Goal: Task Accomplishment & Management: Use online tool/utility

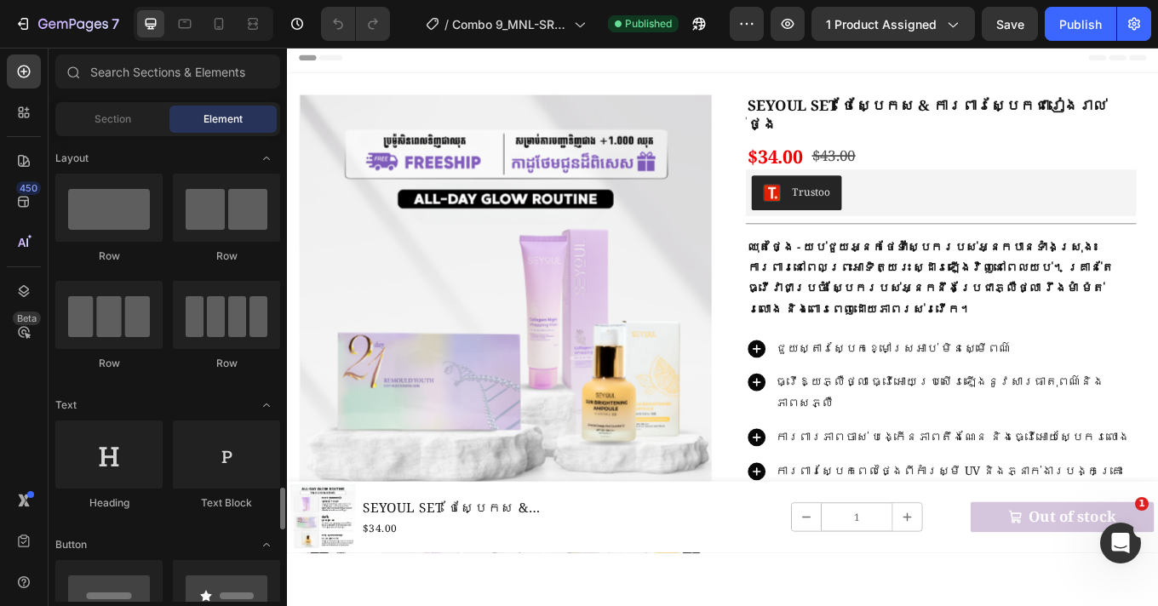
scroll to position [574, 0]
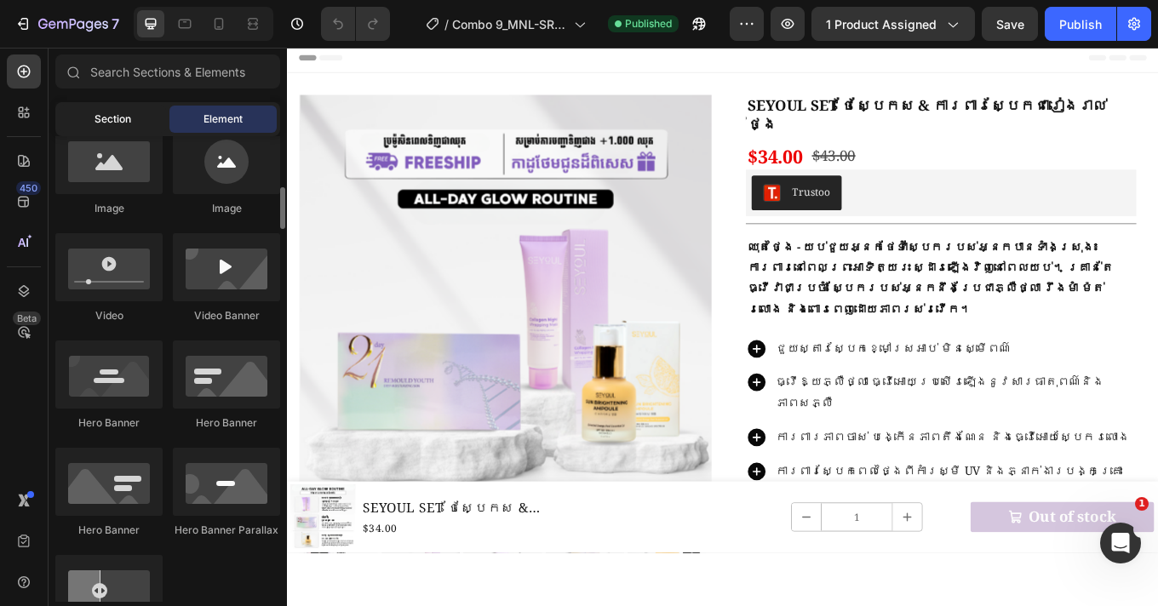
click at [111, 108] on div "Section" at bounding box center [112, 119] width 107 height 27
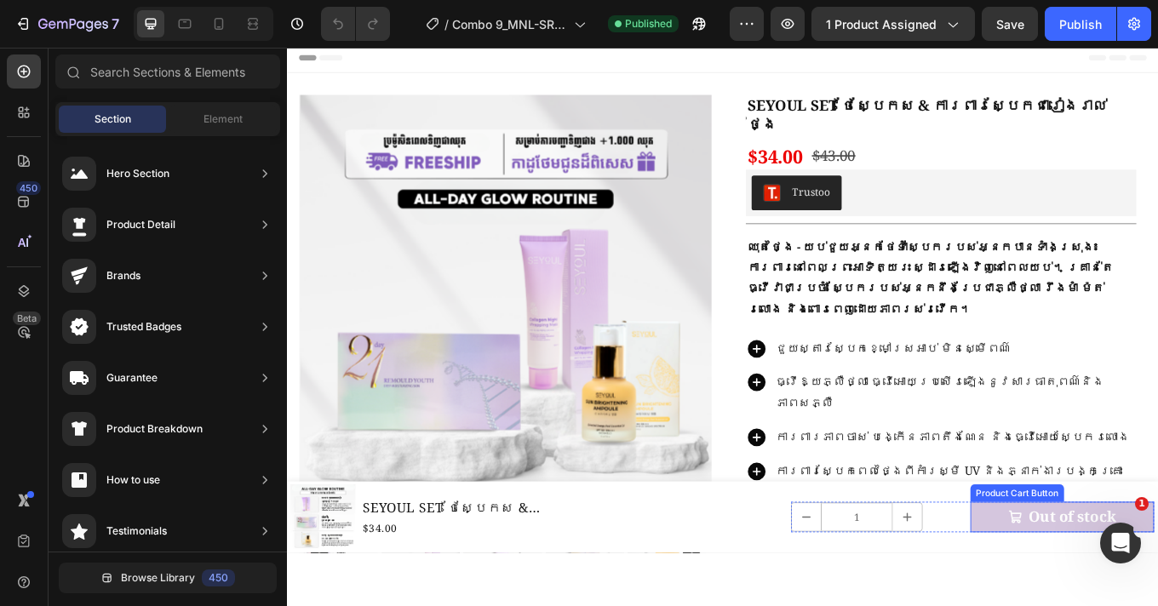
click at [1133, 600] on icon "Out of stock" at bounding box center [1140, 598] width 15 height 15
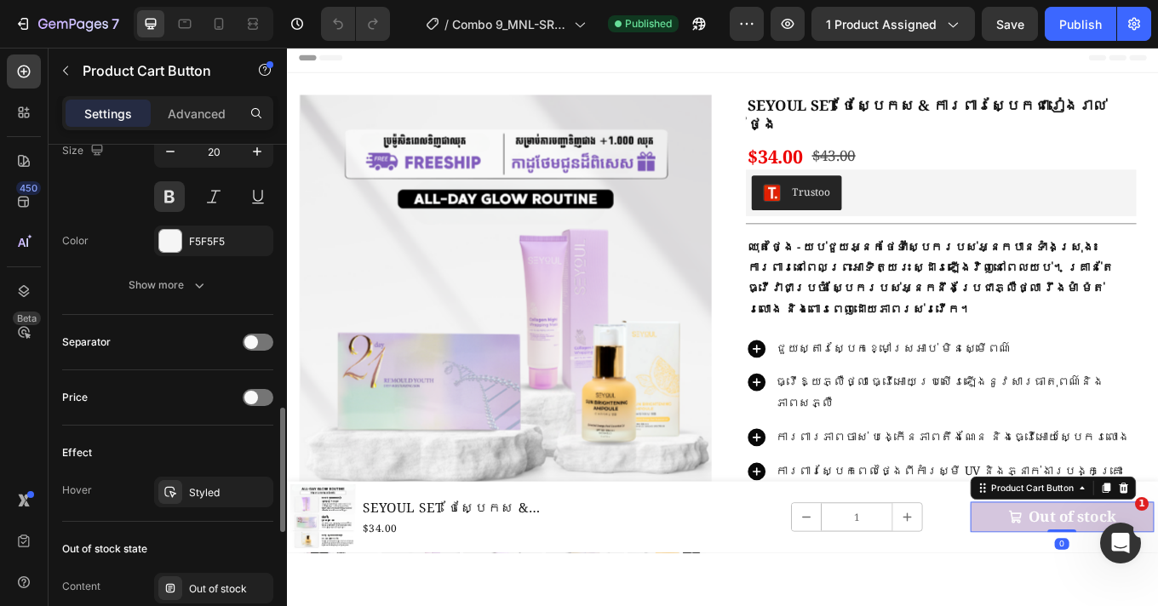
scroll to position [1389, 0]
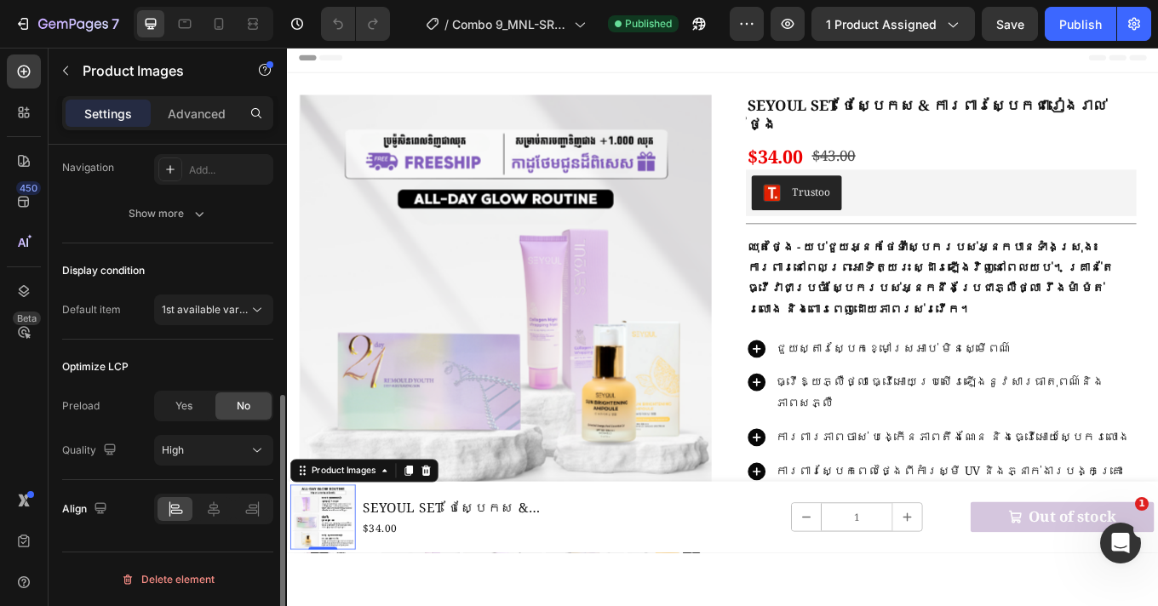
click at [346, 605] on img at bounding box center [328, 598] width 77 height 77
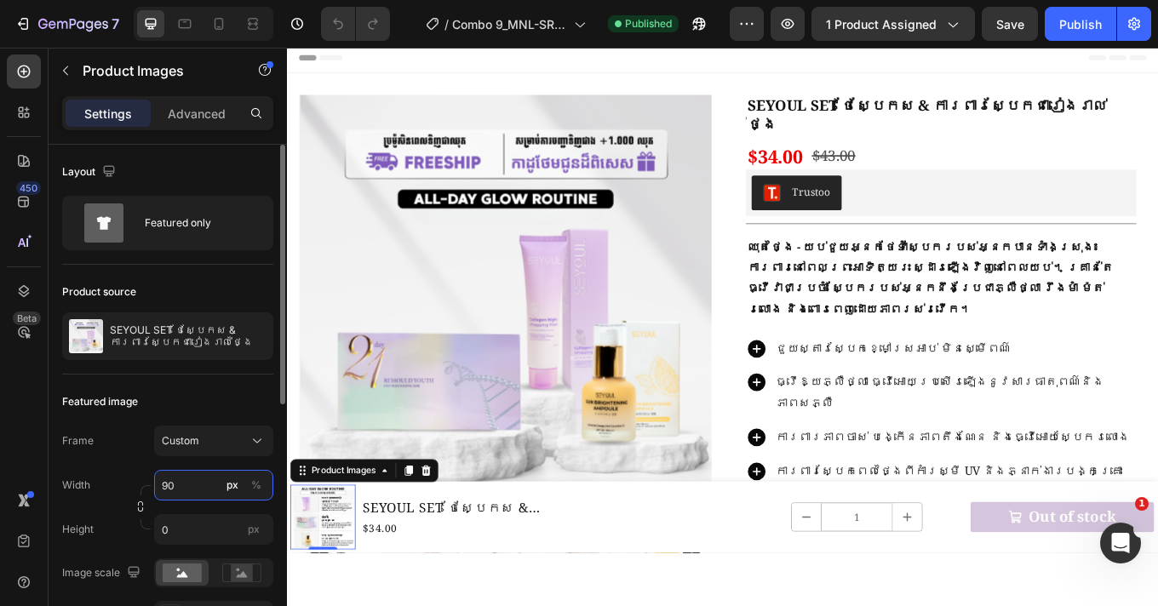
click at [186, 487] on input "90" at bounding box center [213, 485] width 119 height 31
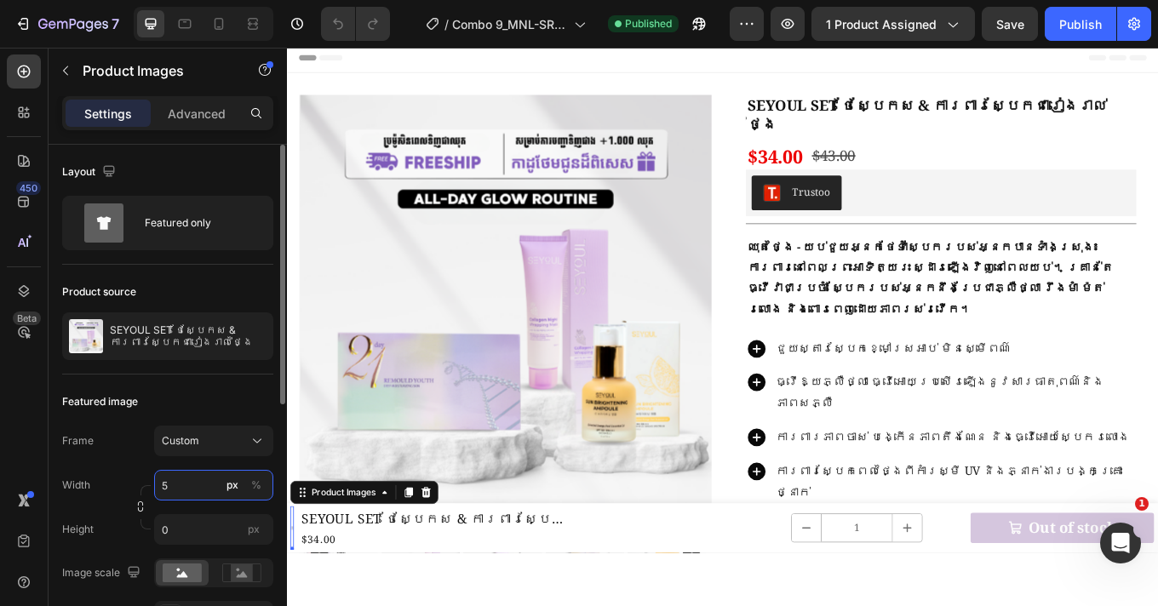
type input "56"
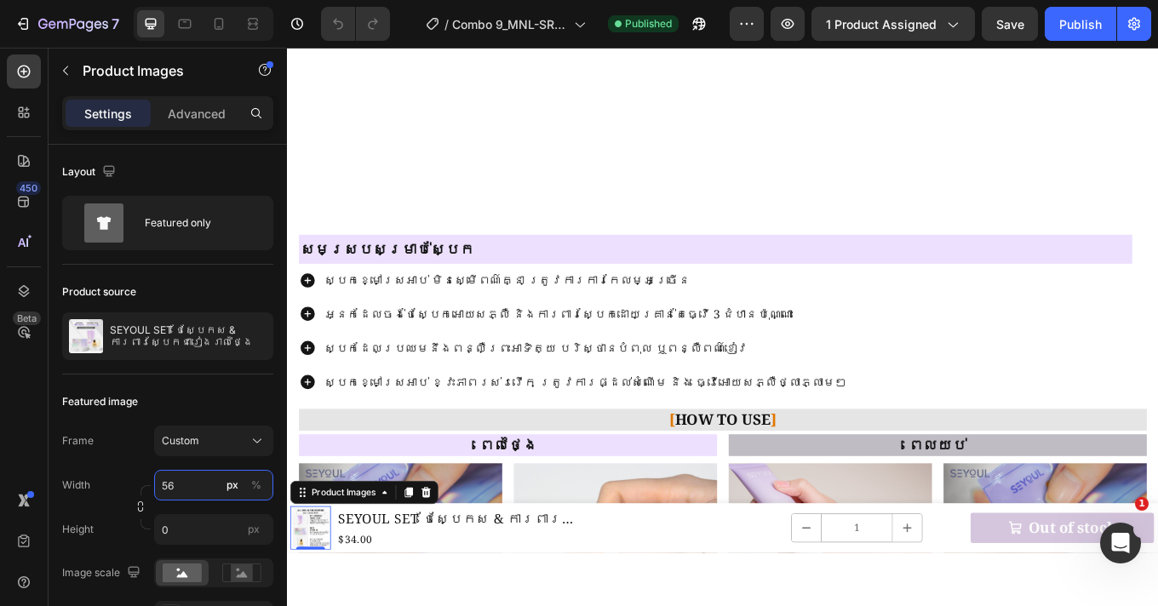
scroll to position [1834, 0]
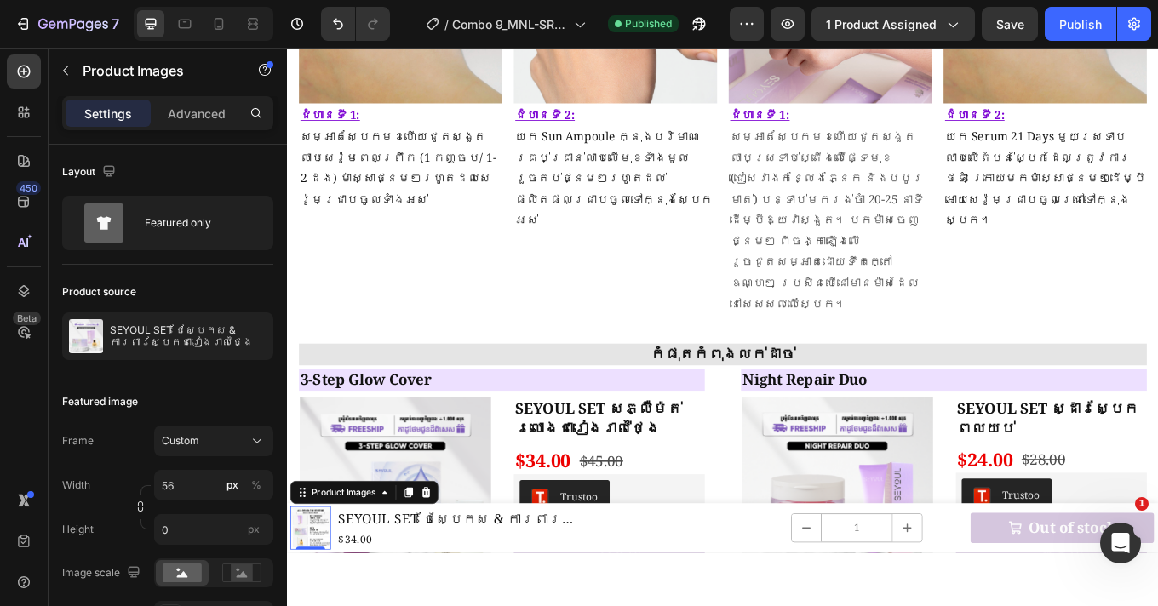
click at [677, 592] on div at bounding box center [722, 327] width 871 height 559
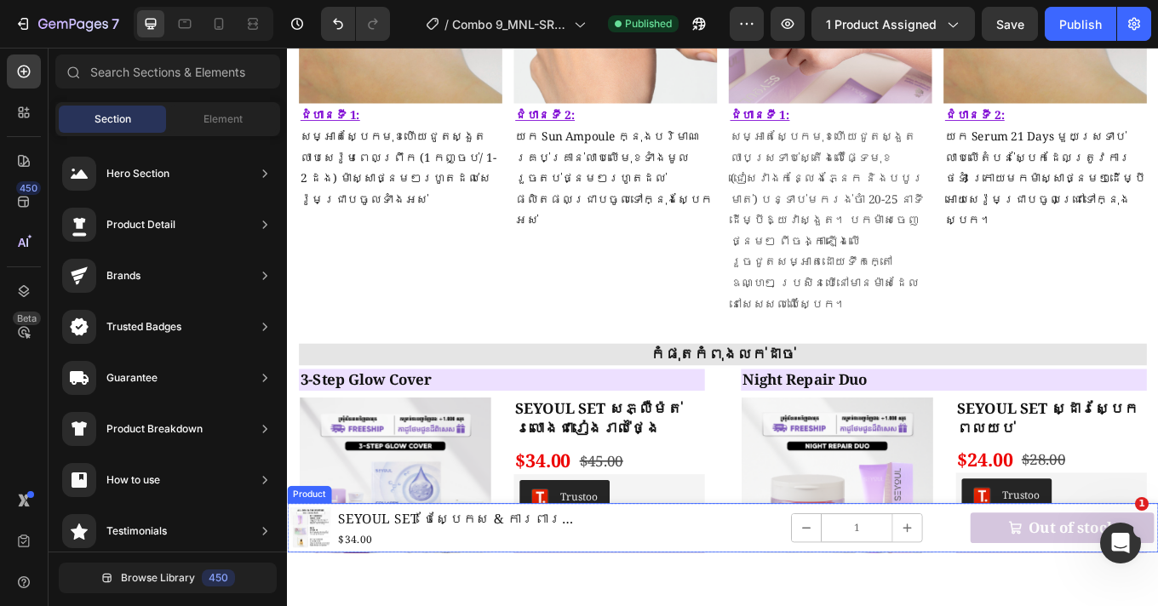
click at [758, 605] on div "1 Product Quantity Quantity Text Block 1 Product Quantity Out of stock Product …" at bounding box center [970, 611] width 672 height 51
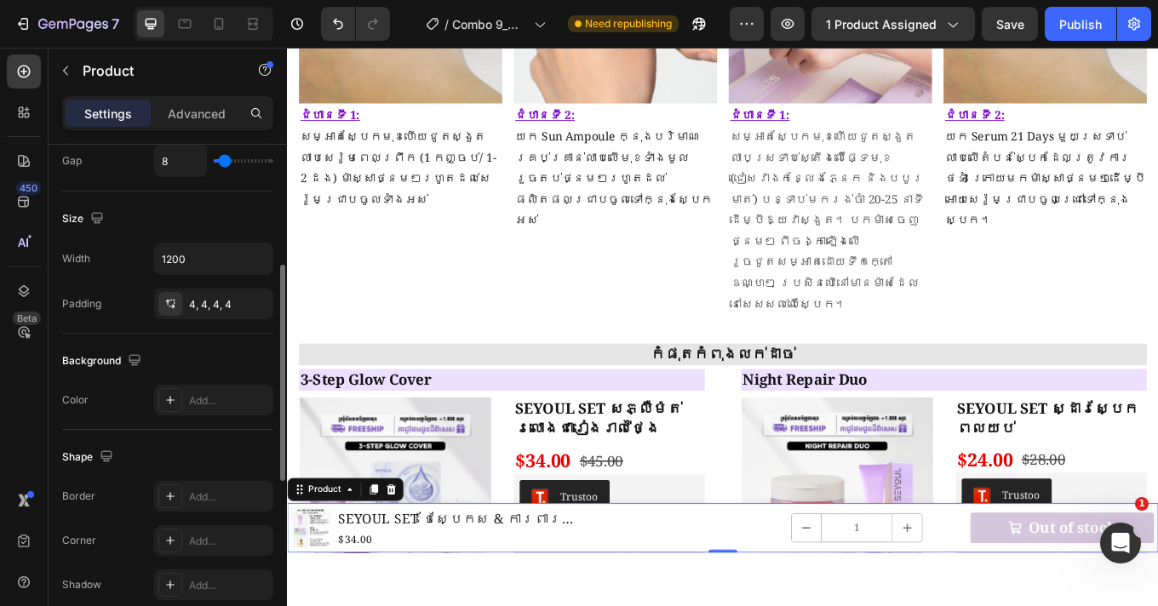
scroll to position [217, 0]
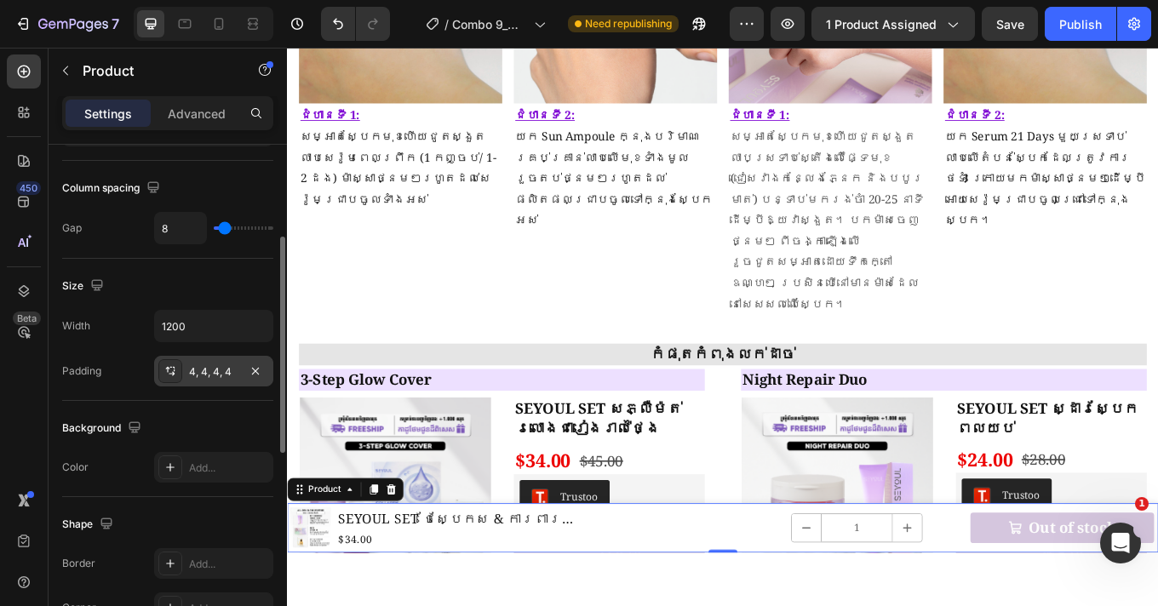
click at [205, 370] on div "4, 4, 4, 4" at bounding box center [213, 371] width 49 height 15
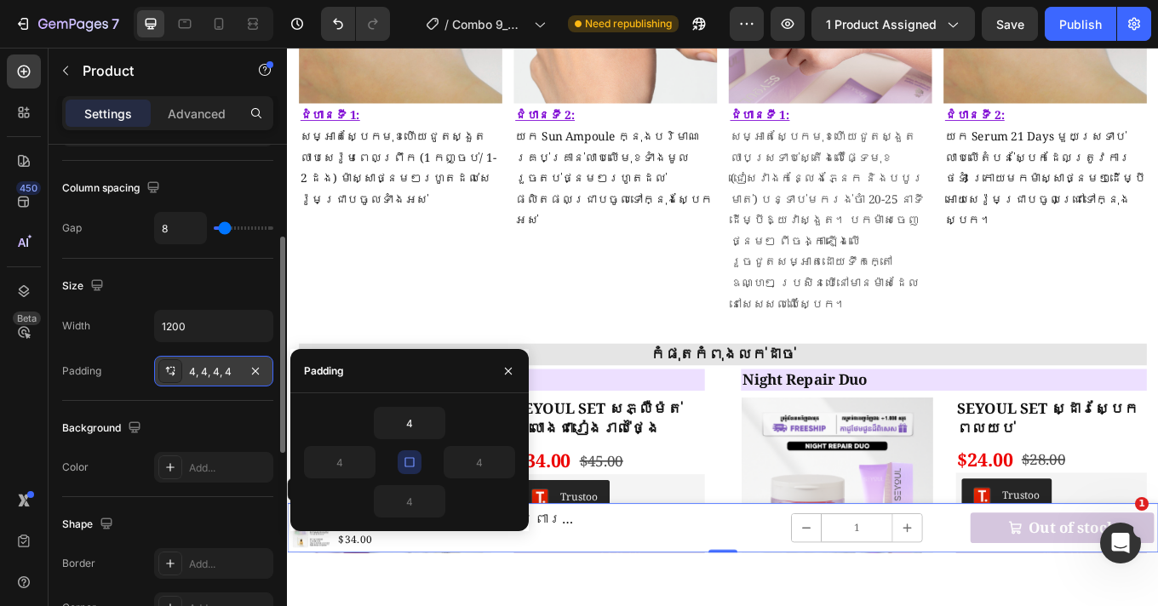
click at [216, 373] on div "4, 4, 4, 4" at bounding box center [213, 371] width 49 height 15
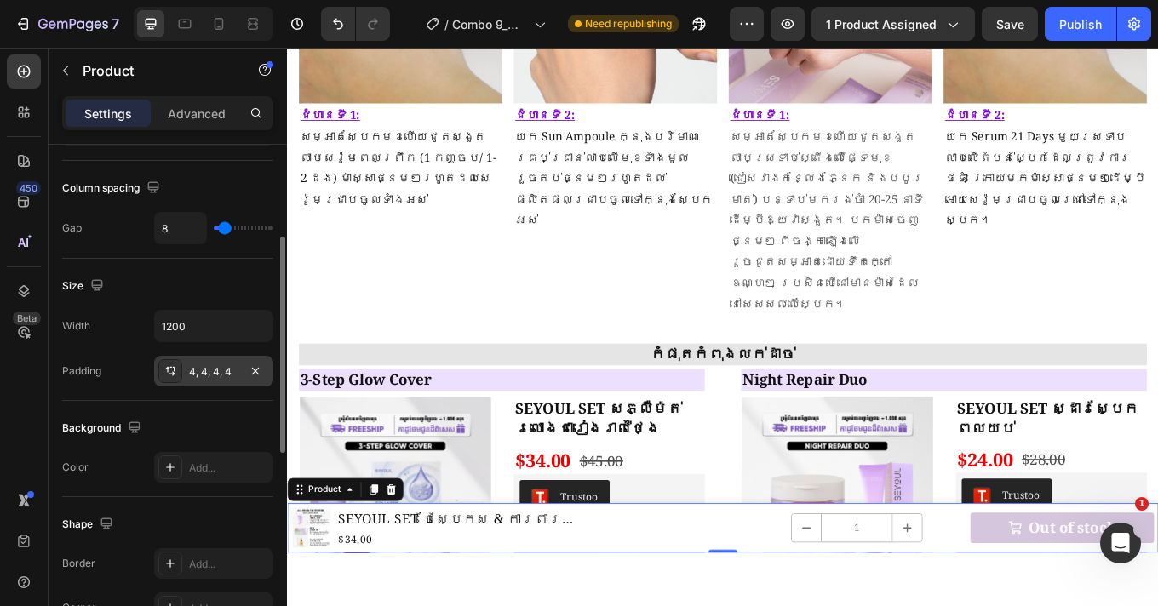
click at [216, 373] on div "4, 4, 4, 4" at bounding box center [213, 371] width 49 height 15
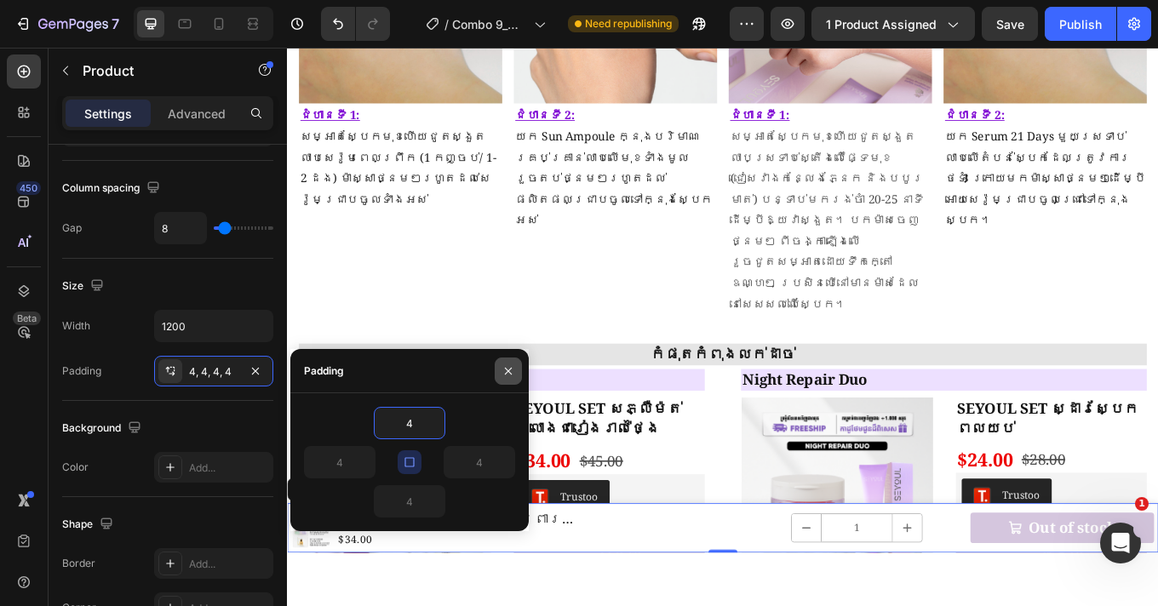
click at [506, 375] on icon "button" at bounding box center [509, 371] width 14 height 14
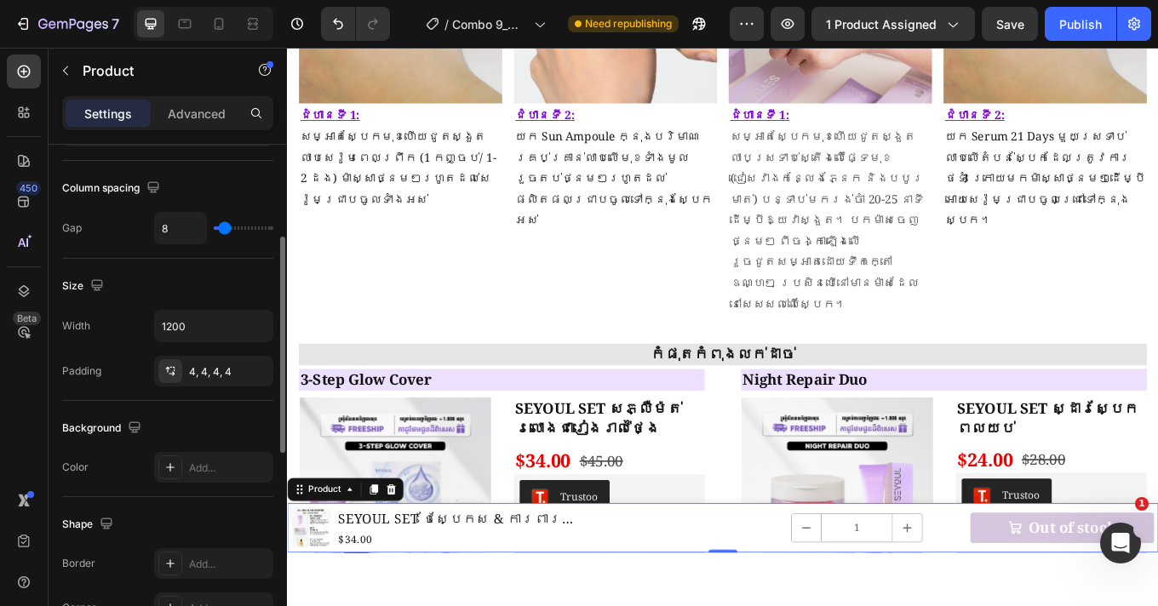
type input "9"
type input "12"
type input "13"
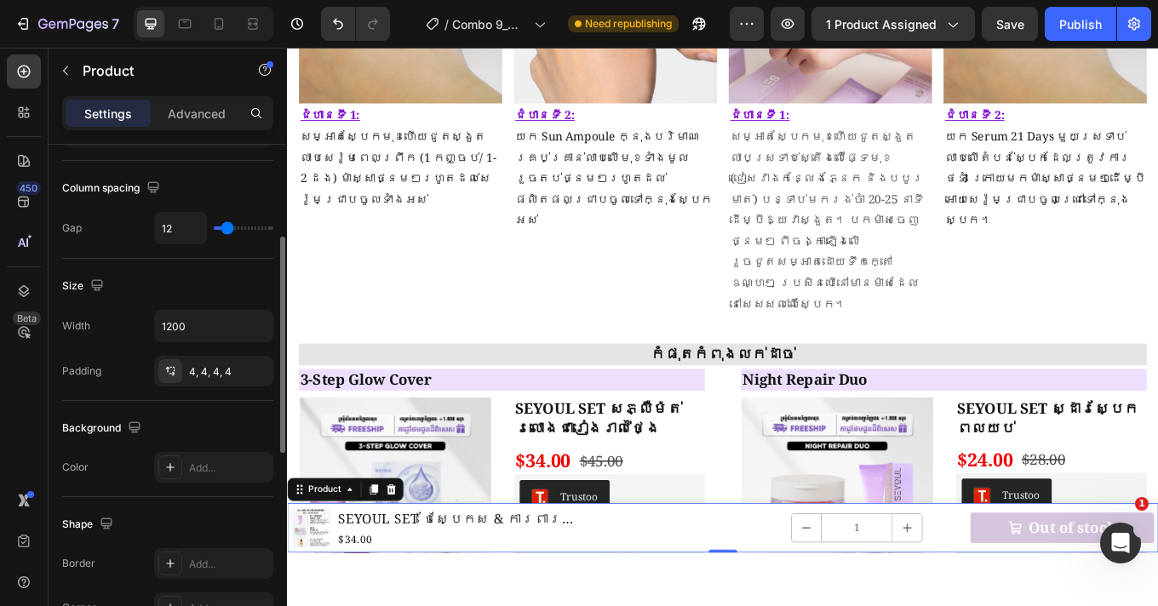
type input "13"
type input "14"
type input "15"
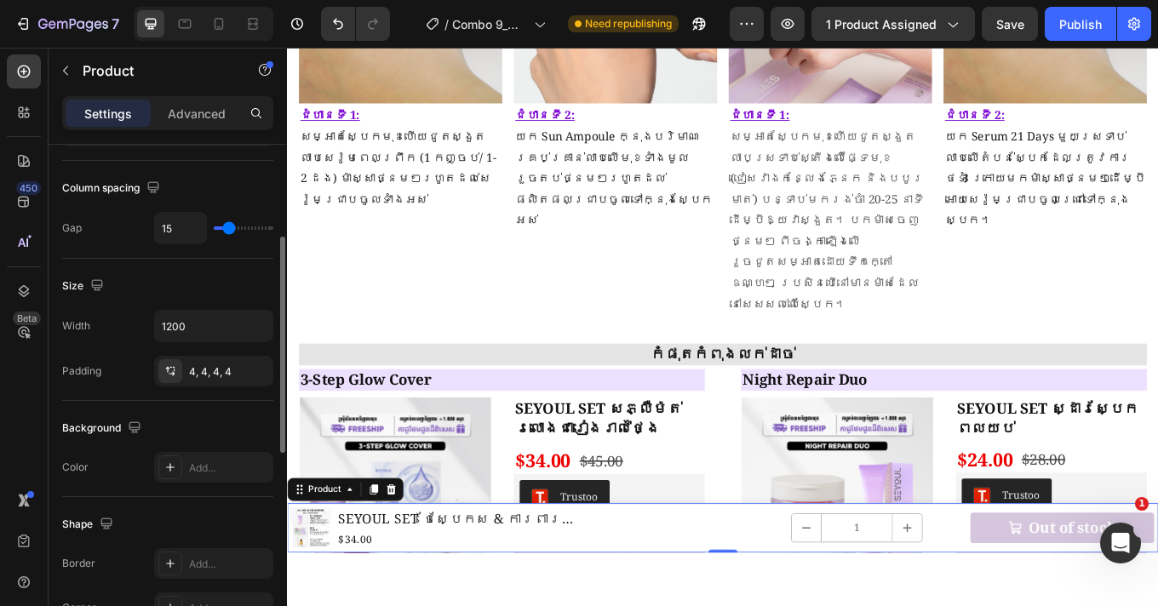
type input "16"
type input "17"
type input "18"
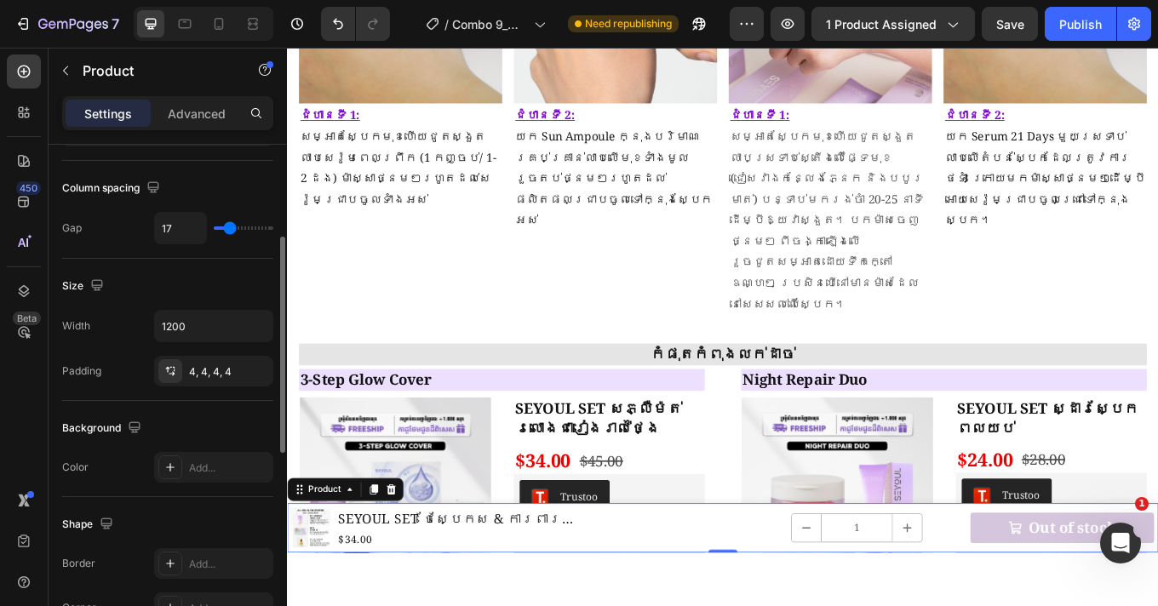
type input "18"
type input "19"
type input "20"
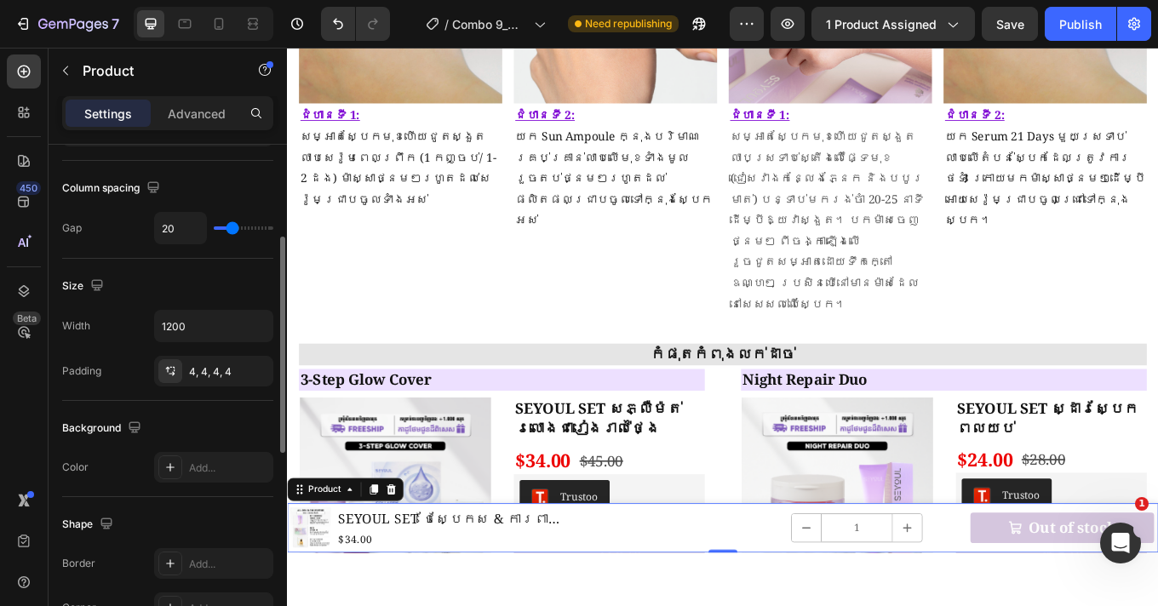
type input "21"
type input "19"
type input "18"
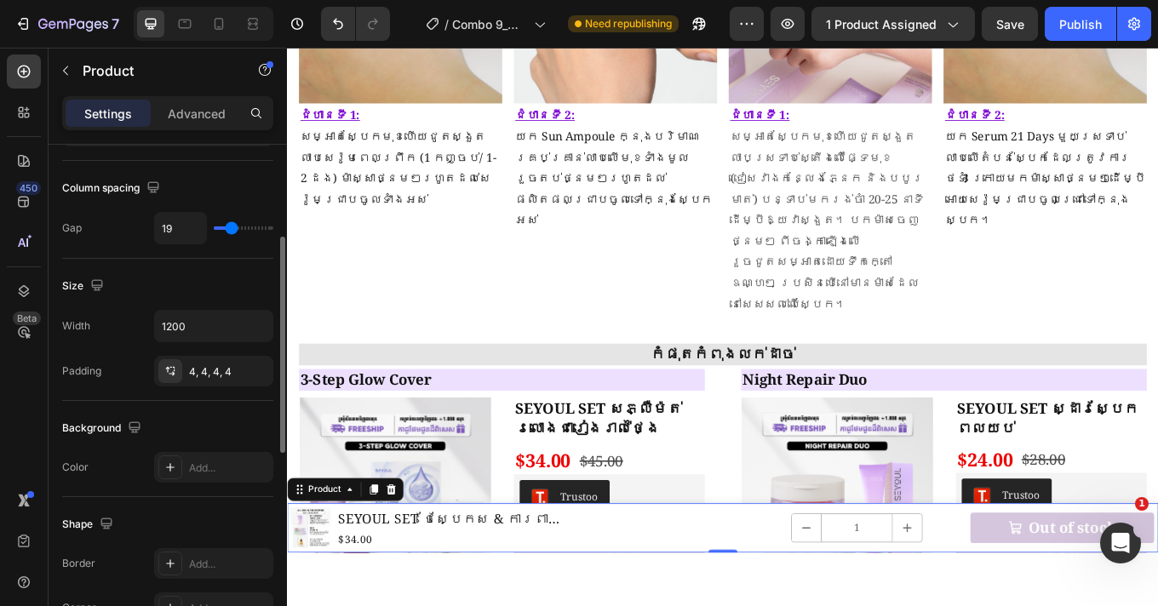
type input "18"
type input "17"
type input "16"
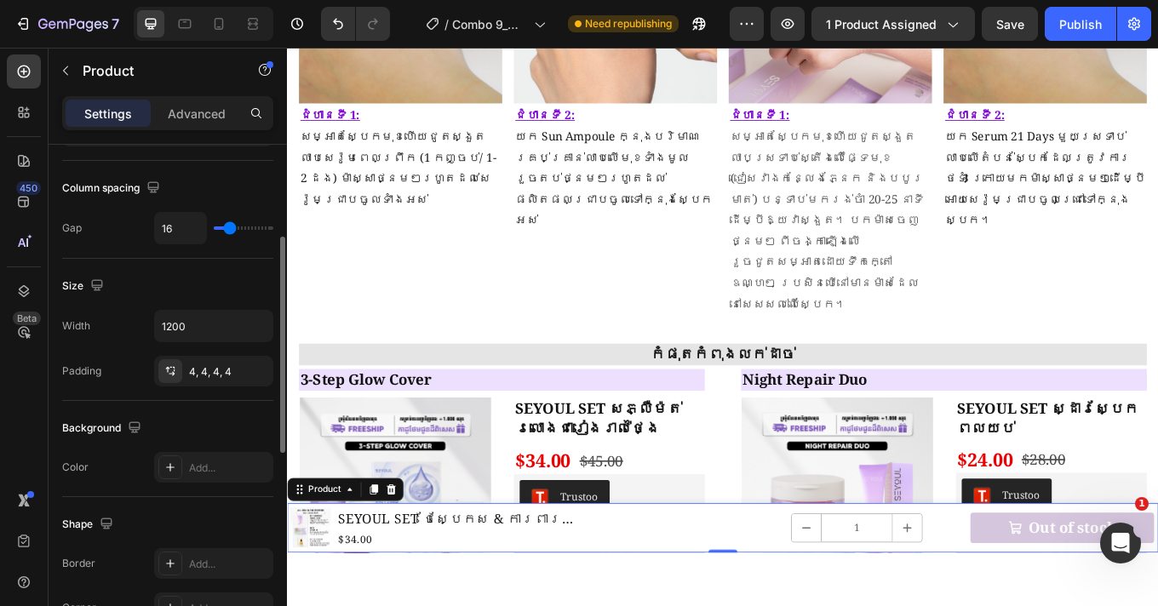
type input "15"
type input "14"
type input "13"
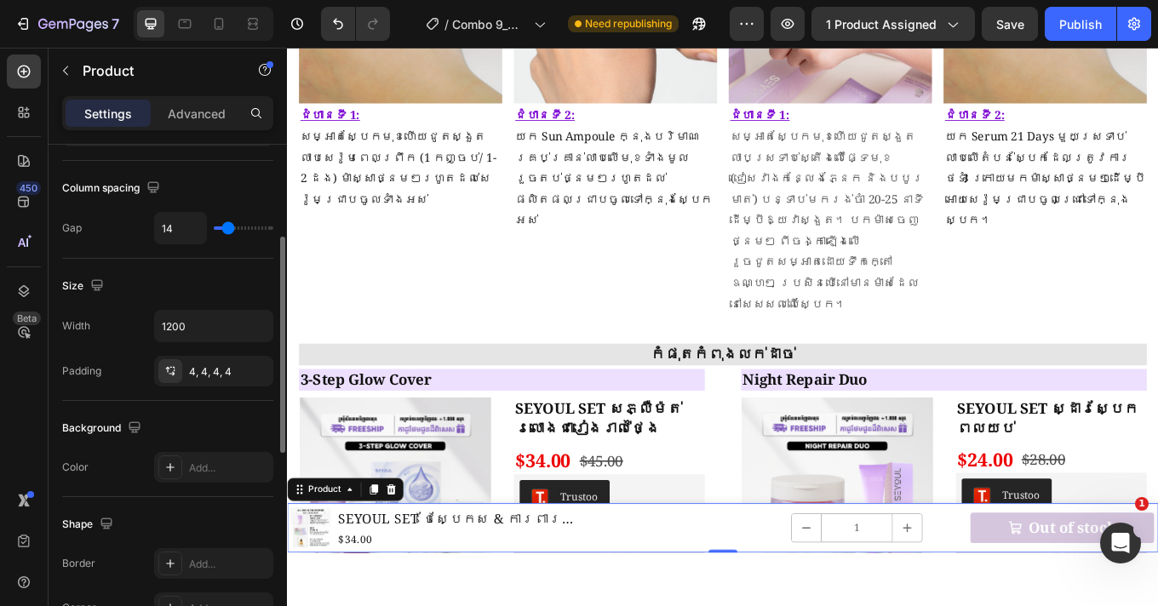
type input "13"
type input "12"
type input "5"
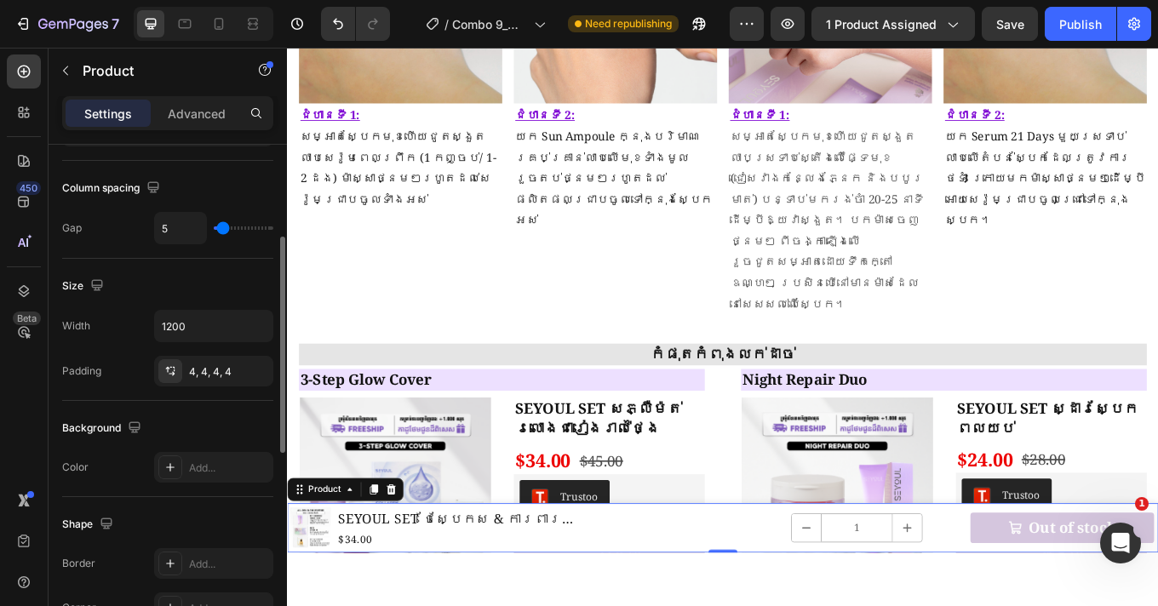
type input "2"
type input "1"
click at [221, 229] on input "range" at bounding box center [244, 228] width 60 height 3
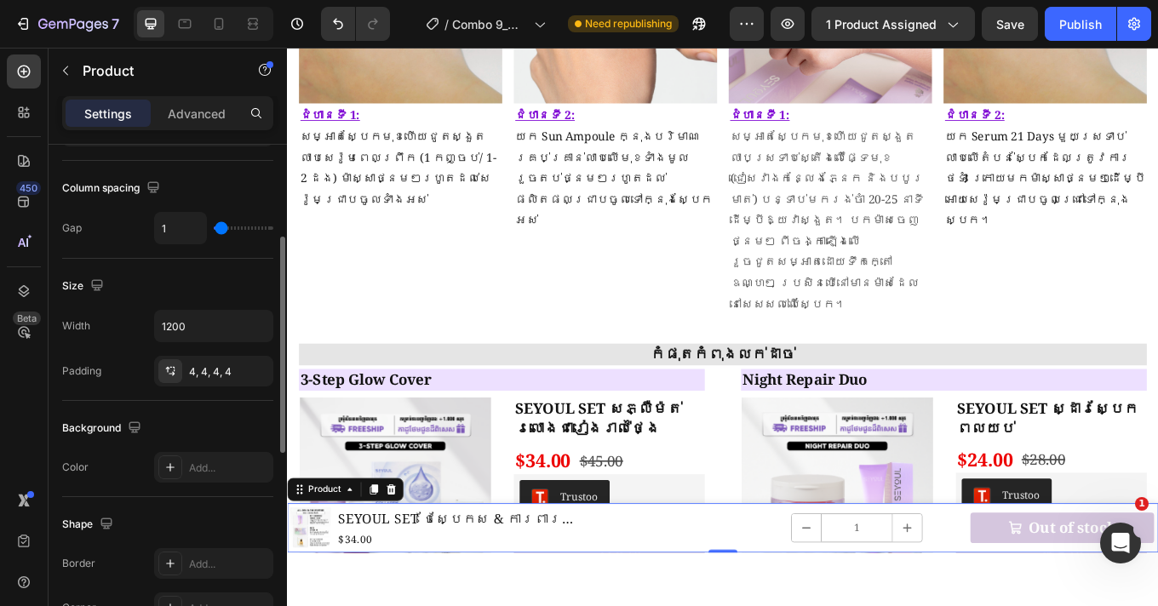
type input "0"
click at [215, 230] on input "range" at bounding box center [244, 228] width 60 height 3
type input "1"
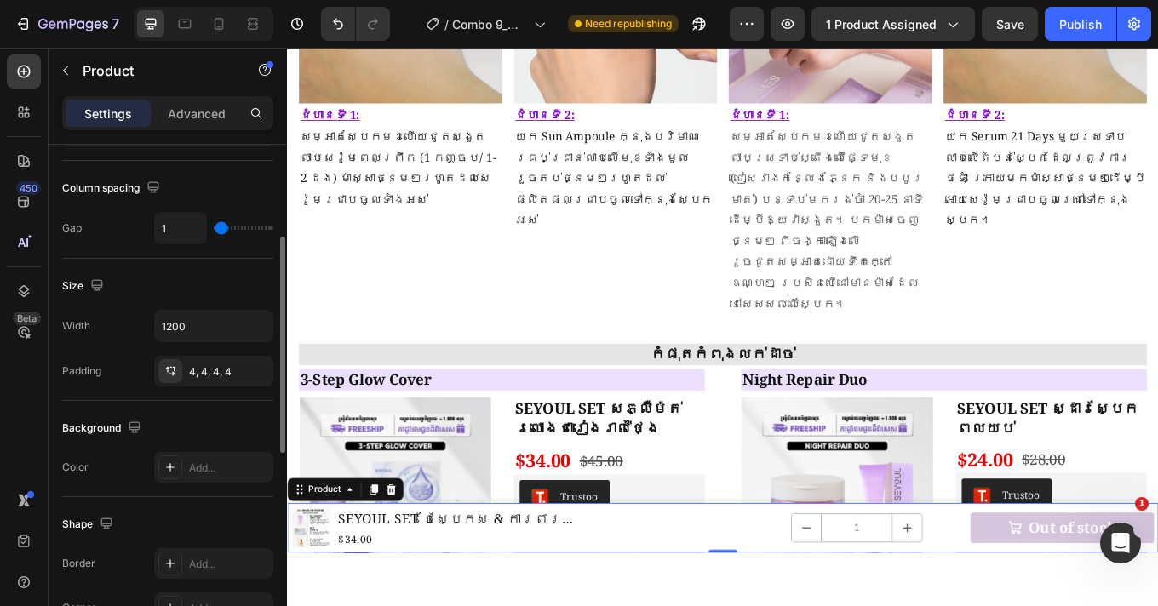
type input "3"
type input "4"
type input "5"
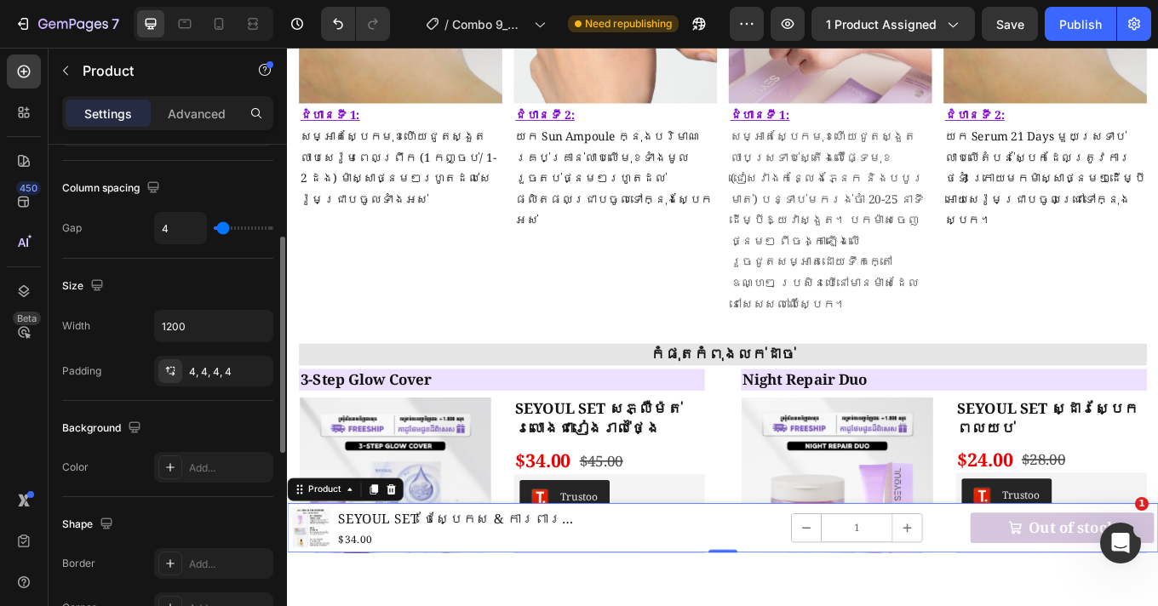
type input "5"
type input "6"
type input "7"
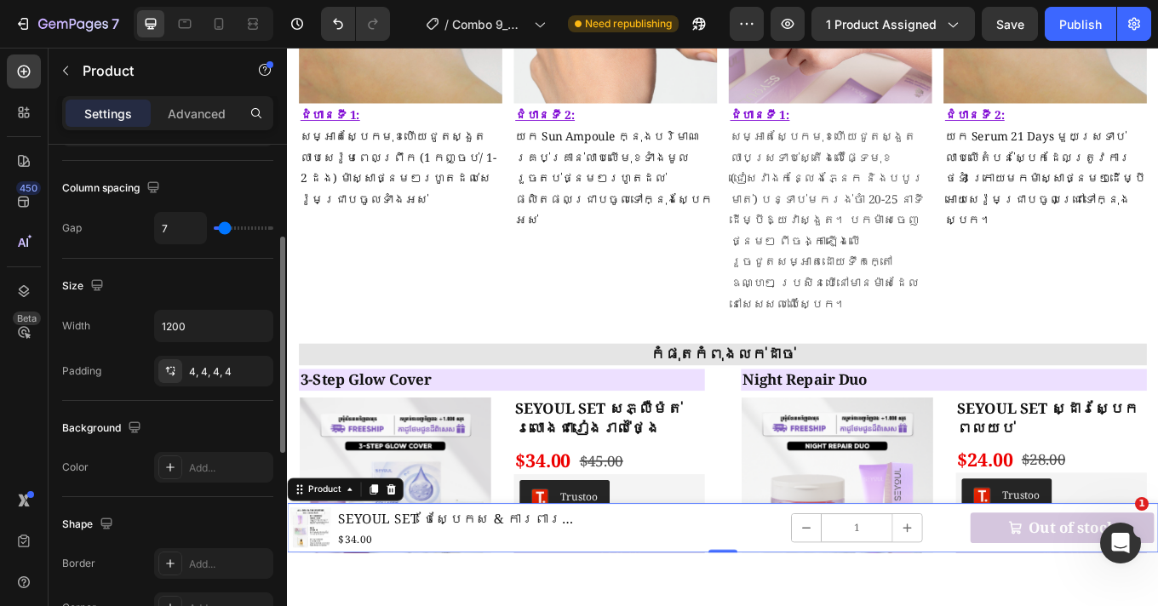
type input "8"
type input "9"
type input "10"
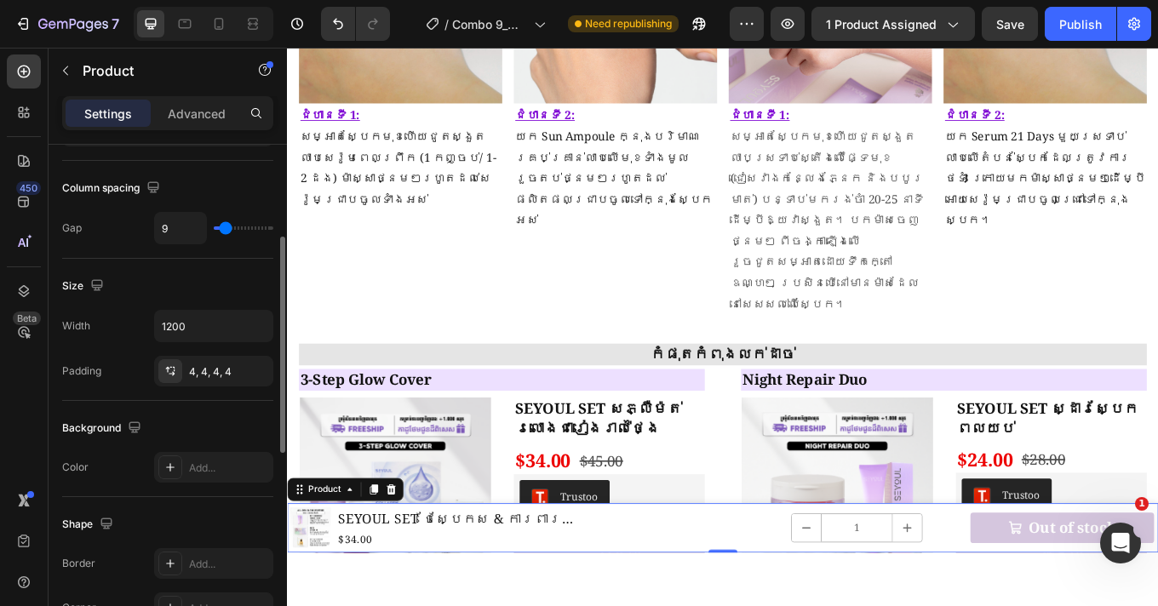
type input "10"
type input "11"
type input "12"
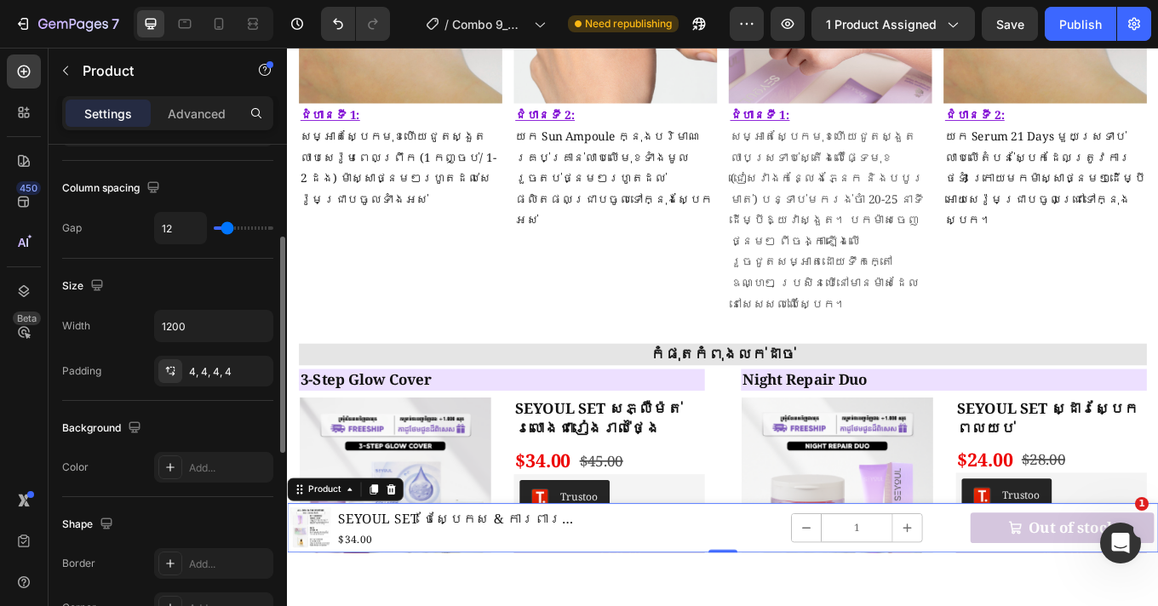
type input "13"
type input "14"
type input "15"
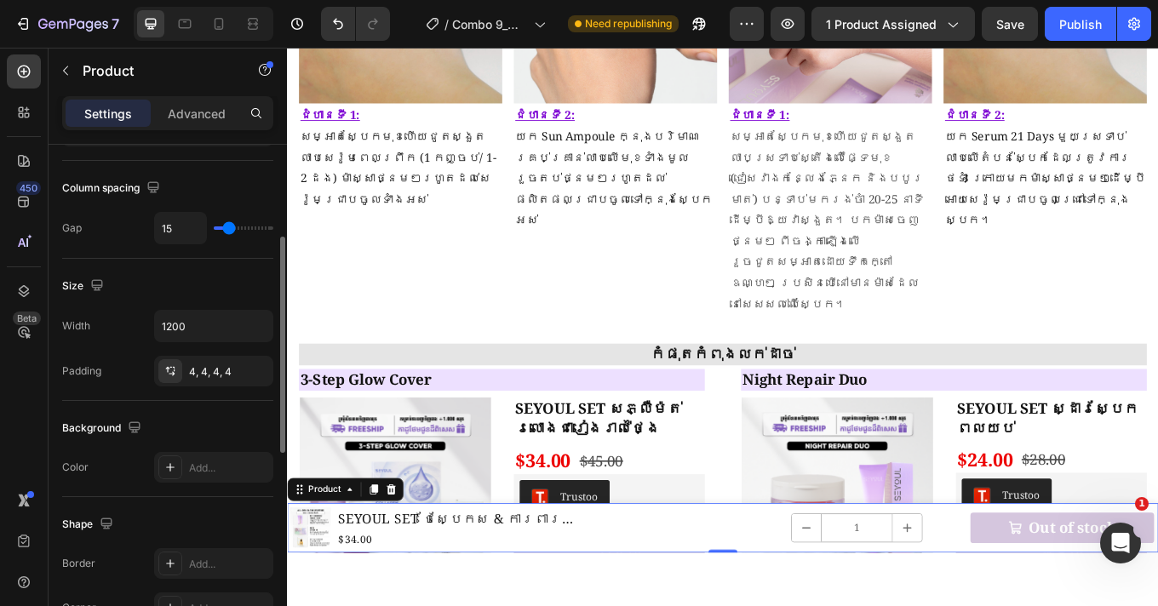
drag, startPoint x: 215, startPoint y: 230, endPoint x: 228, endPoint y: 234, distance: 14.3
type input "15"
click at [228, 230] on input "range" at bounding box center [244, 228] width 60 height 3
click at [175, 225] on input "15" at bounding box center [180, 228] width 51 height 31
type input "1"
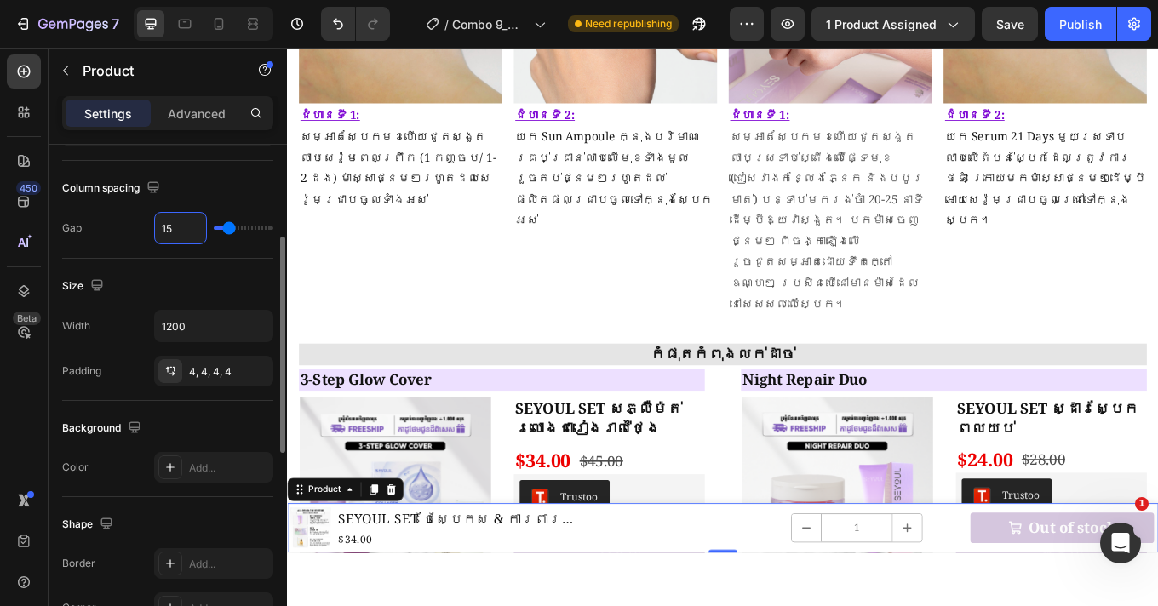
type input "1"
type input "12"
click at [203, 265] on div "Size Width 1200 Padding 4, 4, 4, 4" at bounding box center [167, 330] width 211 height 142
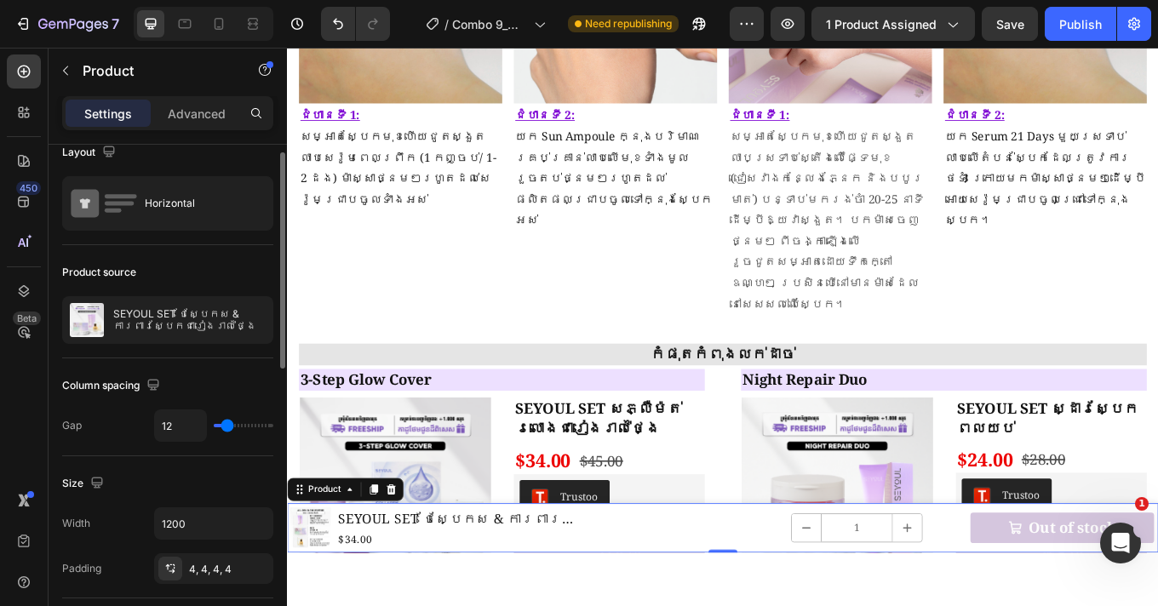
scroll to position [16, 0]
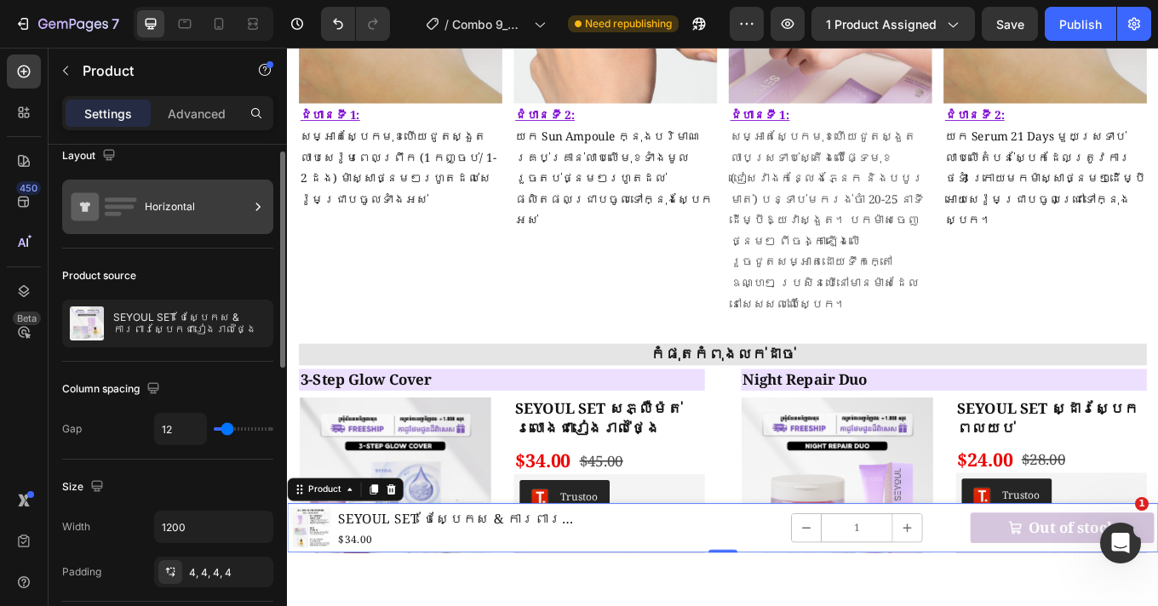
click at [224, 215] on div "Horizontal" at bounding box center [197, 206] width 104 height 39
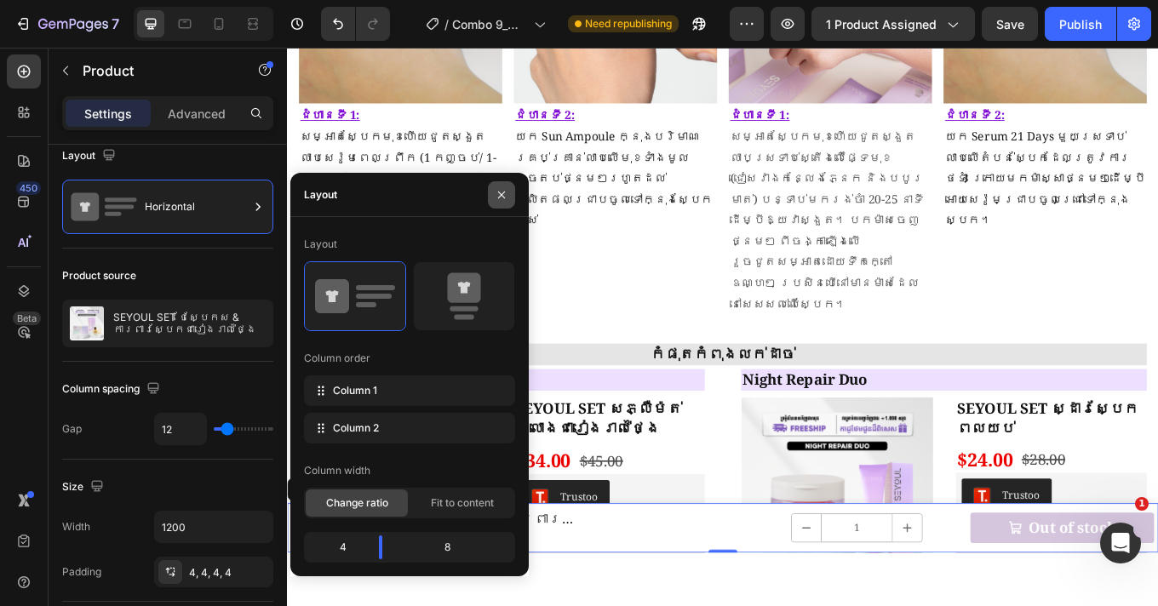
click at [499, 194] on icon "button" at bounding box center [502, 195] width 14 height 14
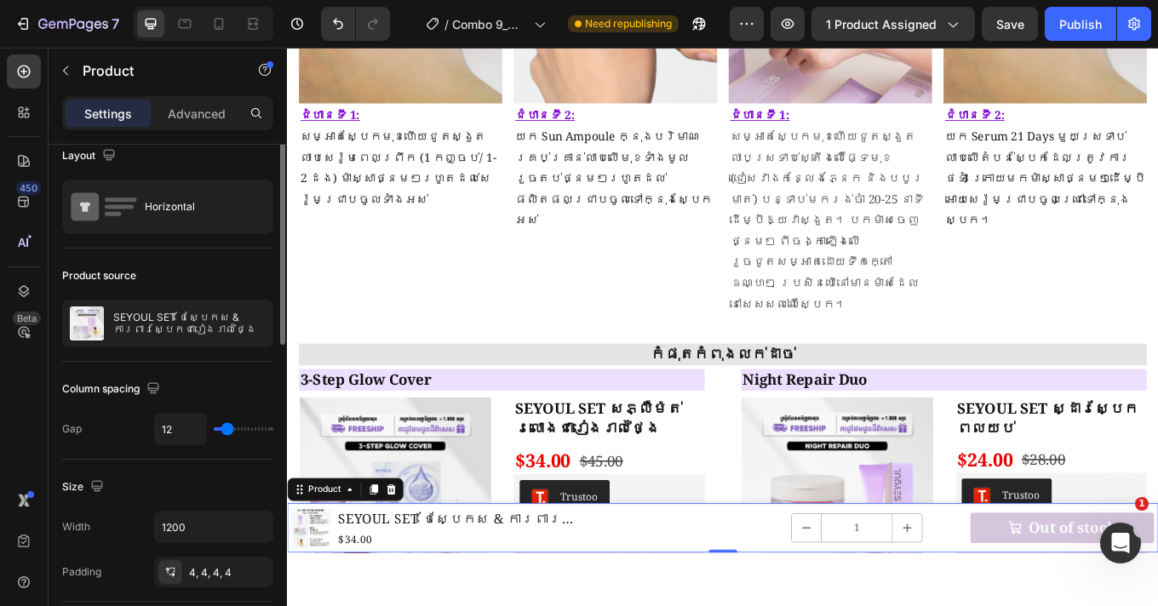
scroll to position [0, 0]
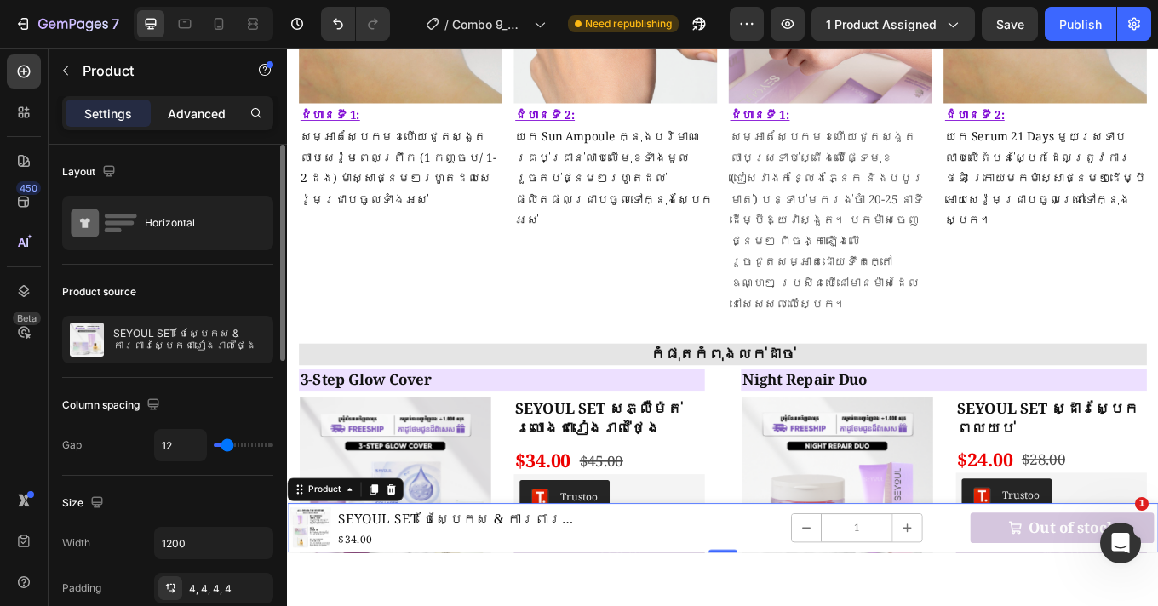
click at [193, 105] on p "Advanced" at bounding box center [197, 114] width 58 height 18
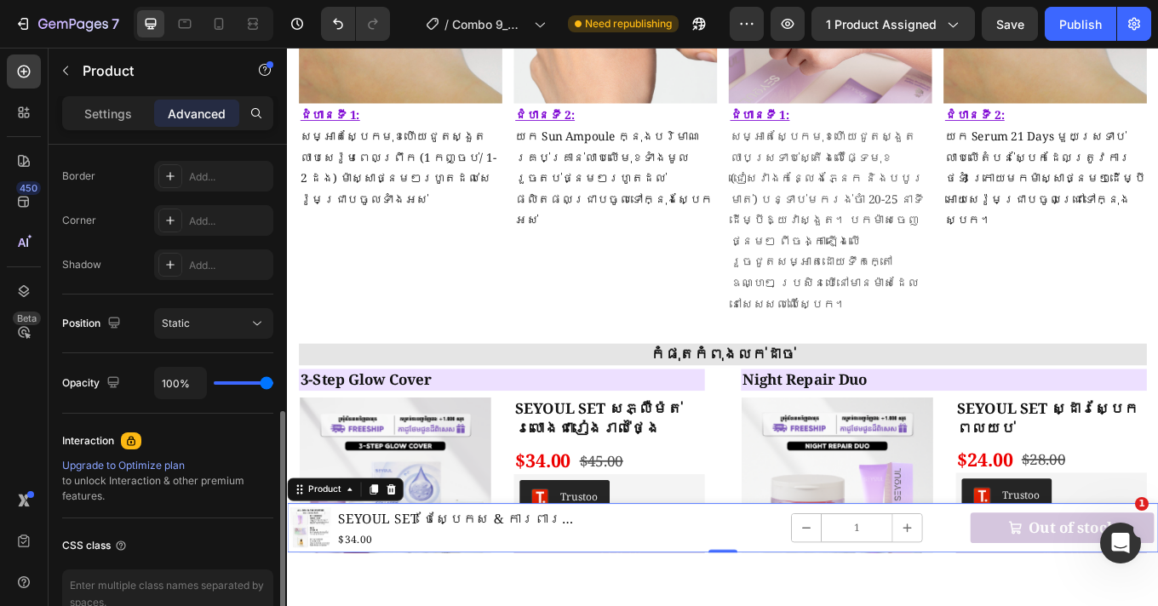
scroll to position [396, 0]
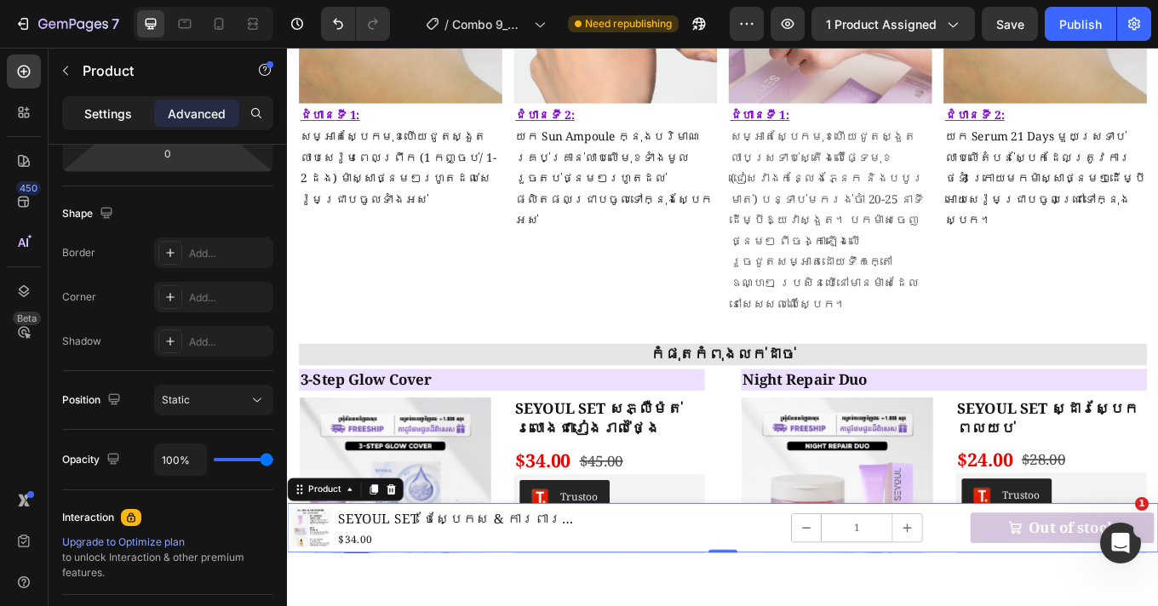
click at [112, 113] on p "Settings" at bounding box center [108, 114] width 48 height 18
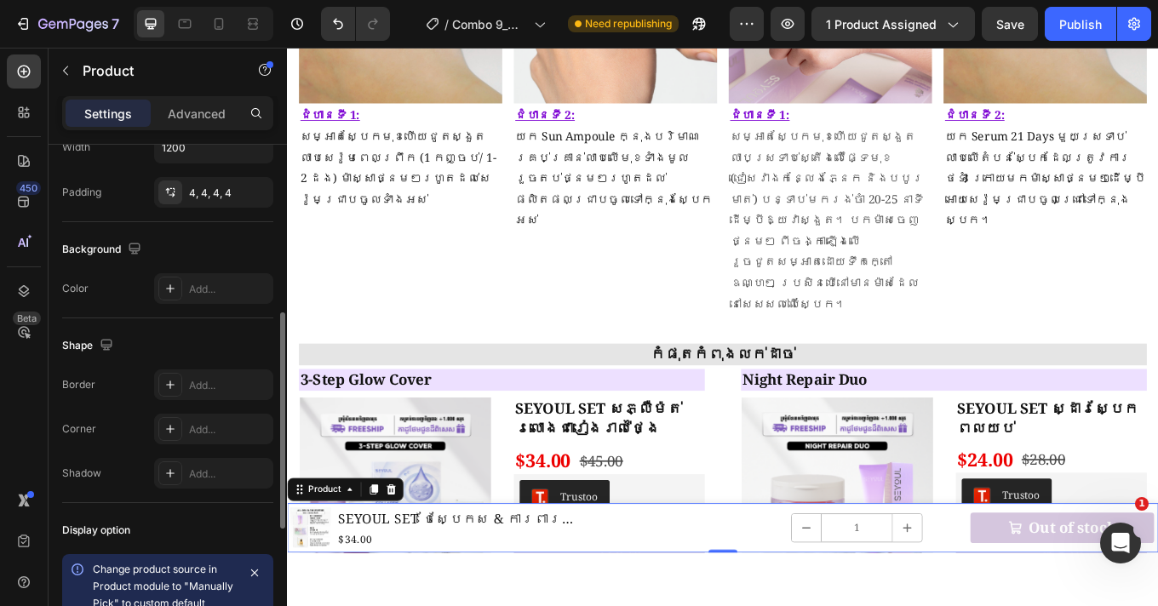
scroll to position [0, 0]
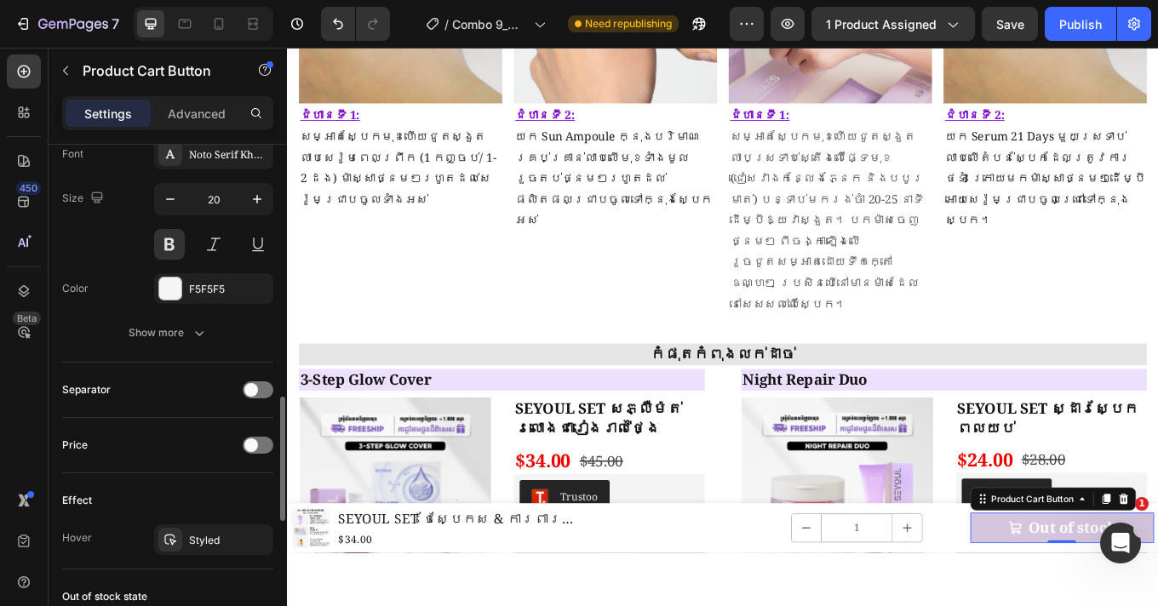
scroll to position [1181, 0]
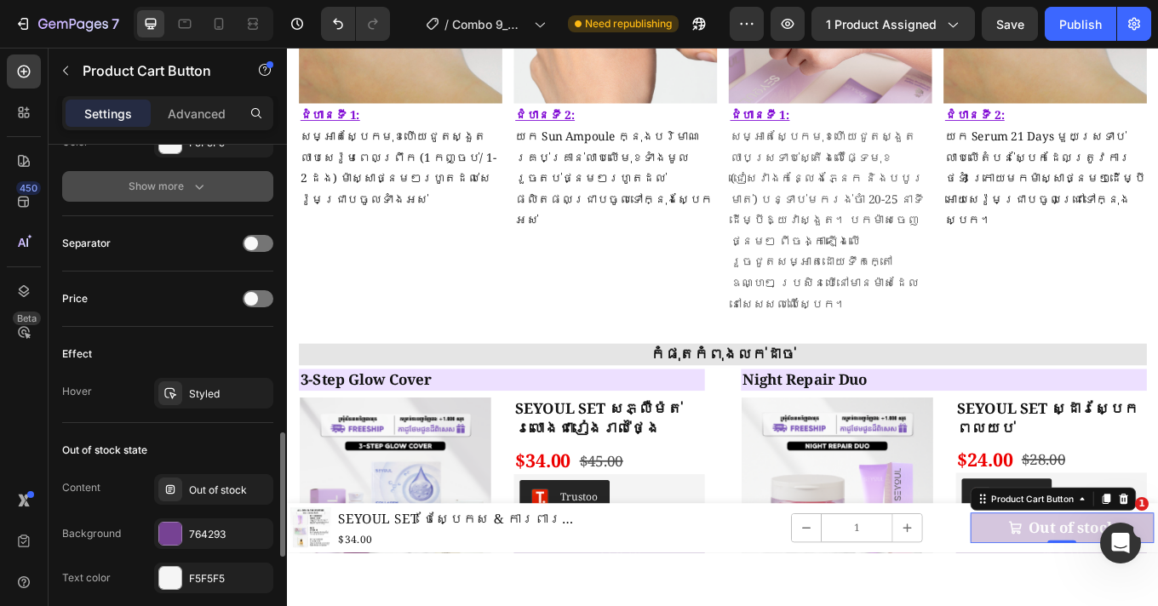
click at [191, 186] on icon "button" at bounding box center [199, 186] width 17 height 17
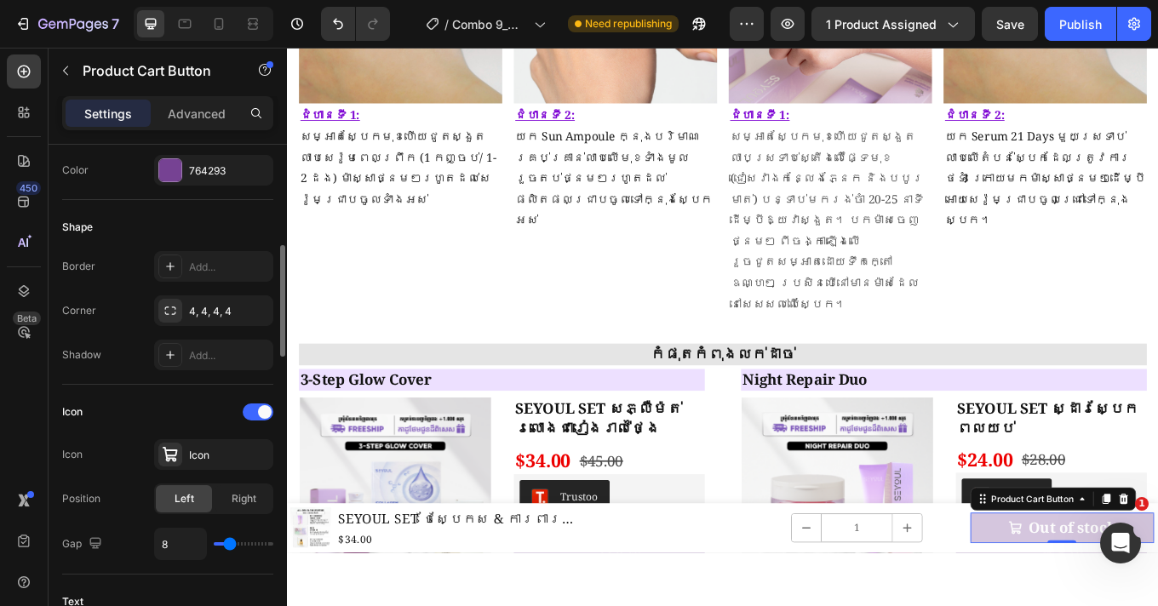
scroll to position [389, 0]
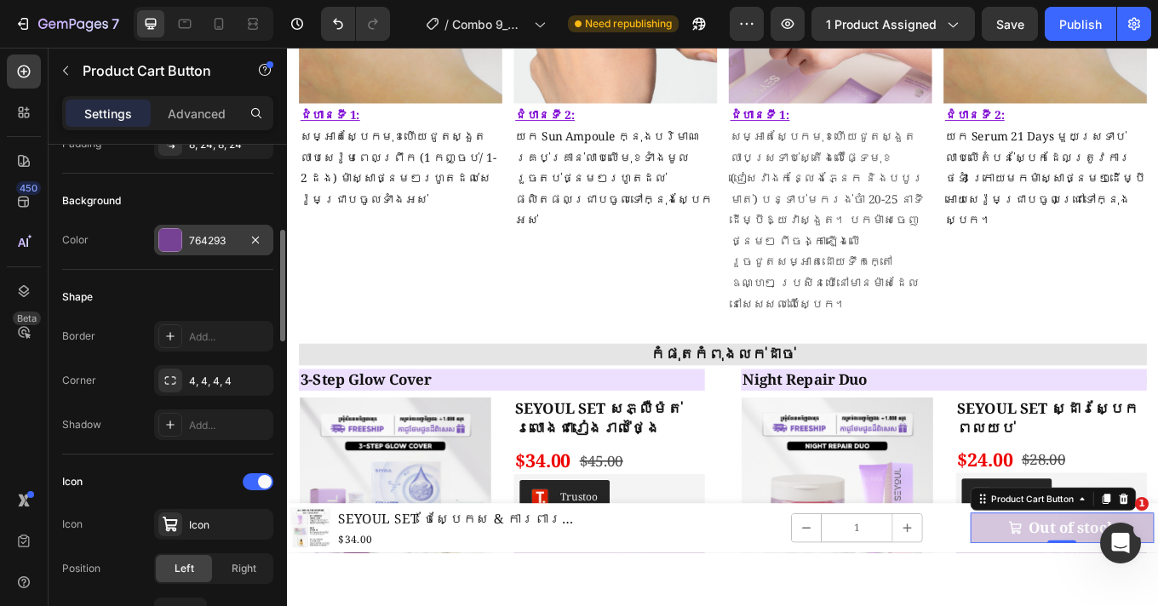
click at [187, 233] on div "764293" at bounding box center [213, 240] width 119 height 31
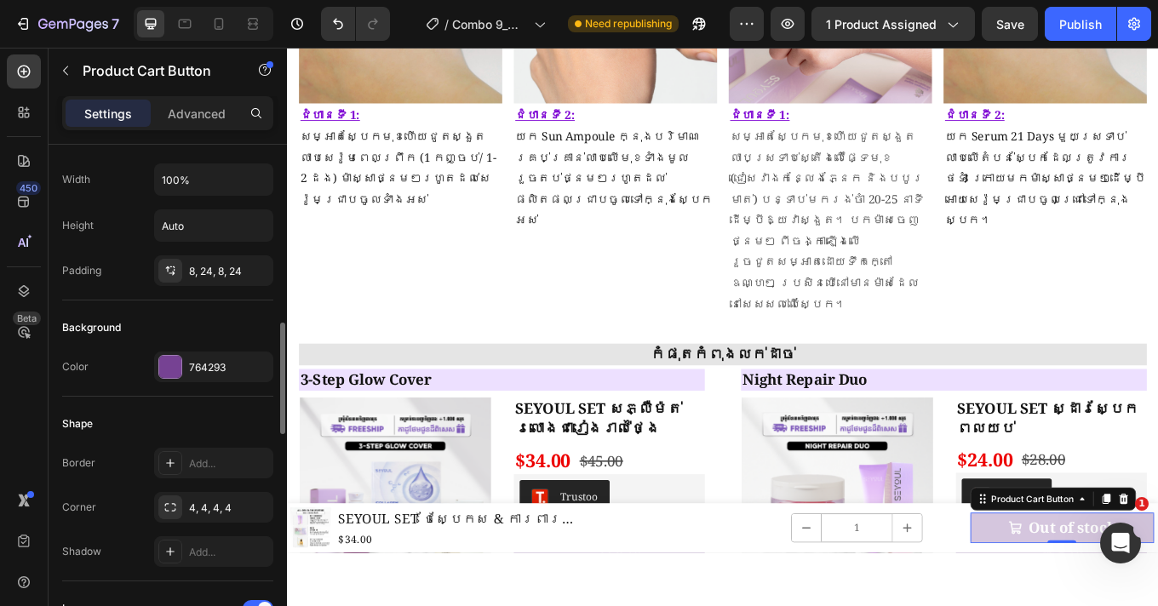
scroll to position [361, 0]
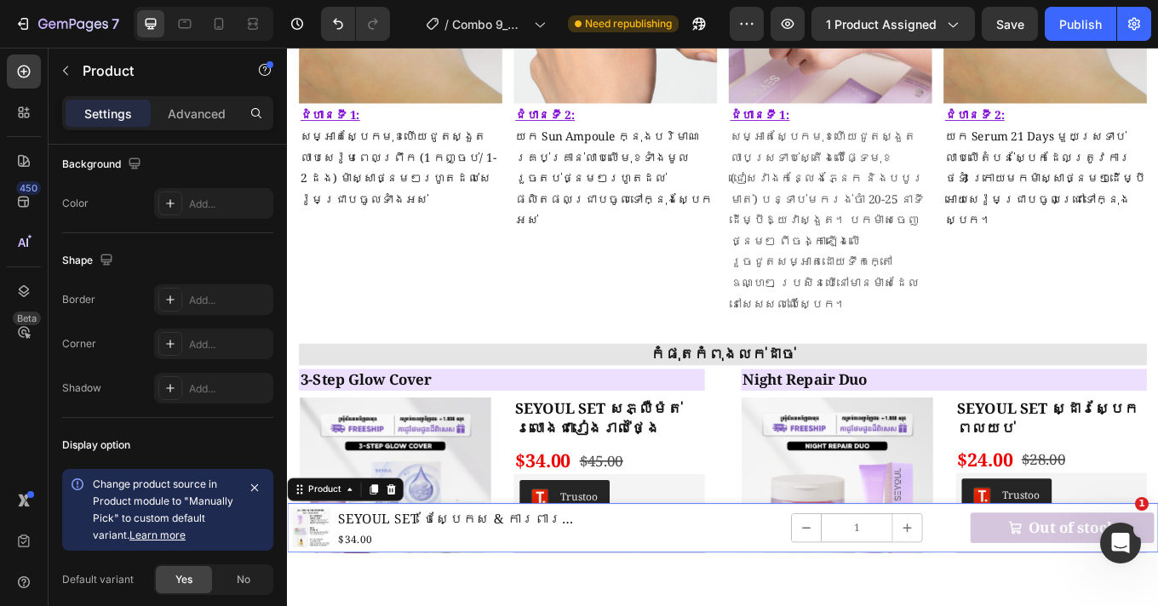
drag, startPoint x: 951, startPoint y: 639, endPoint x: 1140, endPoint y: 595, distance: 194.0
click at [951, 605] on div "Product Images SEYOUL SET ថែស្បែកស & ការពារស្បែកជារៀងរាល់ថ្ងៃ Product Title $34…" at bounding box center [798, 611] width 1022 height 58
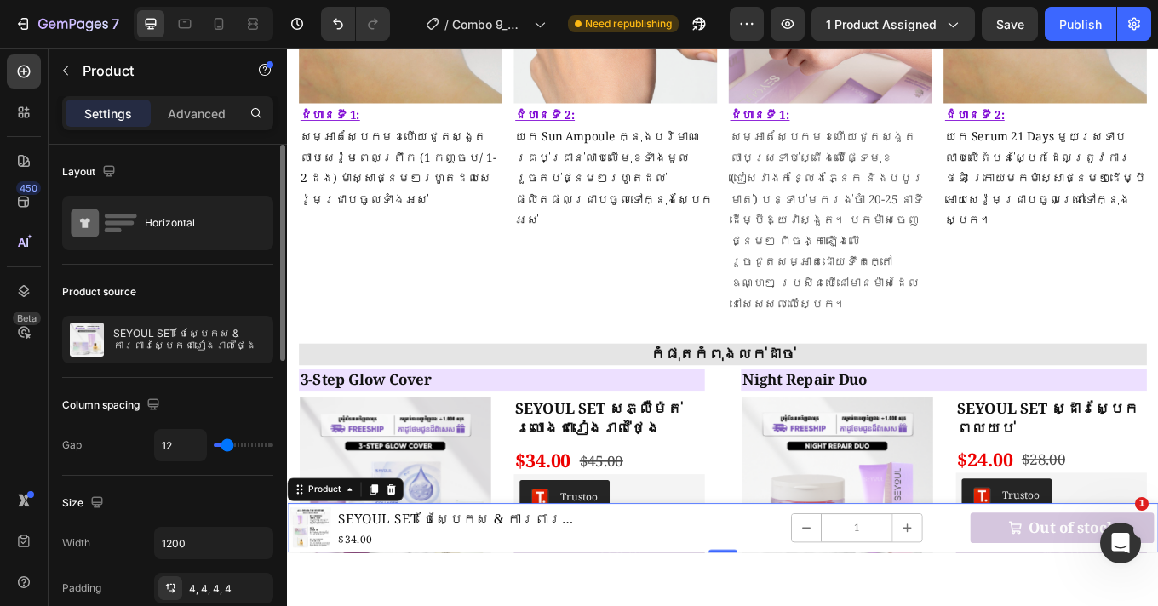
click at [610, 579] on div at bounding box center [722, 327] width 871 height 559
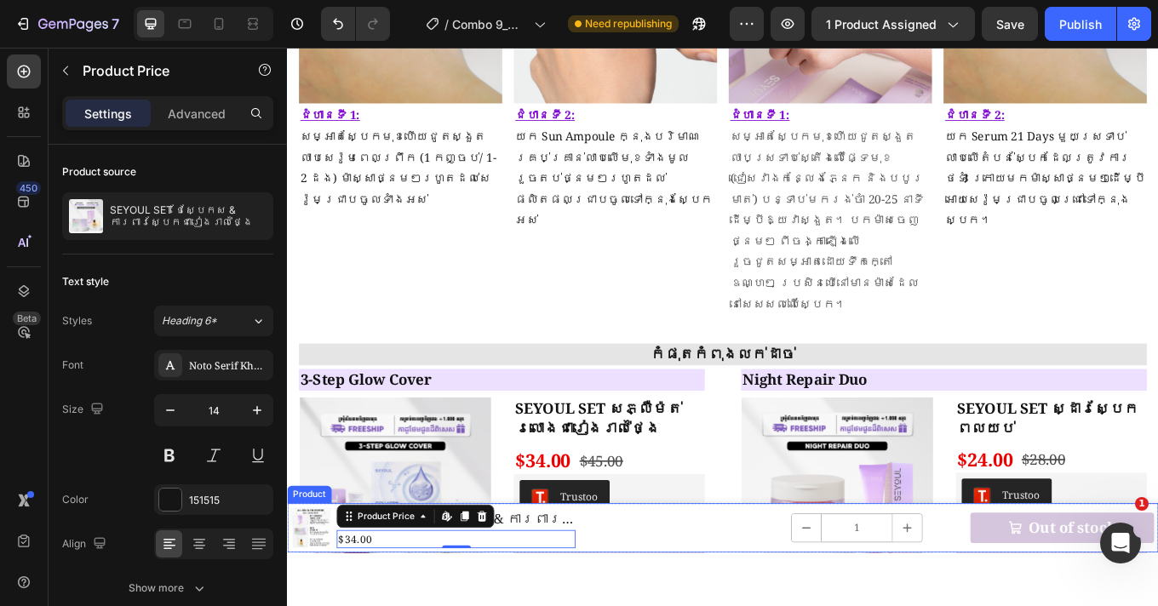
click at [730, 605] on div "1 Product Quantity Quantity Text Block 1 Product Quantity Out of stock Product …" at bounding box center [970, 611] width 670 height 51
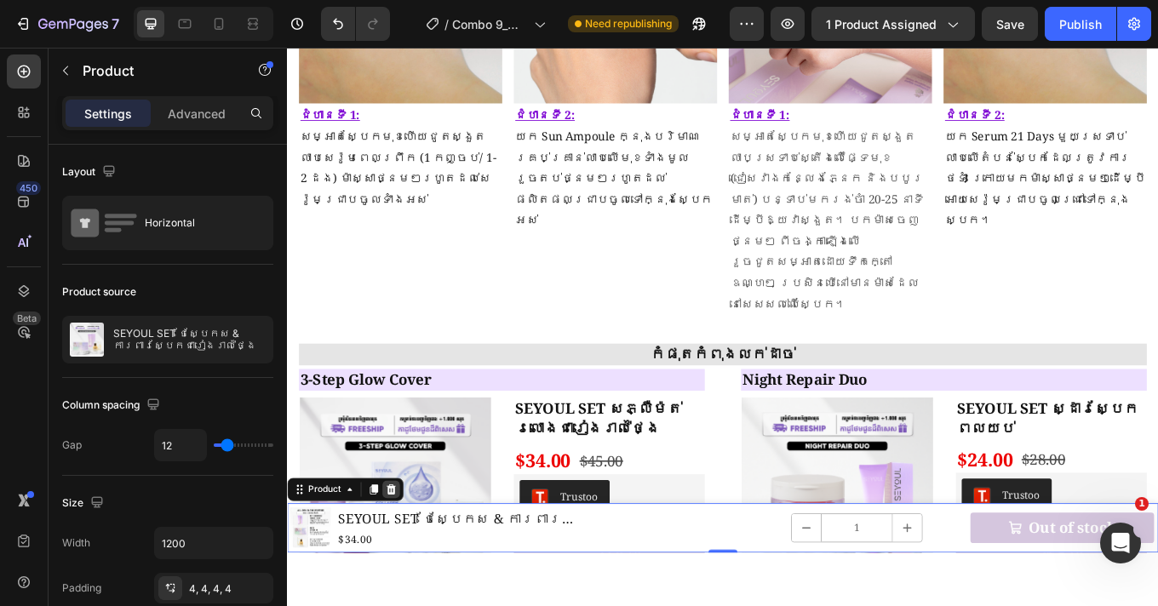
click at [408, 568] on icon at bounding box center [409, 566] width 11 height 12
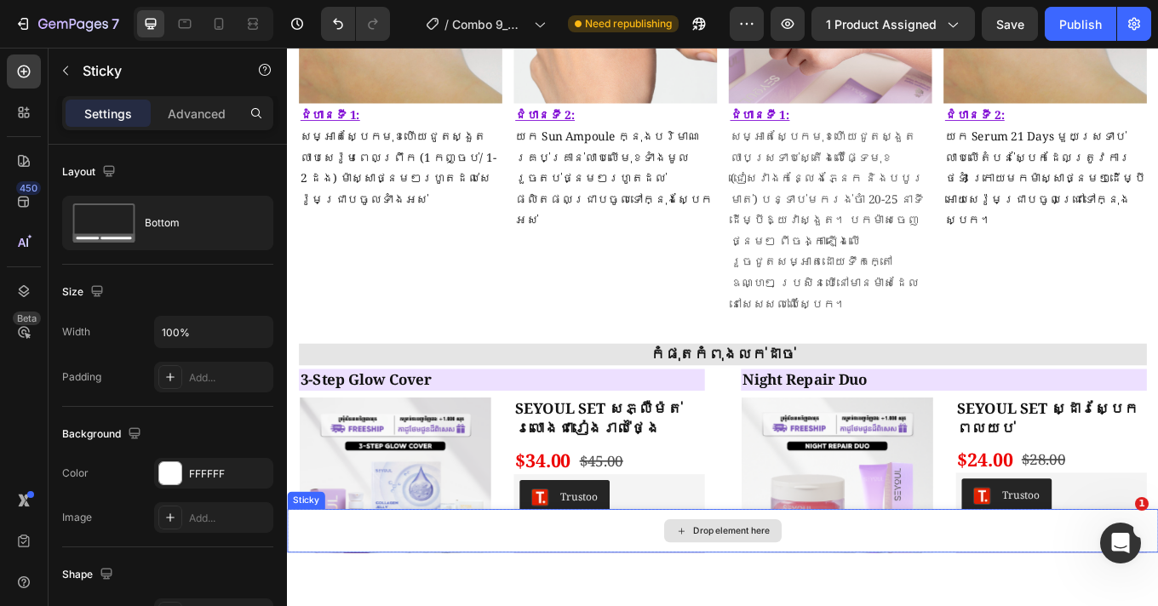
click at [607, 605] on div "Drop element here" at bounding box center [798, 614] width 1022 height 51
click at [409, 573] on icon at bounding box center [408, 573] width 14 height 14
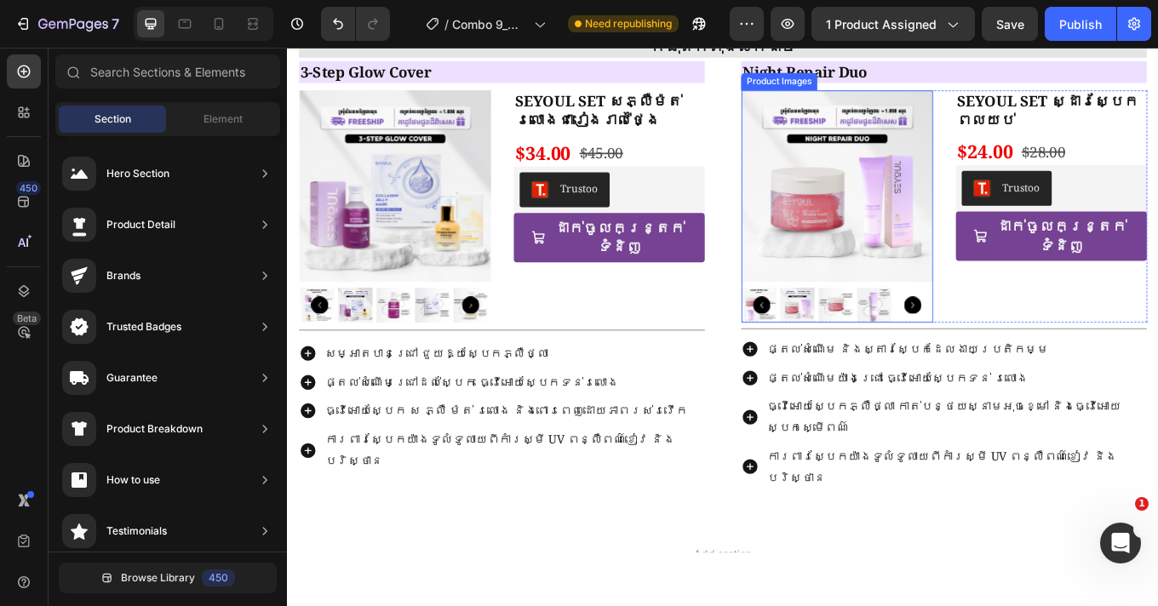
scroll to position [2271, 0]
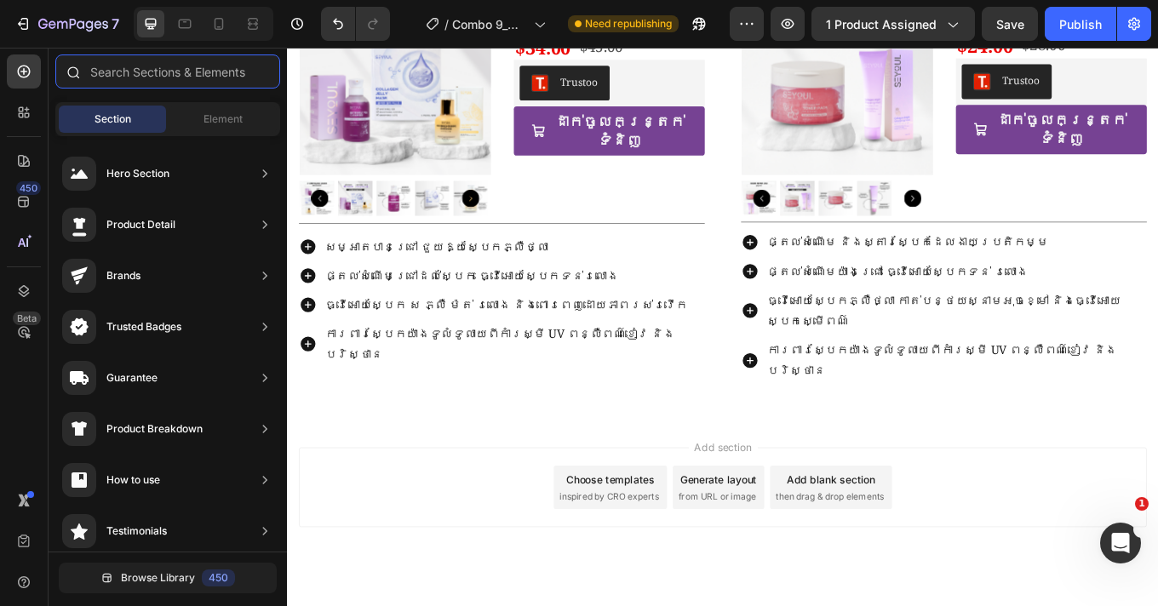
click at [141, 72] on input "text" at bounding box center [167, 71] width 225 height 34
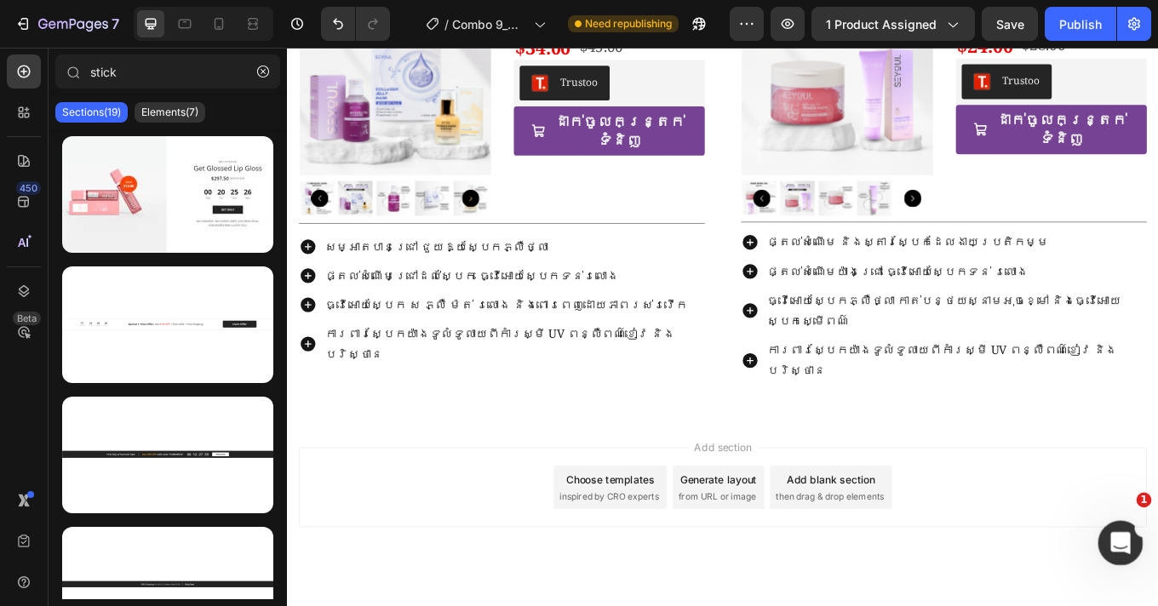
click at [1124, 531] on div "Mở Intercom Messenger" at bounding box center [1118, 541] width 56 height 56
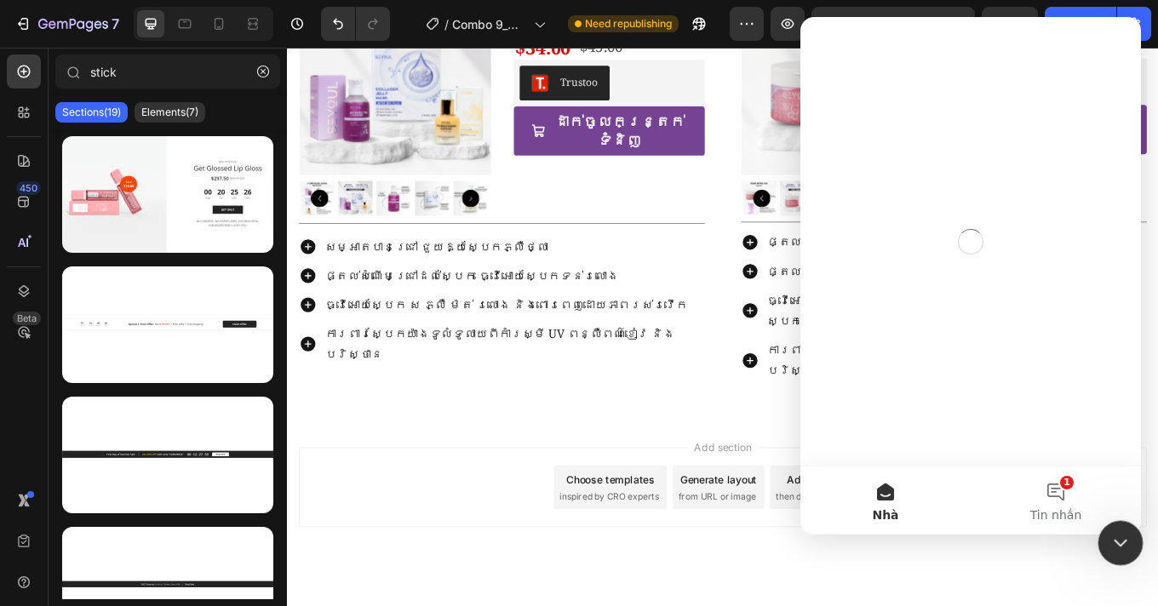
scroll to position [0, 0]
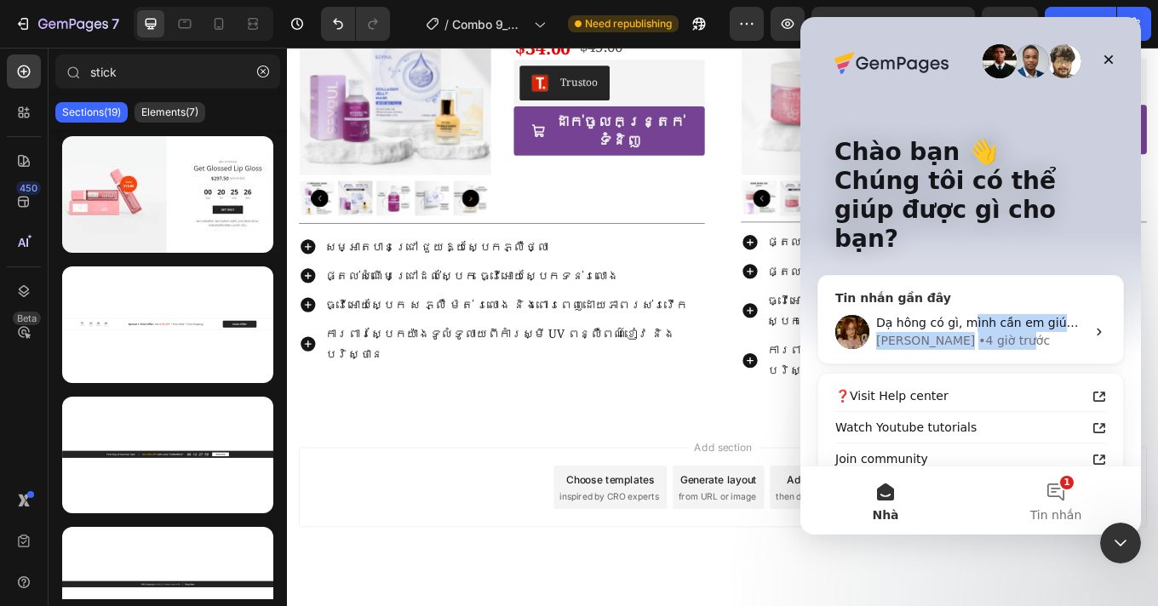
click at [978, 332] on div "• 4 giờ trước" at bounding box center [1014, 341] width 72 height 18
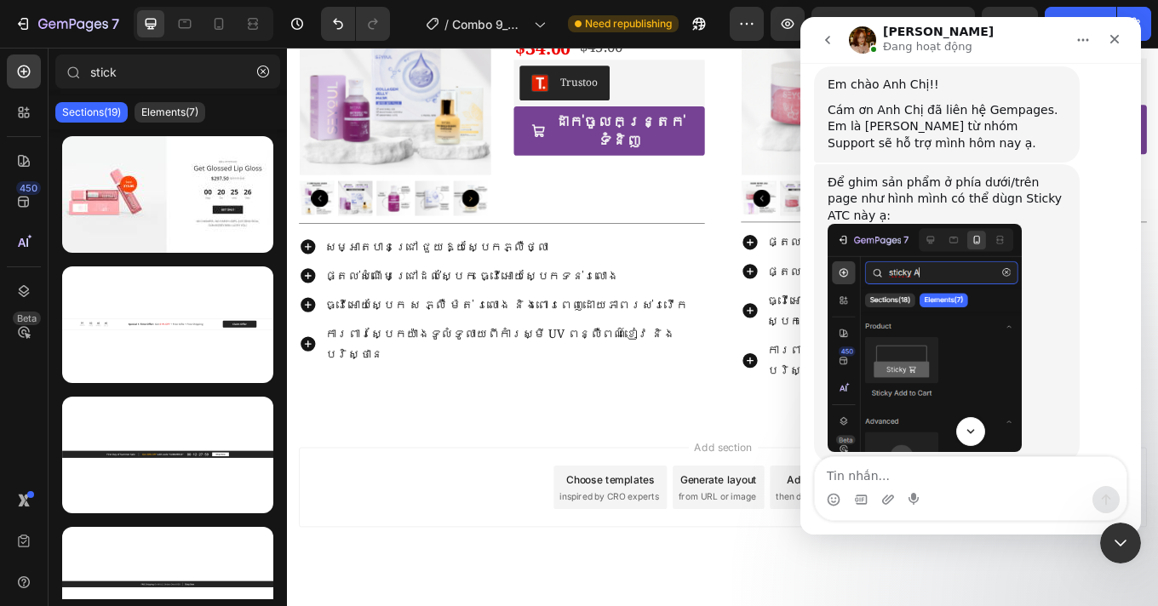
scroll to position [461, 0]
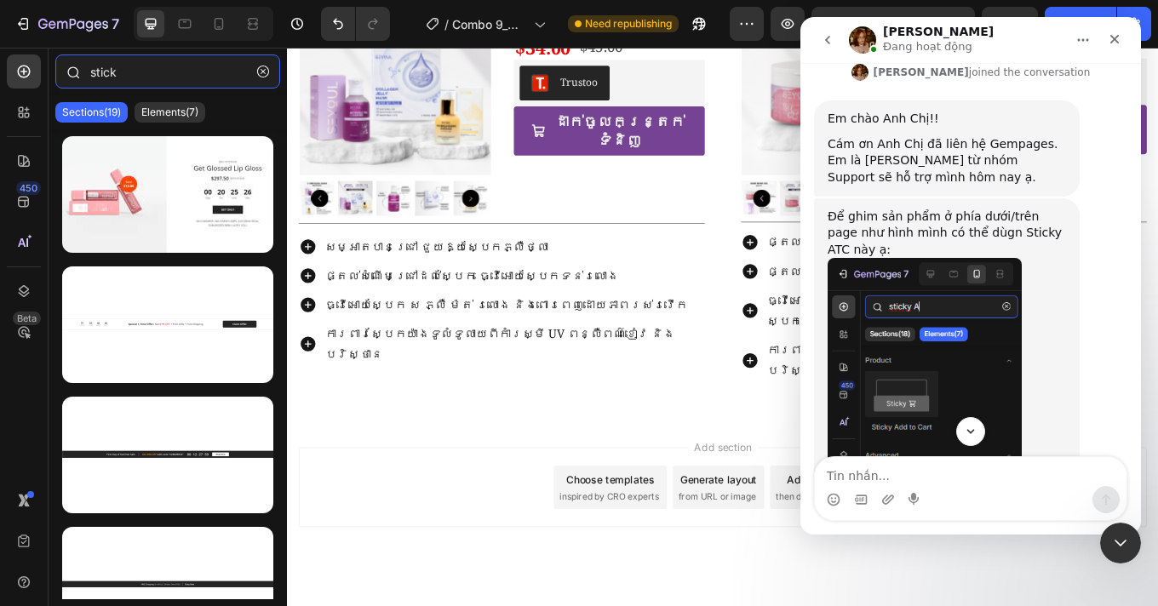
click at [120, 66] on input "stick" at bounding box center [167, 71] width 225 height 34
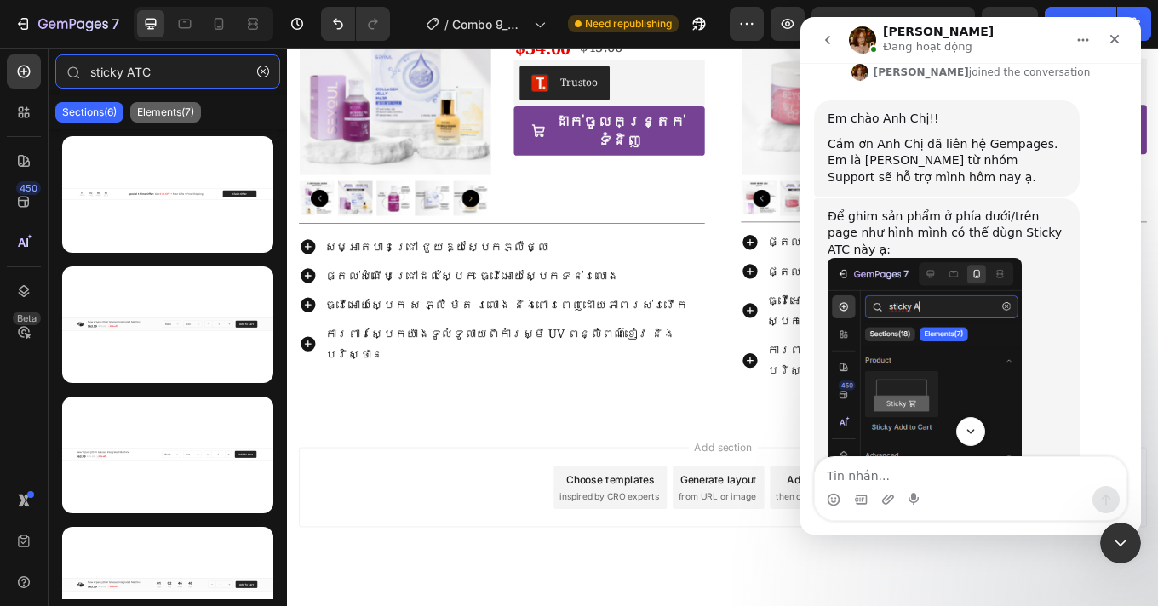
type input "sticky ATC"
click at [157, 116] on p "Elements(7)" at bounding box center [165, 113] width 57 height 14
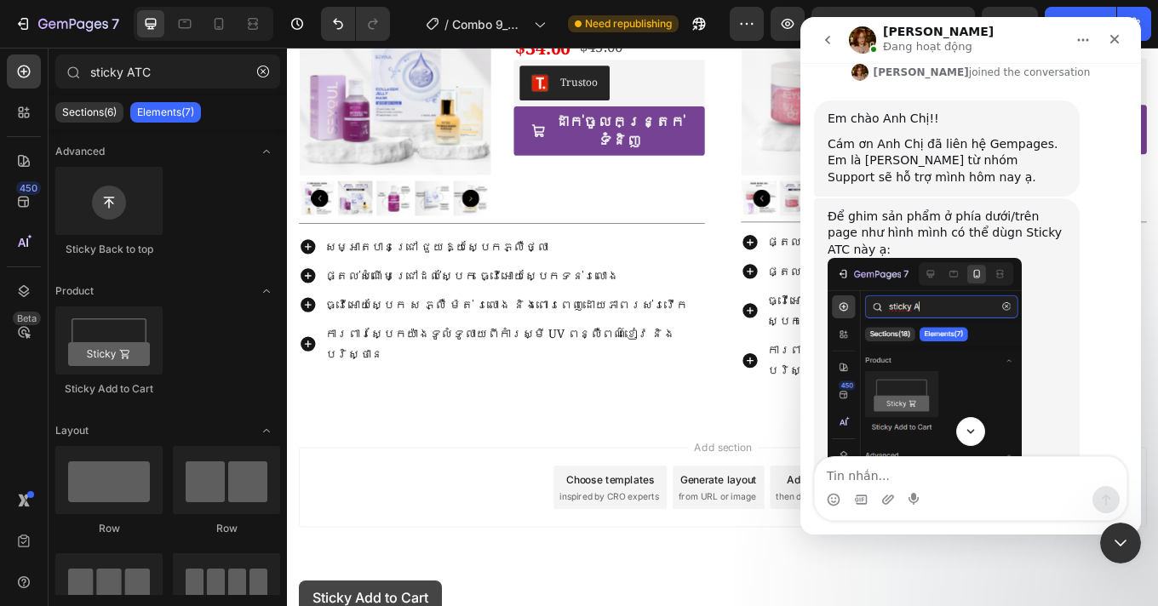
drag, startPoint x: 104, startPoint y: 320, endPoint x: 299, endPoint y: 581, distance: 325.5
click at [299, 0] on div "7 Version history / Combo 9_MNL-SR21D-SAS Need republishing Preview 1 product a…" at bounding box center [579, 0] width 1158 height 0
drag, startPoint x: 95, startPoint y: 361, endPoint x: 298, endPoint y: 569, distance: 290.3
click at [298, 0] on div "7 Version history / Combo 9_MNL-SR21D-SAS Need republishing Preview 1 product a…" at bounding box center [579, 0] width 1158 height 0
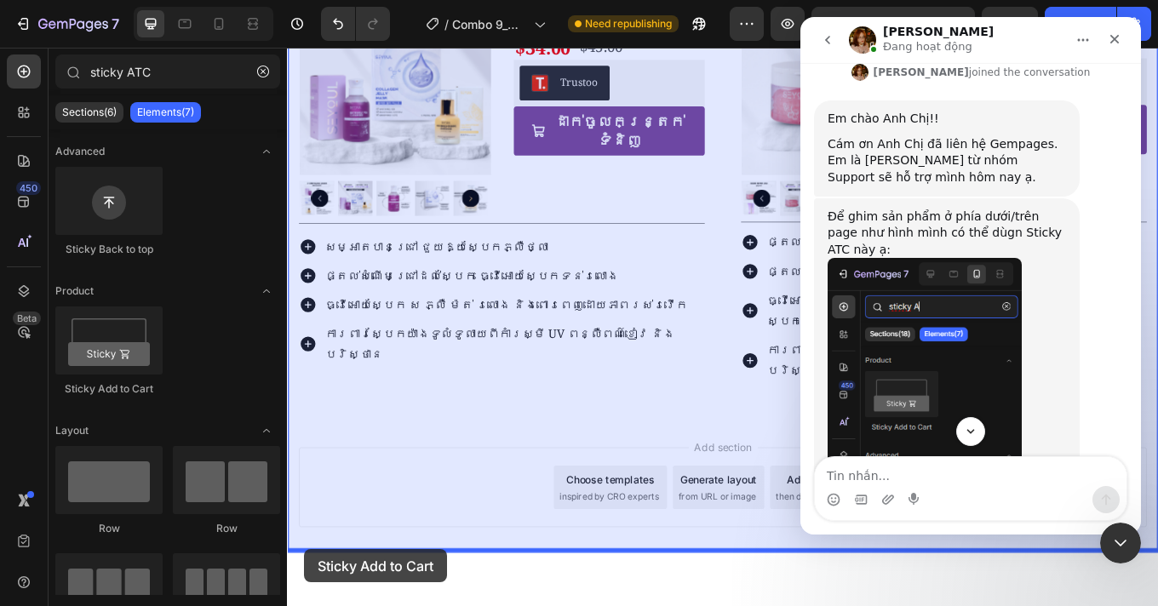
drag, startPoint x: 400, startPoint y: 385, endPoint x: 307, endPoint y: 636, distance: 268.1
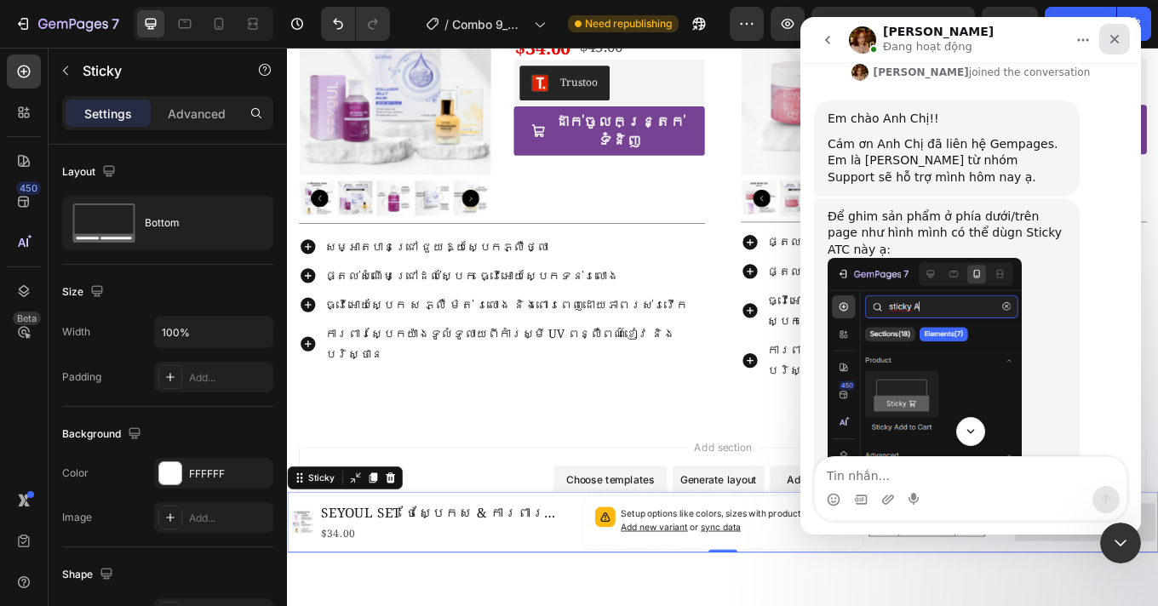
click at [1121, 34] on icon "Đóng" at bounding box center [1115, 39] width 14 height 14
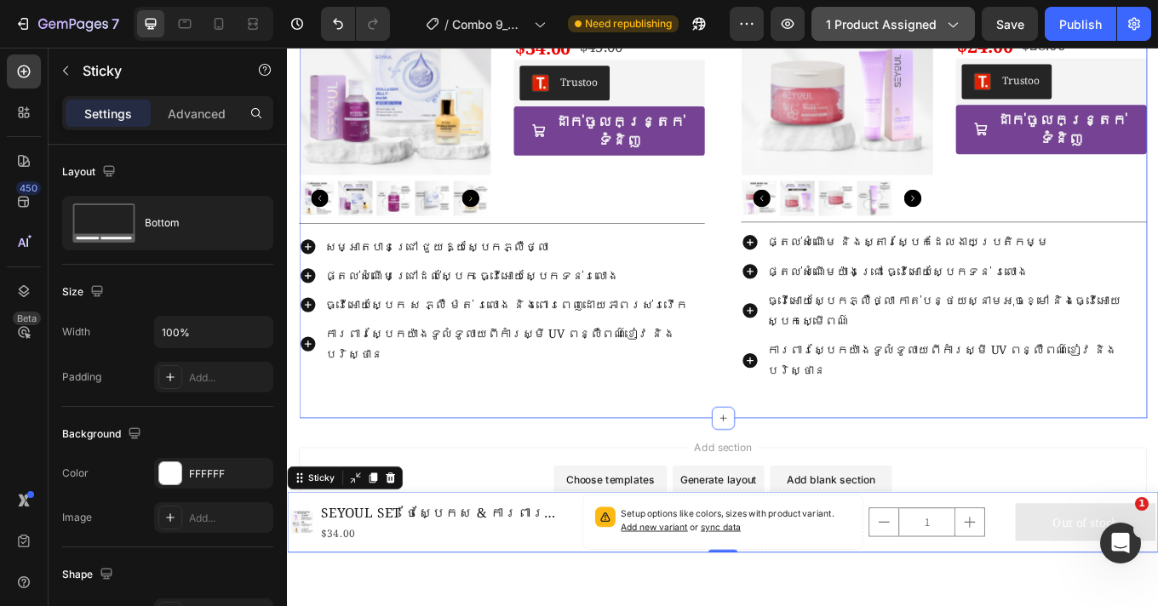
scroll to position [692, 0]
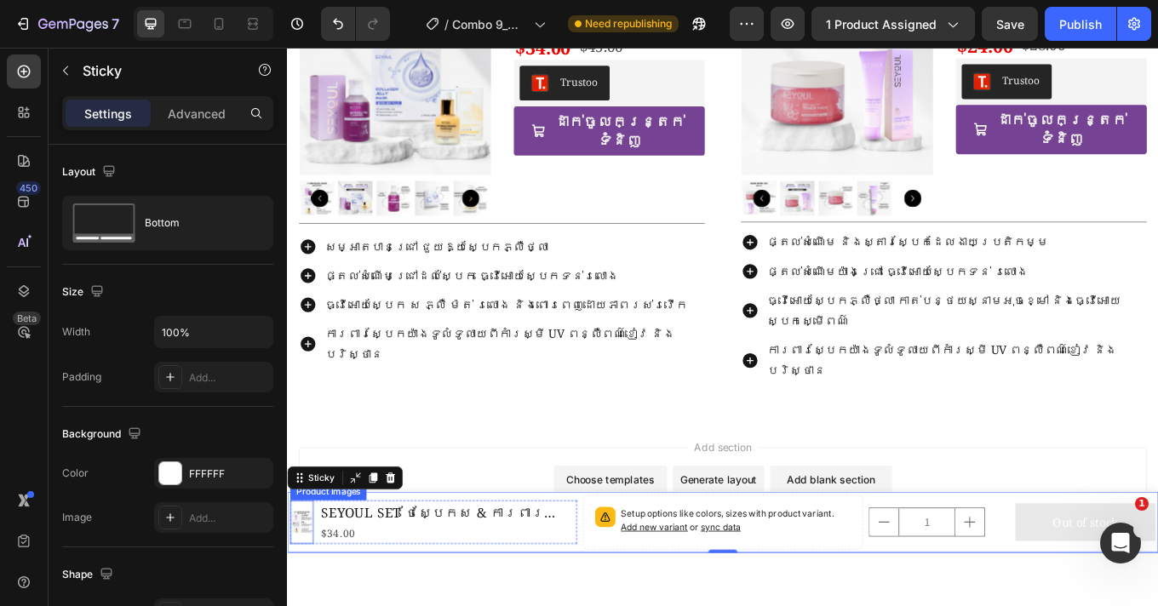
click at [313, 605] on img at bounding box center [303, 604] width 27 height 27
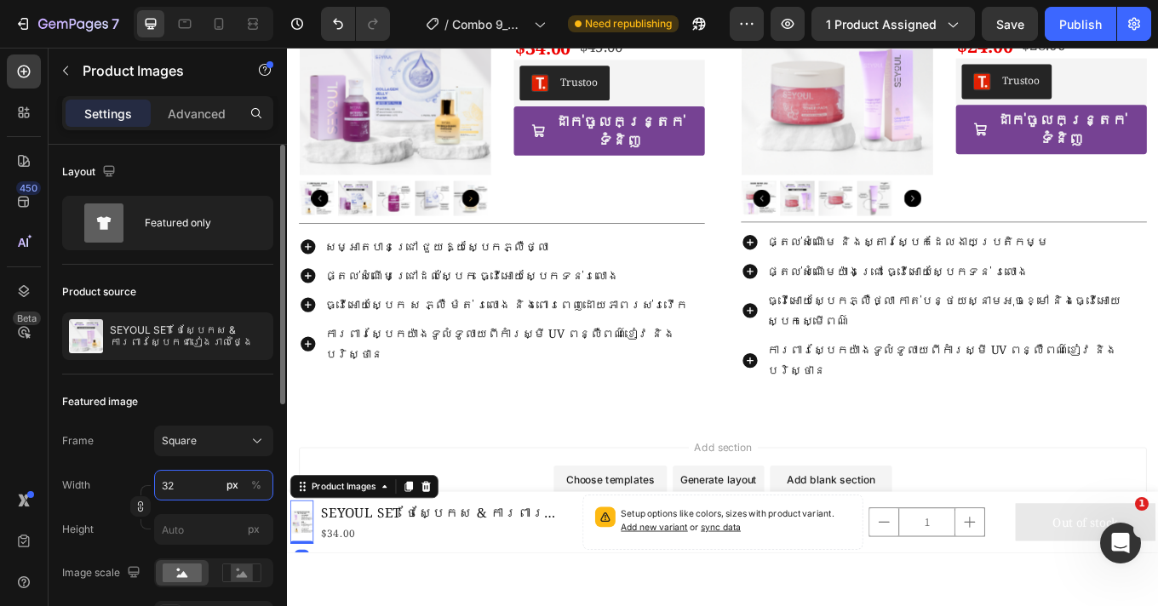
click at [170, 481] on input "32" at bounding box center [213, 485] width 119 height 31
click at [170, 480] on input "32" at bounding box center [213, 485] width 119 height 31
click at [173, 482] on input "32" at bounding box center [213, 485] width 119 height 31
type input "4"
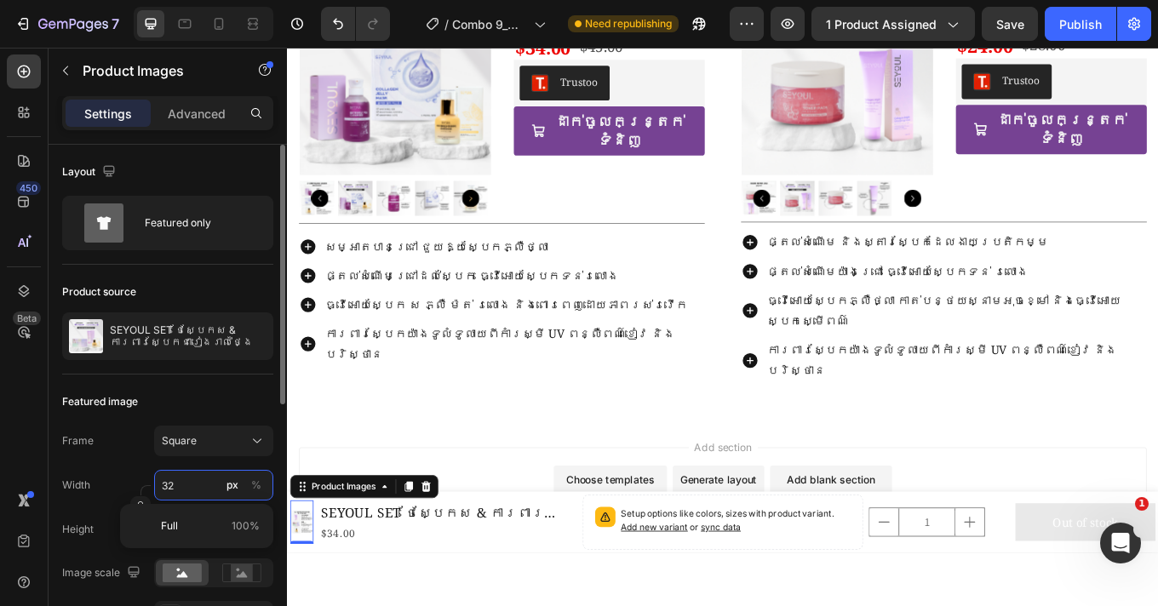
type input "4"
type input "45"
type input "4"
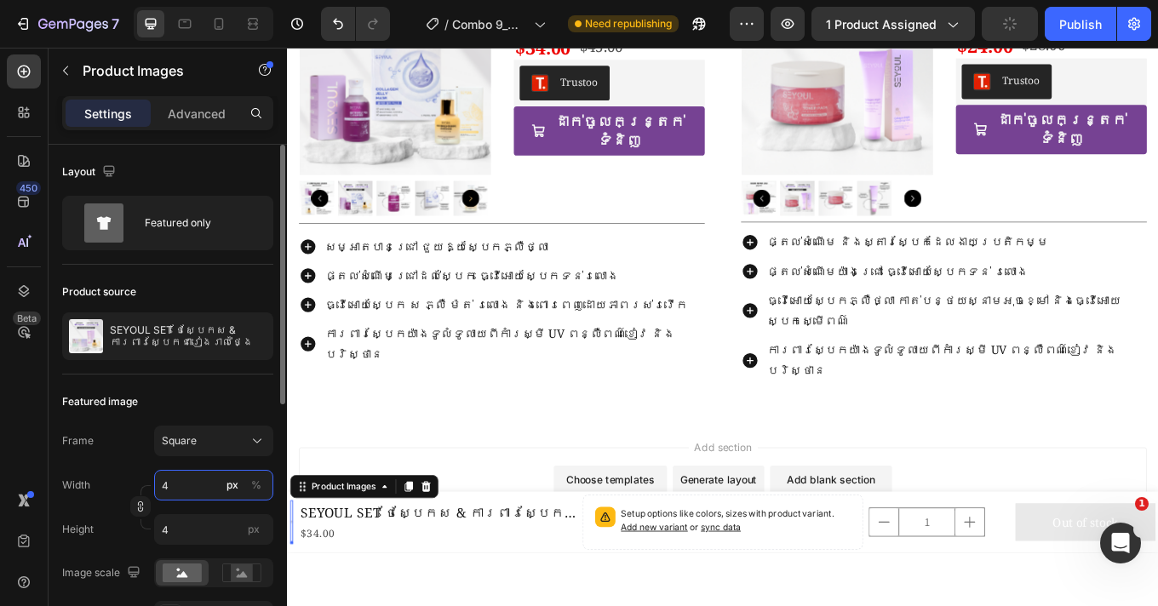
type input "46"
click at [145, 508] on icon "button" at bounding box center [141, 507] width 12 height 12
click at [177, 526] on input "46" at bounding box center [213, 529] width 119 height 31
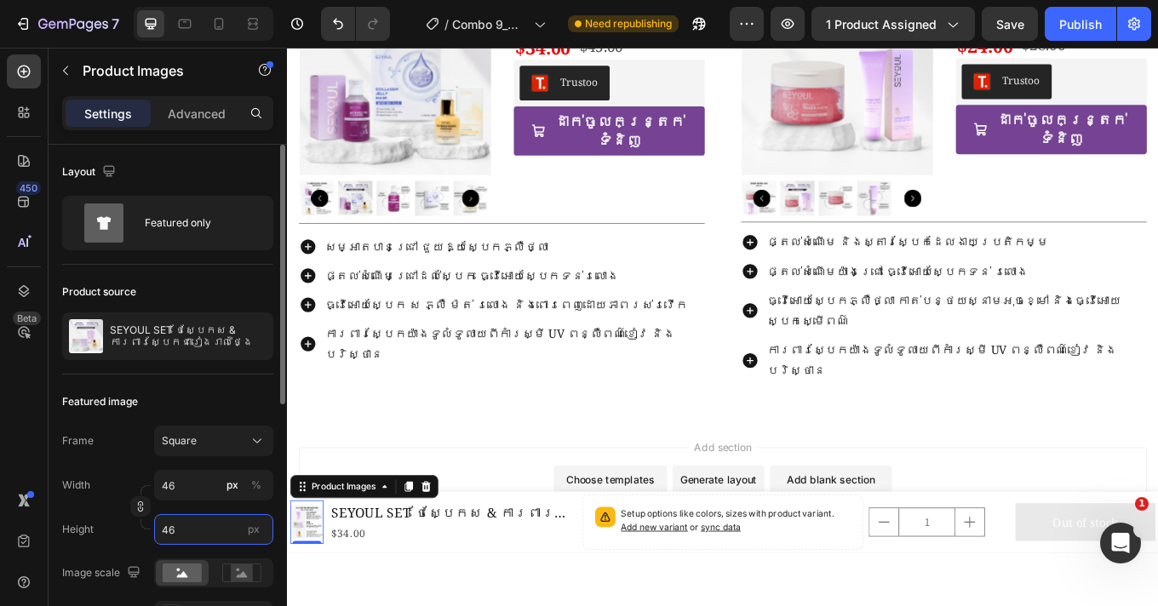
type input "0"
click at [192, 488] on input "0" at bounding box center [213, 485] width 119 height 31
type input "5"
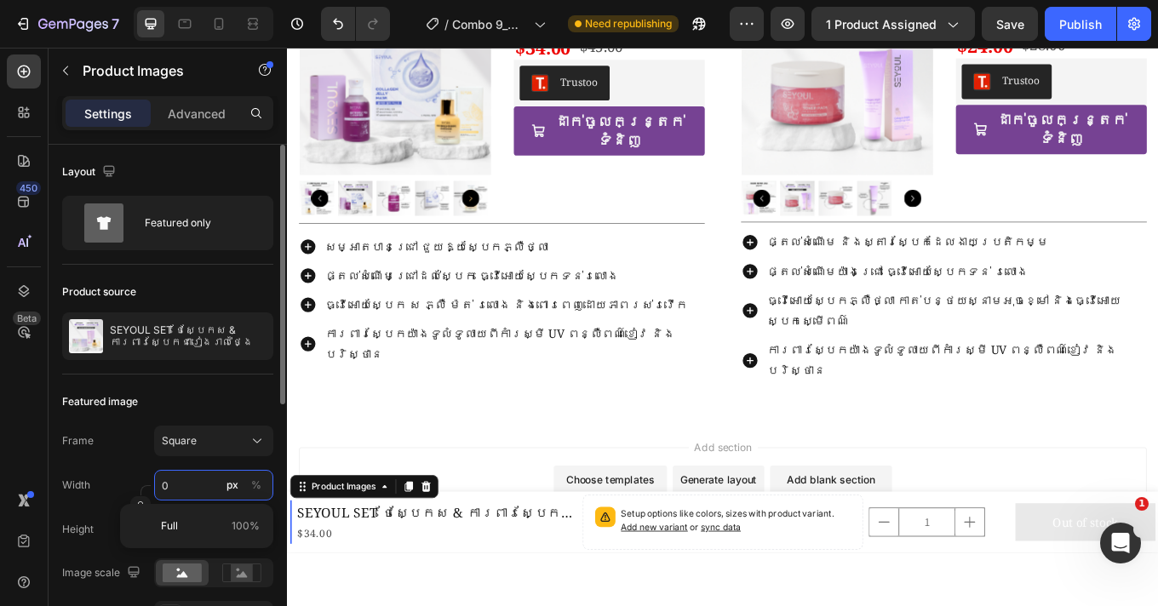
type input "5"
type input "56"
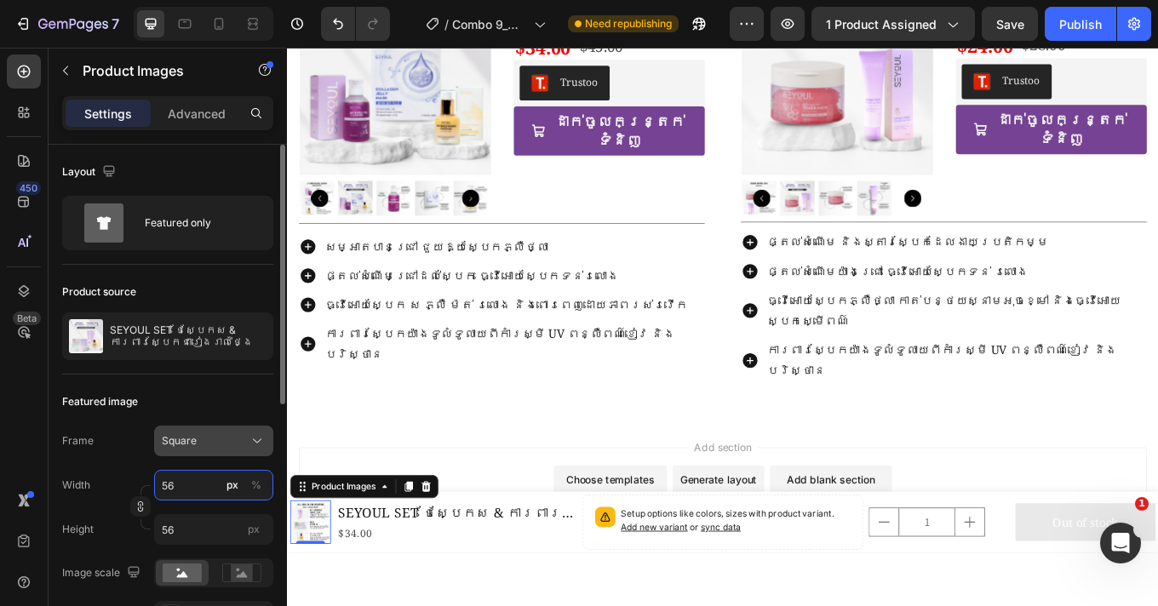
type input "56"
click at [221, 445] on div "Square" at bounding box center [203, 440] width 83 height 15
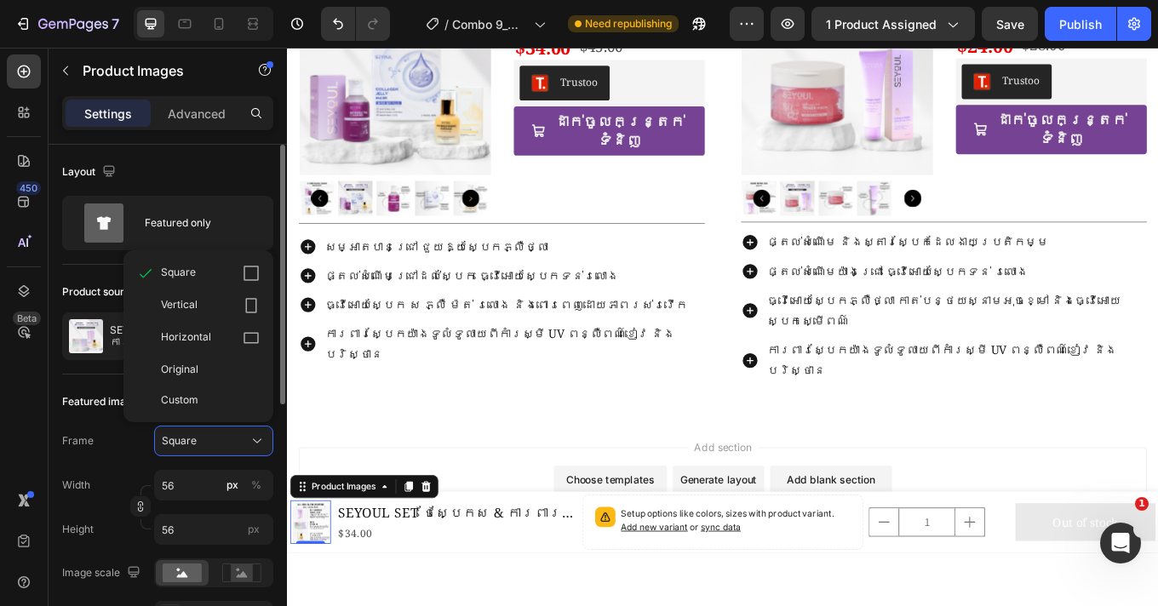
drag, startPoint x: 203, startPoint y: 396, endPoint x: 201, endPoint y: 409, distance: 12.9
click at [203, 392] on div "Custom" at bounding box center [198, 400] width 136 height 31
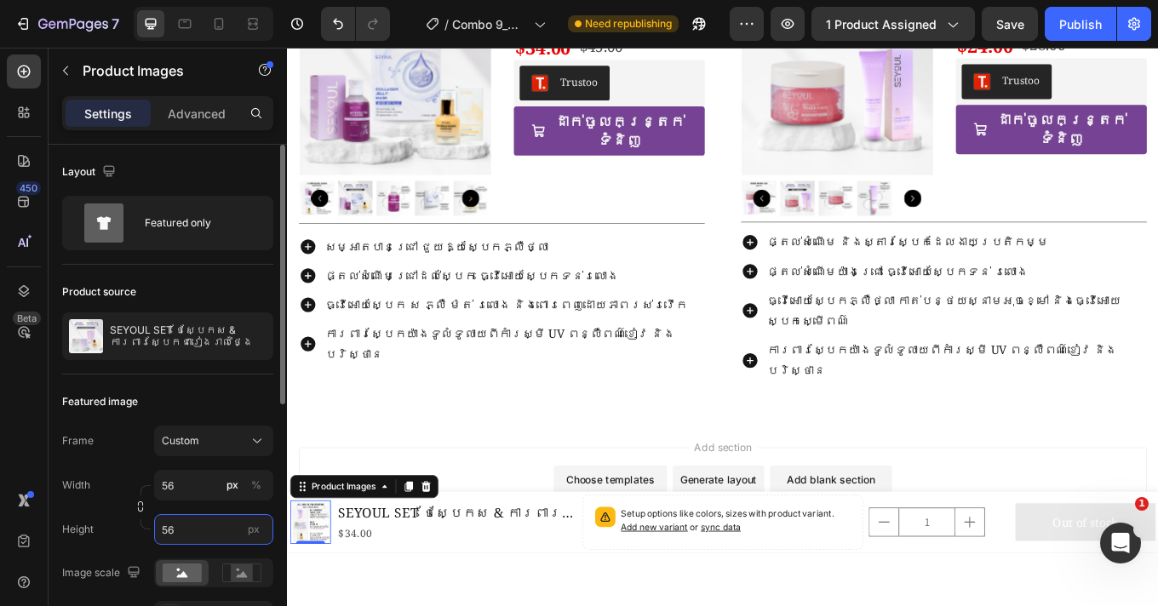
click at [195, 520] on input "56" at bounding box center [213, 529] width 119 height 31
type input "0"
click at [409, 517] on div "Add section Choose templates inspired by CRO experts Generate layout from URL o…" at bounding box center [798, 564] width 995 height 94
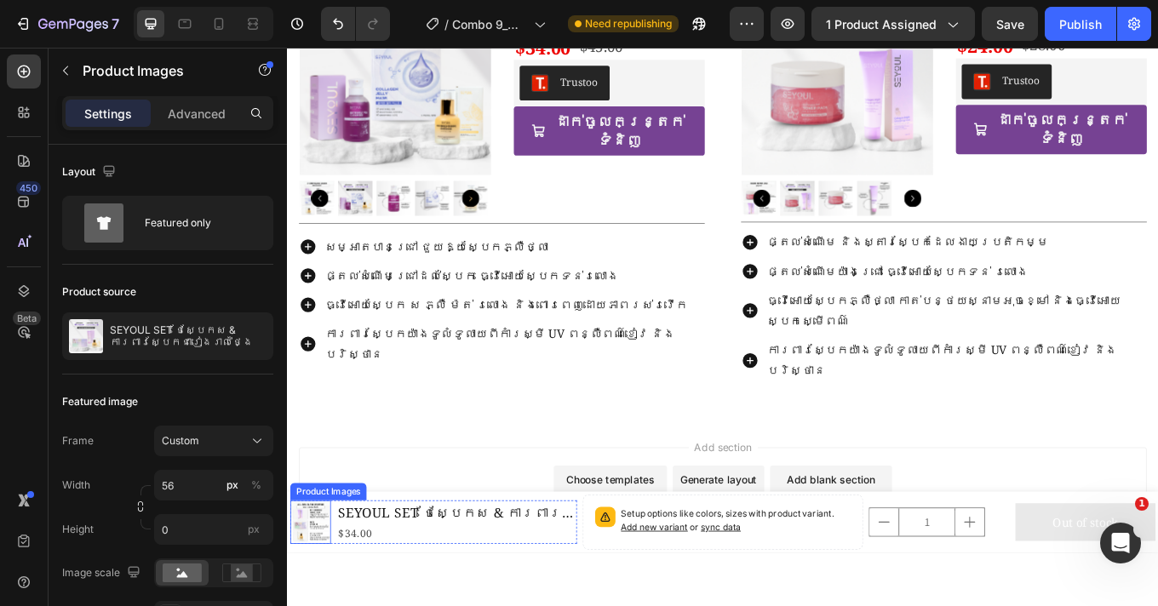
click at [331, 604] on img at bounding box center [314, 605] width 48 height 48
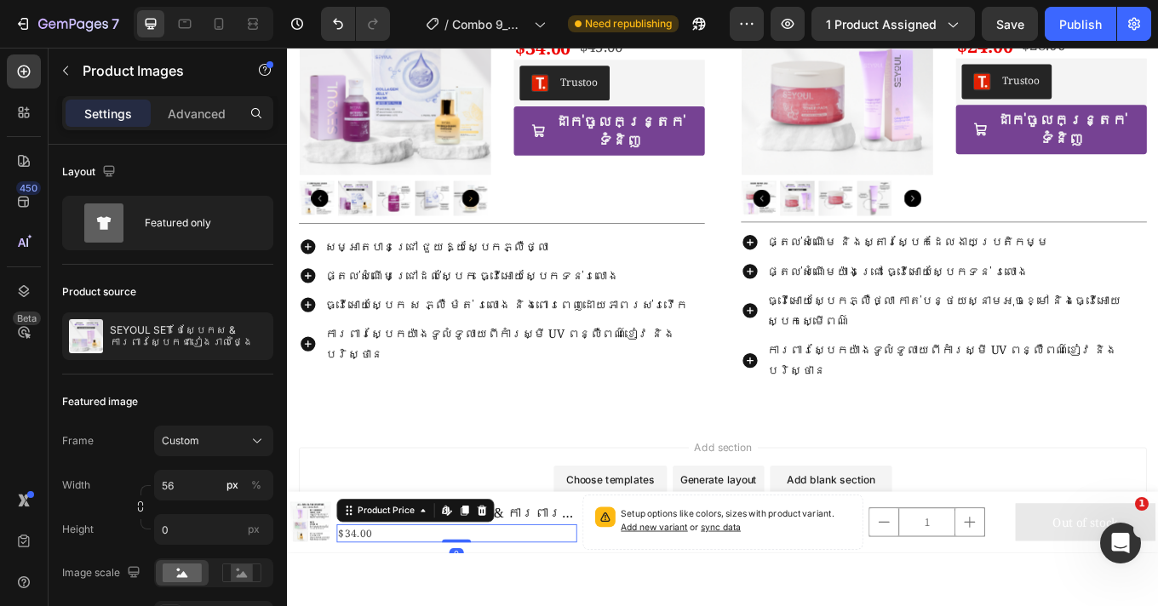
click at [409, 605] on div "$34.00" at bounding box center [486, 617] width 282 height 21
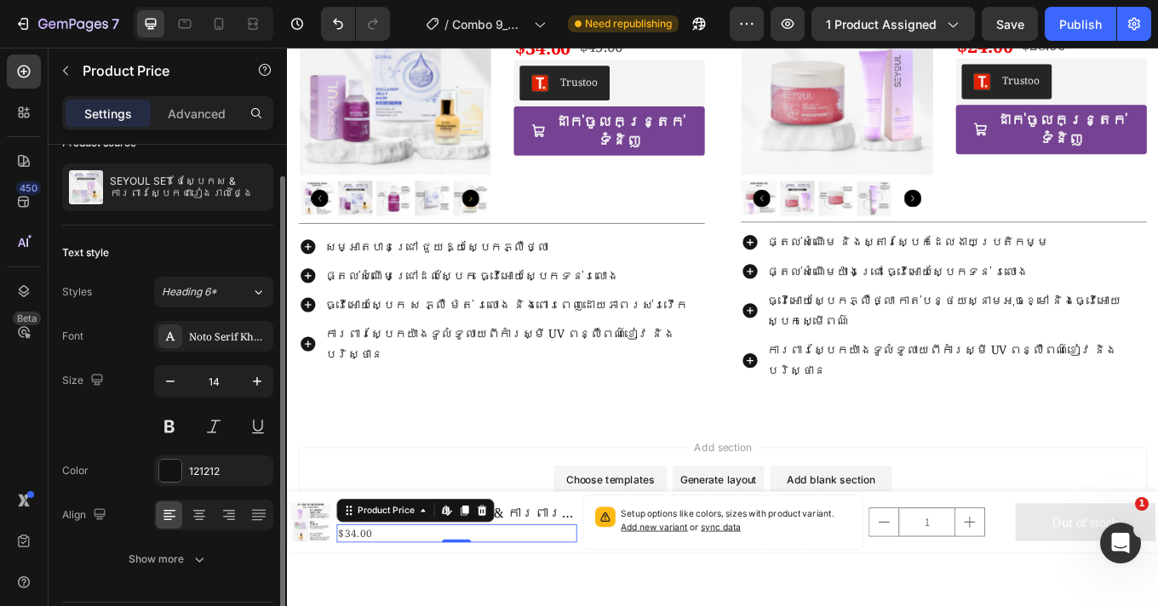
scroll to position [32, 0]
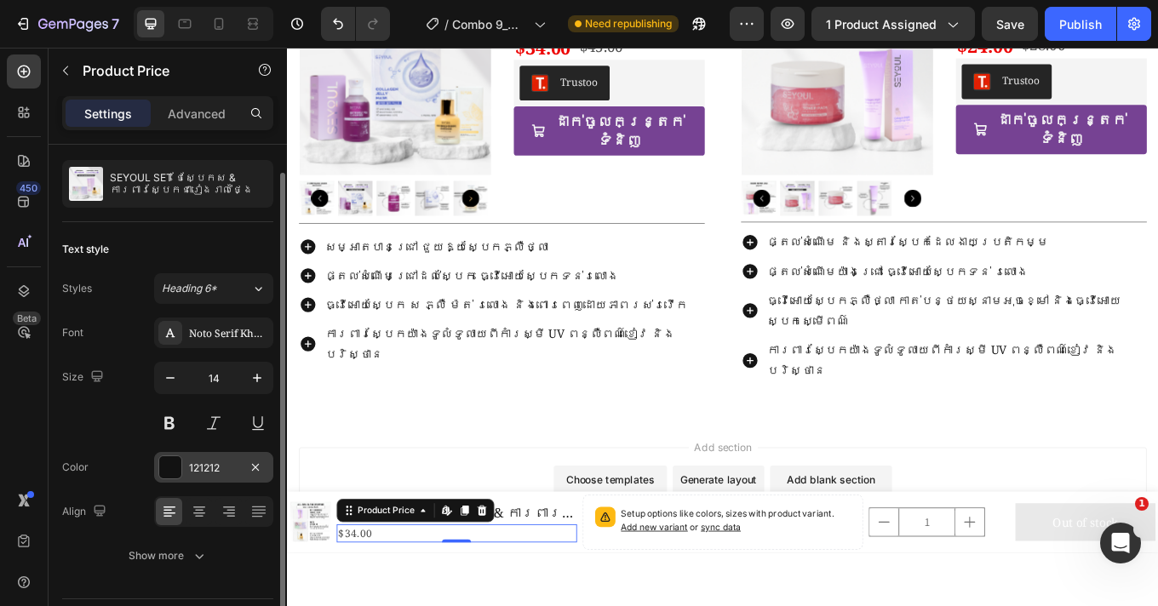
click at [174, 464] on div at bounding box center [170, 467] width 22 height 22
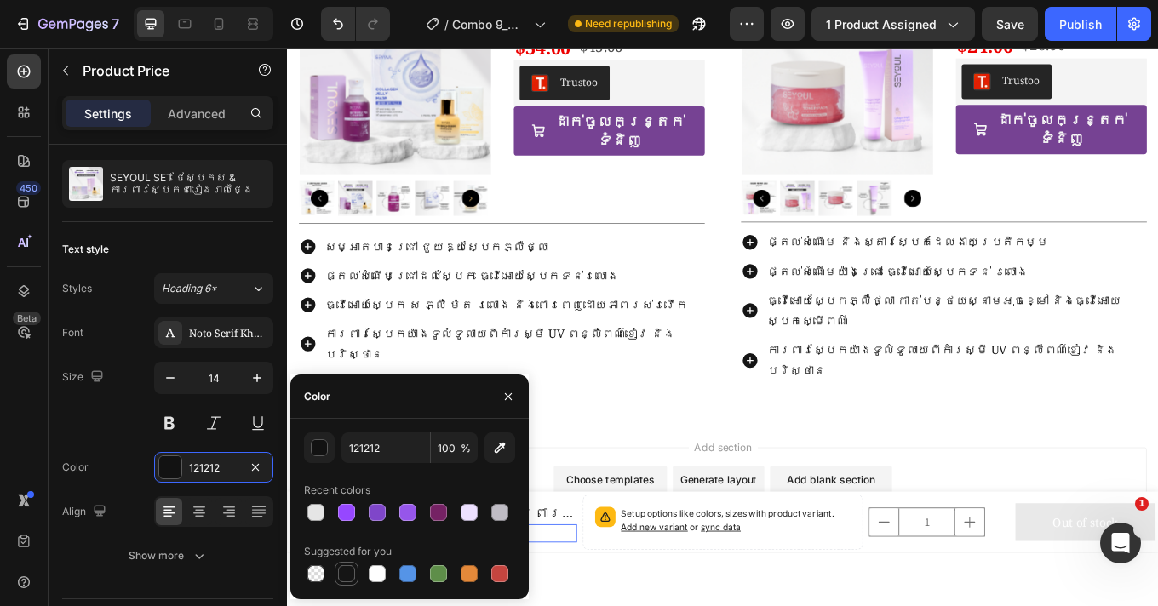
click at [343, 580] on div at bounding box center [346, 573] width 17 height 17
type input "151515"
click at [640, 575] on div "Setup options like colors, sizes with product variant. Add new variant or sync …" at bounding box center [799, 604] width 330 height 65
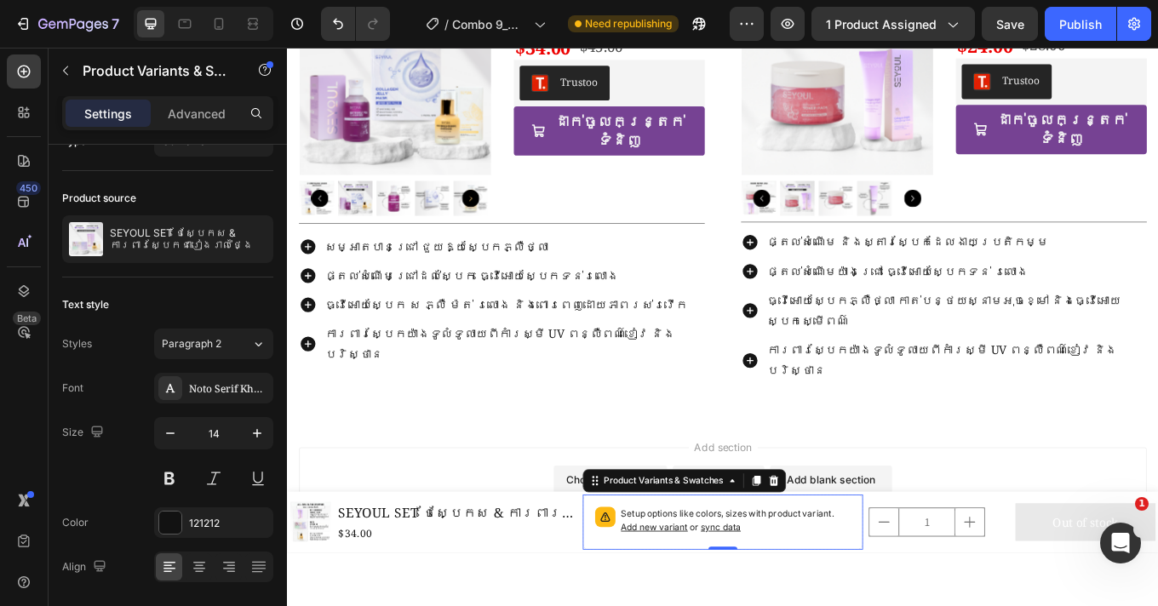
scroll to position [0, 0]
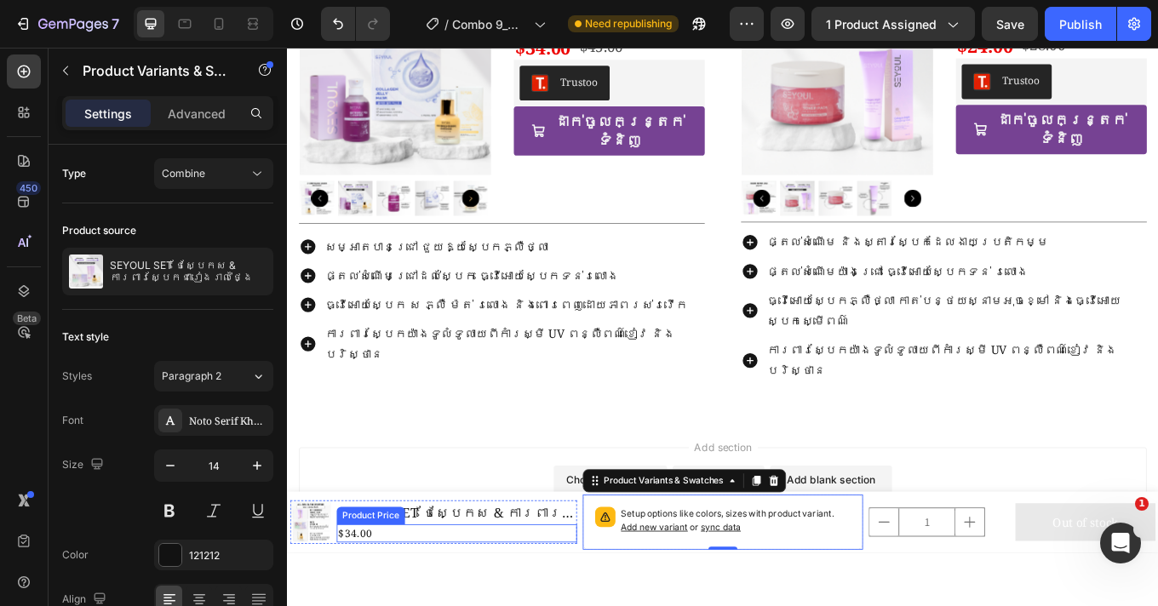
click at [370, 605] on div "$34.00" at bounding box center [486, 617] width 282 height 21
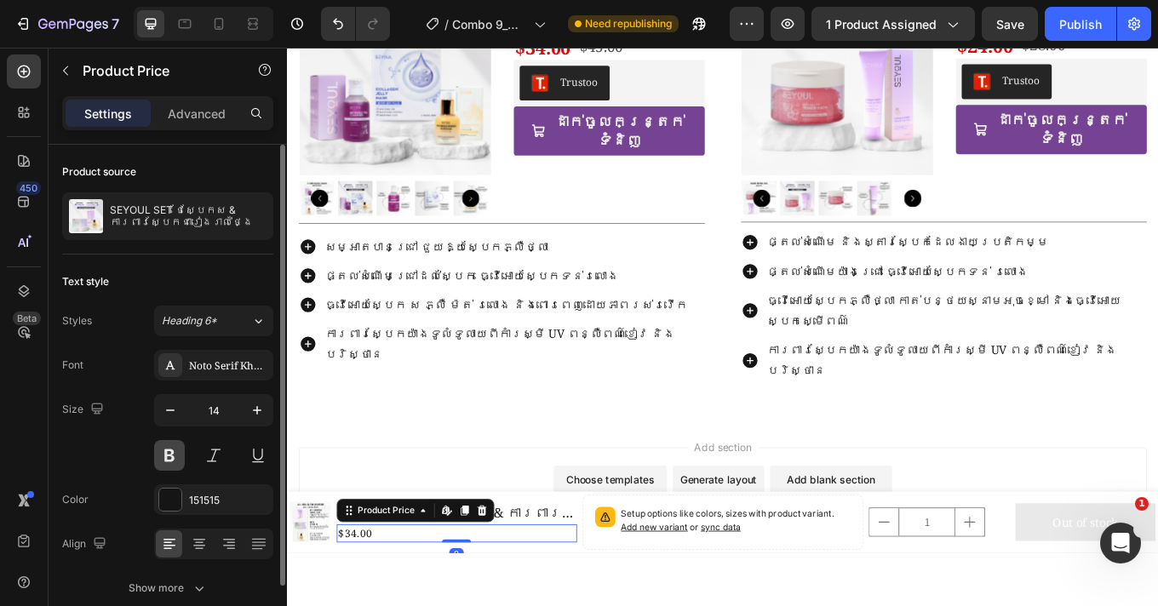
click at [166, 445] on button at bounding box center [169, 455] width 31 height 31
click at [591, 558] on div at bounding box center [722, 327] width 871 height 559
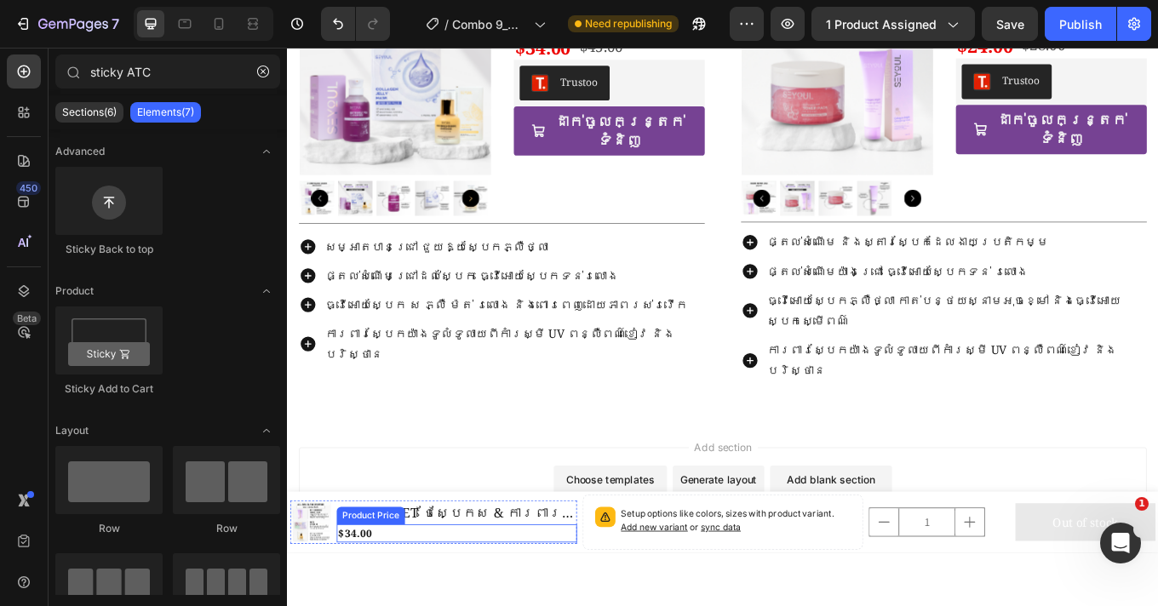
click at [380, 605] on div "$34.00" at bounding box center [486, 617] width 282 height 21
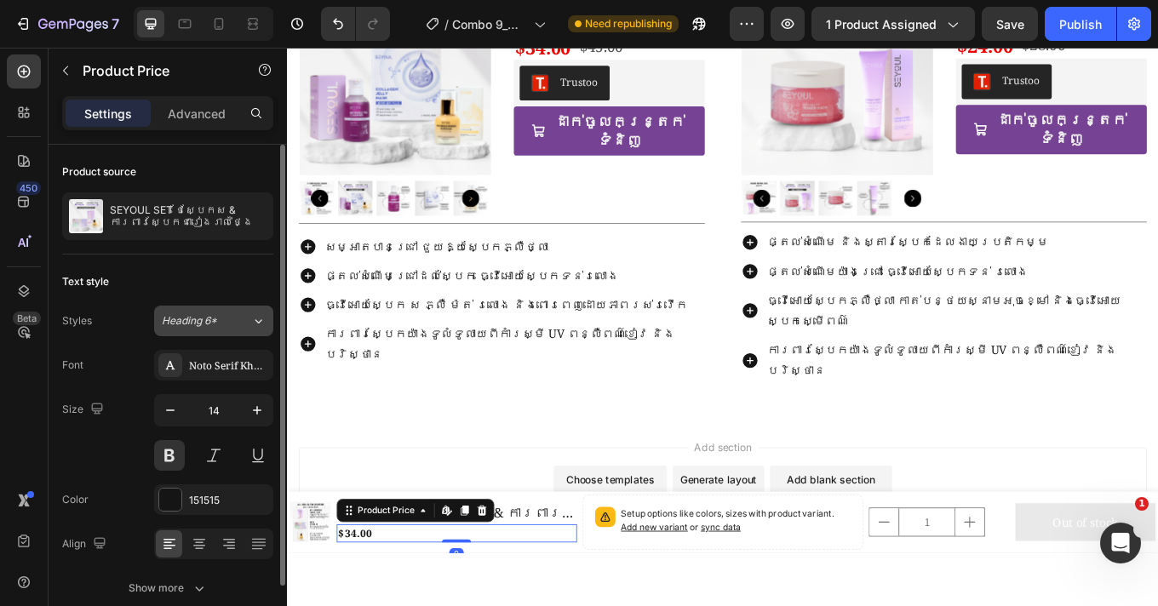
click at [219, 320] on div "Heading 6*" at bounding box center [196, 320] width 69 height 15
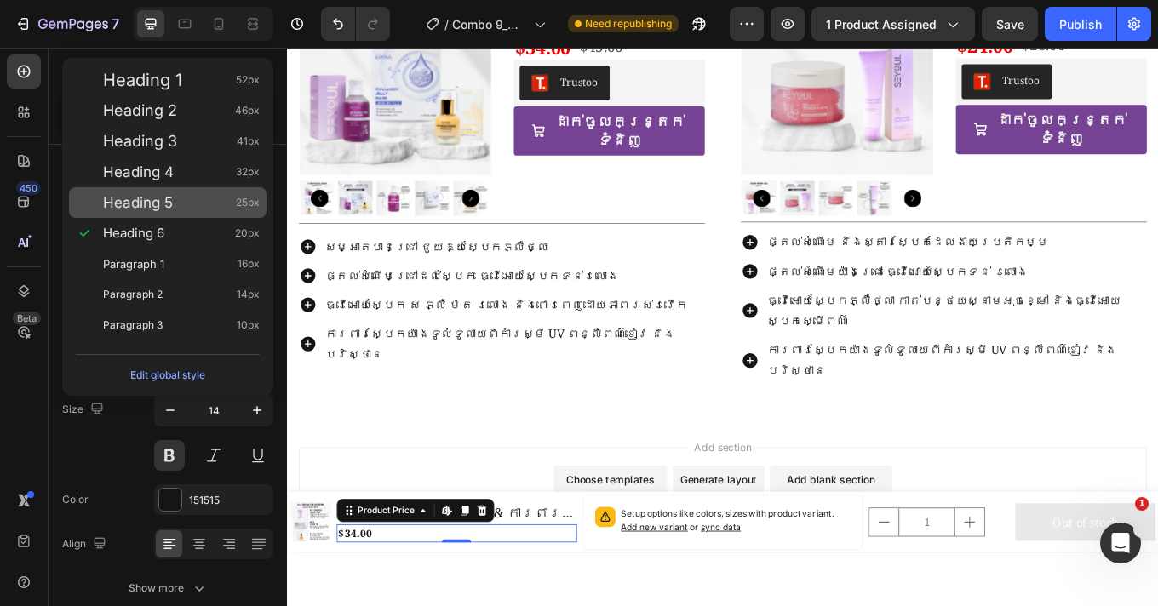
click at [220, 211] on div "Heading 5 25px" at bounding box center [168, 202] width 198 height 31
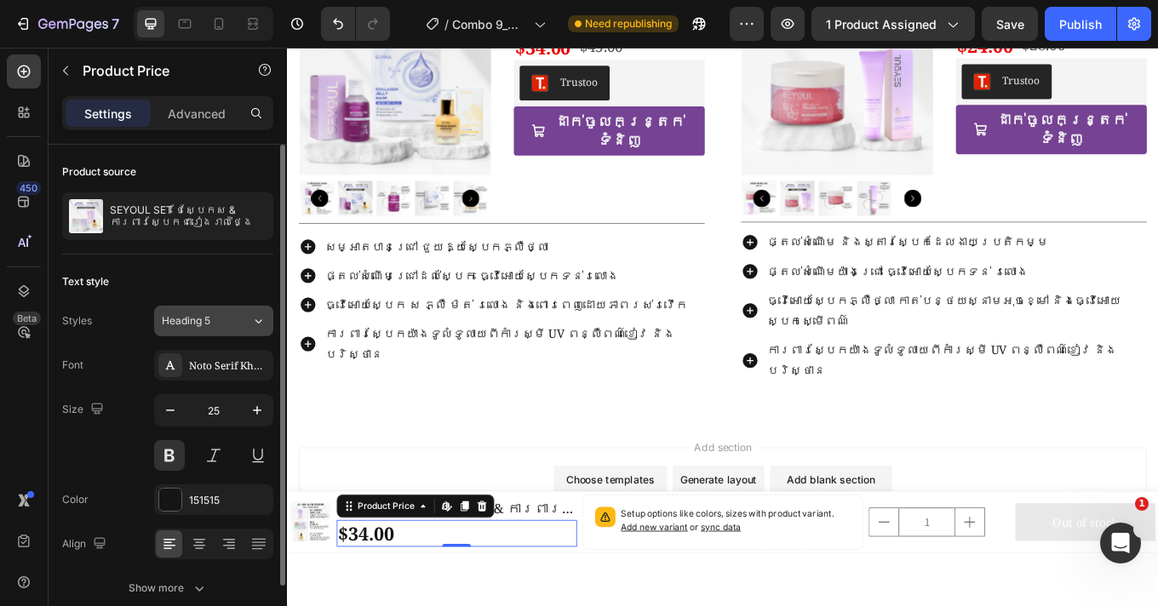
click at [230, 324] on div "Heading 5" at bounding box center [196, 320] width 69 height 15
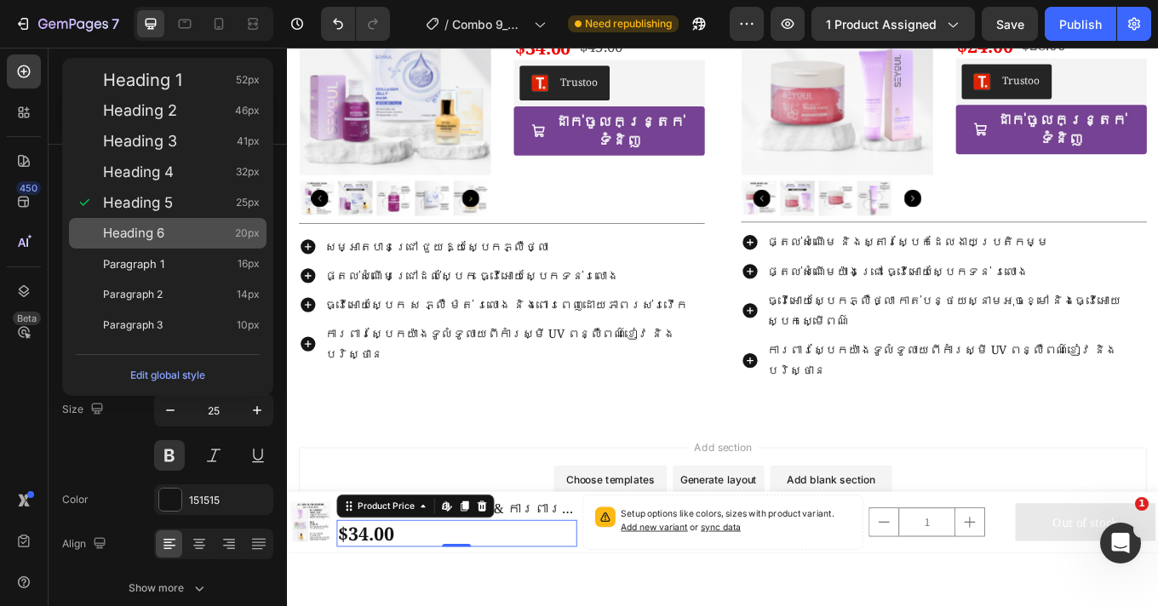
click at [229, 235] on div "Heading 6 20px" at bounding box center [181, 233] width 157 height 17
type input "20"
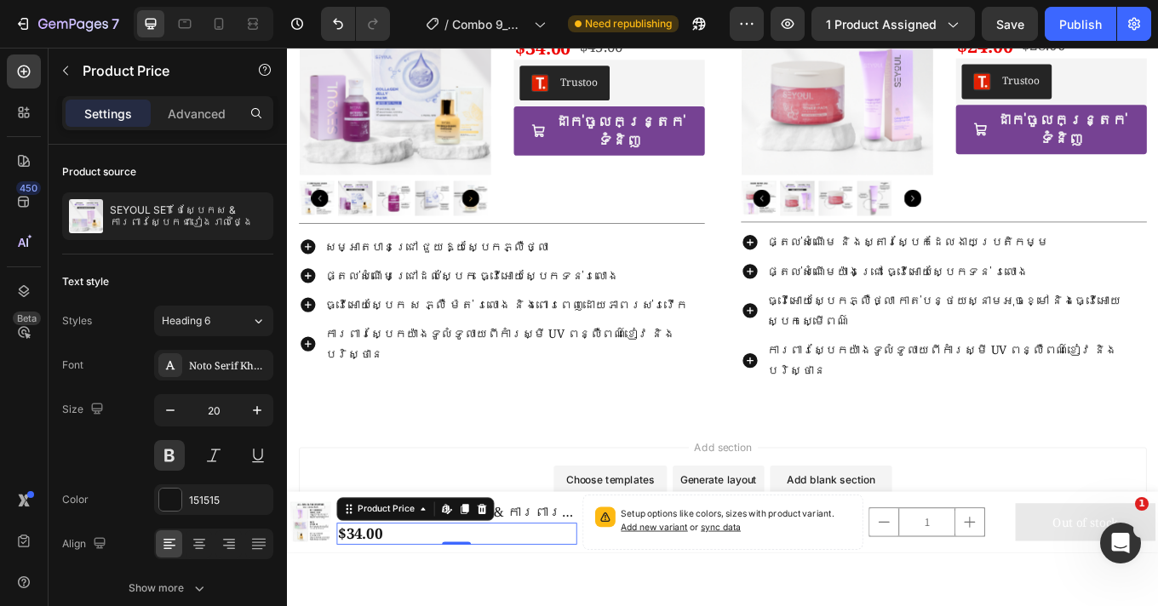
click at [681, 570] on div at bounding box center [722, 327] width 871 height 559
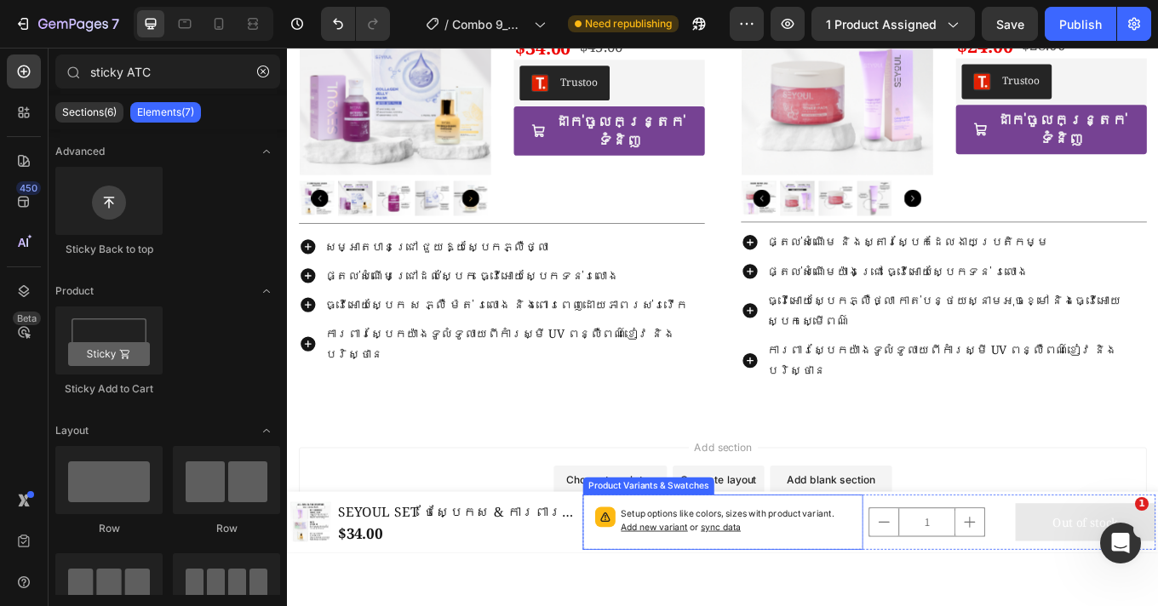
click at [908, 605] on p "Setup options like colors, sizes with product variant. Add new variant or sync …" at bounding box center [814, 603] width 270 height 32
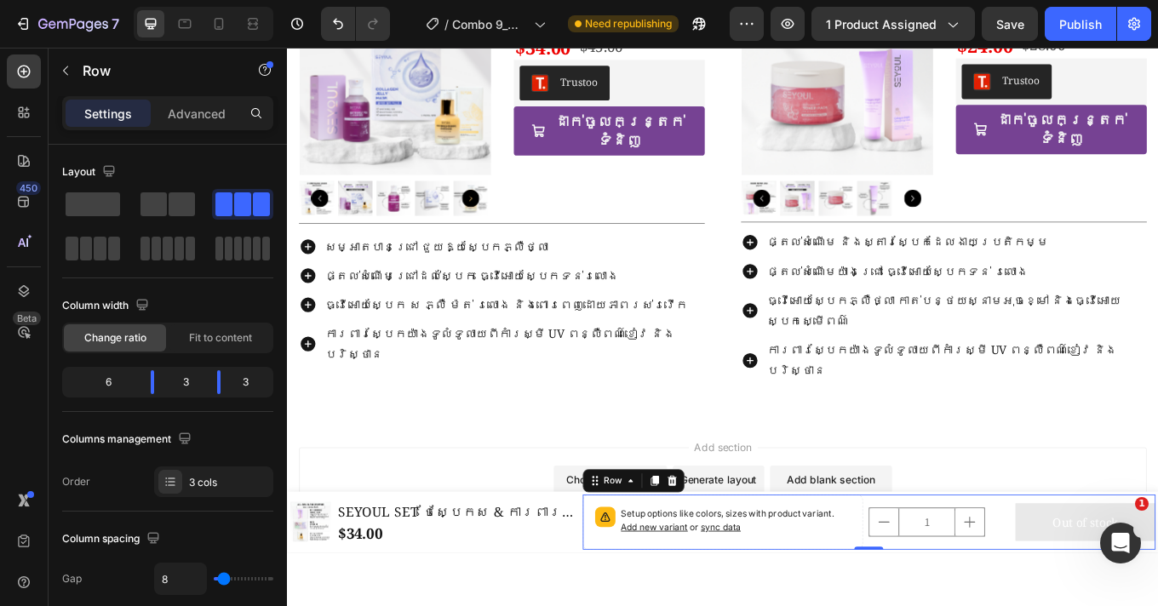
click at [1060, 605] on div "1 Product Quantity" at bounding box center [1051, 604] width 164 height 65
click at [737, 555] on icon at bounding box center [737, 556] width 11 height 12
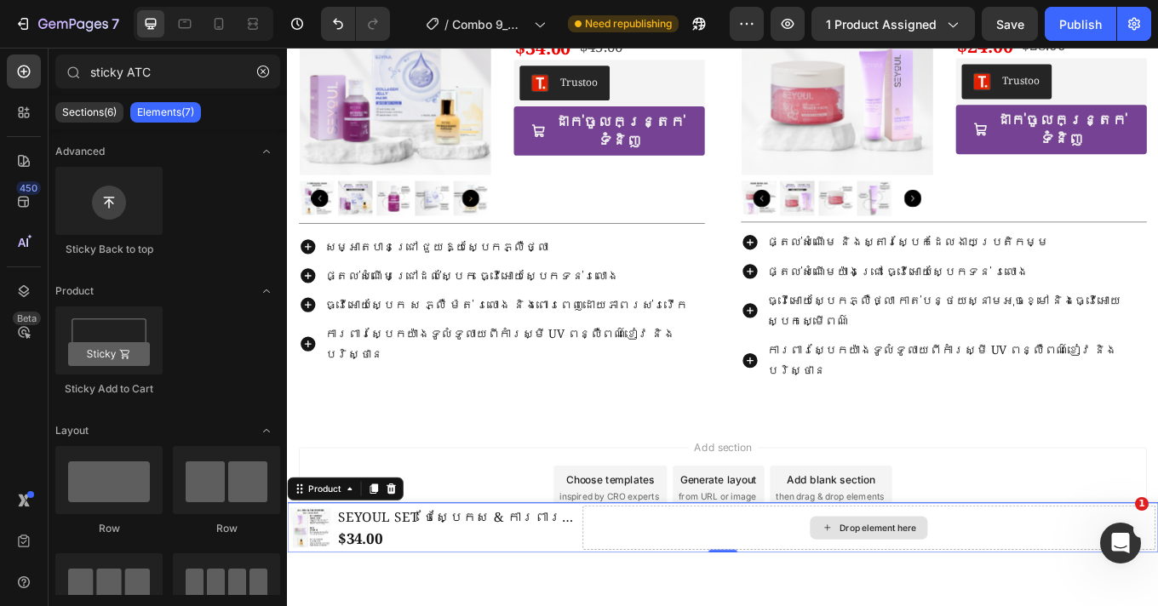
click at [819, 605] on div "Drop element here" at bounding box center [970, 611] width 672 height 52
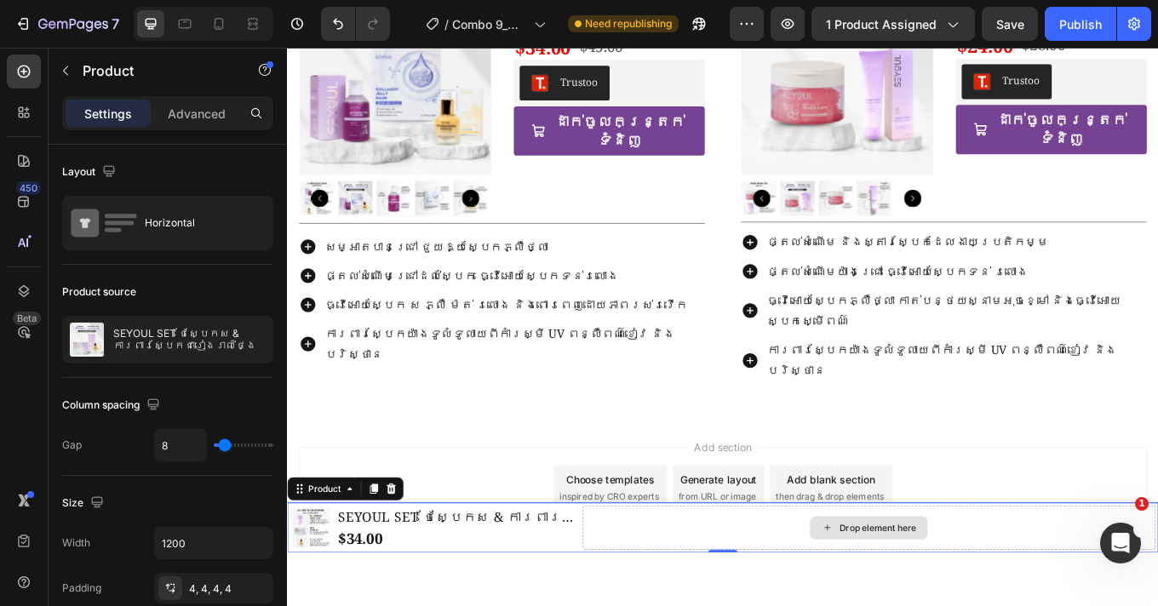
click at [760, 599] on div "Drop element here" at bounding box center [970, 611] width 672 height 52
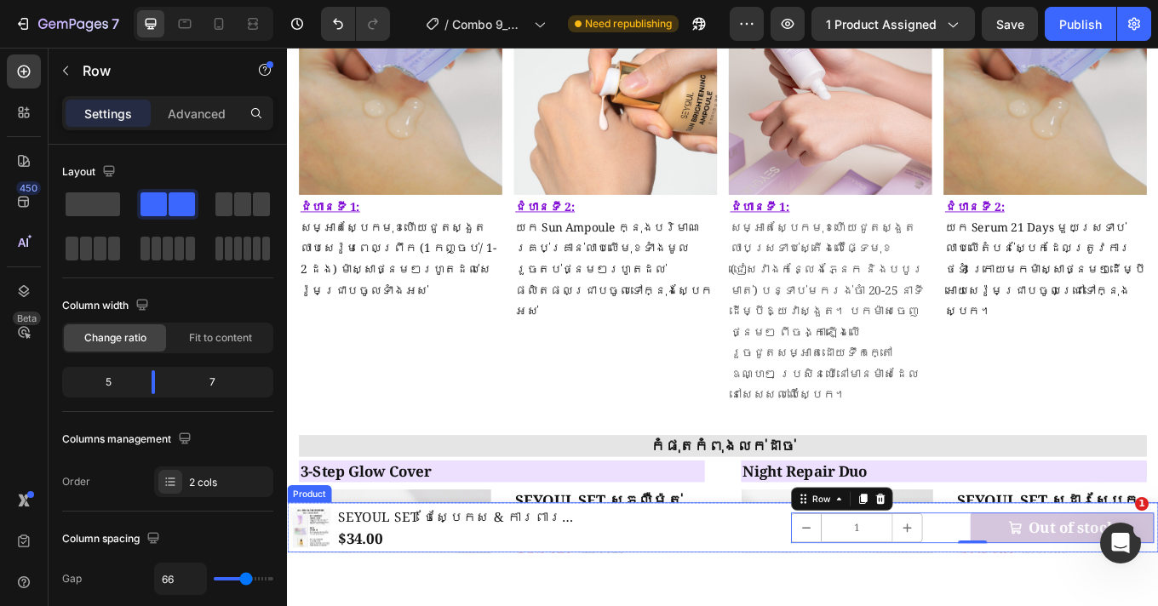
scroll to position [972, 0]
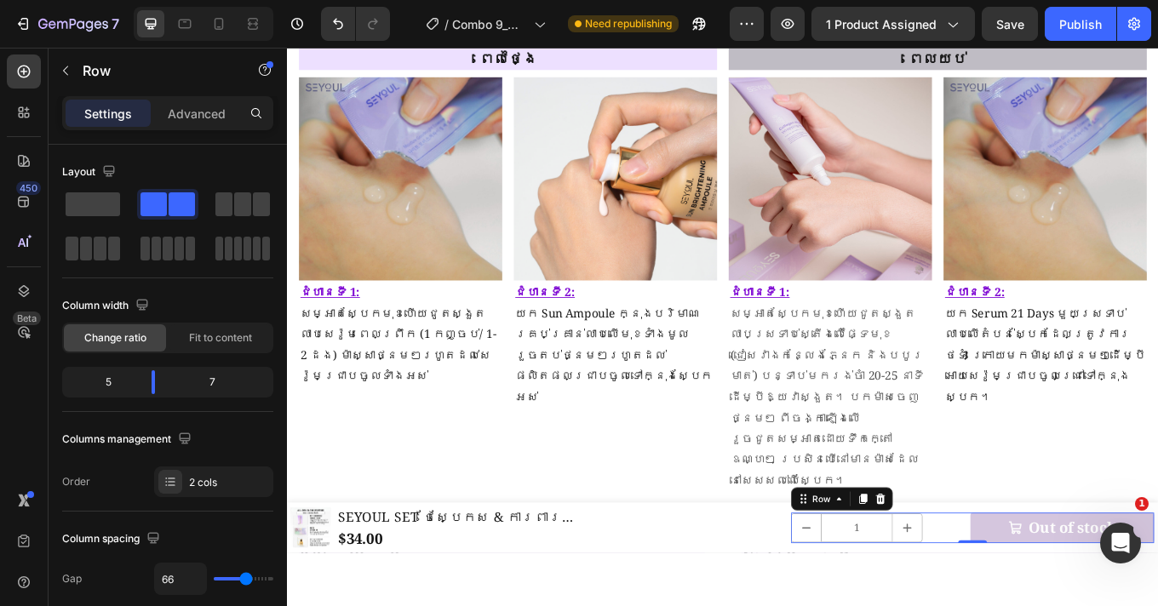
click at [502, 574] on div at bounding box center [722, 327] width 871 height 559
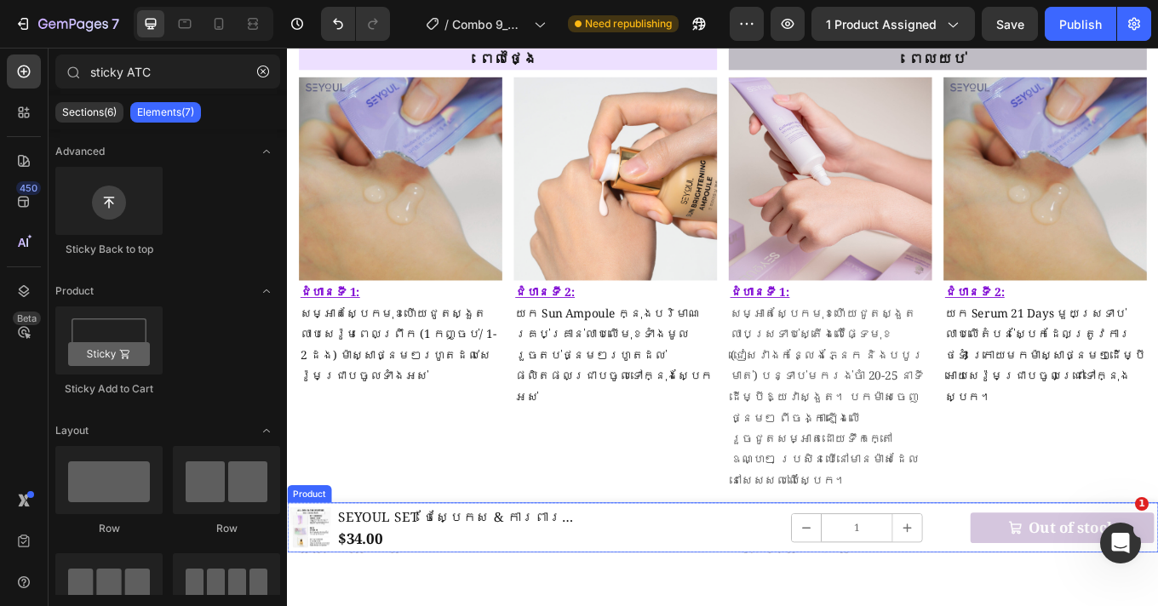
click at [724, 605] on div "1 Product Quantity Quantity Text Block 1 Product Quantity Out of stock Product …" at bounding box center [970, 611] width 672 height 52
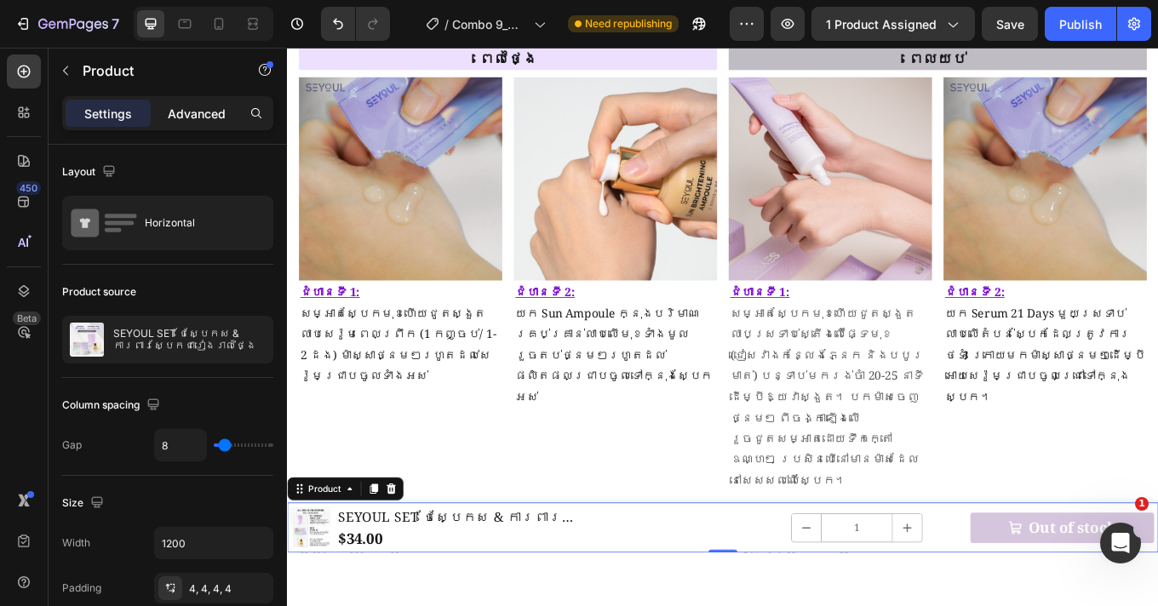
click at [211, 117] on p "Advanced" at bounding box center [197, 114] width 58 height 18
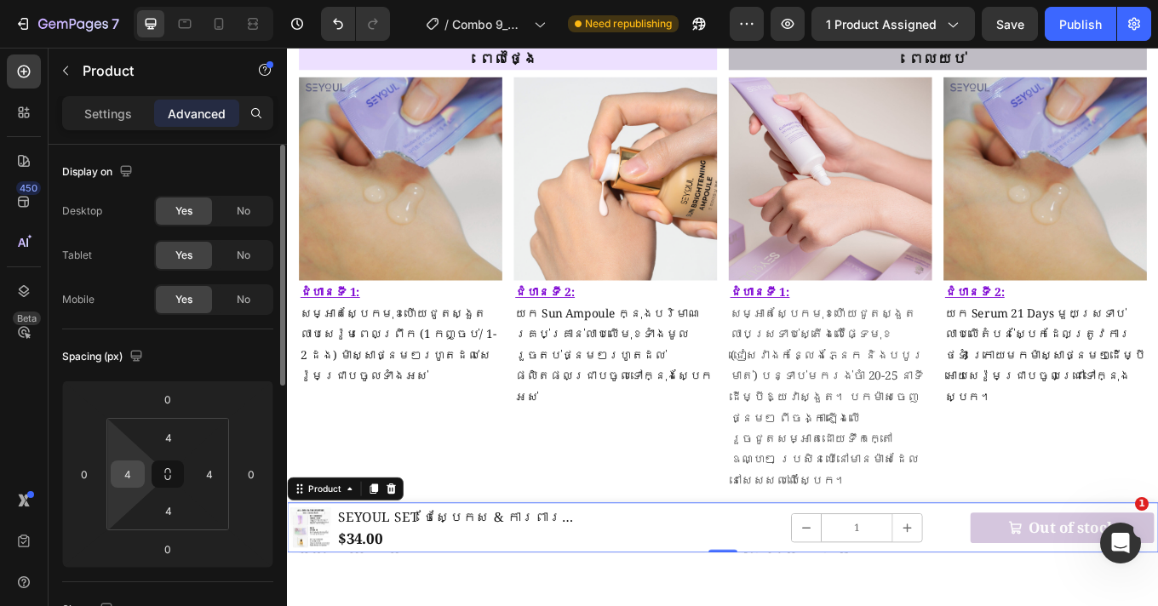
click at [132, 480] on input "4" at bounding box center [128, 475] width 26 height 26
type input "12"
click at [216, 477] on input "4" at bounding box center [210, 475] width 26 height 26
type input "12"
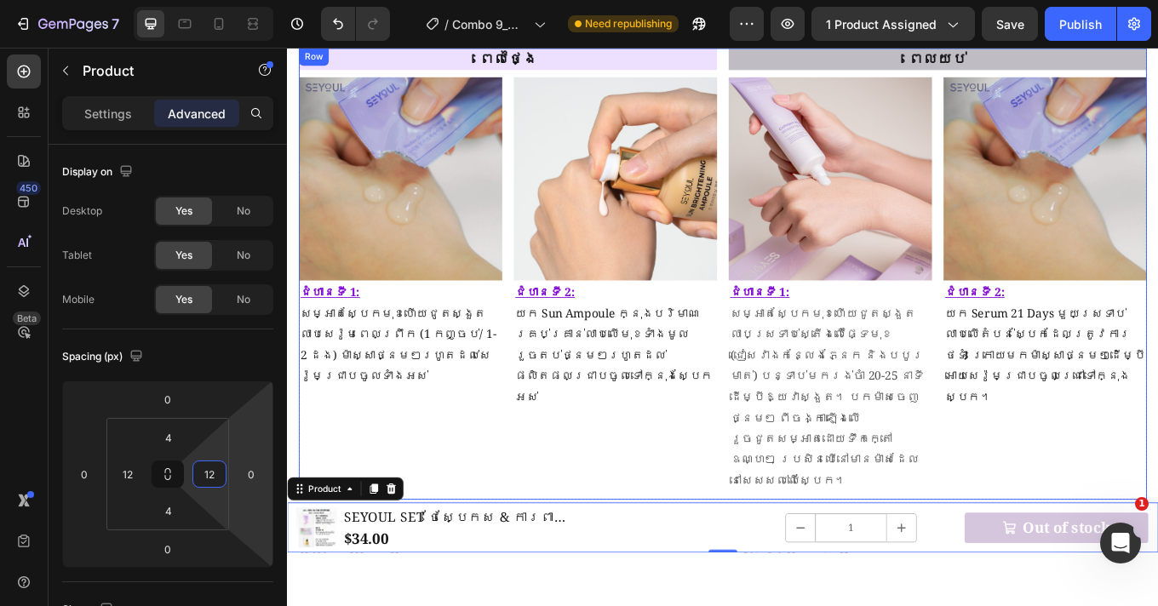
click at [566, 521] on div "ពេលថ្ងៃ Heading Image ជំហានទី 1: សម្អាតស្បែកមុខហើយជូតស្ងួត លាបសេរ៉ូមពេលព្រឹក (1…" at bounding box center [546, 314] width 490 height 530
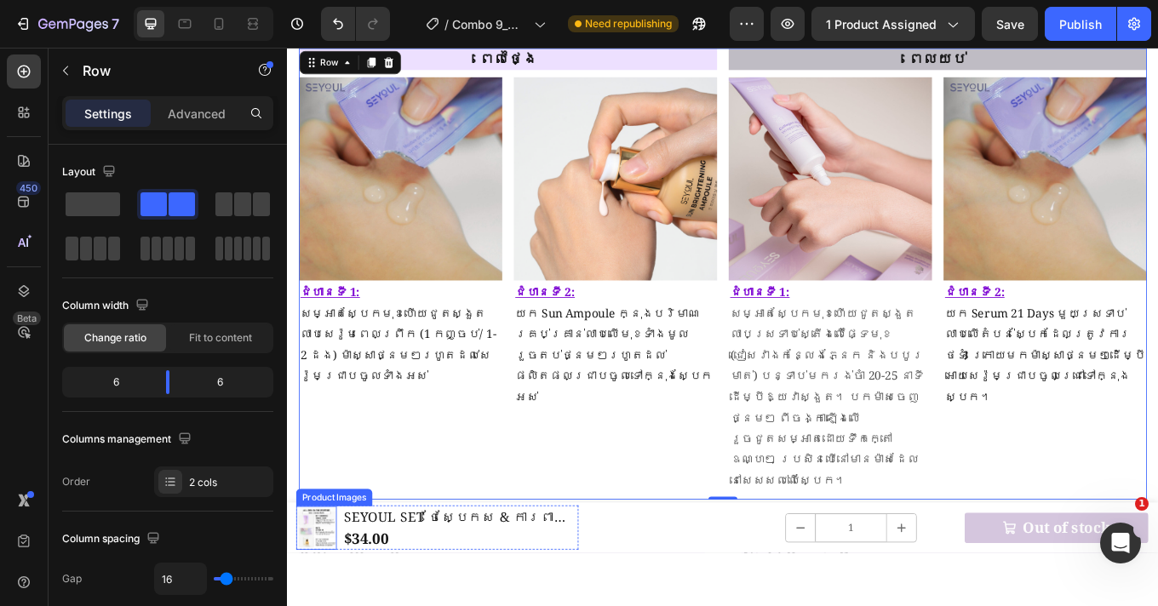
click at [314, 605] on img at bounding box center [321, 612] width 48 height 48
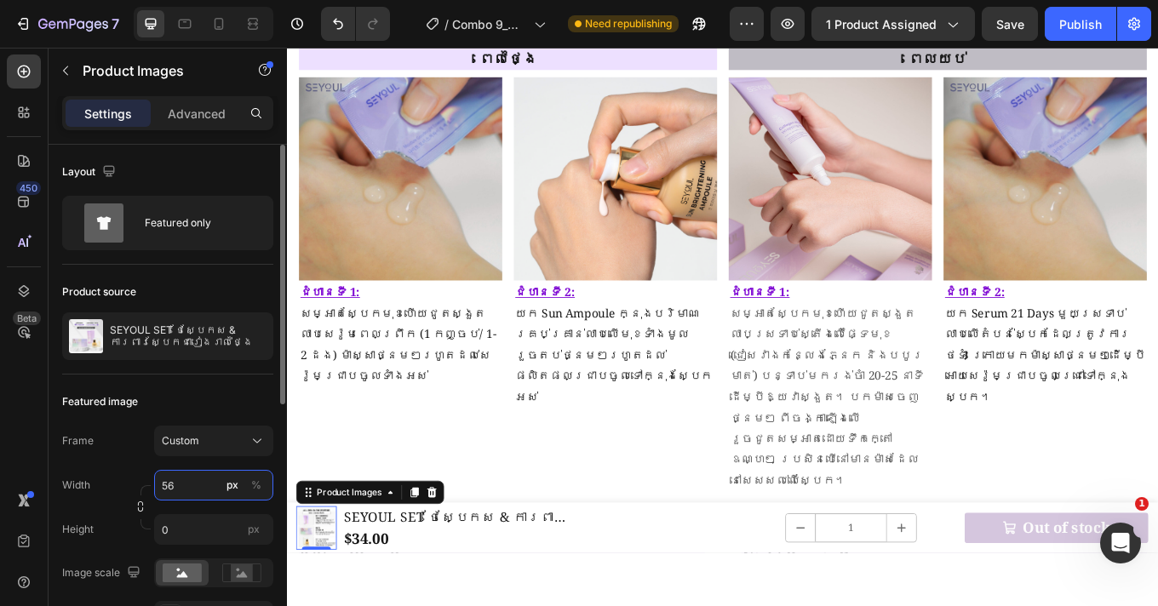
click at [188, 487] on input "56" at bounding box center [213, 485] width 119 height 31
type input "6"
type input "65"
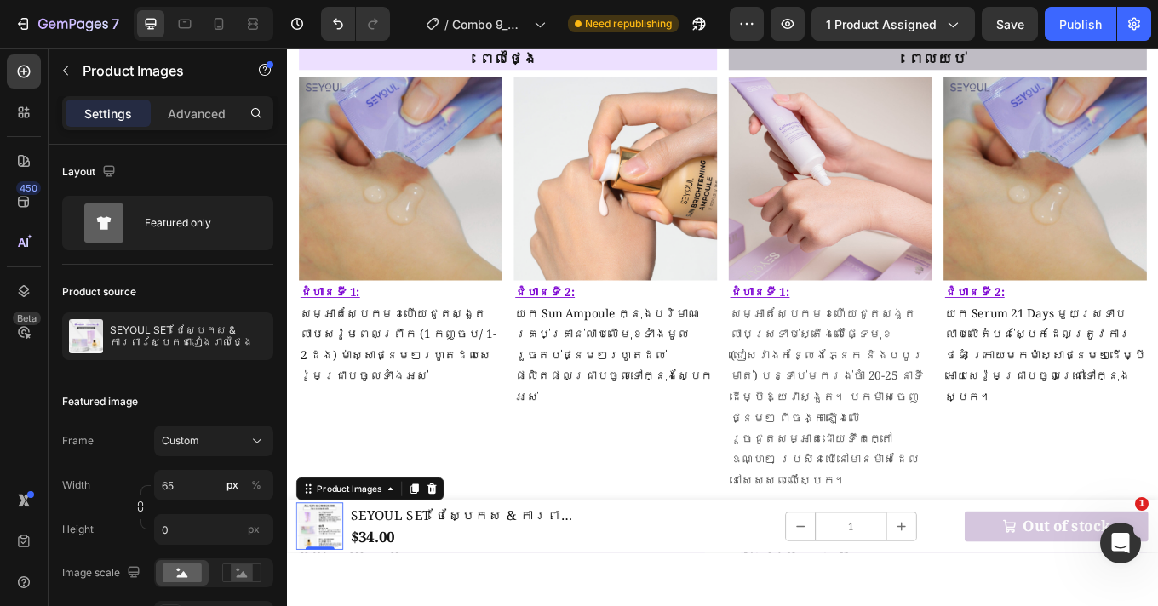
click at [561, 579] on div at bounding box center [722, 327] width 871 height 559
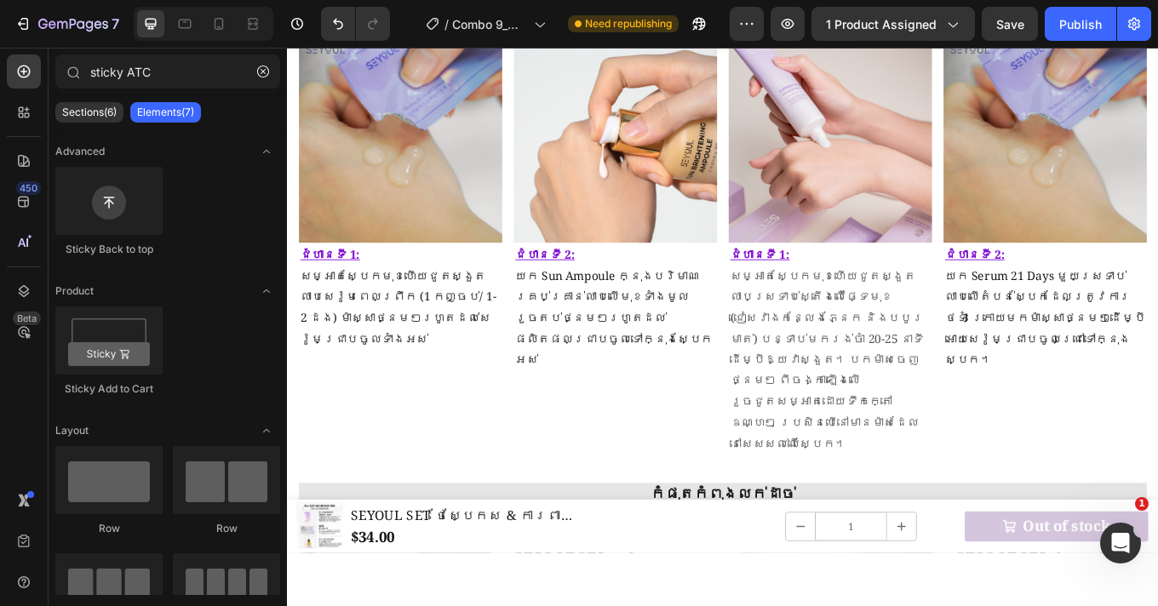
scroll to position [2271, 0]
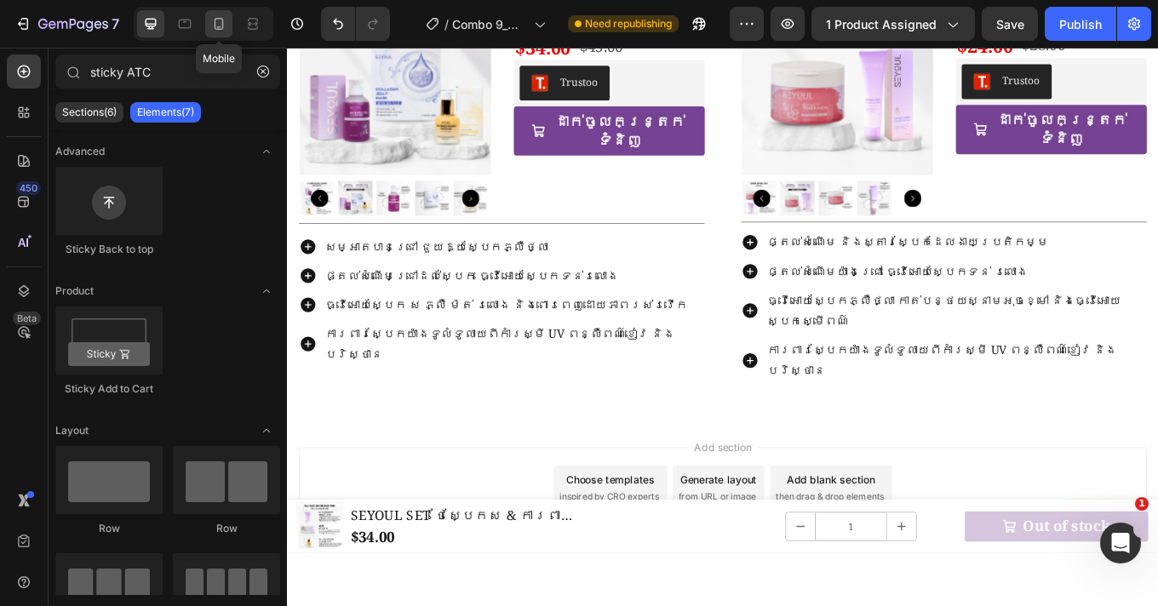
click at [217, 24] on icon at bounding box center [218, 23] width 17 height 17
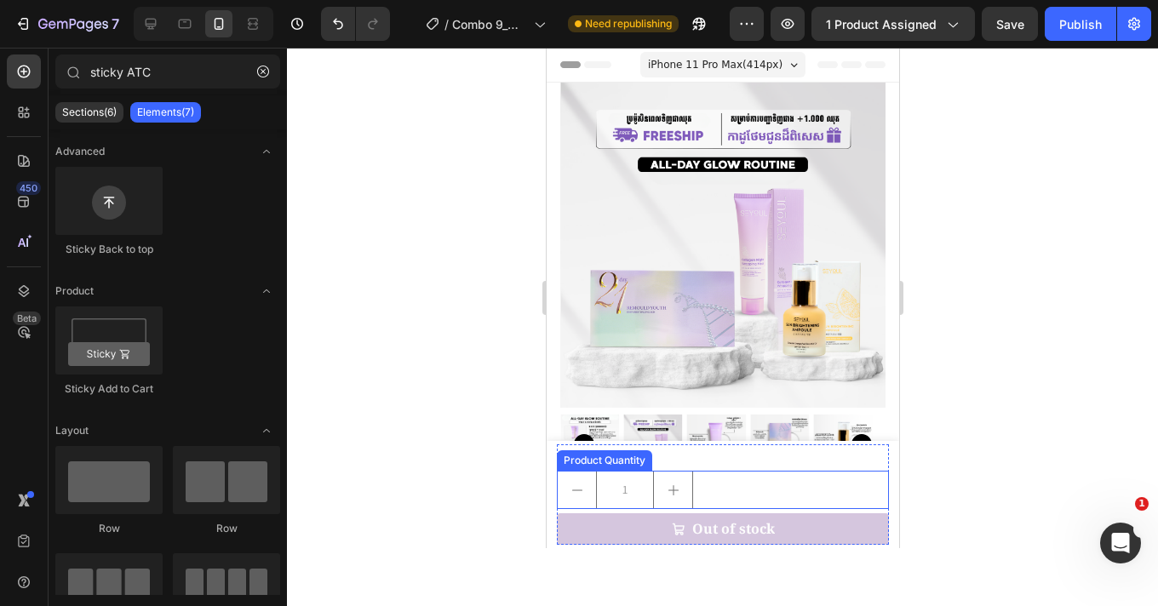
click at [756, 508] on div "1" at bounding box center [722, 490] width 332 height 38
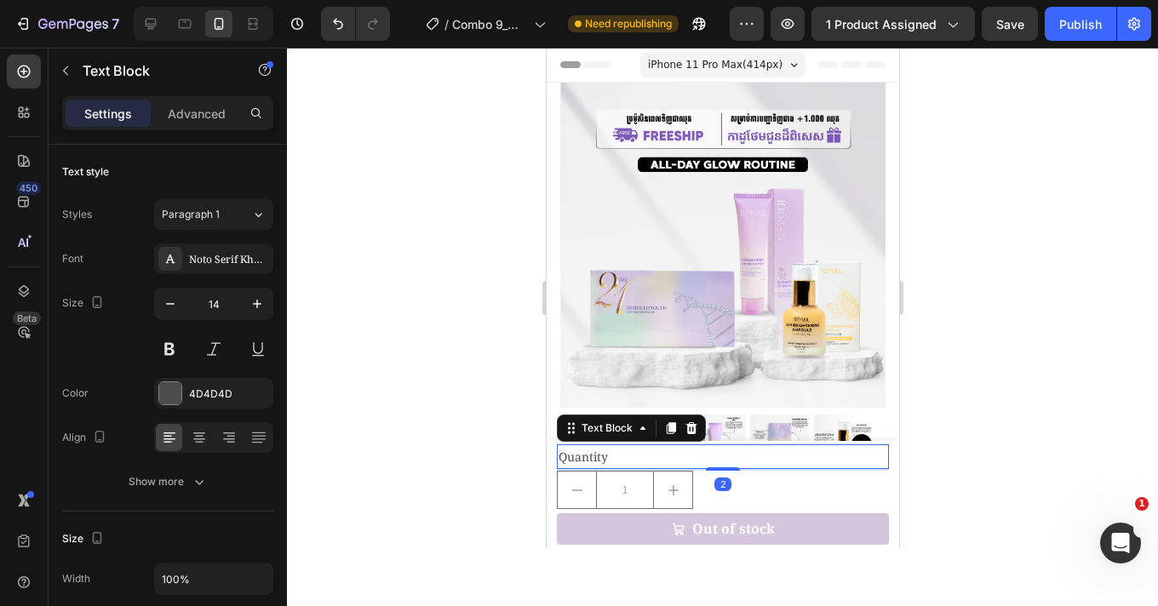
click at [769, 458] on div "Quantity" at bounding box center [722, 457] width 332 height 25
click at [694, 426] on icon at bounding box center [691, 428] width 11 height 12
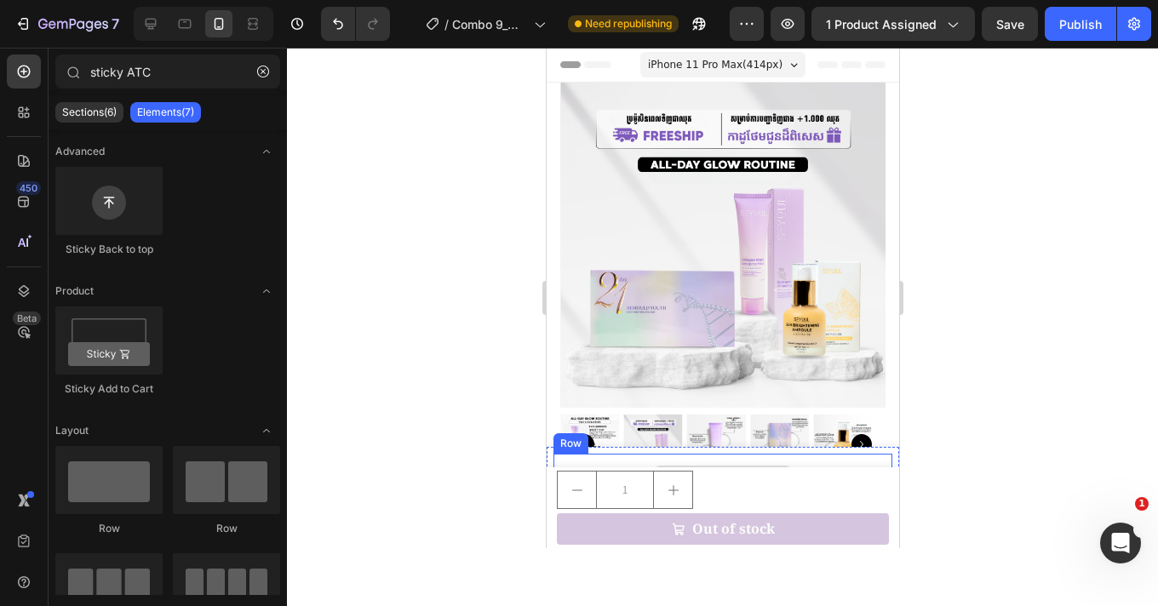
click at [787, 458] on div "Drop element here" at bounding box center [722, 479] width 339 height 51
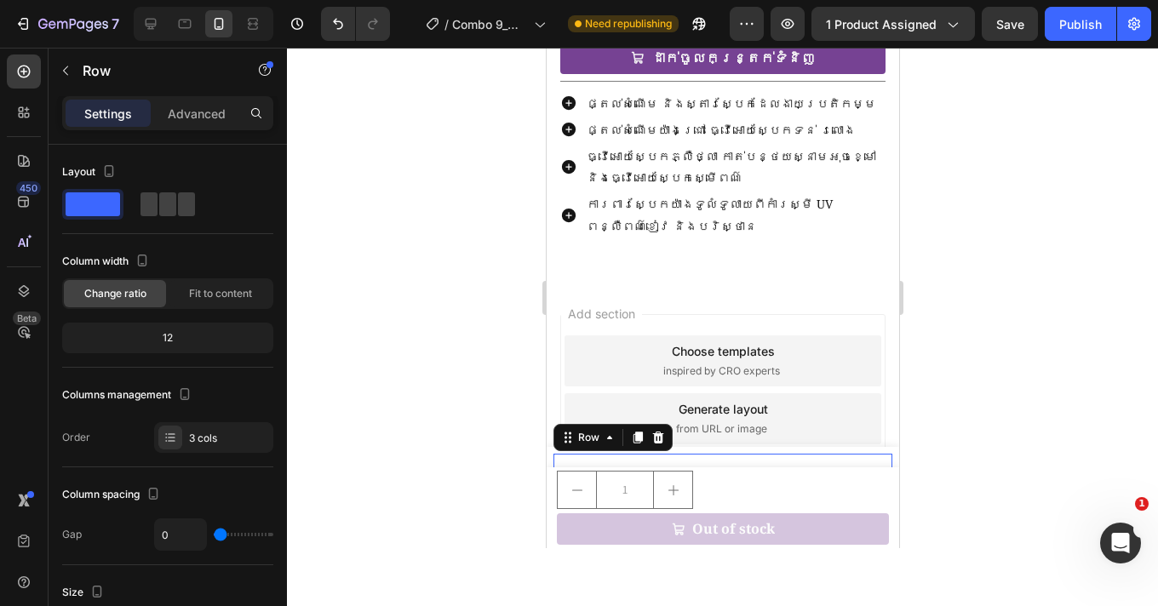
scroll to position [3430, 0]
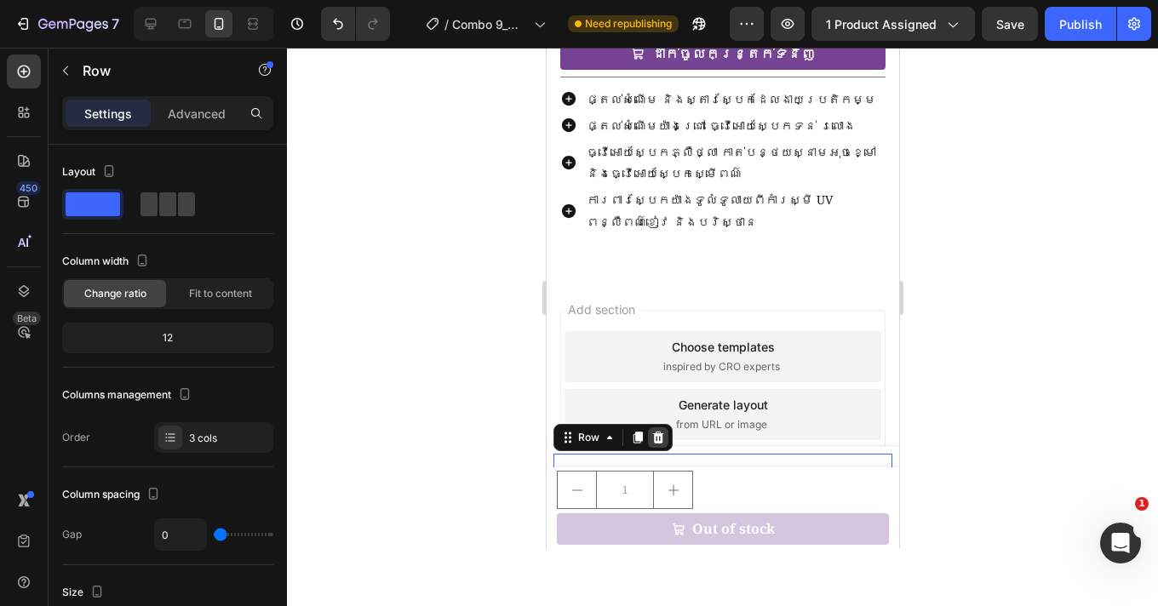
click at [655, 433] on icon at bounding box center [657, 438] width 11 height 12
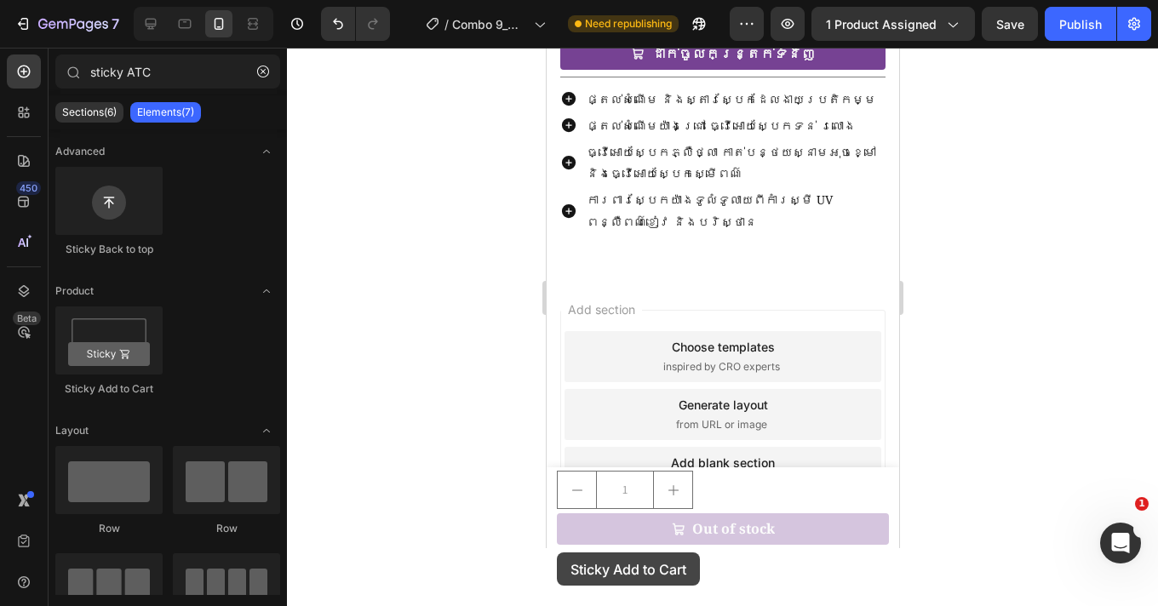
drag, startPoint x: 110, startPoint y: 366, endPoint x: 557, endPoint y: 553, distance: 484.4
click at [557, 0] on div "7 Version history / Combo 9_MNL-SR21D-SAS Need republishing Preview 1 product a…" at bounding box center [579, 0] width 1158 height 0
click at [148, 15] on icon at bounding box center [150, 23] width 17 height 17
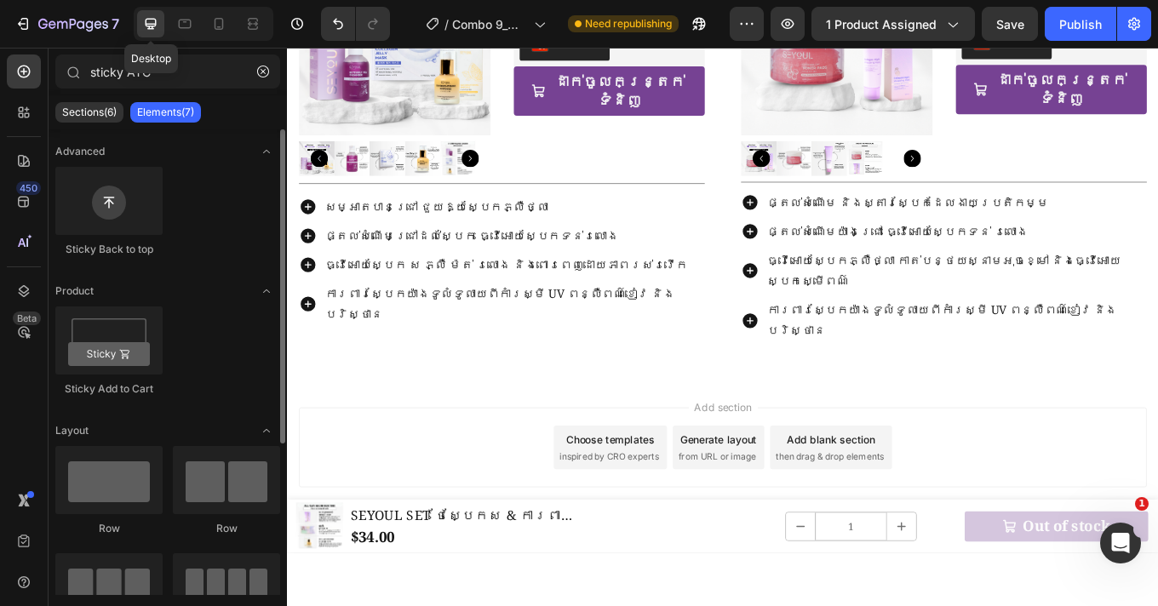
scroll to position [2262, 0]
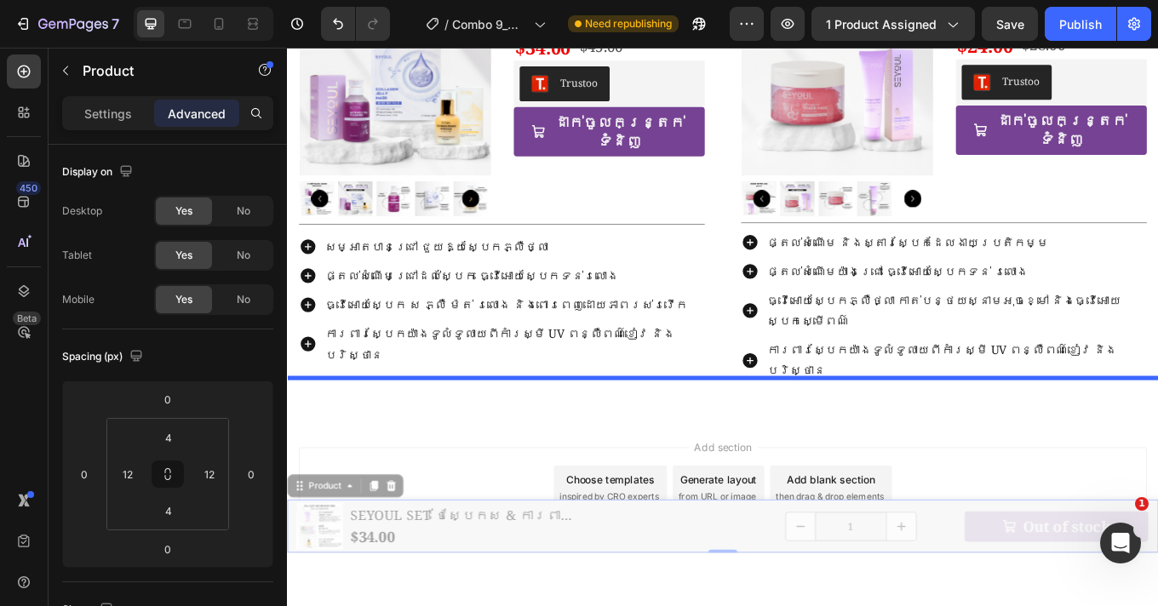
drag, startPoint x: 711, startPoint y: 607, endPoint x: 697, endPoint y: 708, distance: 101.5
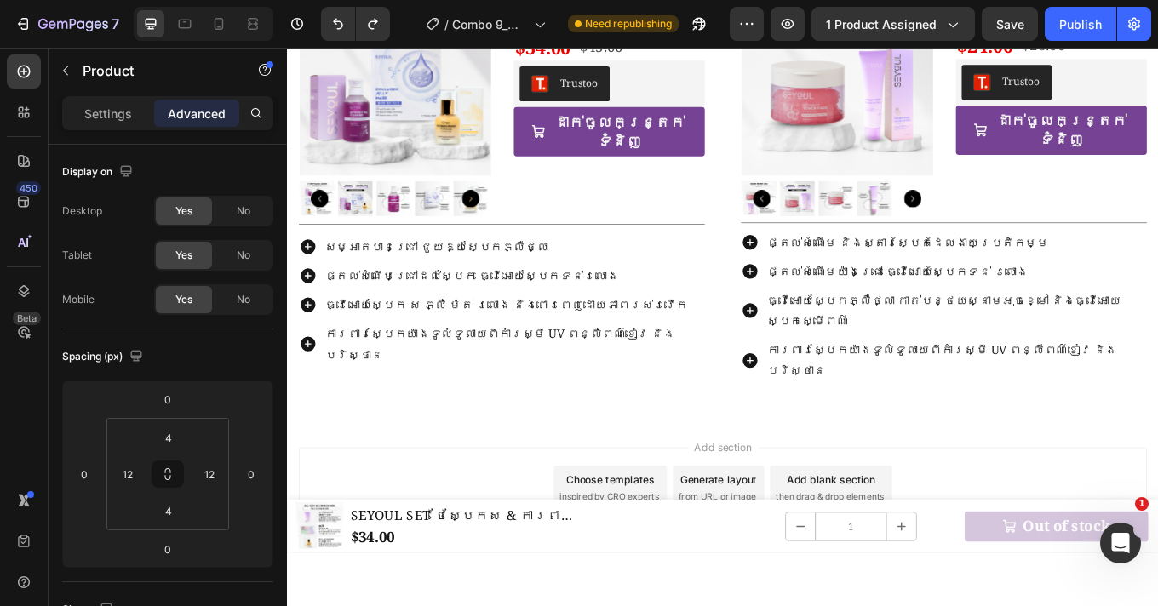
click at [862, 572] on div at bounding box center [722, 327] width 871 height 559
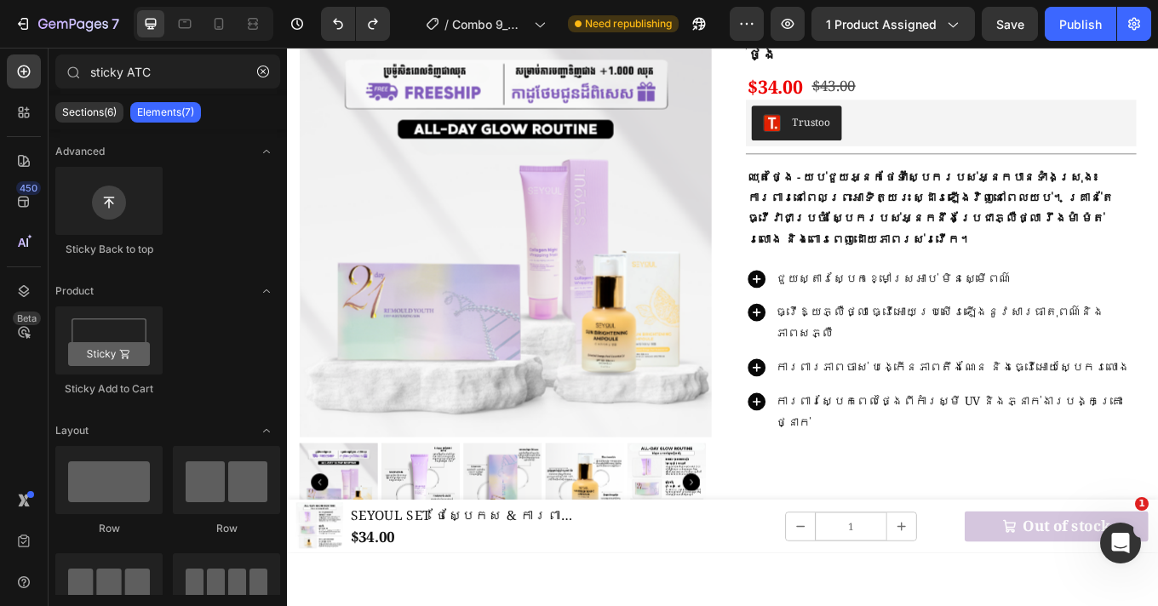
scroll to position [0, 0]
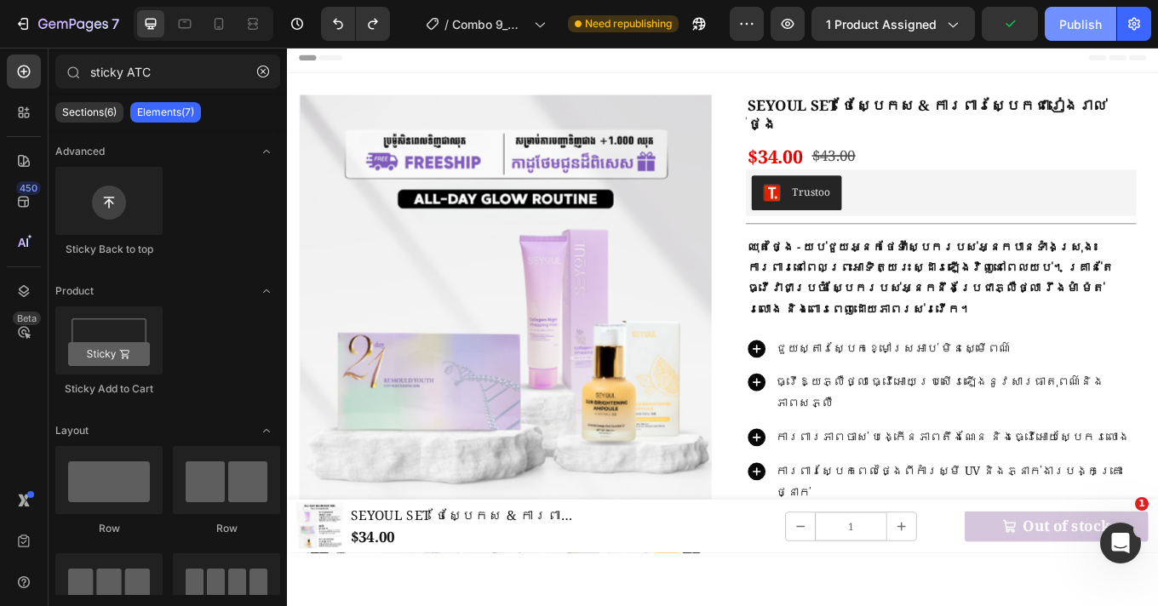
click at [1087, 25] on div "Publish" at bounding box center [1080, 24] width 43 height 18
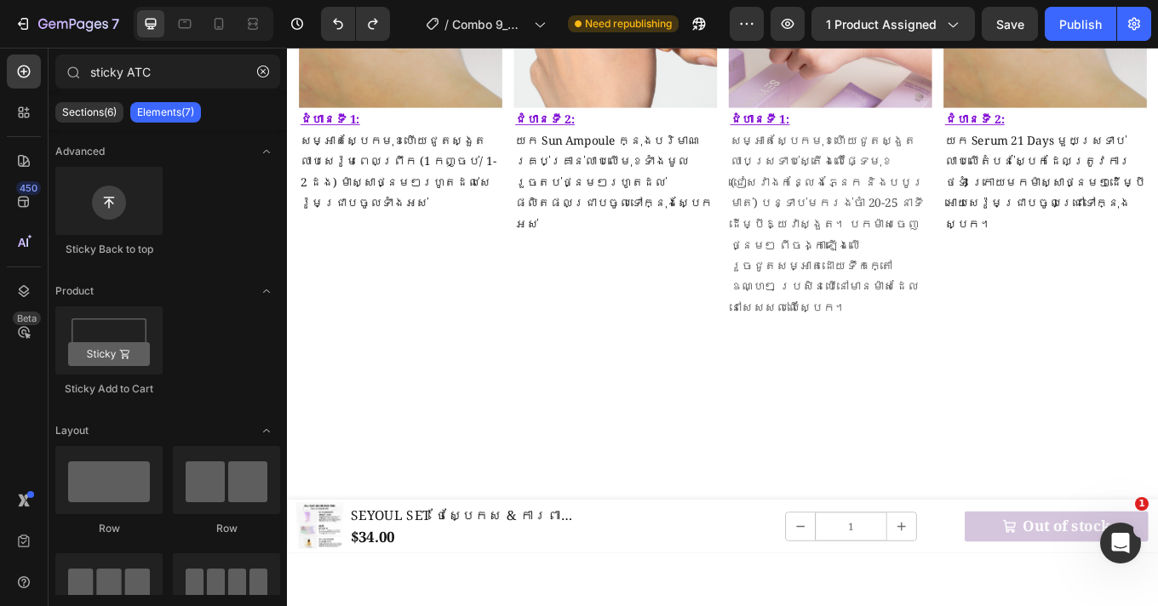
scroll to position [1121, 0]
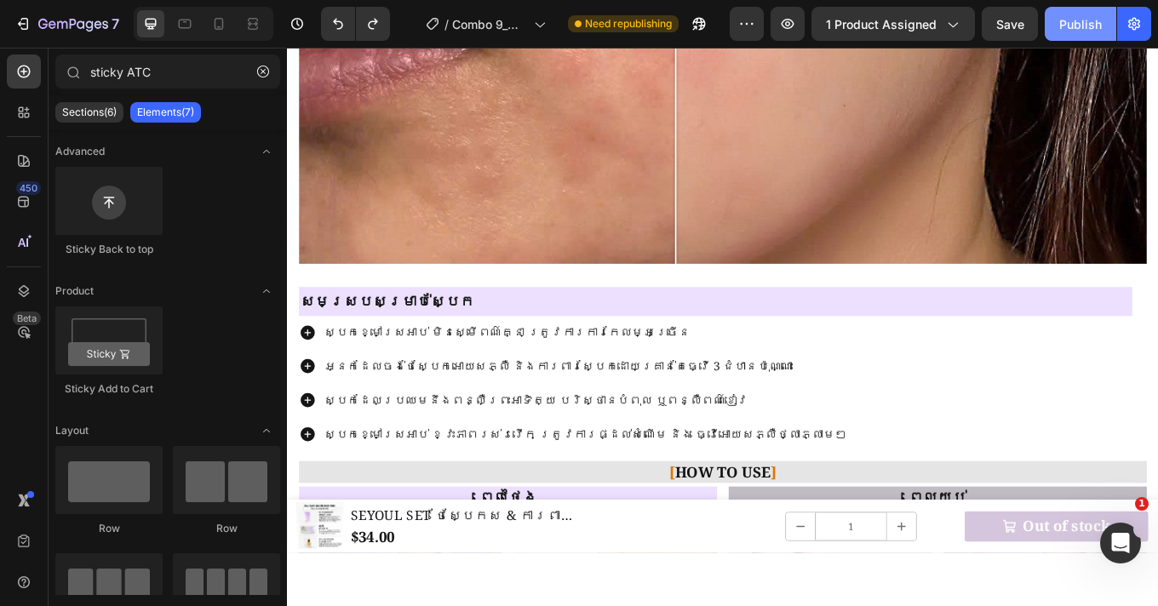
click at [1060, 26] on div "Publish" at bounding box center [1080, 24] width 43 height 18
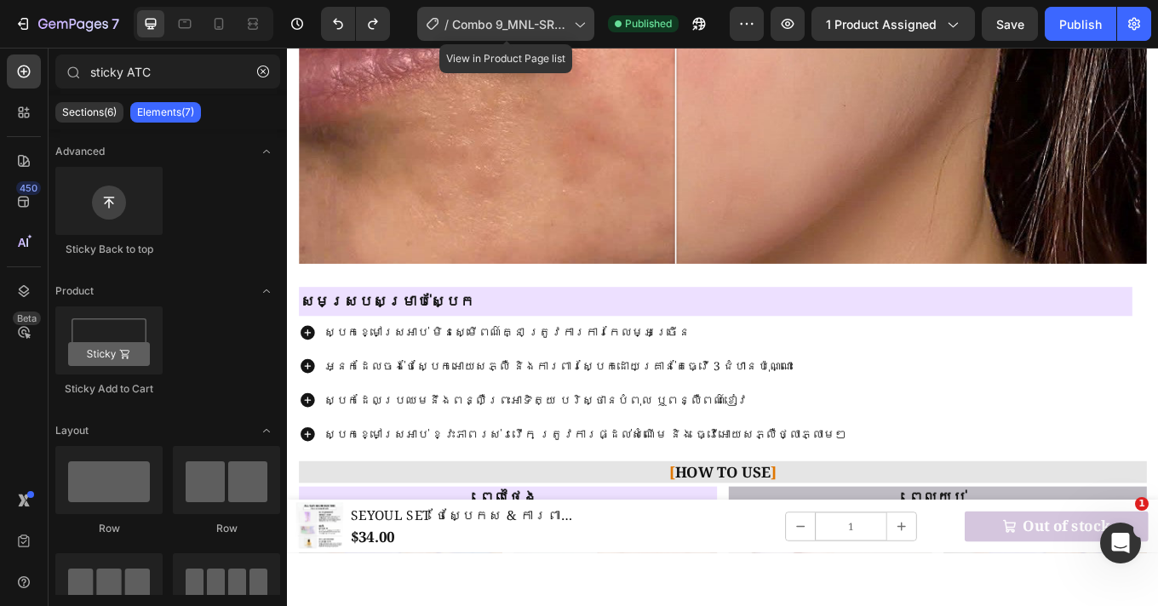
click at [560, 20] on span "Combo 9_MNL-SR21D-SAS" at bounding box center [509, 24] width 115 height 18
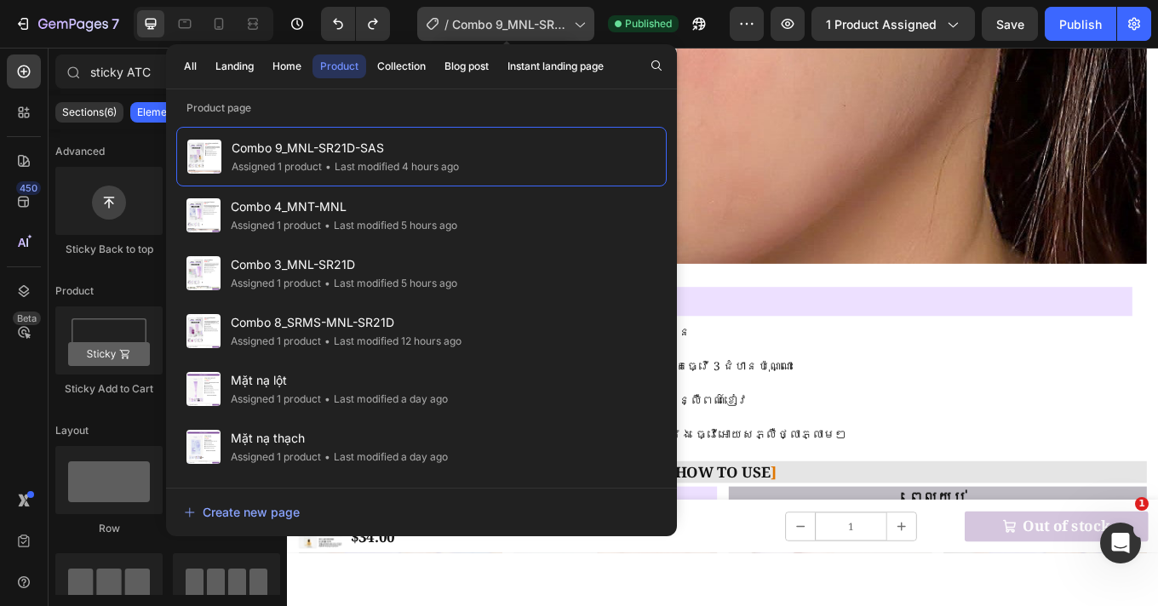
click at [570, 20] on div "/ Combo 9_MNL-SR21D-SAS" at bounding box center [505, 24] width 177 height 34
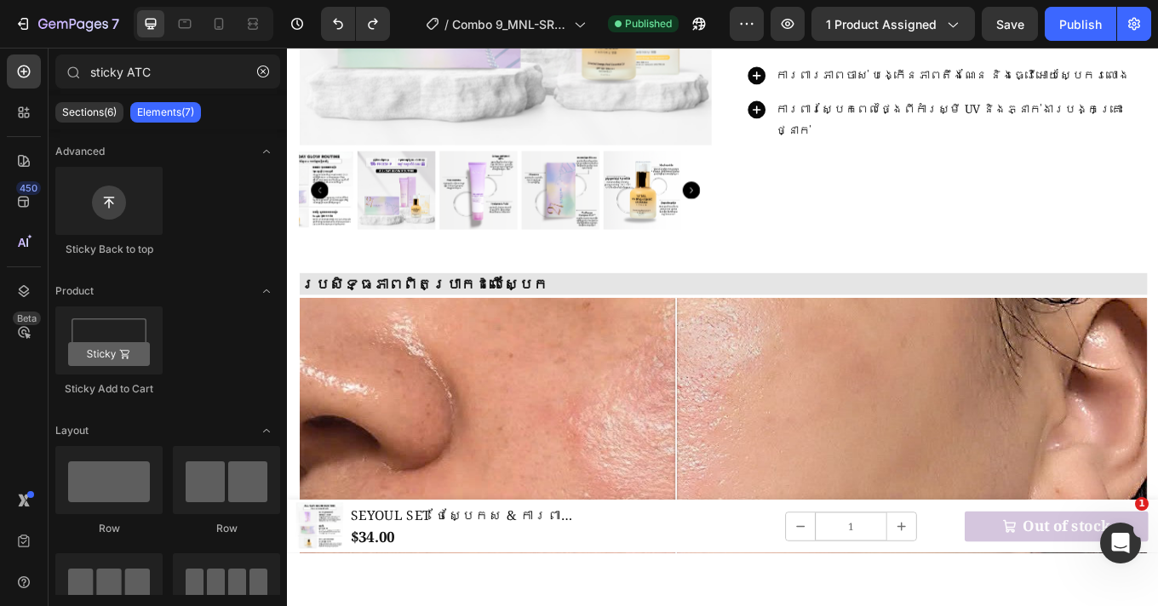
scroll to position [0, 0]
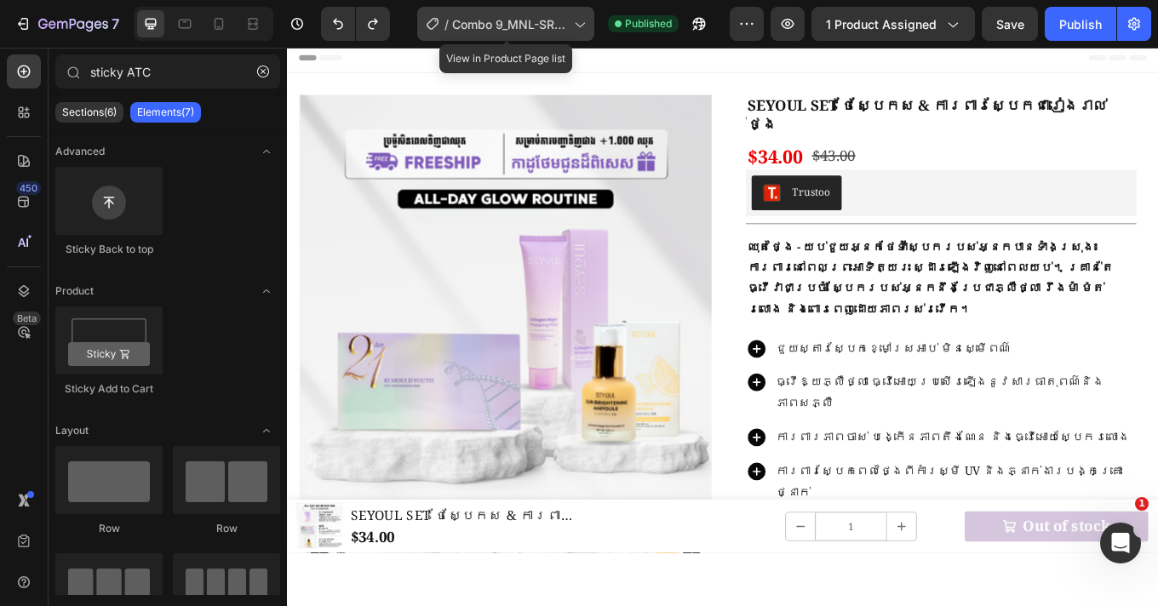
click at [517, 19] on span "Combo 9_MNL-SR21D-SAS" at bounding box center [509, 24] width 115 height 18
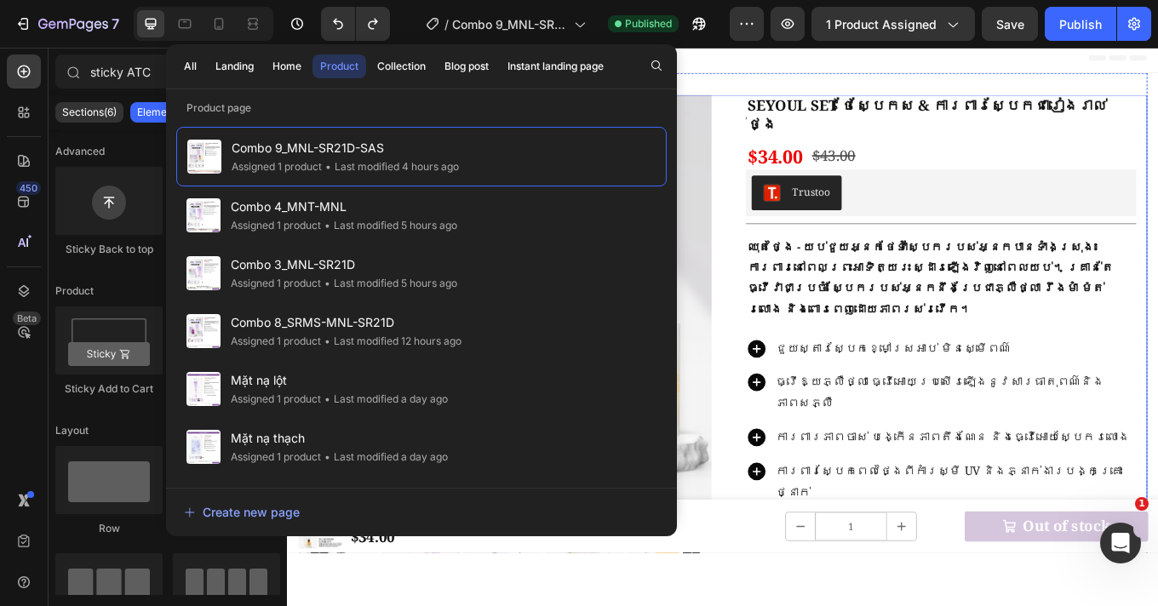
click at [829, 540] on div "SEYOUL SET ថែស្បែកស & ការពារស្បែកជារៀងរាល់ថ្ងៃ Product Title $34.00 Product Pri…" at bounding box center [1054, 401] width 484 height 596
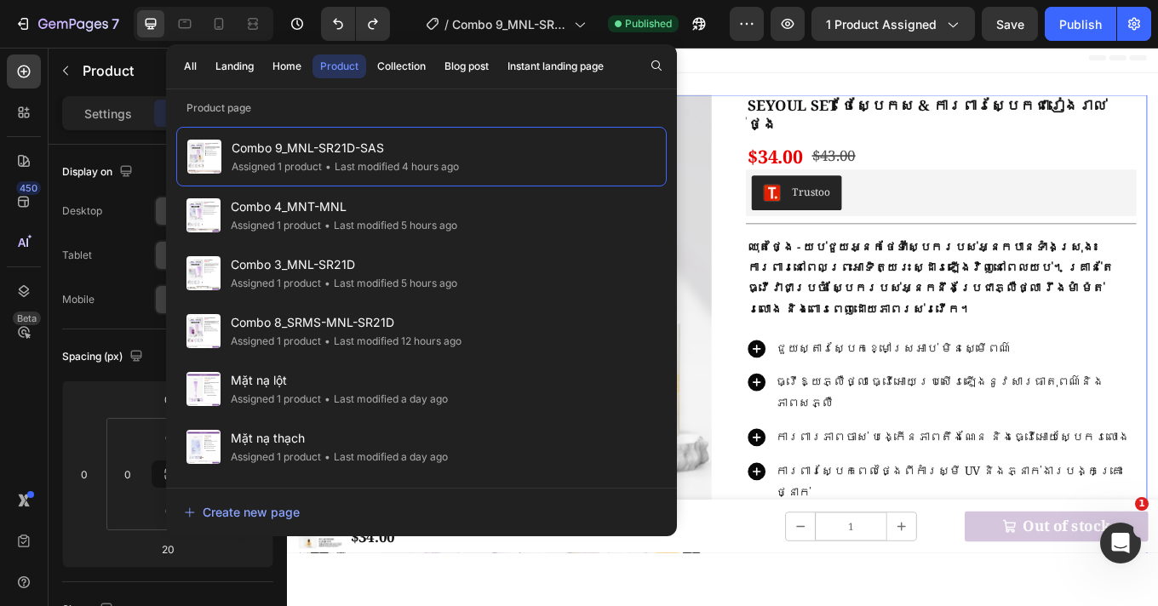
click at [806, 75] on div "Header" at bounding box center [798, 60] width 995 height 34
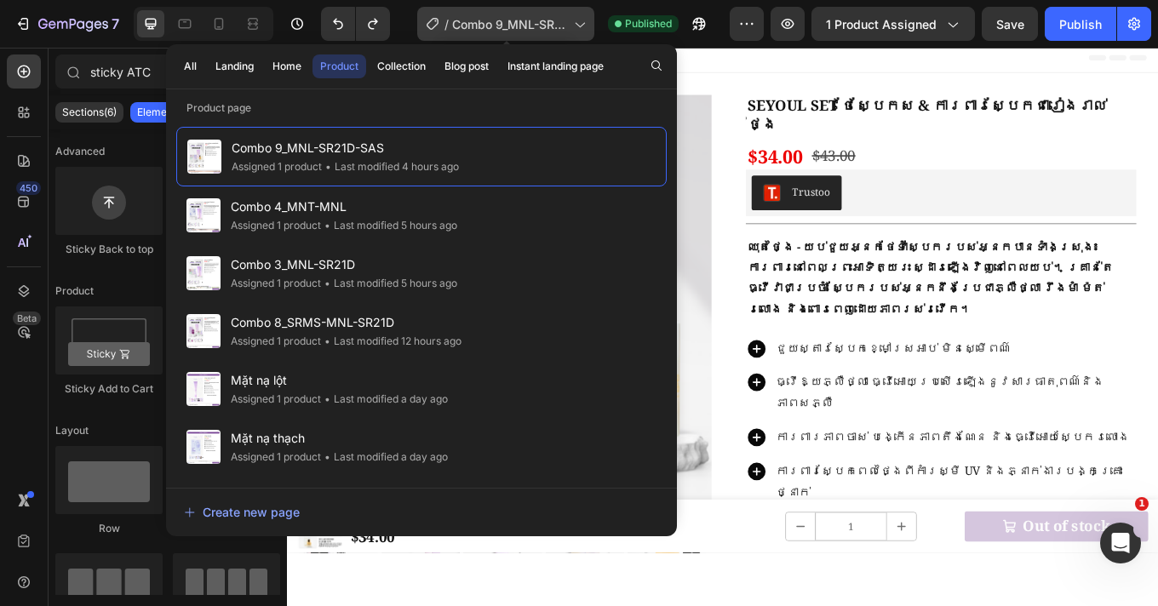
click at [535, 23] on span "Combo 9_MNL-SR21D-SAS" at bounding box center [509, 24] width 115 height 18
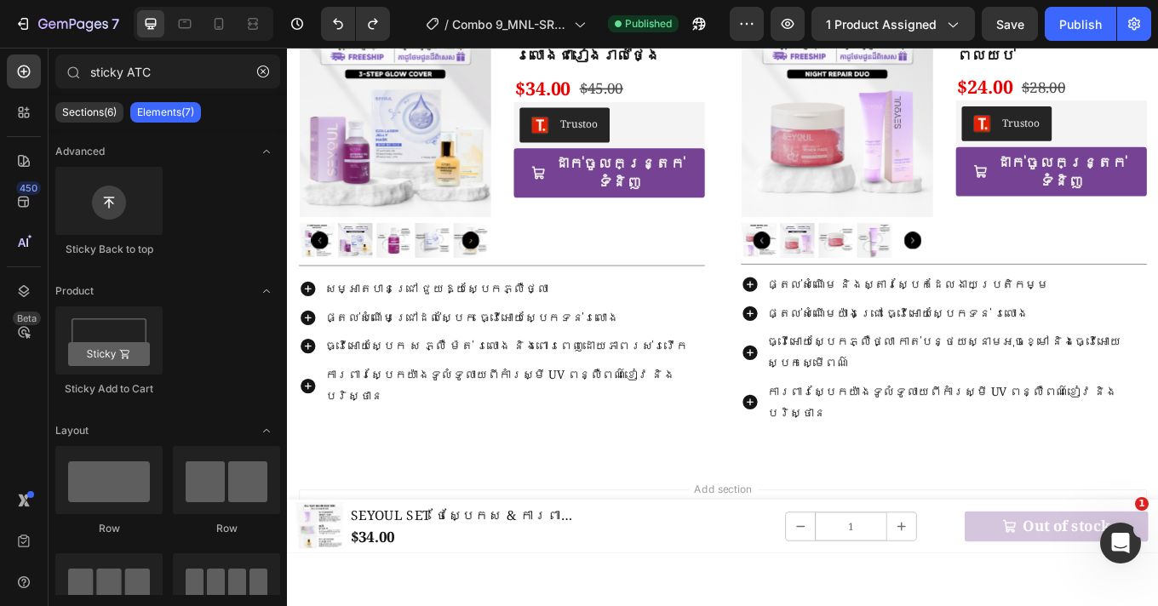
scroll to position [1322, 0]
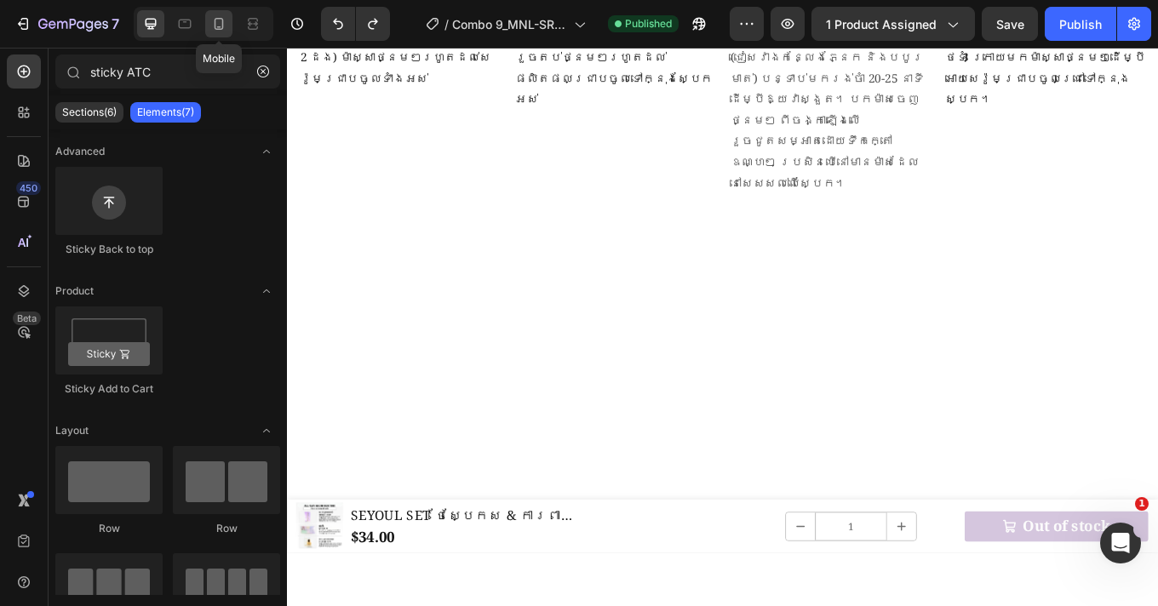
click at [221, 20] on icon at bounding box center [218, 23] width 17 height 17
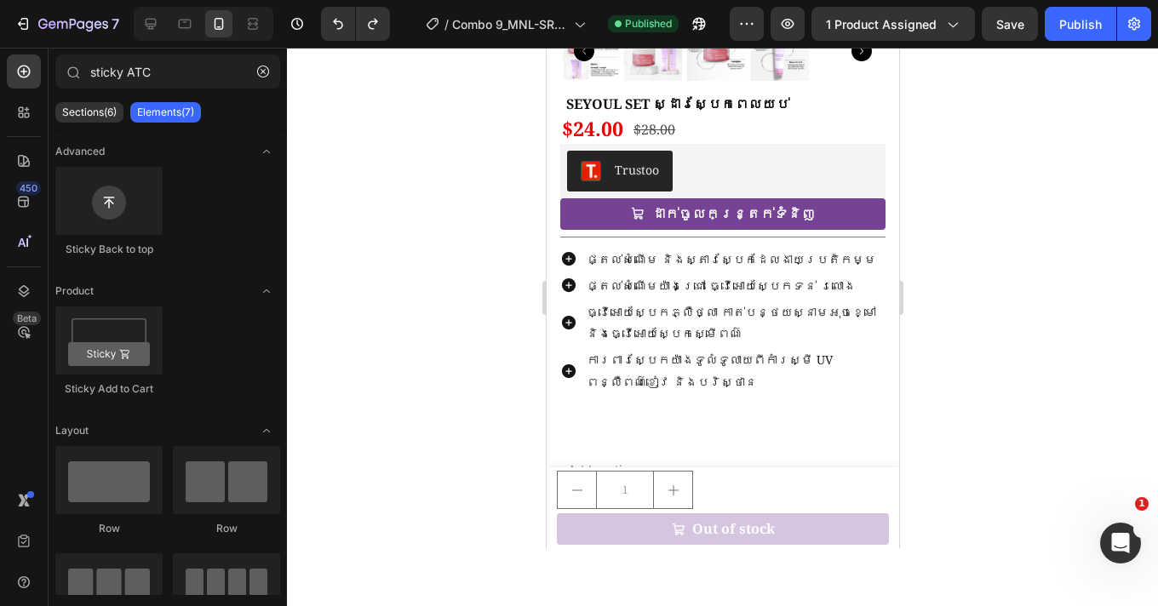
scroll to position [3225, 0]
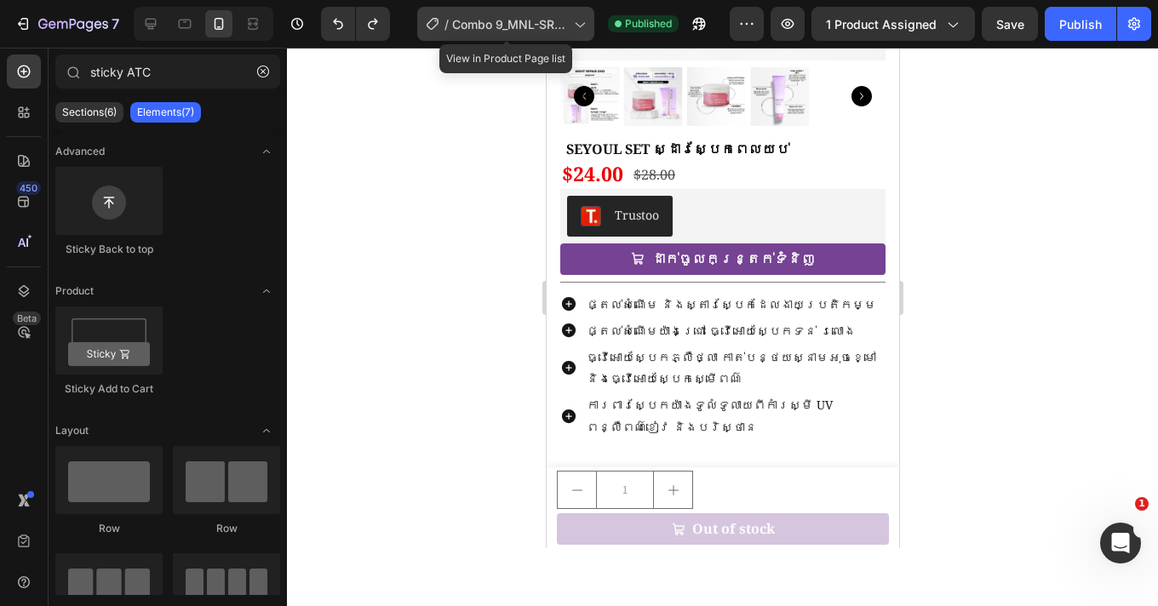
click at [527, 32] on span "Combo 9_MNL-SR21D-SAS" at bounding box center [509, 24] width 115 height 18
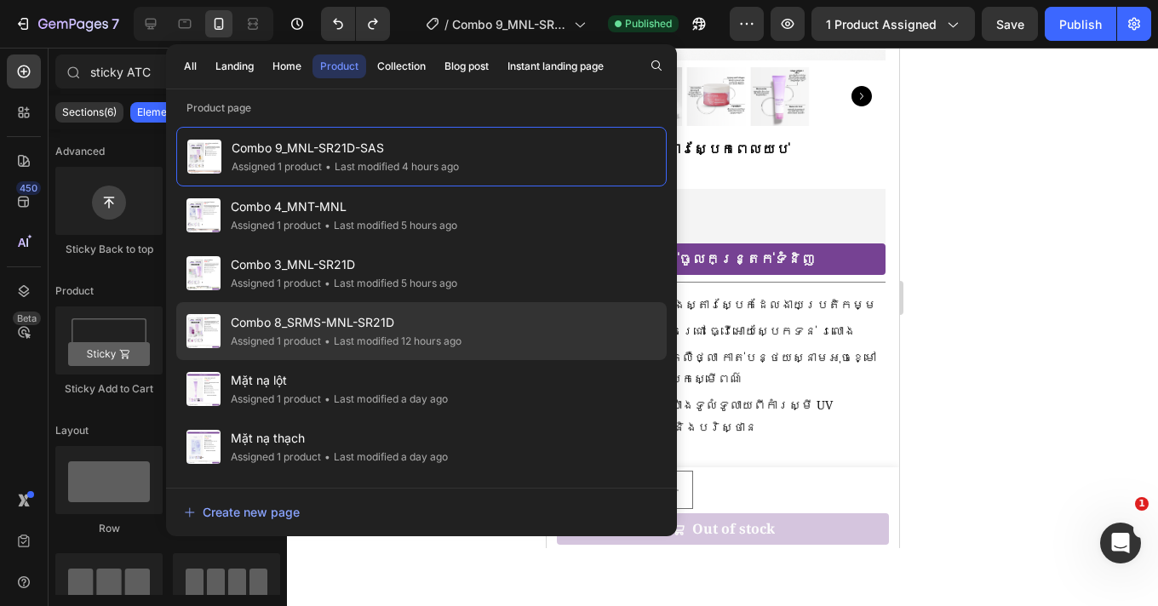
click at [380, 322] on span "Combo 8_SRMS-MNL-SR21D" at bounding box center [346, 323] width 231 height 20
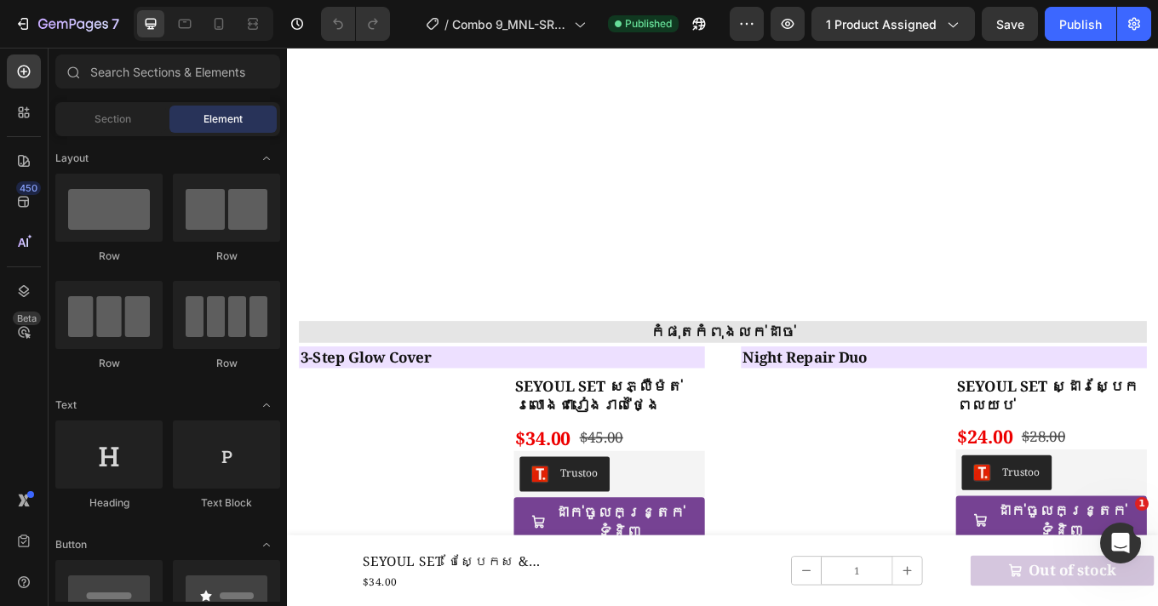
scroll to position [2213, 0]
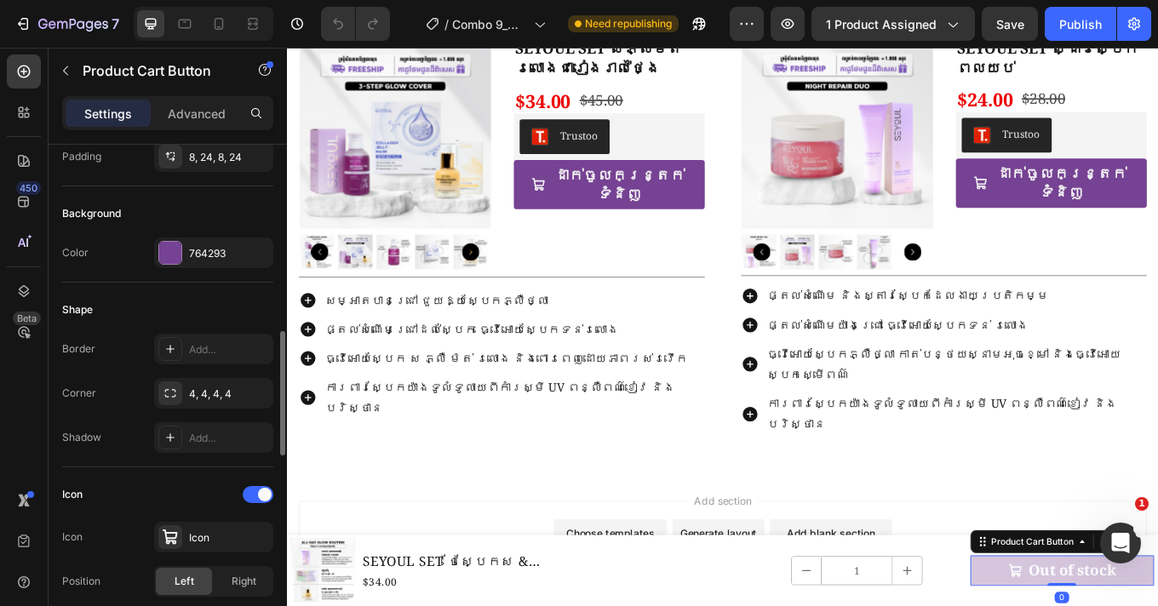
scroll to position [453, 0]
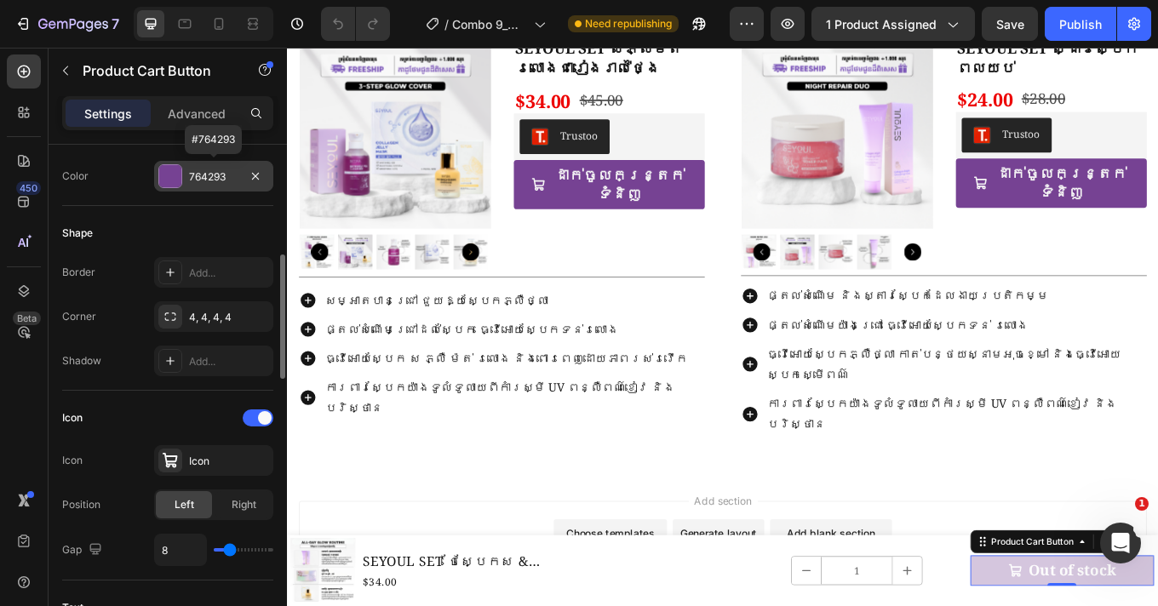
click at [207, 180] on div "764293" at bounding box center [213, 176] width 49 height 15
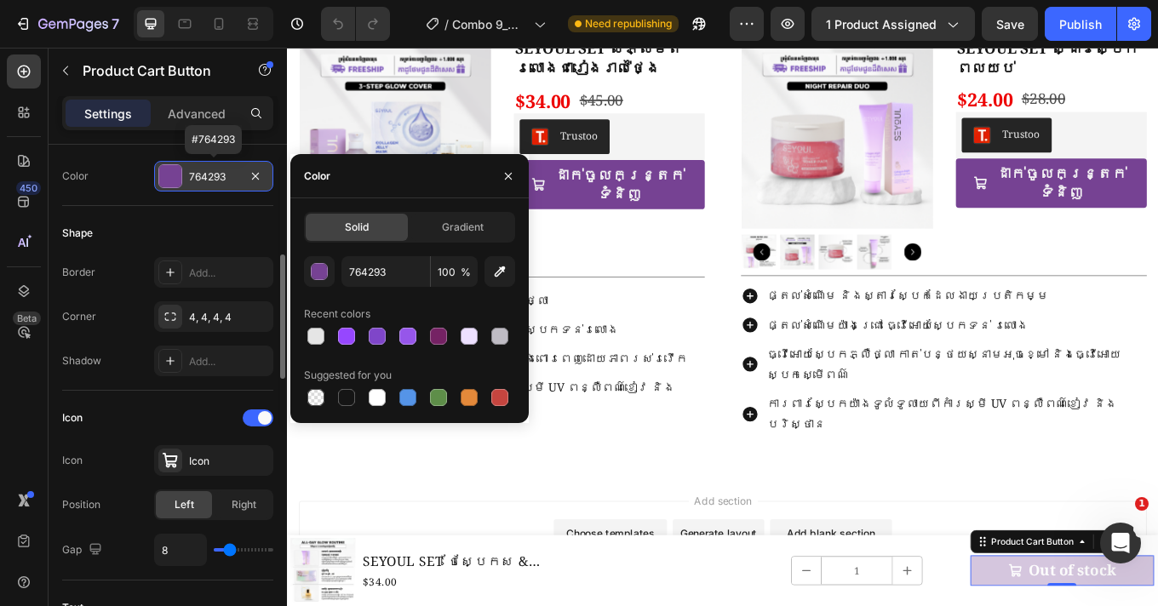
click at [207, 180] on div "764293" at bounding box center [213, 176] width 49 height 15
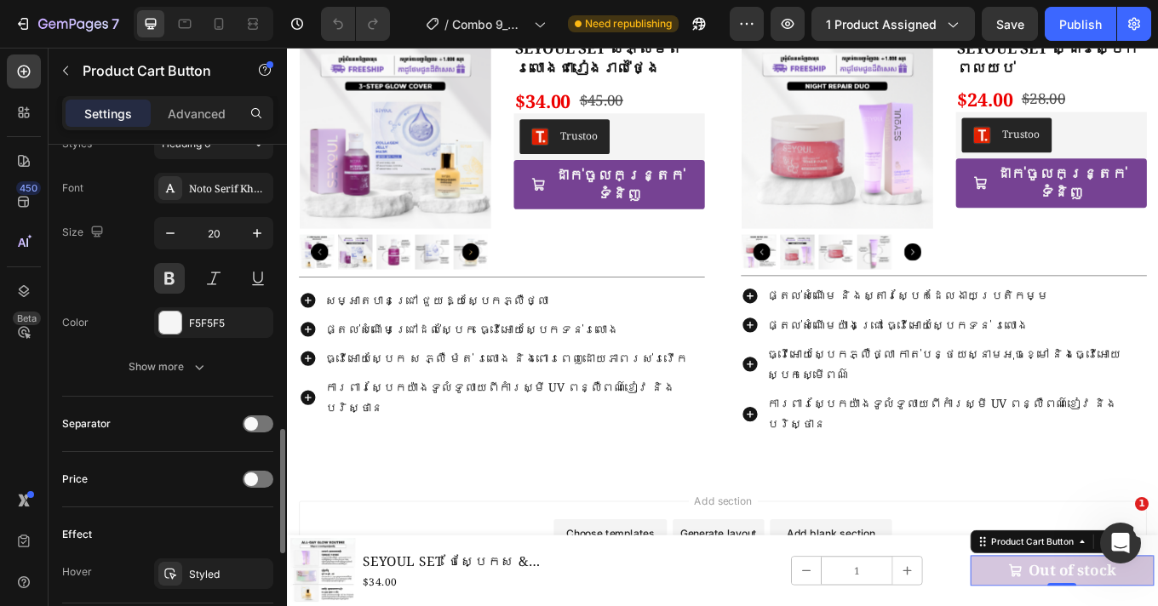
scroll to position [1324, 0]
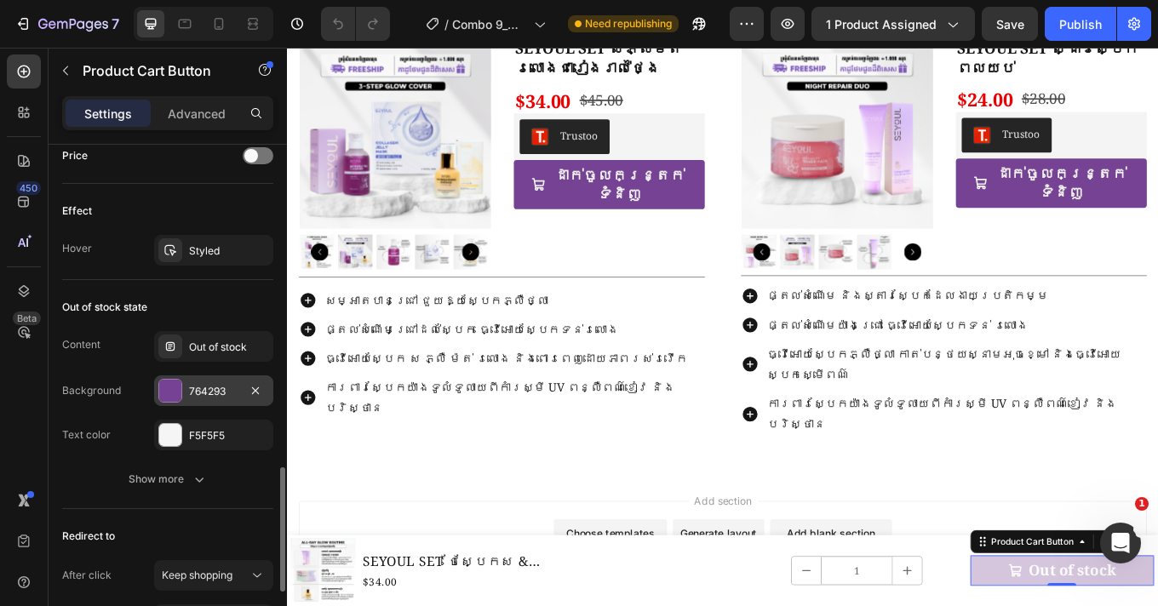
click at [172, 391] on div at bounding box center [170, 391] width 22 height 22
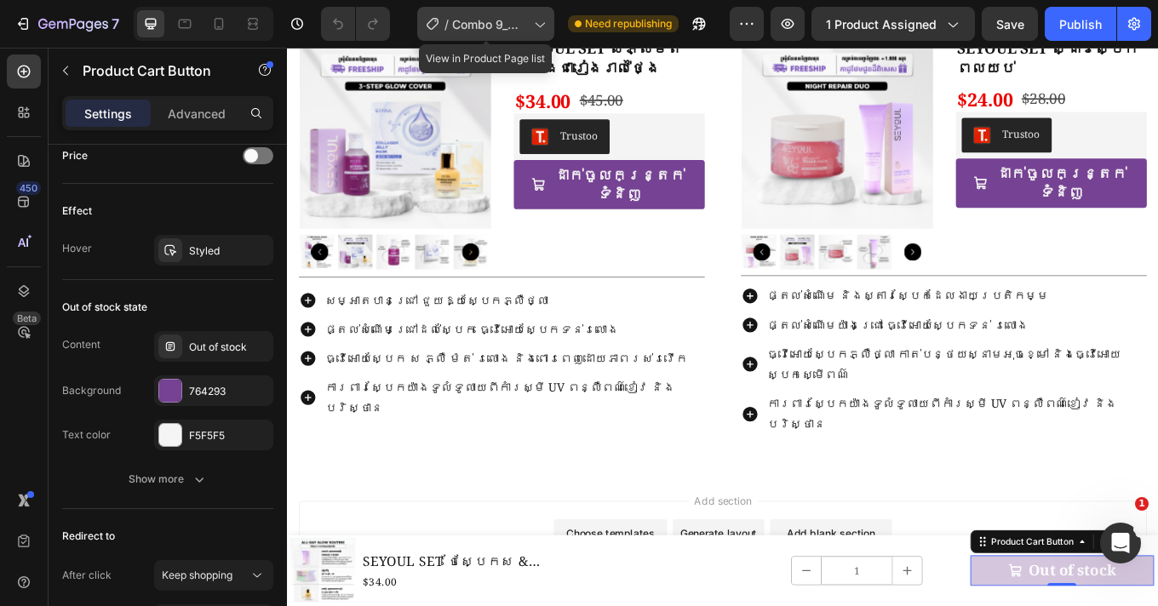
click at [481, 16] on span "Combo 9_MNL-SR21D-SAS" at bounding box center [489, 24] width 75 height 18
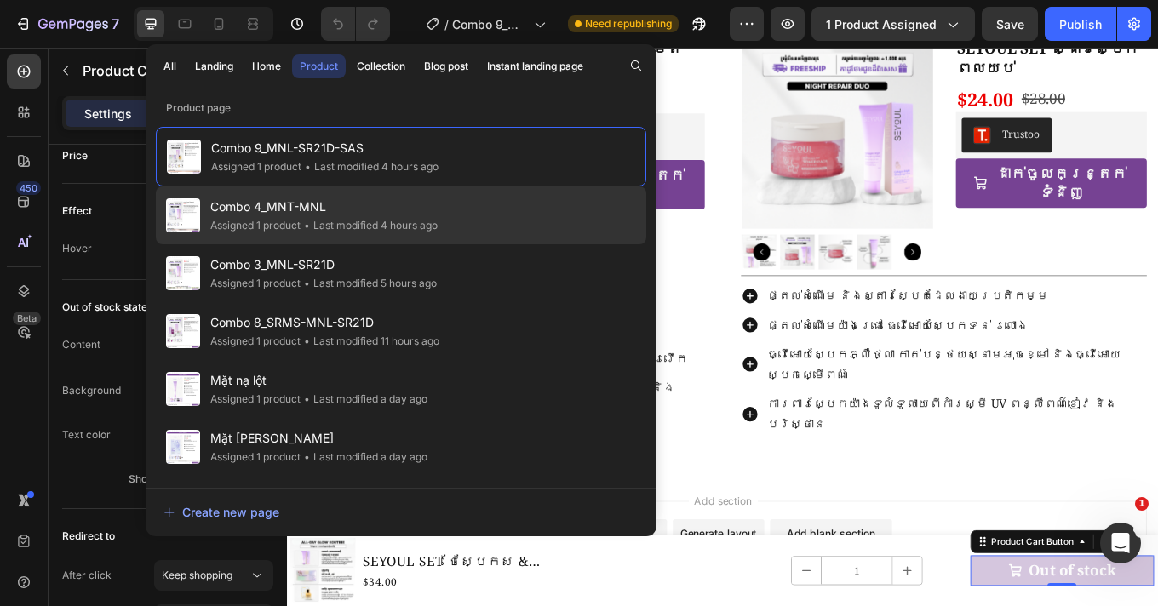
click at [455, 244] on div "Combo 4_MNT-MNL Assigned 1 product • Last modified 4 hours ago" at bounding box center [401, 273] width 490 height 58
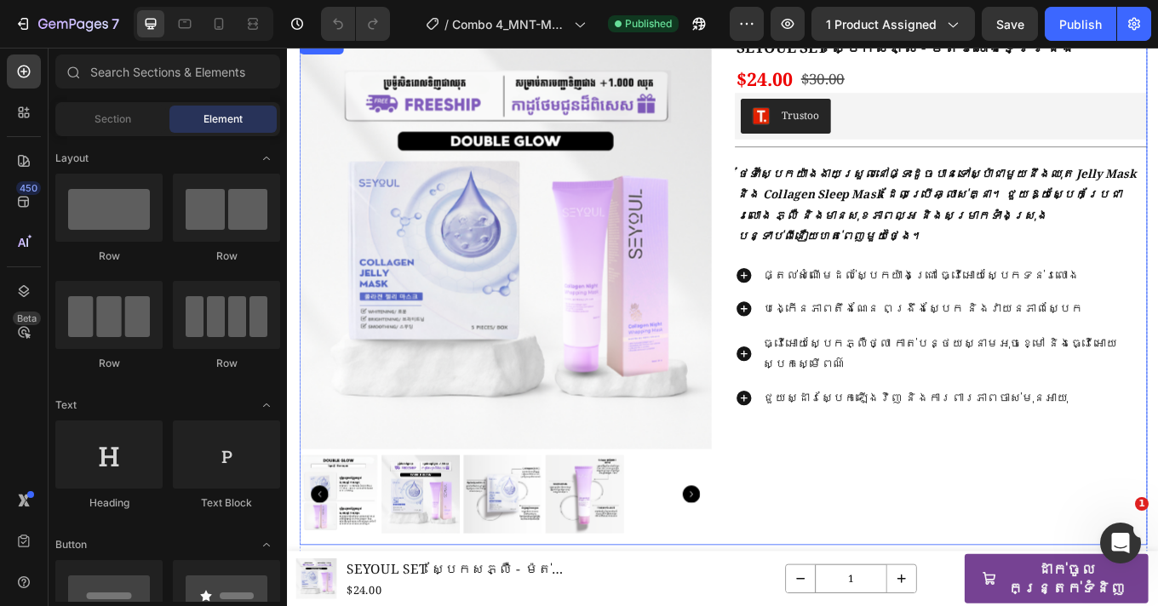
scroll to position [109, 0]
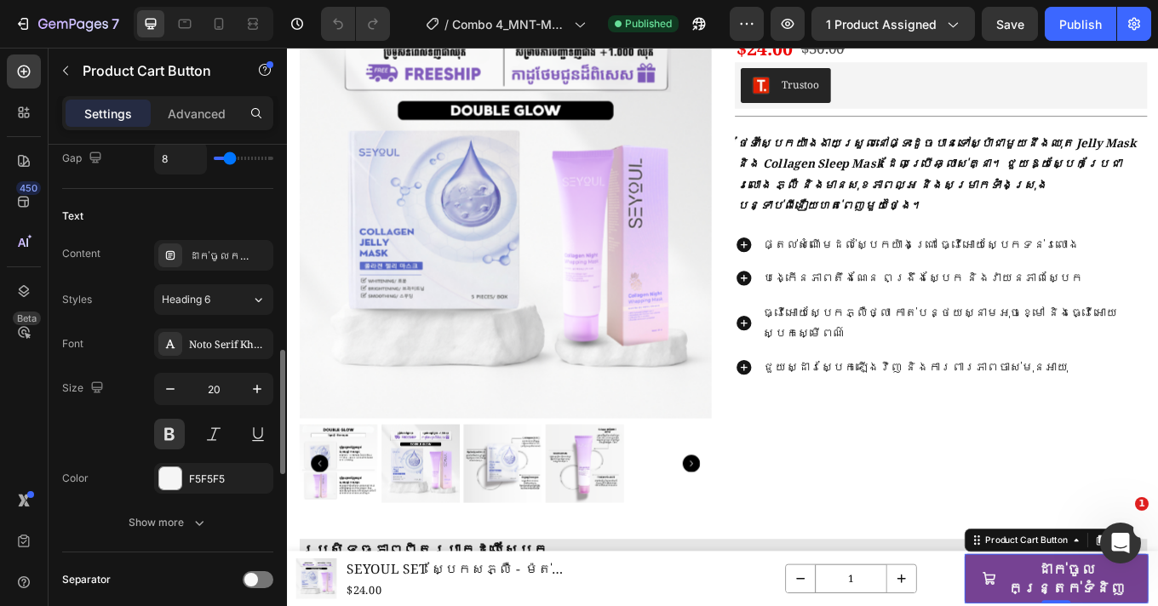
scroll to position [848, 0]
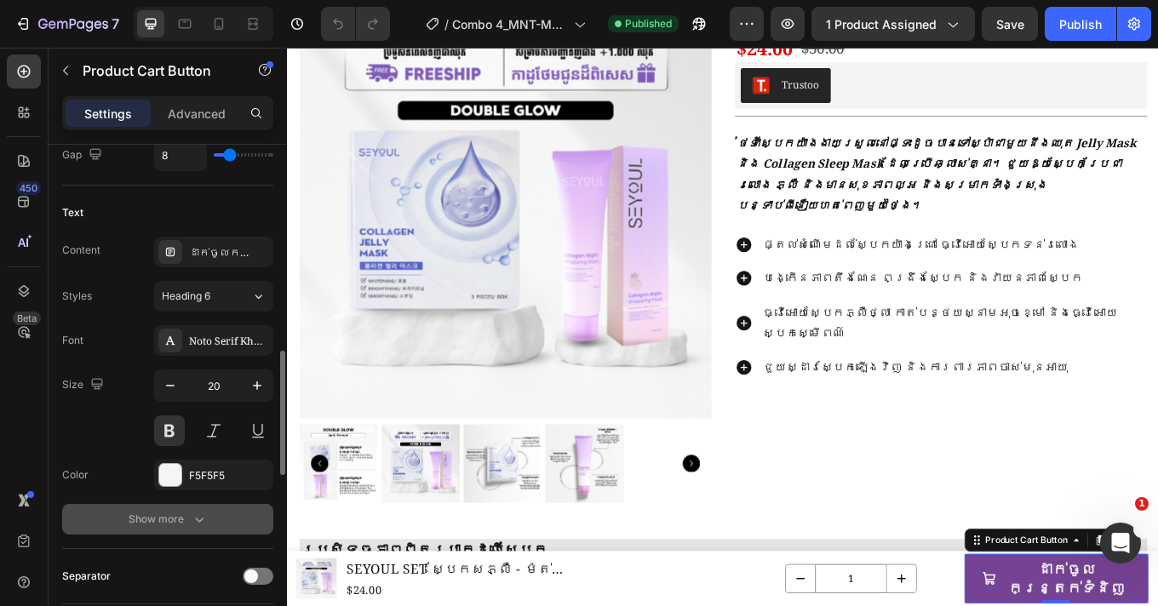
click at [193, 513] on icon "button" at bounding box center [199, 519] width 17 height 17
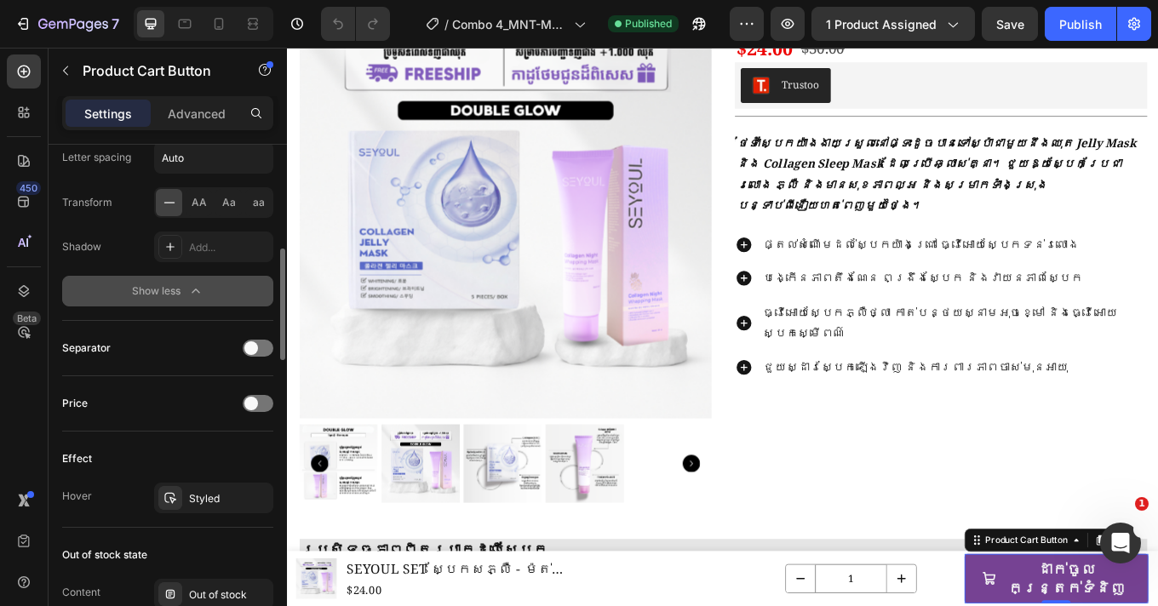
scroll to position [1480, 0]
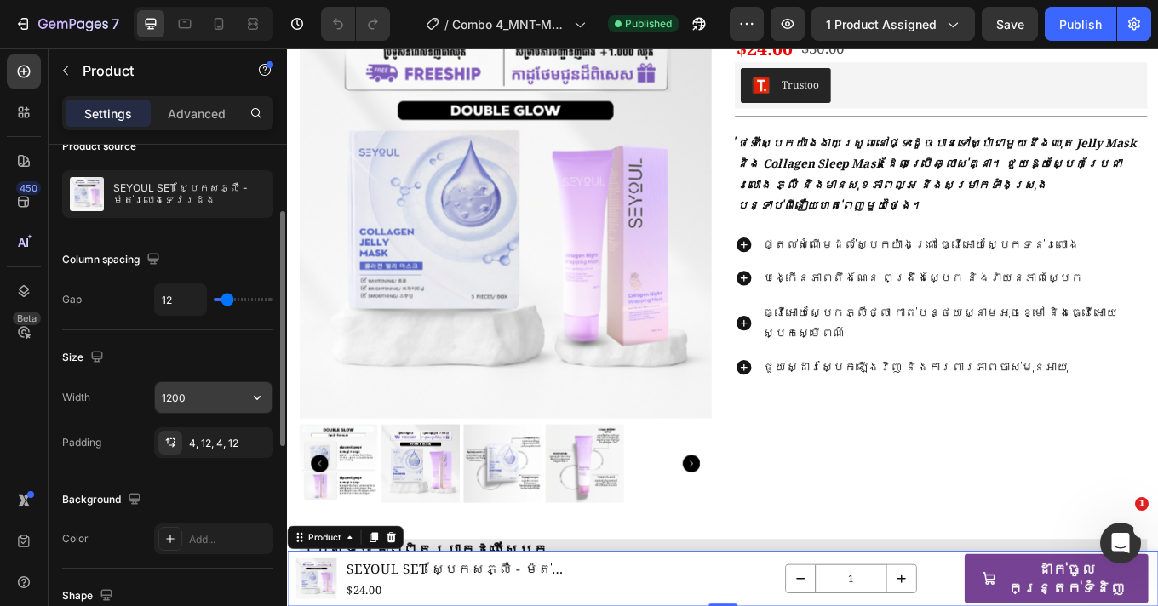
scroll to position [182, 0]
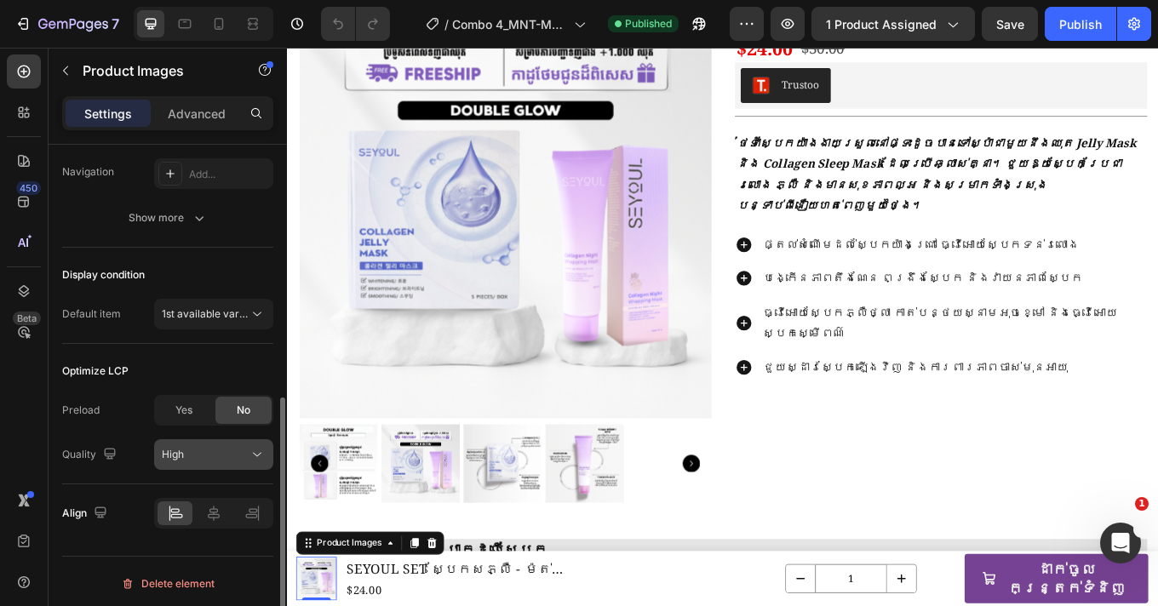
scroll to position [491, 0]
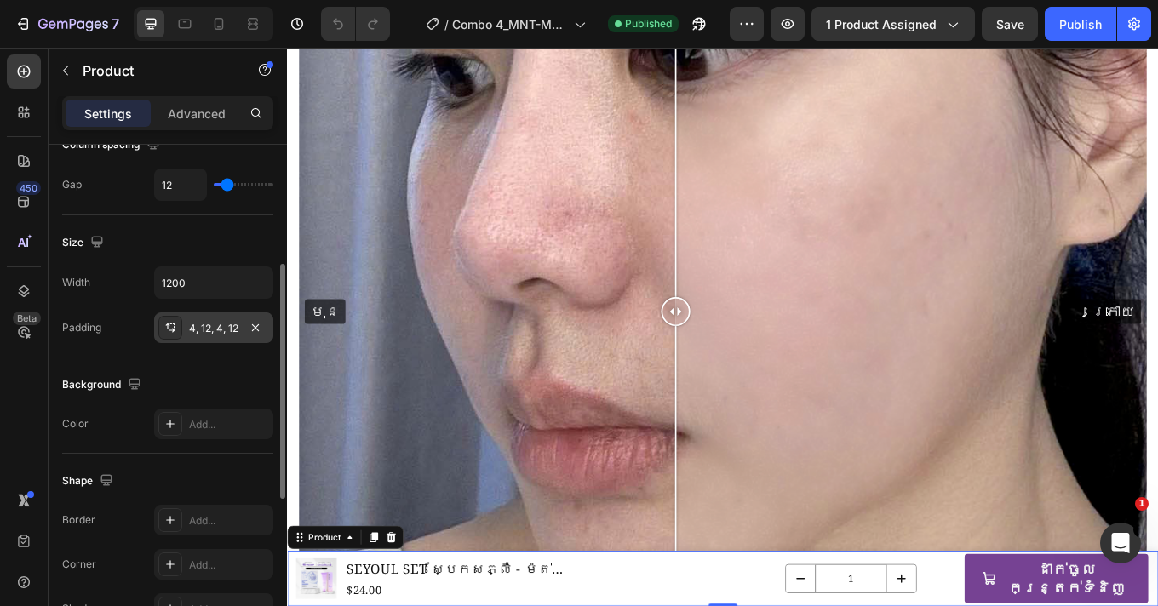
scroll to position [257, 0]
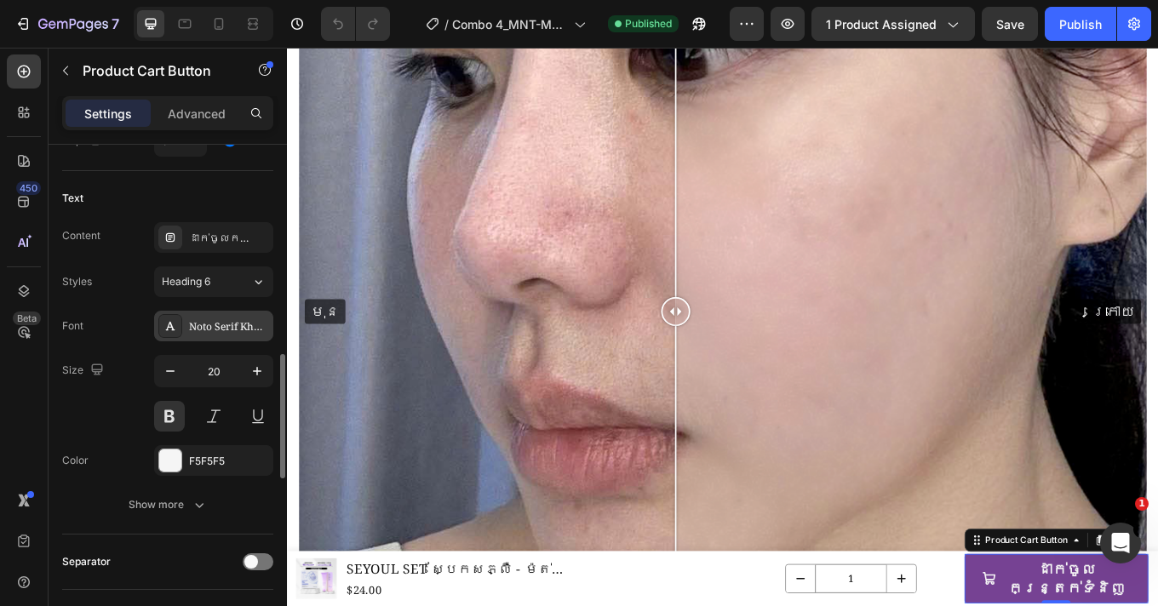
scroll to position [909, 0]
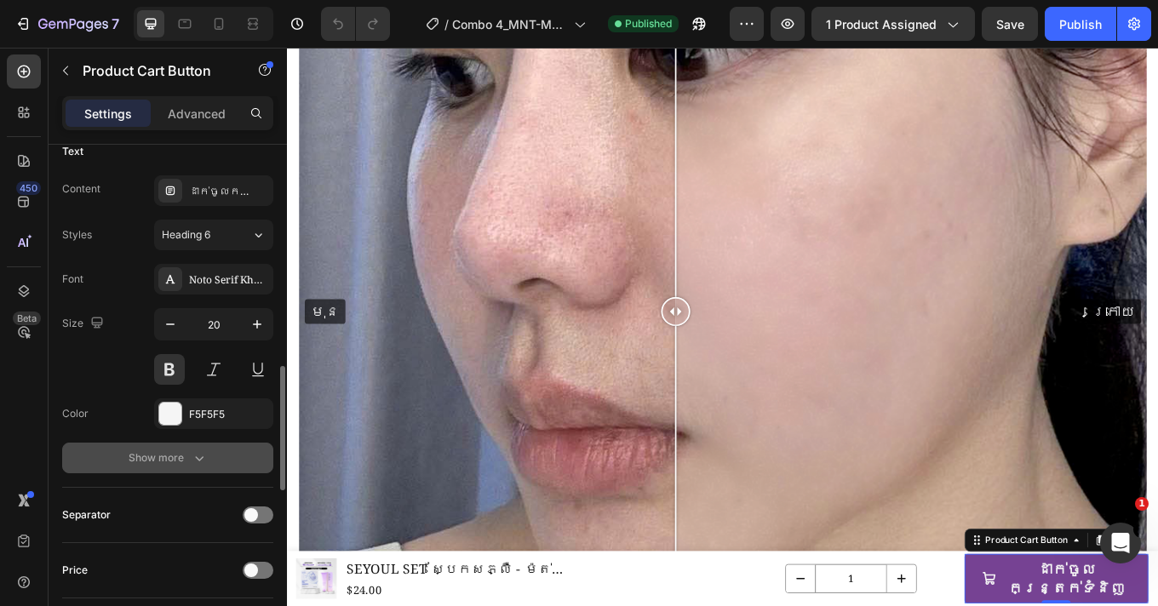
click at [196, 464] on icon "button" at bounding box center [199, 458] width 17 height 17
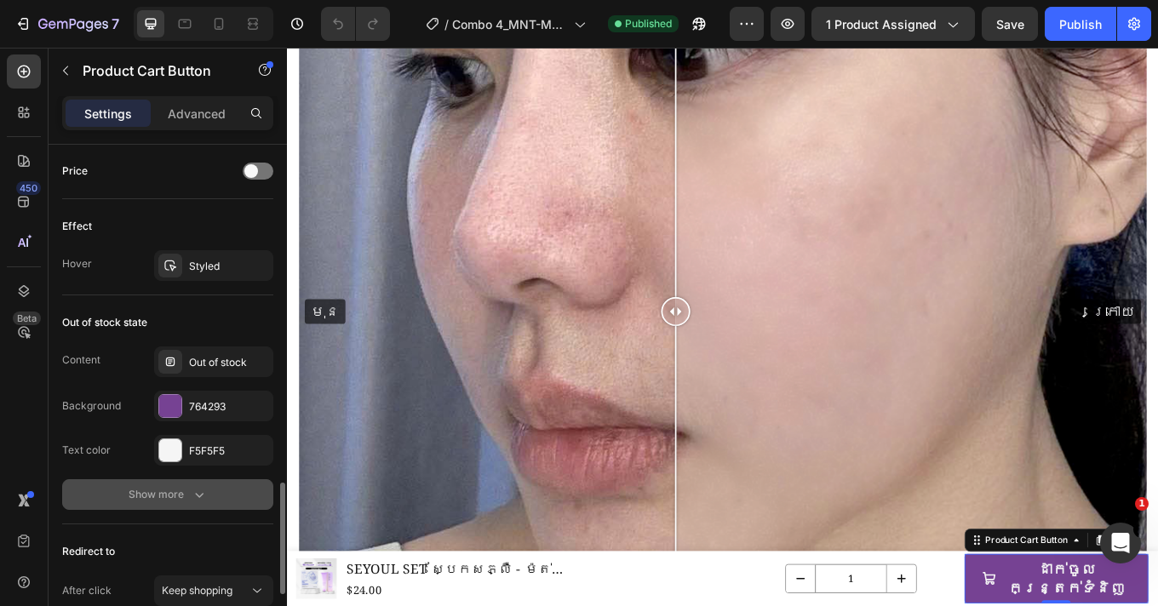
scroll to position [1537, 0]
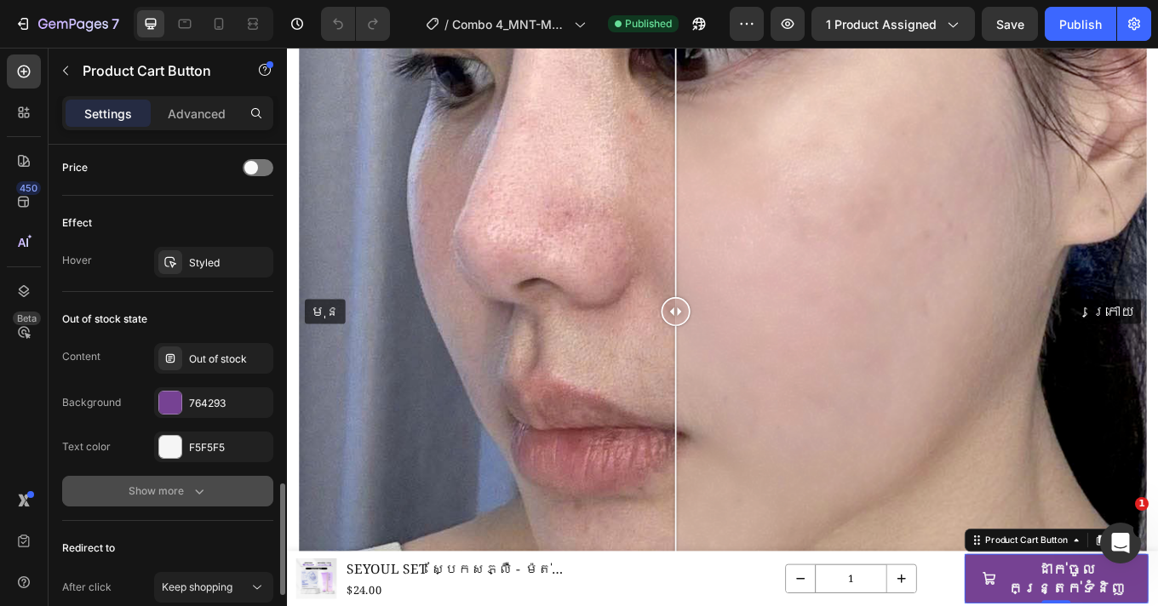
click at [160, 496] on div "Show more" at bounding box center [168, 491] width 79 height 17
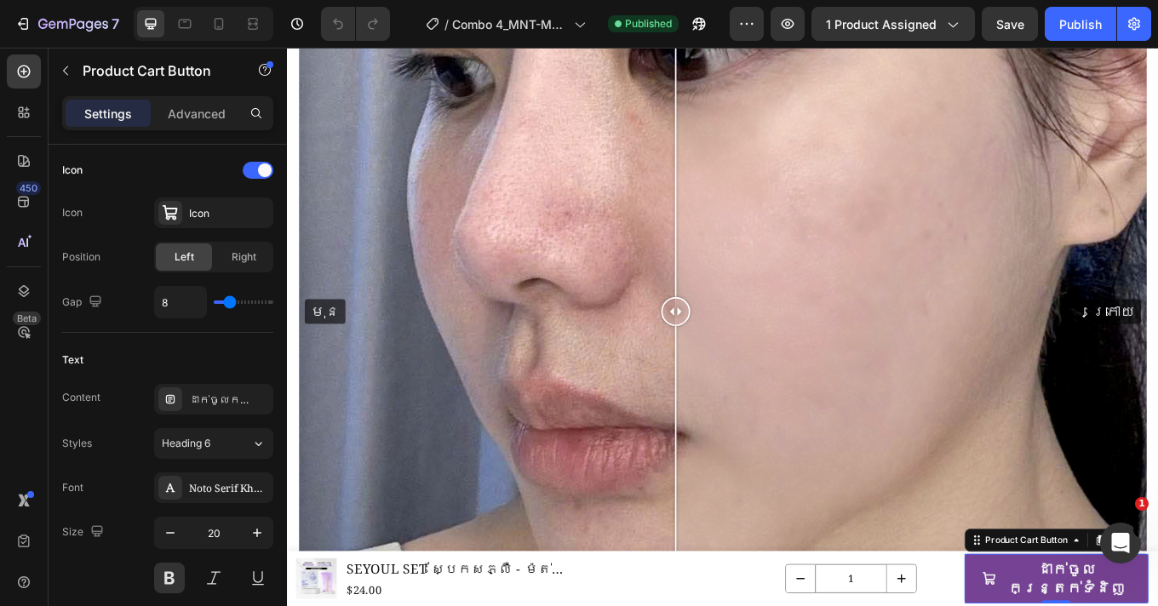
scroll to position [0, 0]
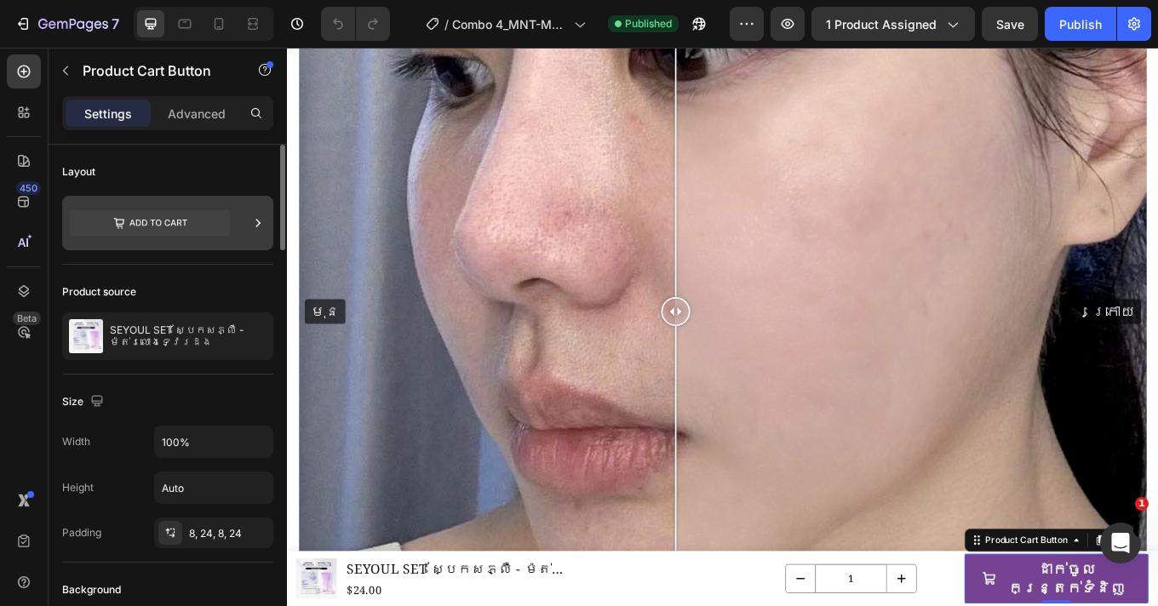
click at [210, 215] on icon at bounding box center [150, 223] width 160 height 26
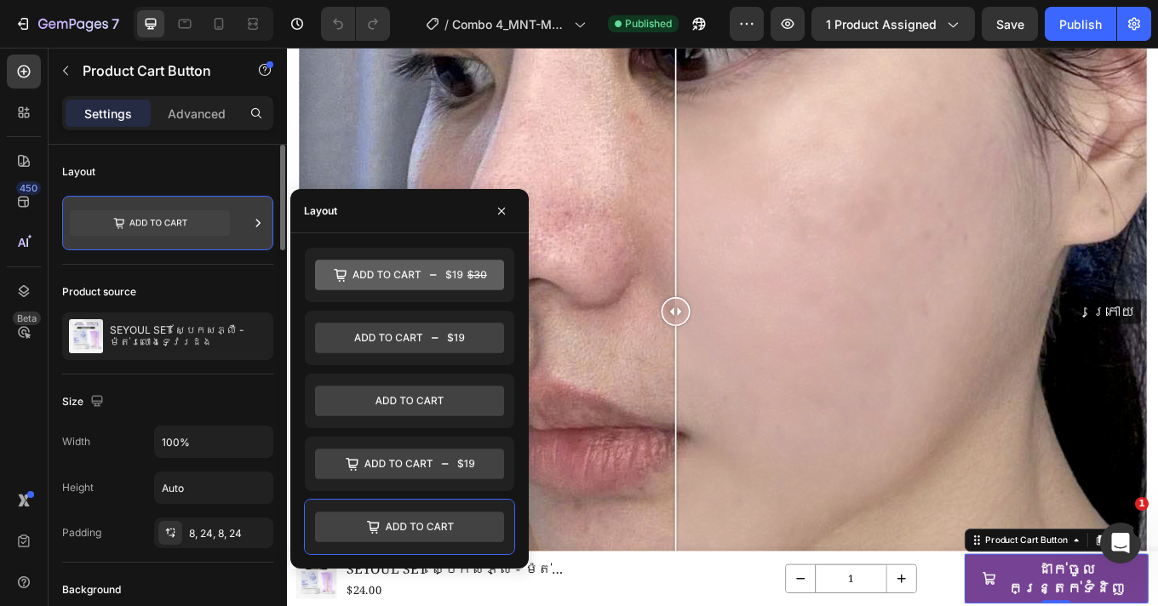
click at [256, 222] on icon at bounding box center [258, 223] width 17 height 17
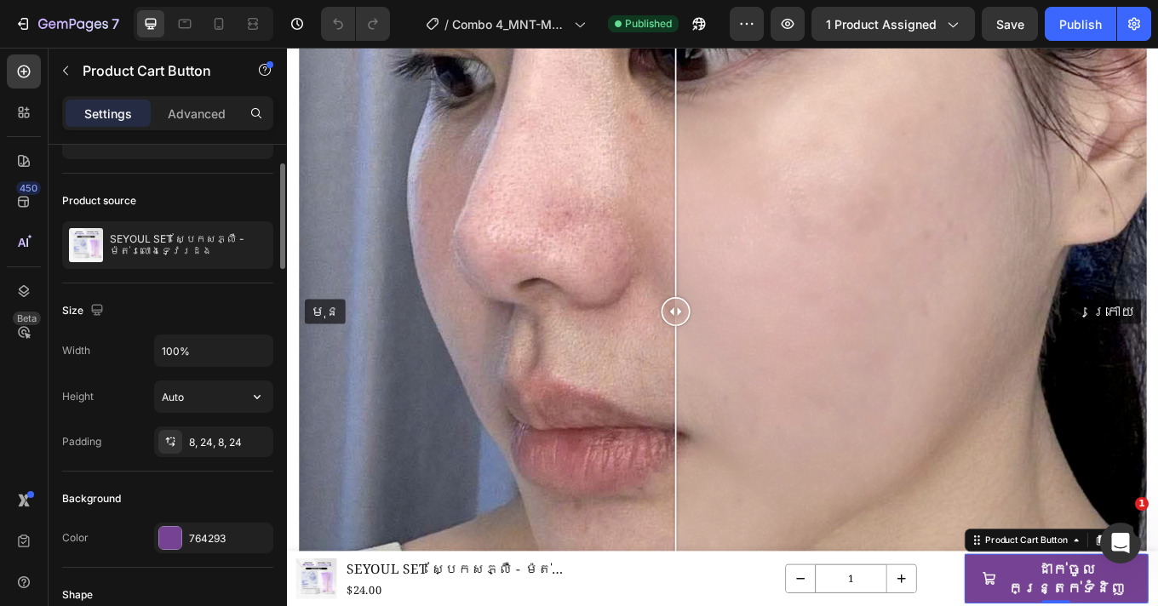
scroll to position [138, 0]
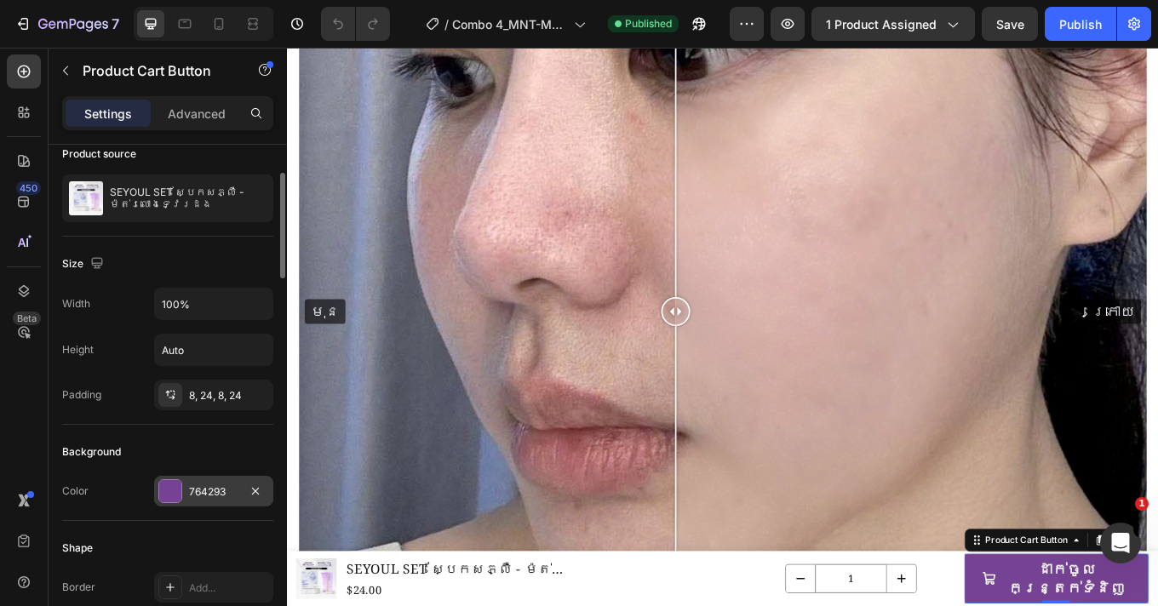
click at [192, 492] on div "764293" at bounding box center [213, 492] width 49 height 15
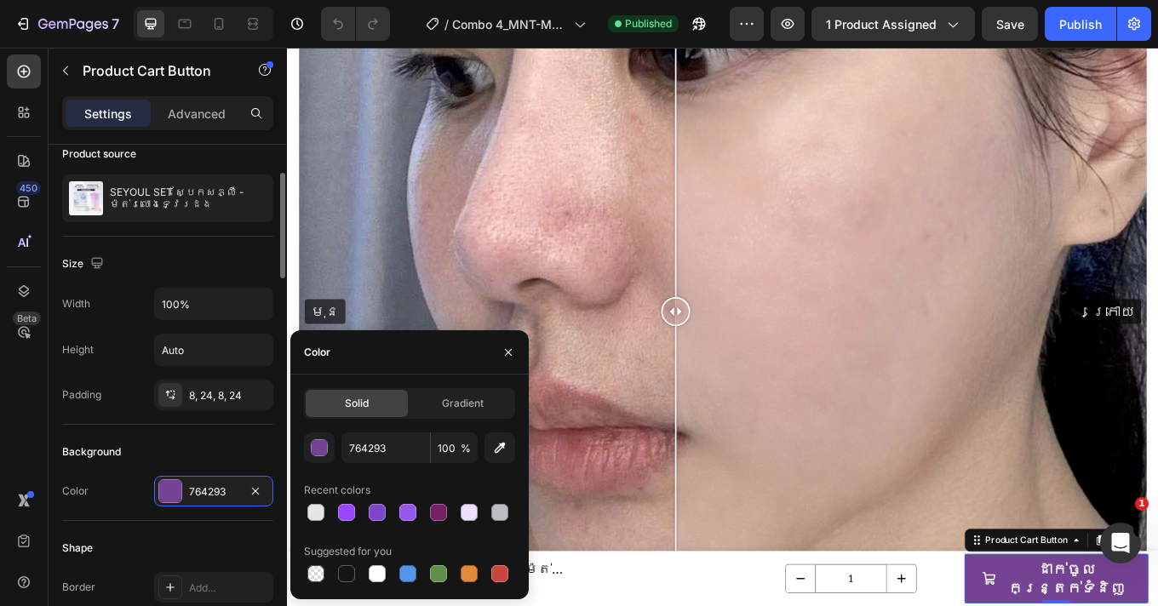
click at [153, 445] on div "Background" at bounding box center [167, 452] width 211 height 27
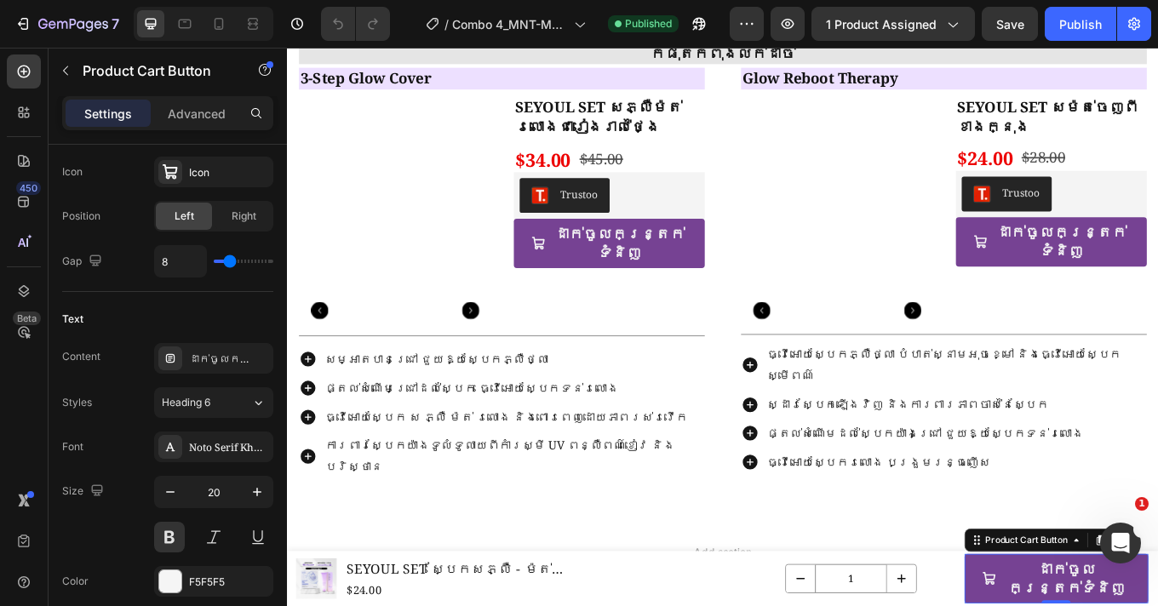
scroll to position [2332, 0]
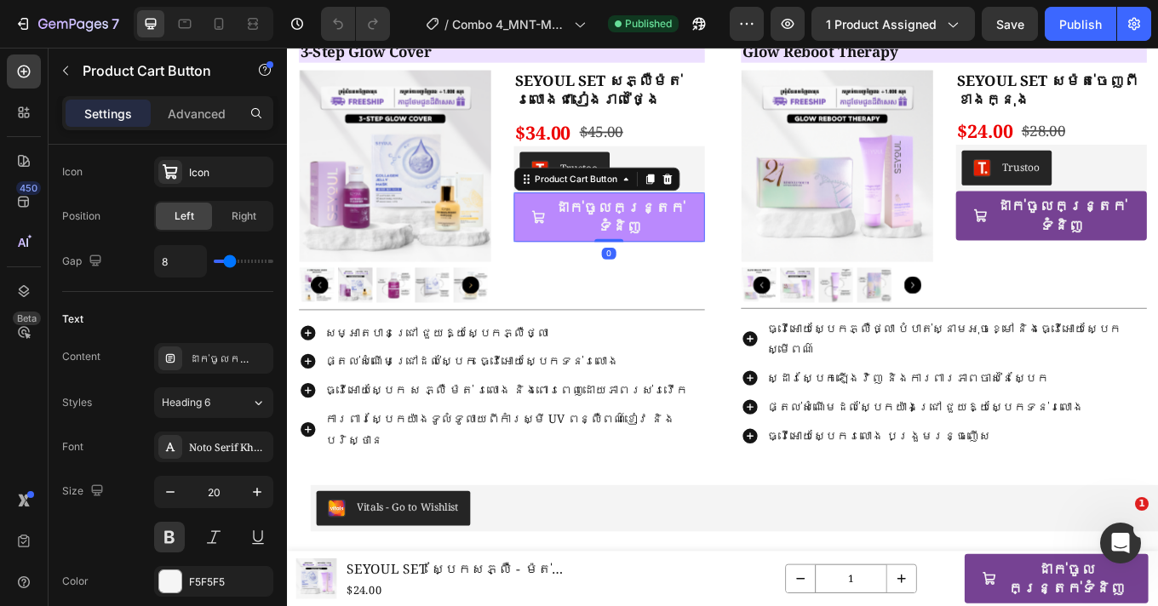
click at [567, 245] on button "ដាក់ចូលកន្ត្រក់ទំនិញ" at bounding box center [665, 247] width 225 height 58
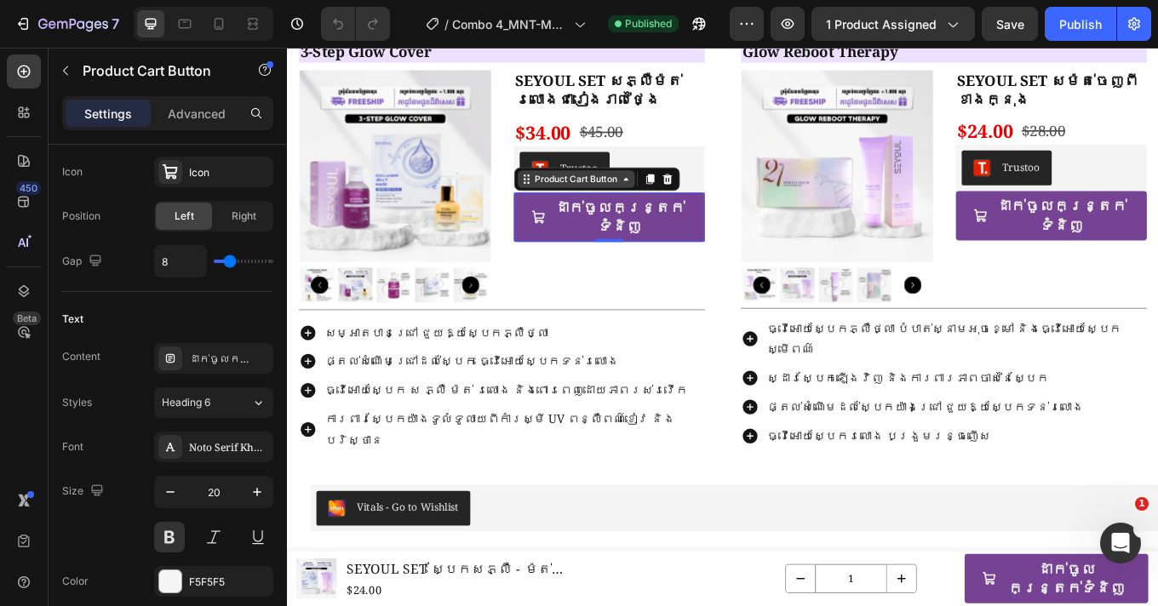
click at [578, 205] on div "Product Cart Button" at bounding box center [625, 201] width 103 height 15
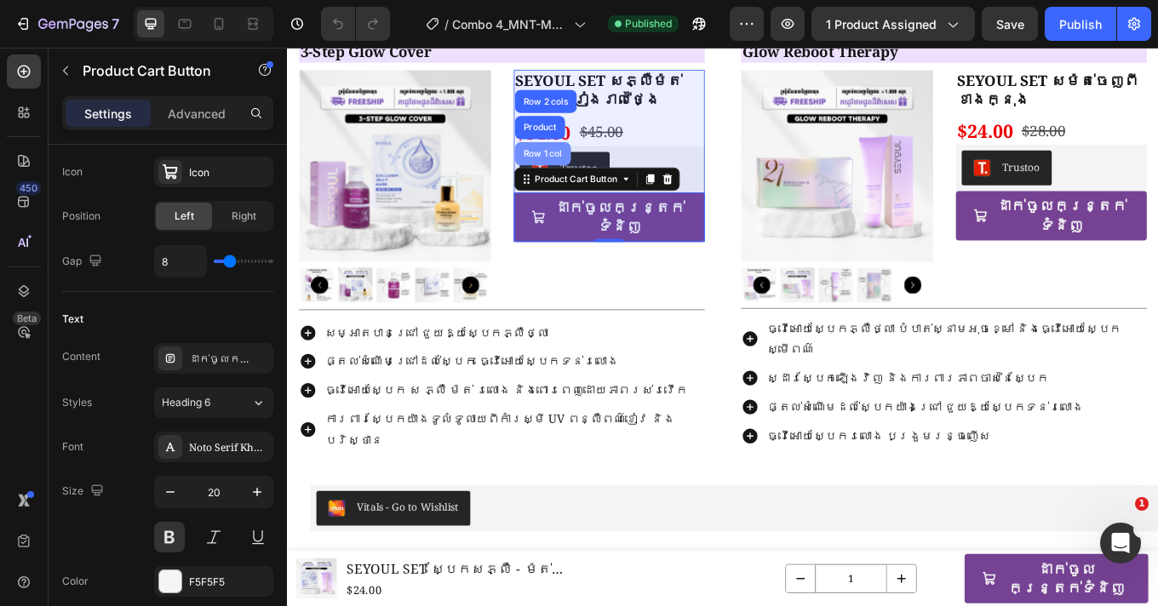
click at [585, 177] on div "Row 1 col" at bounding box center [587, 171] width 66 height 27
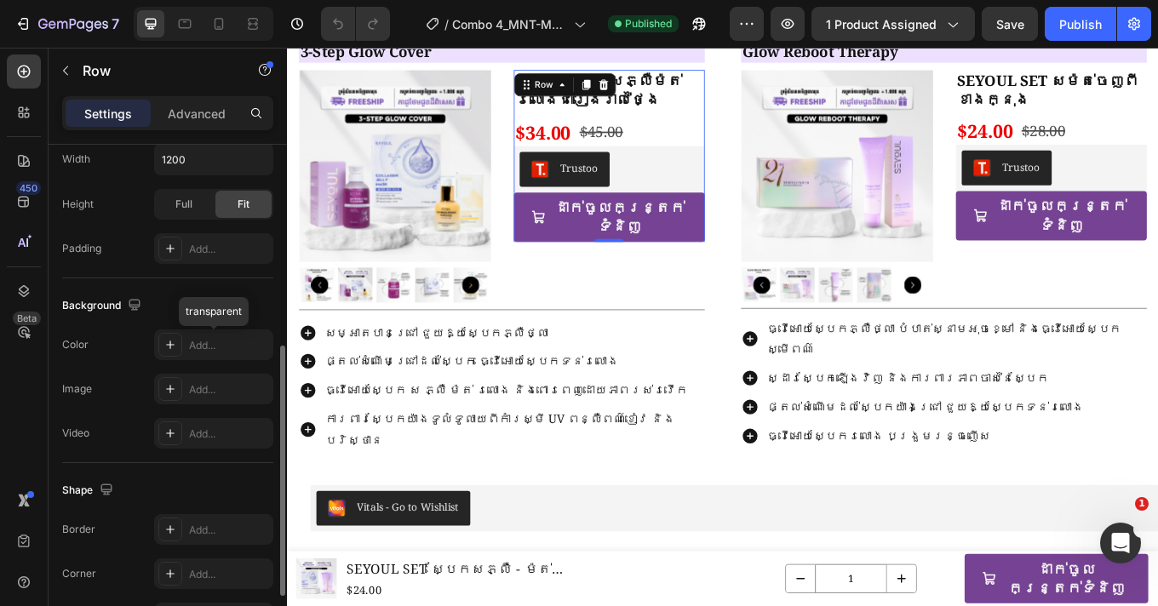
scroll to position [416, 0]
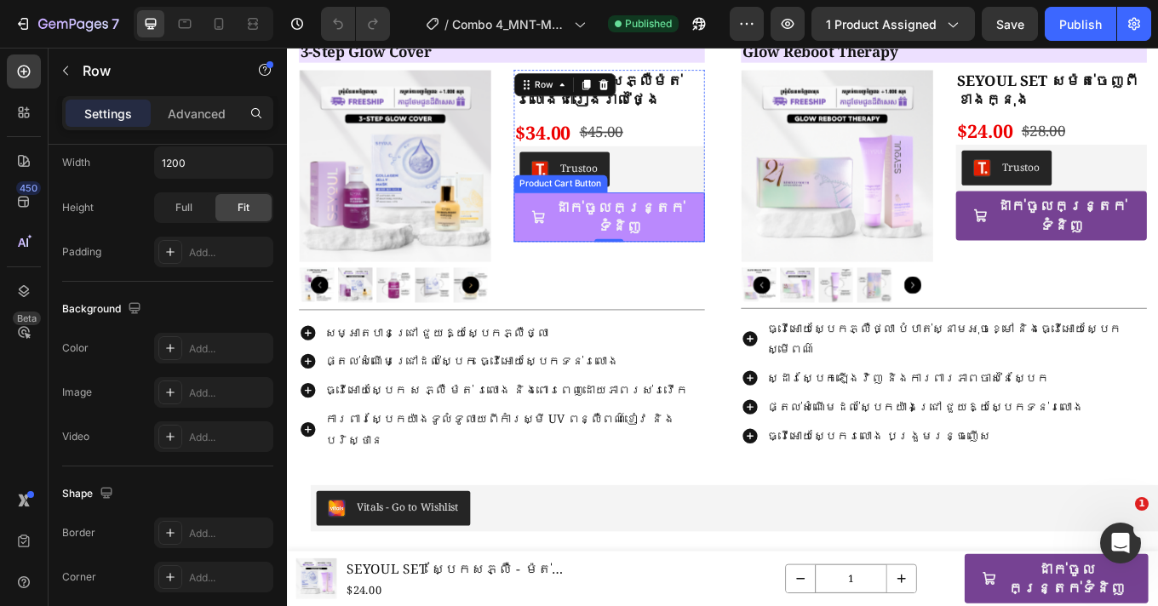
click at [582, 242] on icon "ដាក់ចូលកន្ត្រក់ទំនិញ" at bounding box center [581, 246] width 17 height 17
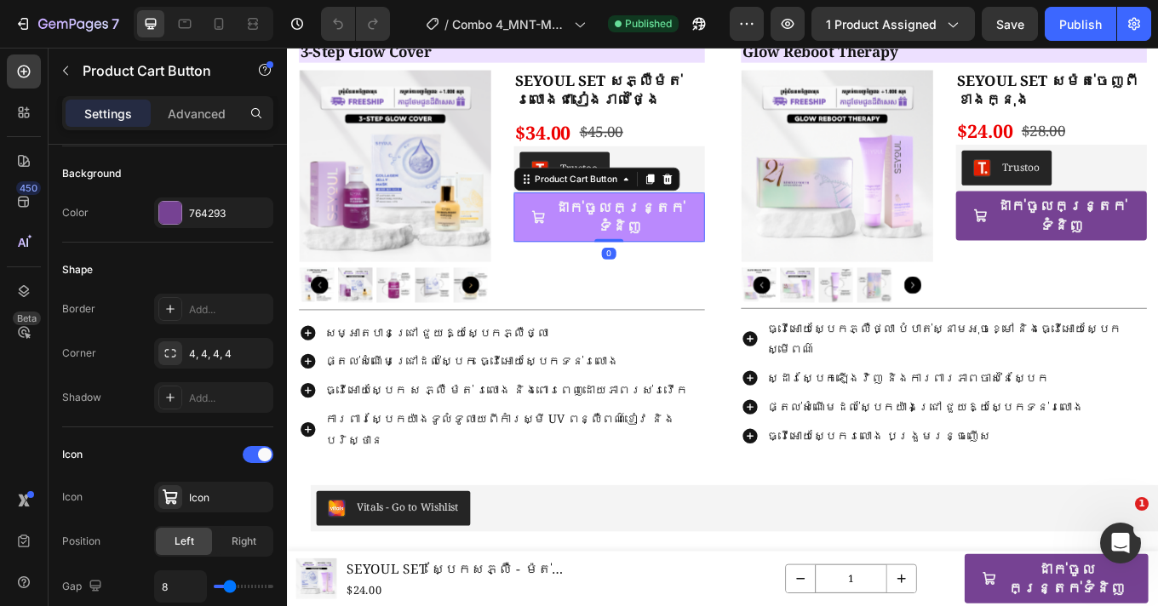
scroll to position [0, 0]
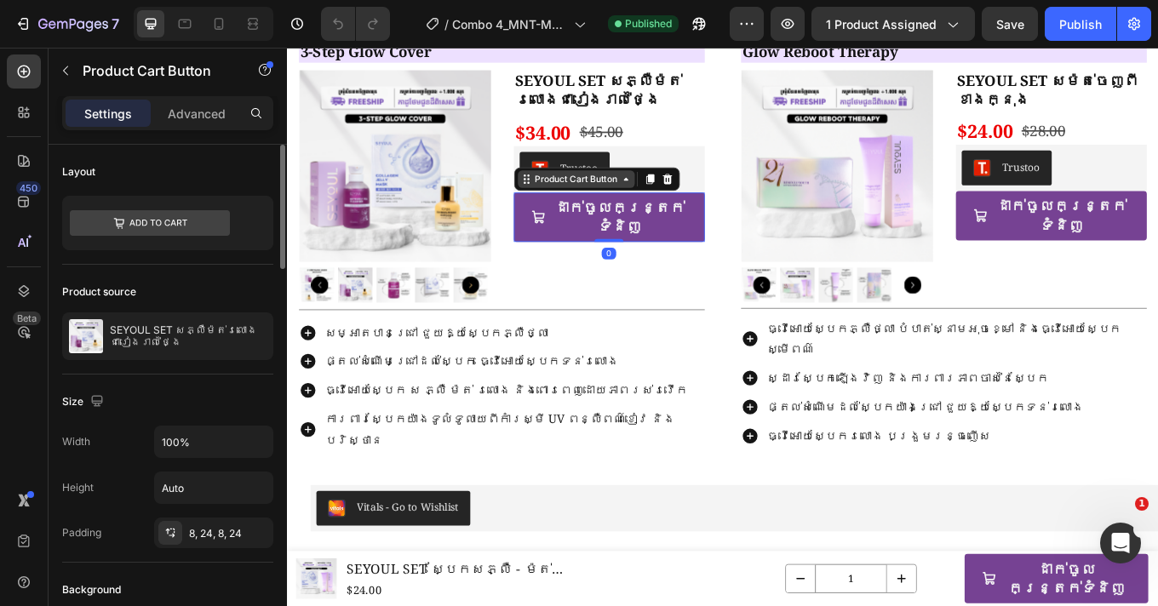
click at [594, 199] on div "Product Cart Button" at bounding box center [625, 201] width 103 height 15
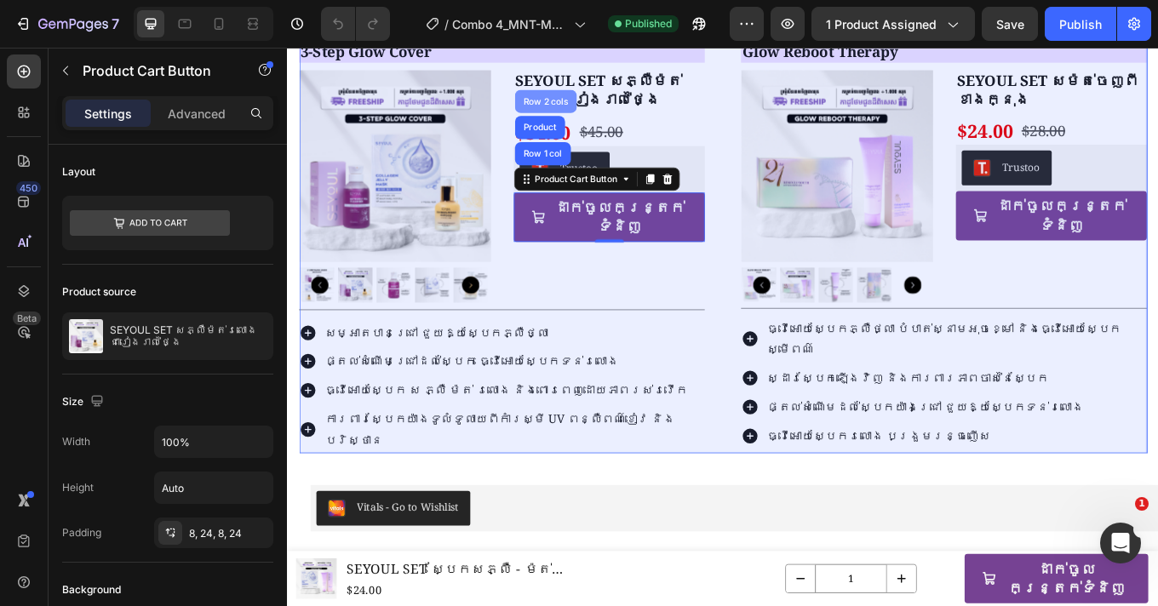
click at [592, 113] on div "Row 2 cols" at bounding box center [589, 111] width 59 height 10
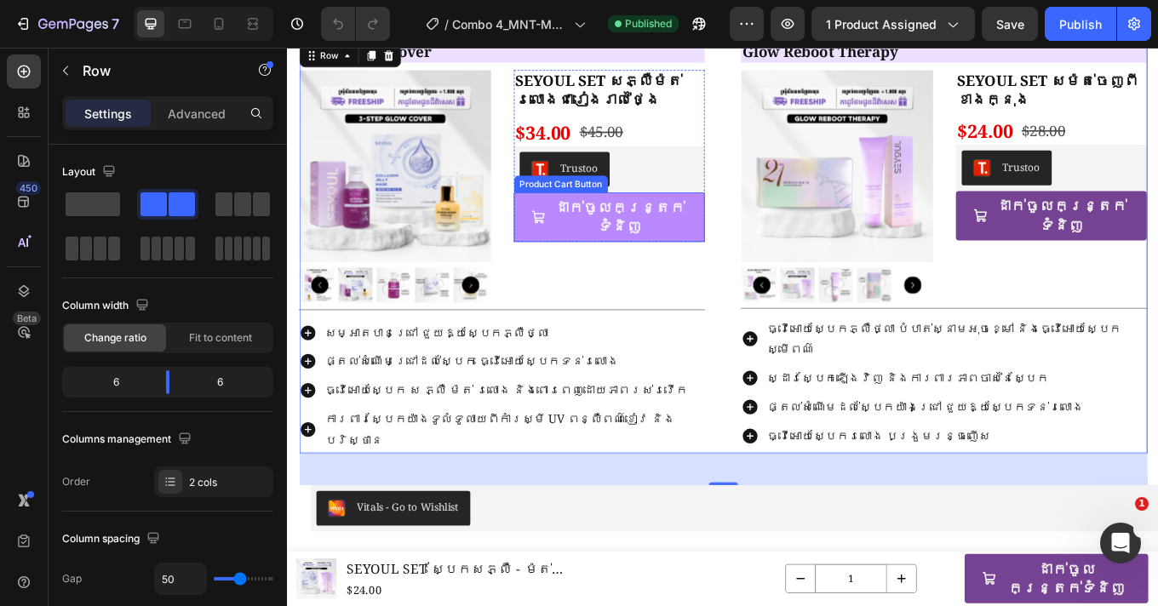
click at [750, 237] on button "ដាក់ចូលកន្ត្រក់ទំនិញ" at bounding box center [665, 247] width 225 height 58
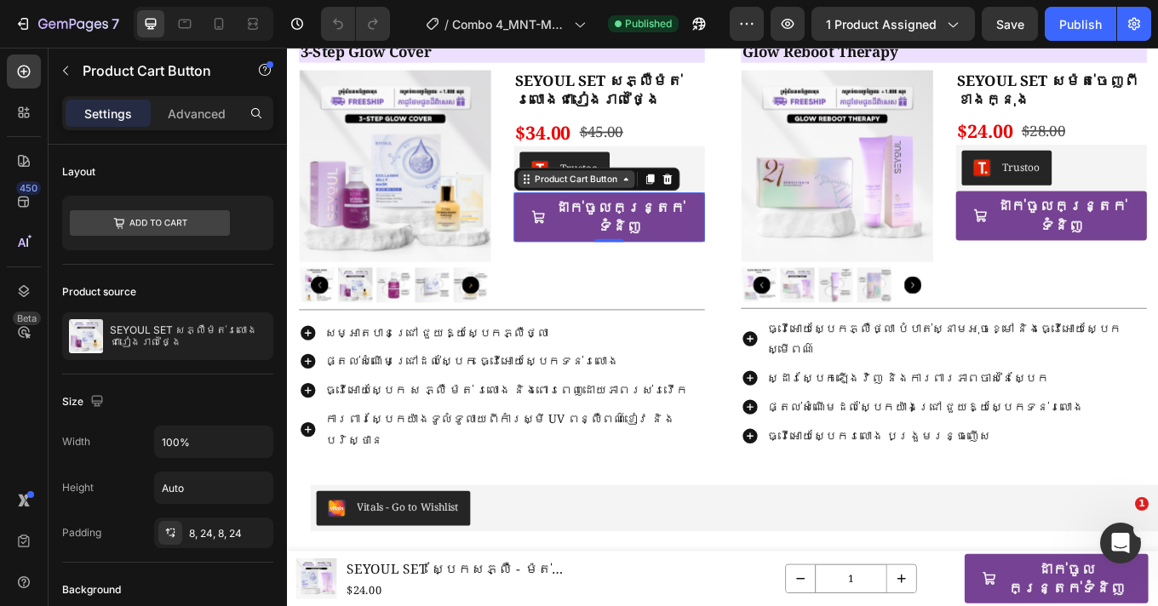
click at [646, 204] on div "Product Cart Button" at bounding box center [625, 201] width 103 height 15
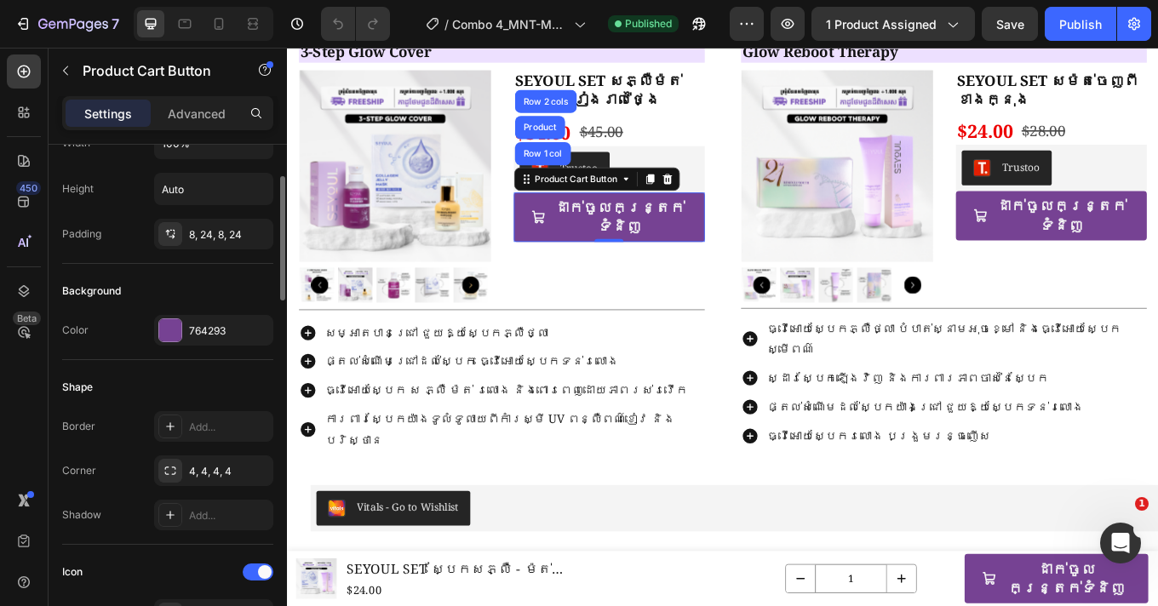
scroll to position [397, 0]
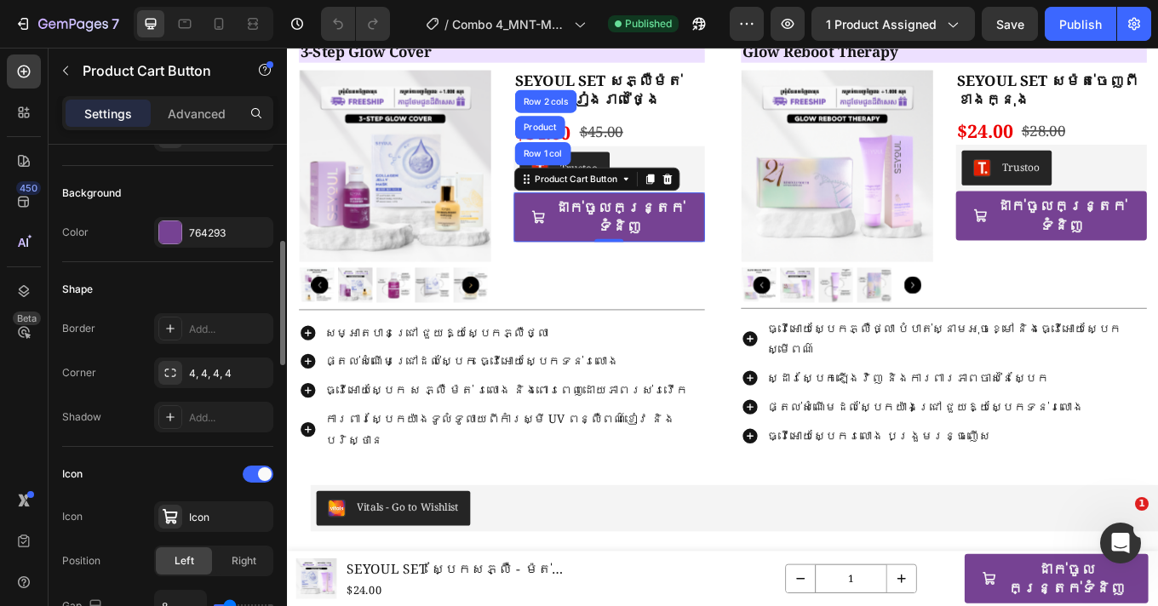
click at [123, 422] on div "Shadow Add..." at bounding box center [167, 417] width 211 height 31
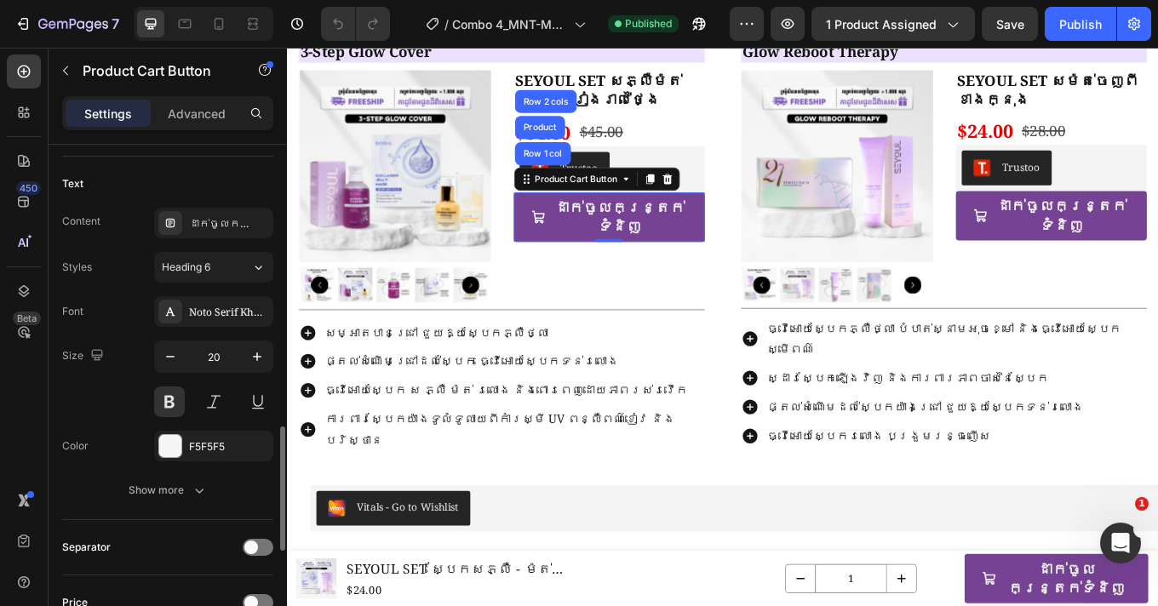
scroll to position [932, 0]
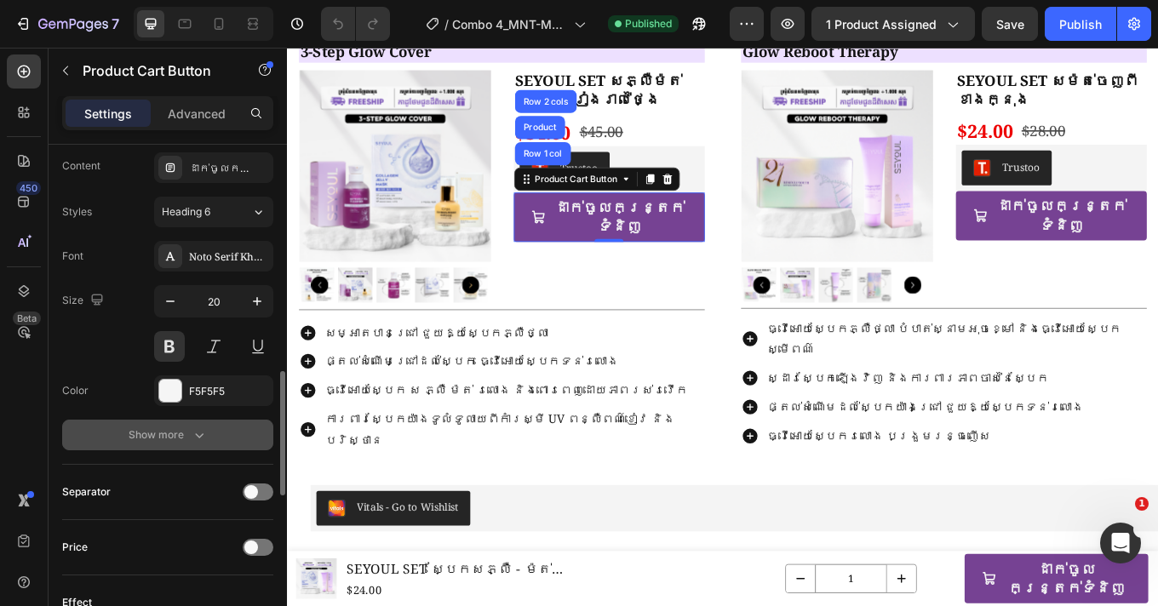
click at [171, 444] on button "Show more" at bounding box center [167, 435] width 211 height 31
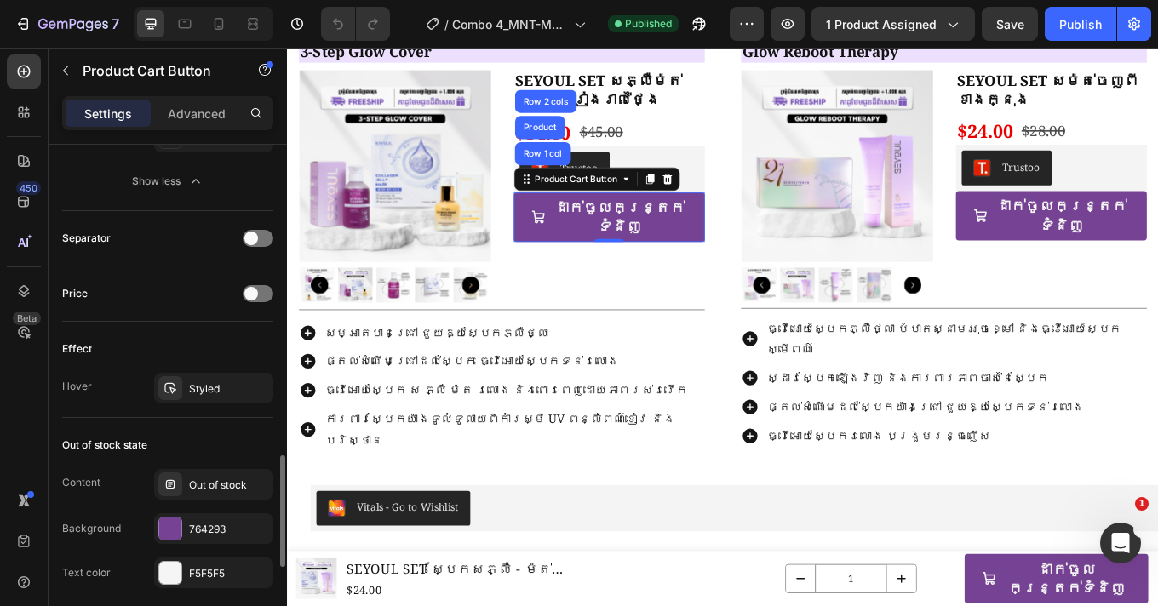
scroll to position [1443, 0]
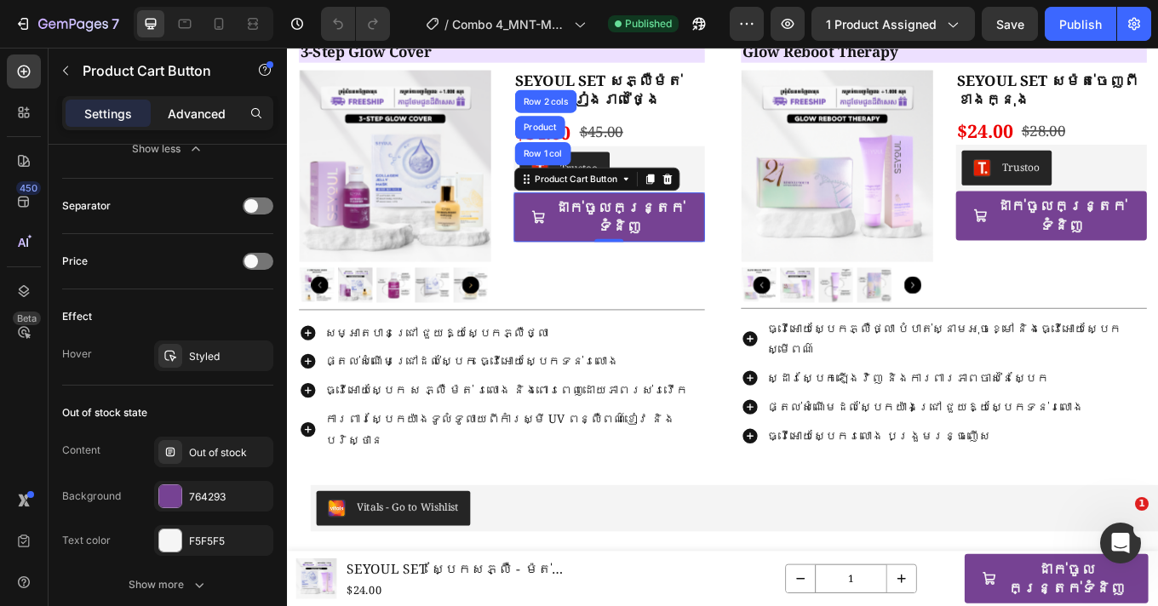
click at [185, 107] on p "Advanced" at bounding box center [197, 114] width 58 height 18
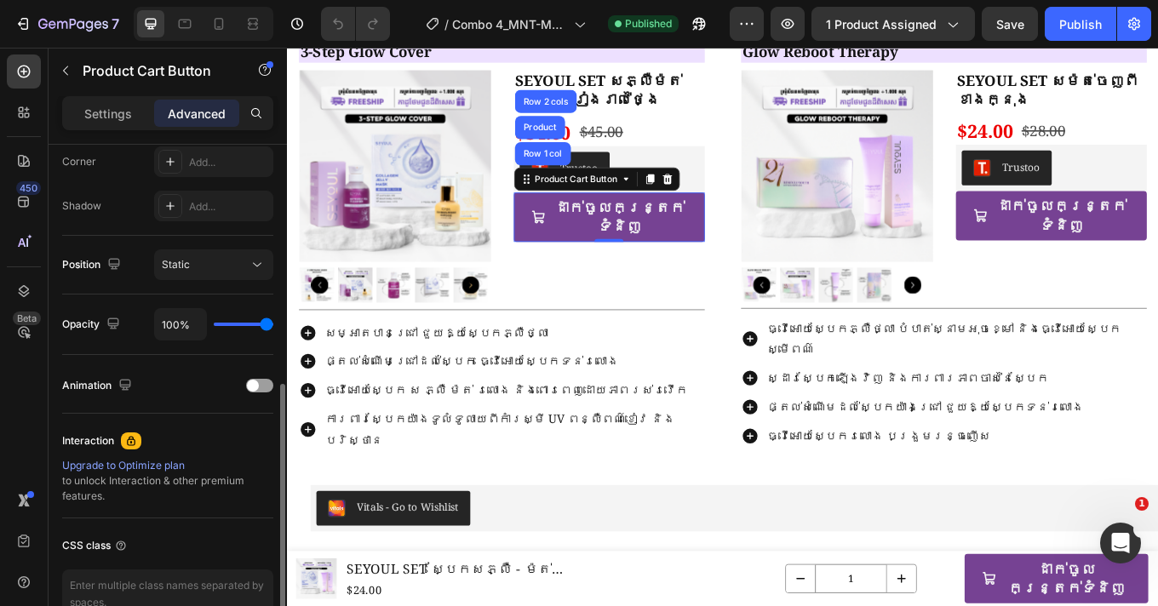
scroll to position [626, 0]
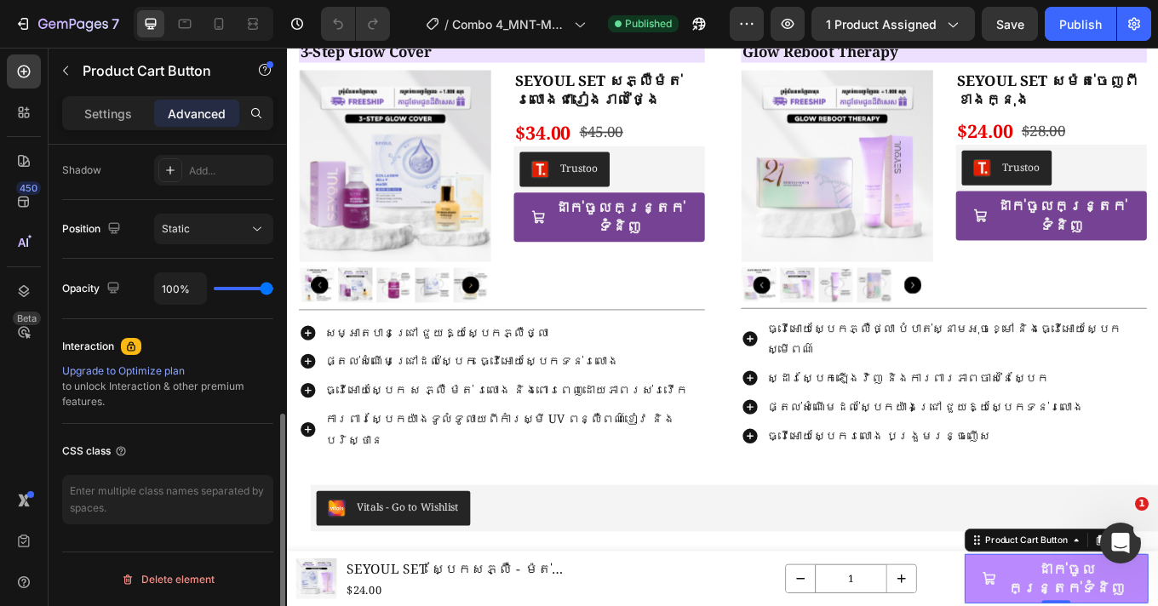
scroll to position [567, 0]
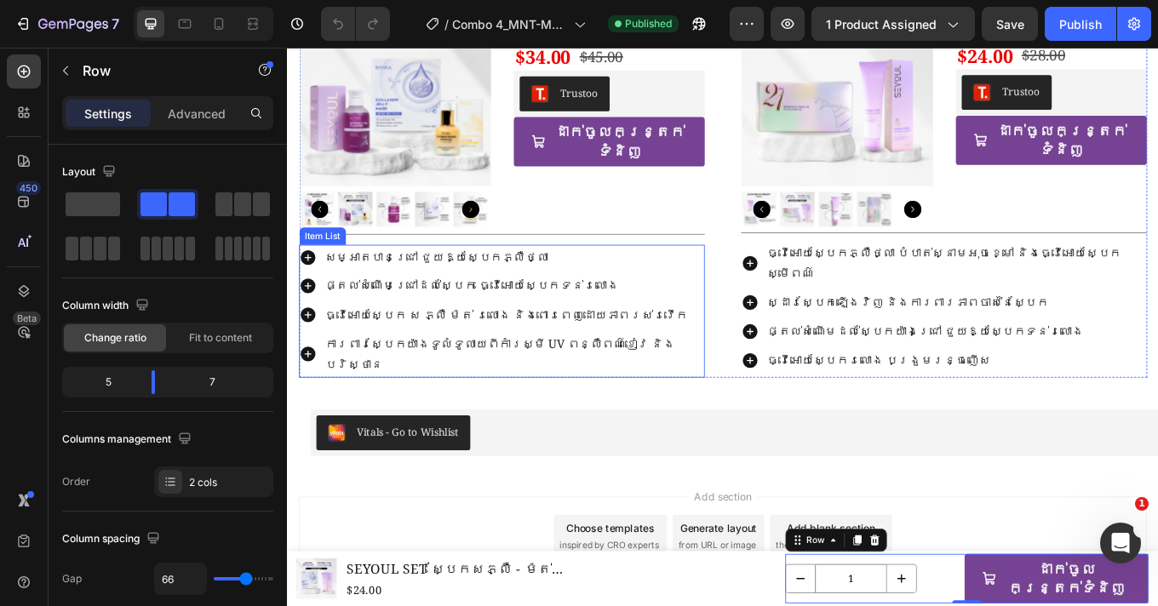
scroll to position [2434, 0]
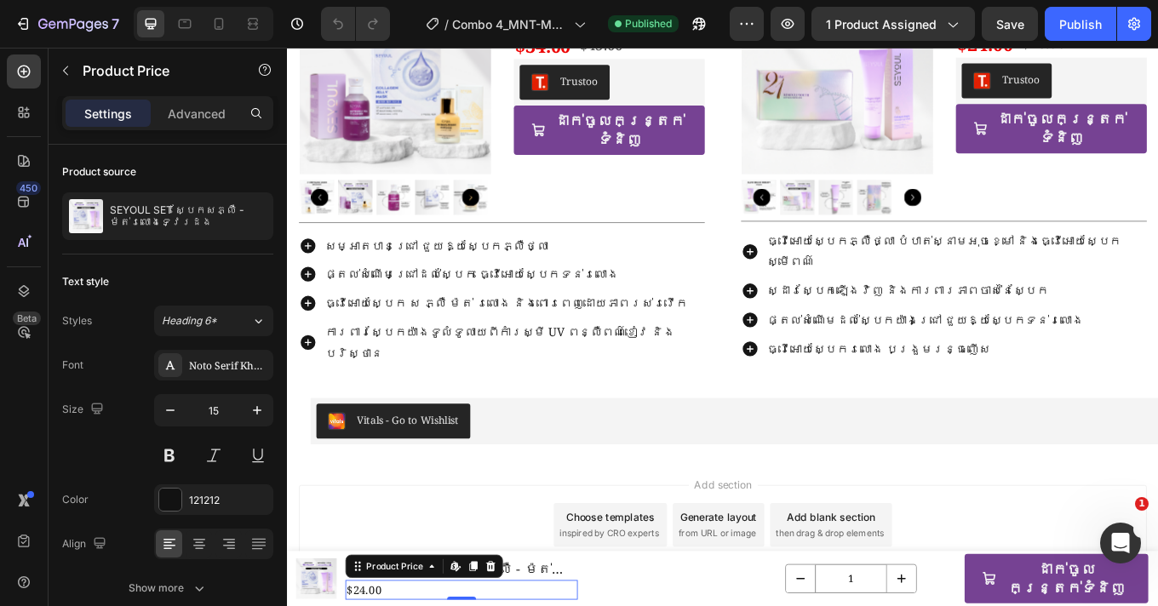
click at [169, 457] on button at bounding box center [169, 455] width 31 height 31
click at [554, 603] on div "Add section Choose templates inspired by CRO experts Generate layout from URL o…" at bounding box center [798, 608] width 995 height 94
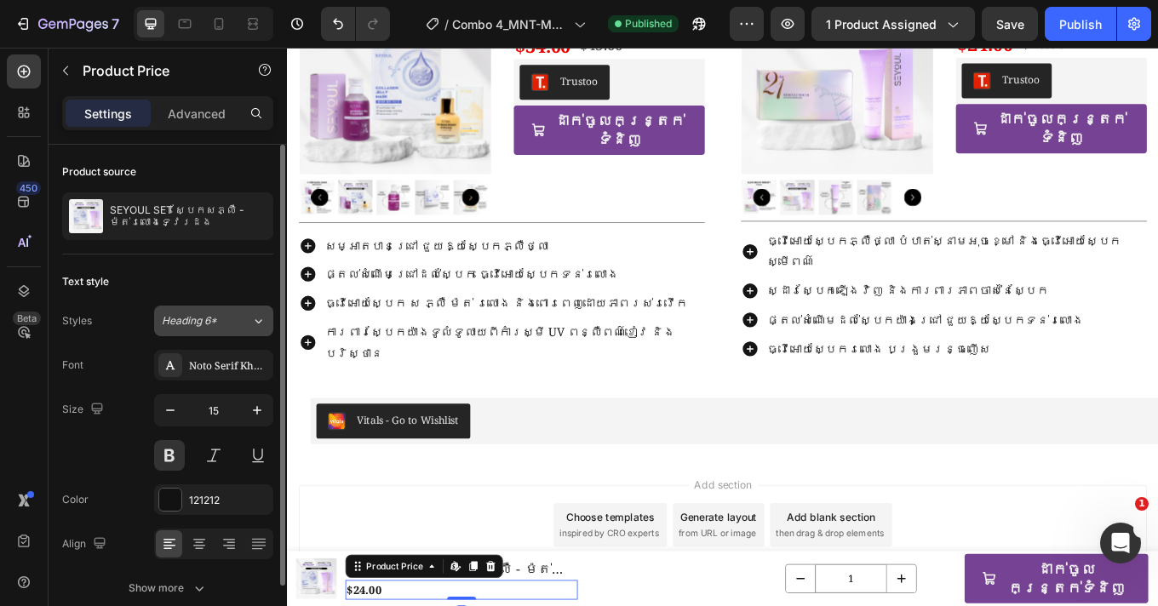
click at [221, 318] on div "Heading 6*" at bounding box center [196, 320] width 69 height 15
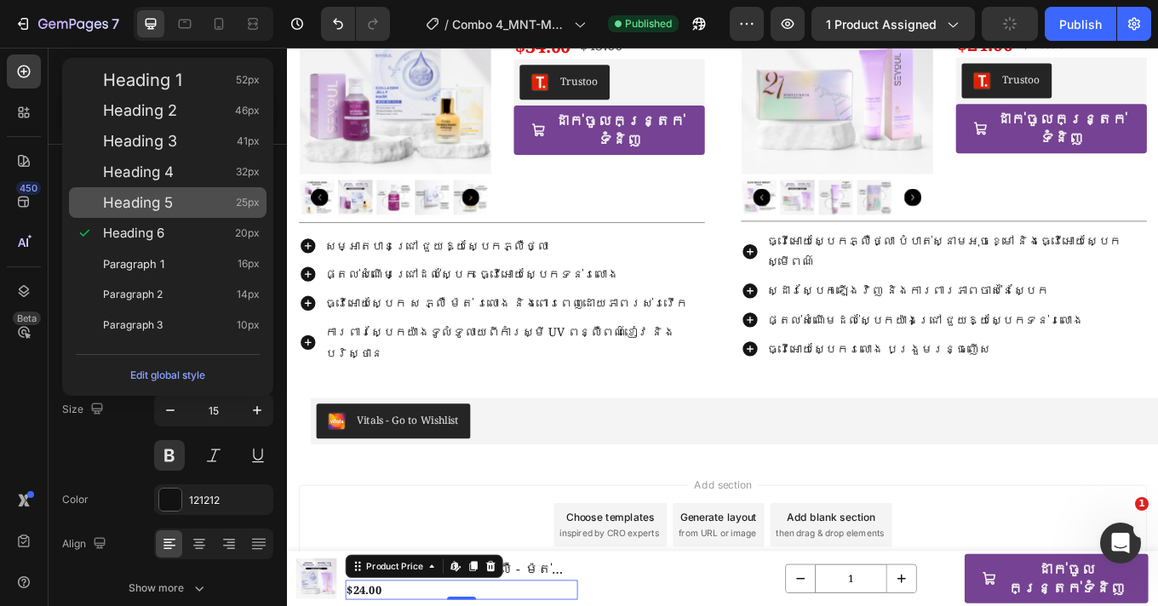
click at [185, 209] on div "Heading 5 25px" at bounding box center [181, 202] width 157 height 17
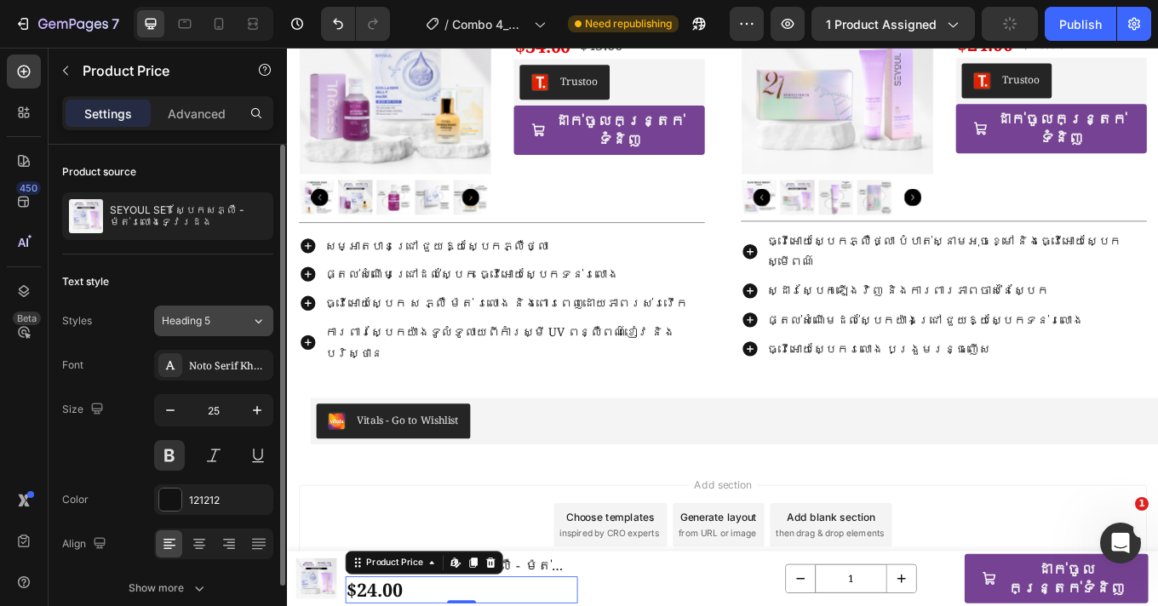
click at [209, 314] on span "Heading 5" at bounding box center [186, 320] width 49 height 15
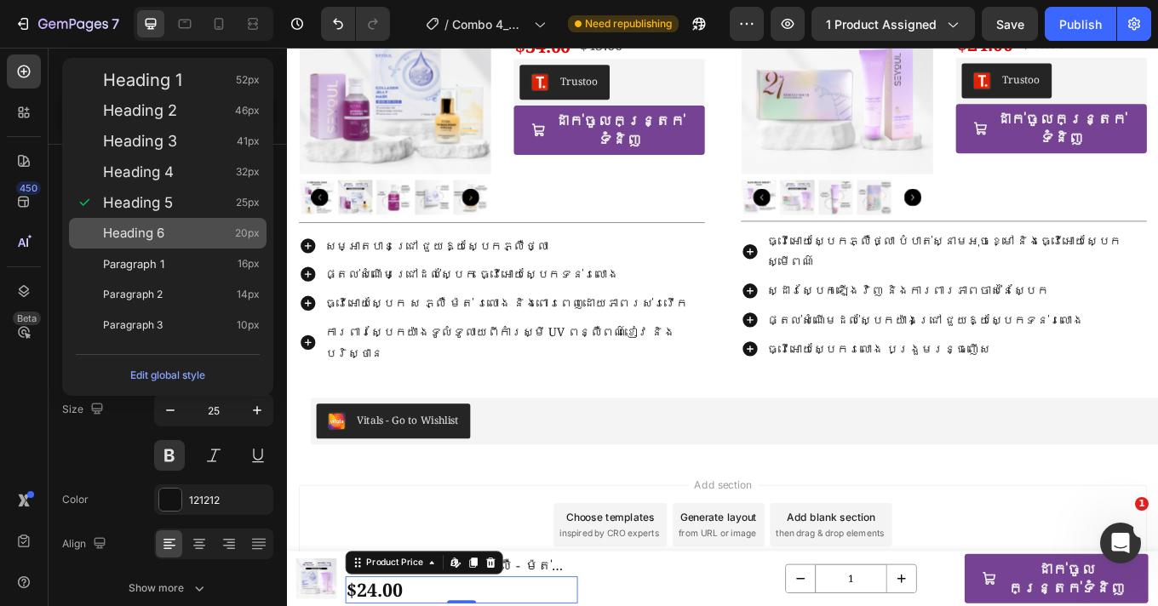
click at [184, 238] on div "Heading 6 20px" at bounding box center [181, 233] width 157 height 17
type input "20"
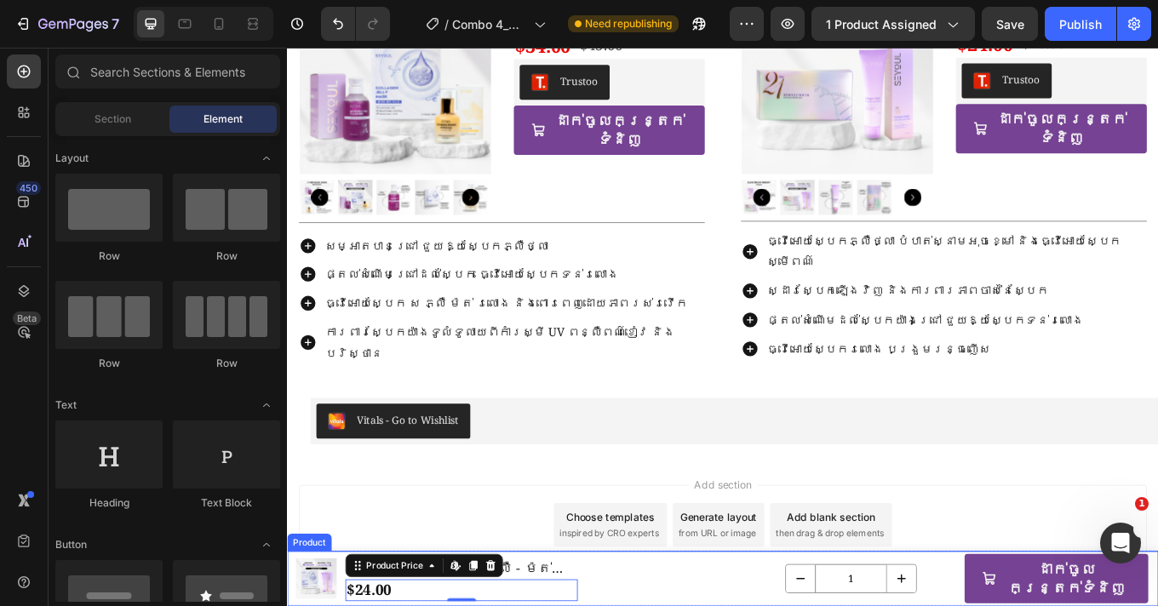
click at [714, 605] on div "Add section Choose templates inspired by CRO experts Generate layout from URL o…" at bounding box center [798, 611] width 1022 height 169
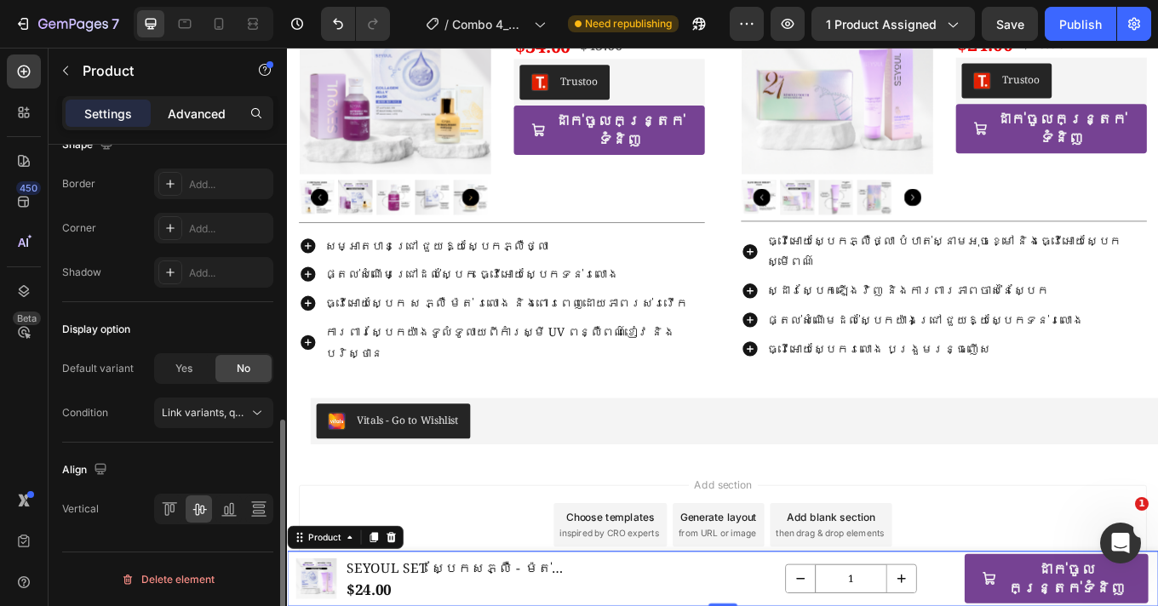
click at [188, 111] on p "Advanced" at bounding box center [197, 114] width 58 height 18
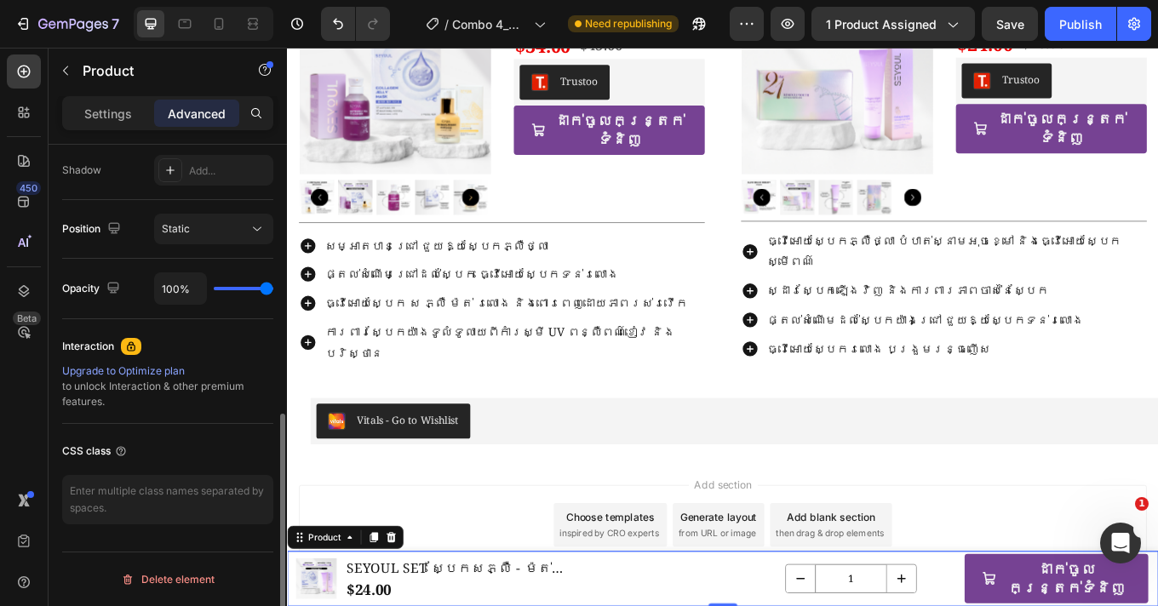
scroll to position [0, 0]
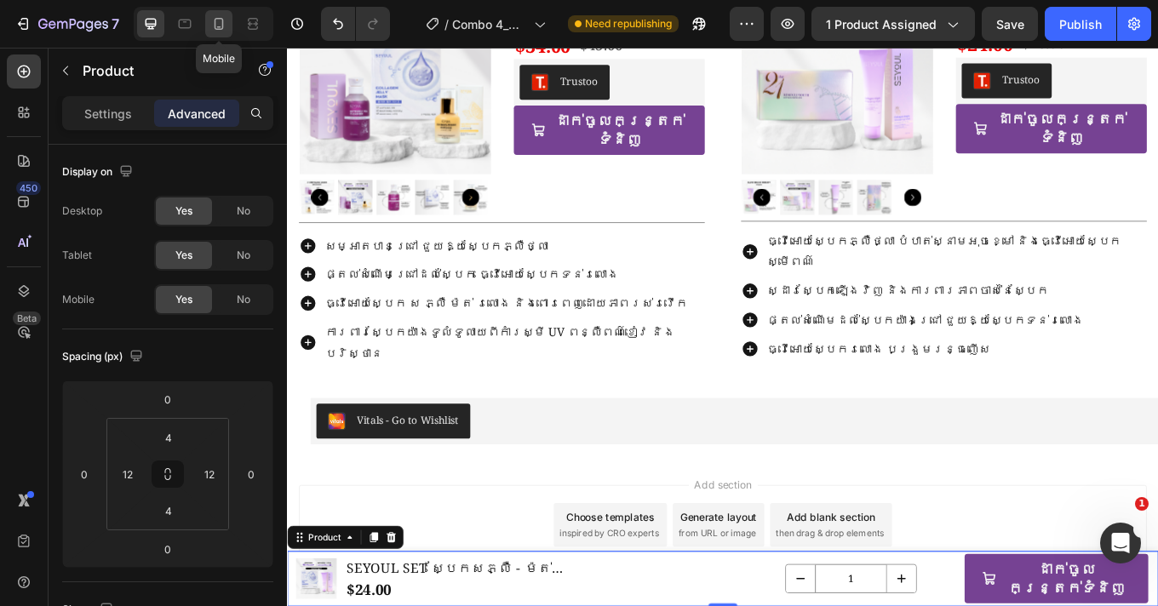
click at [217, 33] on div at bounding box center [218, 23] width 27 height 27
type input "8"
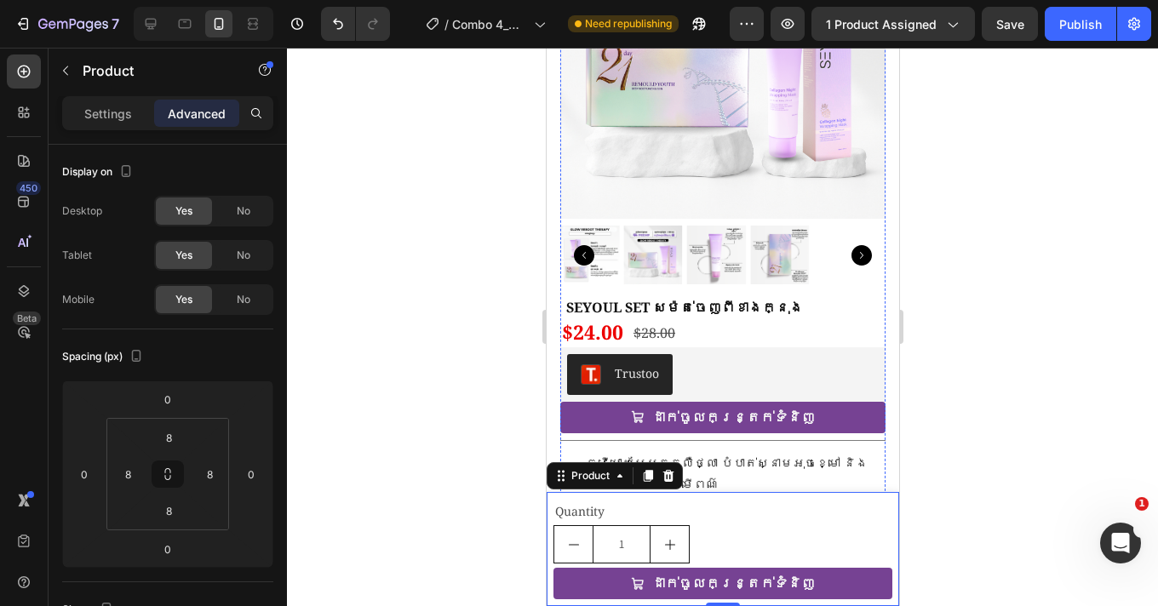
scroll to position [3479, 0]
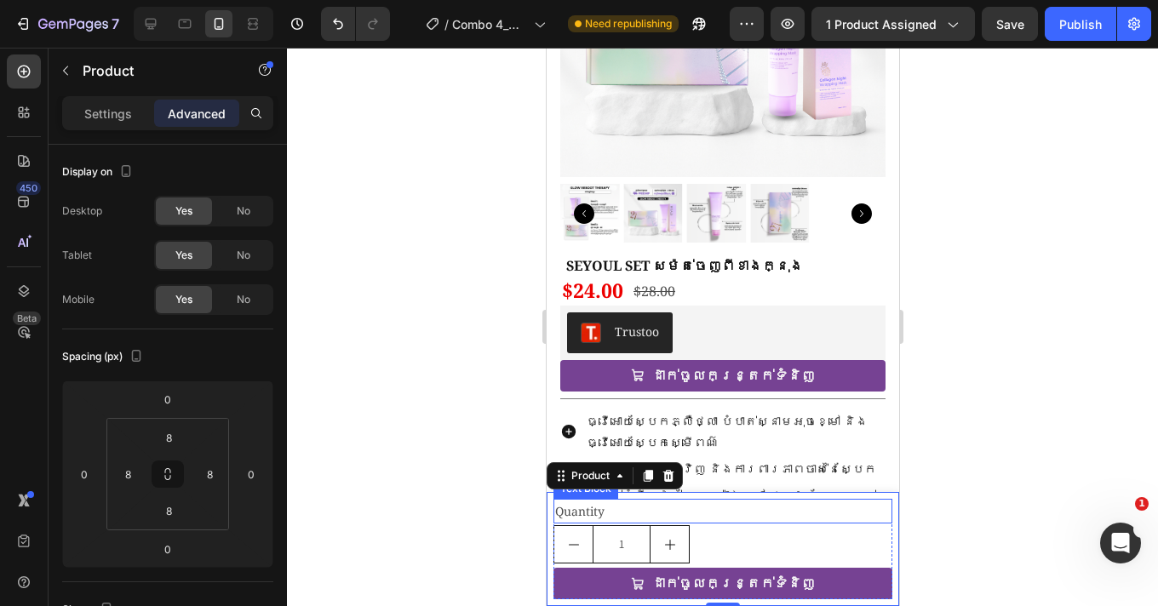
click at [748, 518] on div "Quantity" at bounding box center [722, 511] width 339 height 25
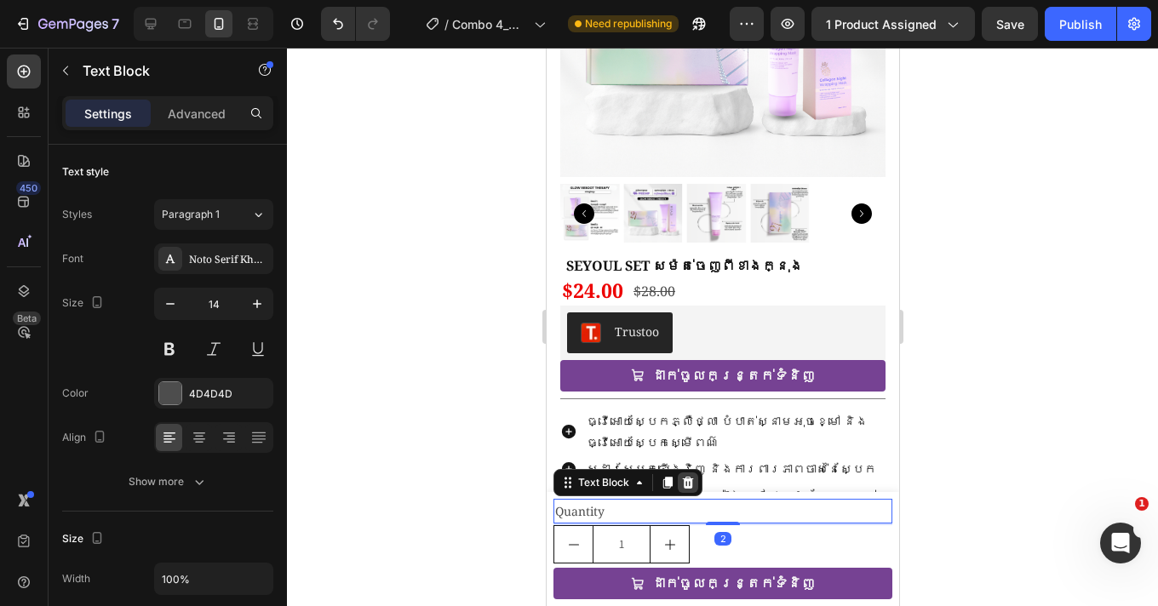
click at [694, 488] on div at bounding box center [687, 483] width 20 height 20
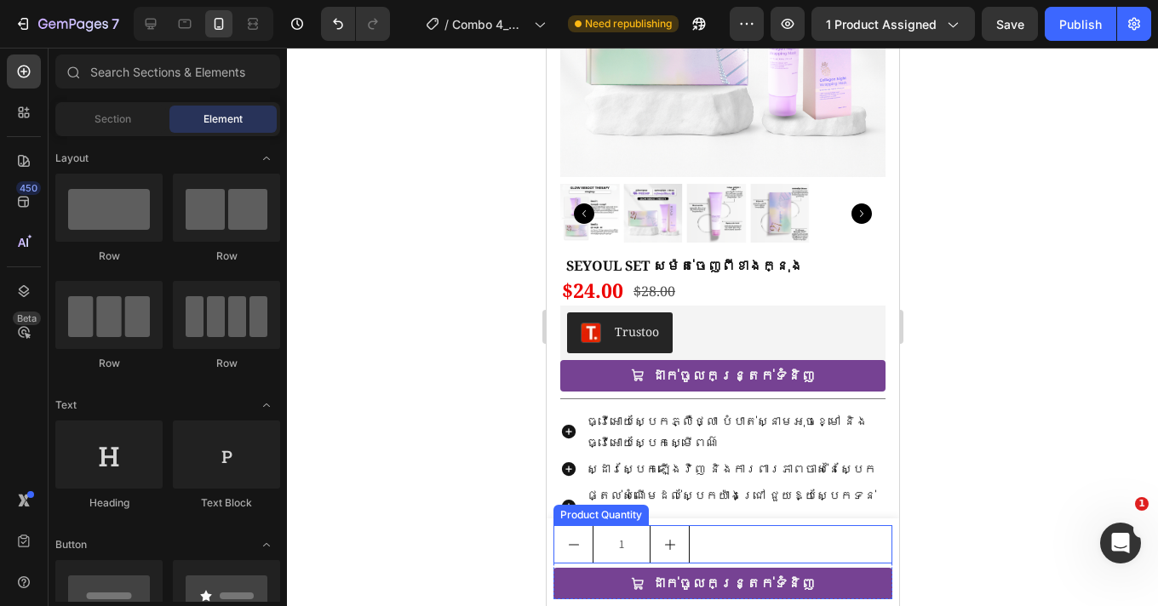
click at [733, 549] on div "1" at bounding box center [722, 544] width 339 height 38
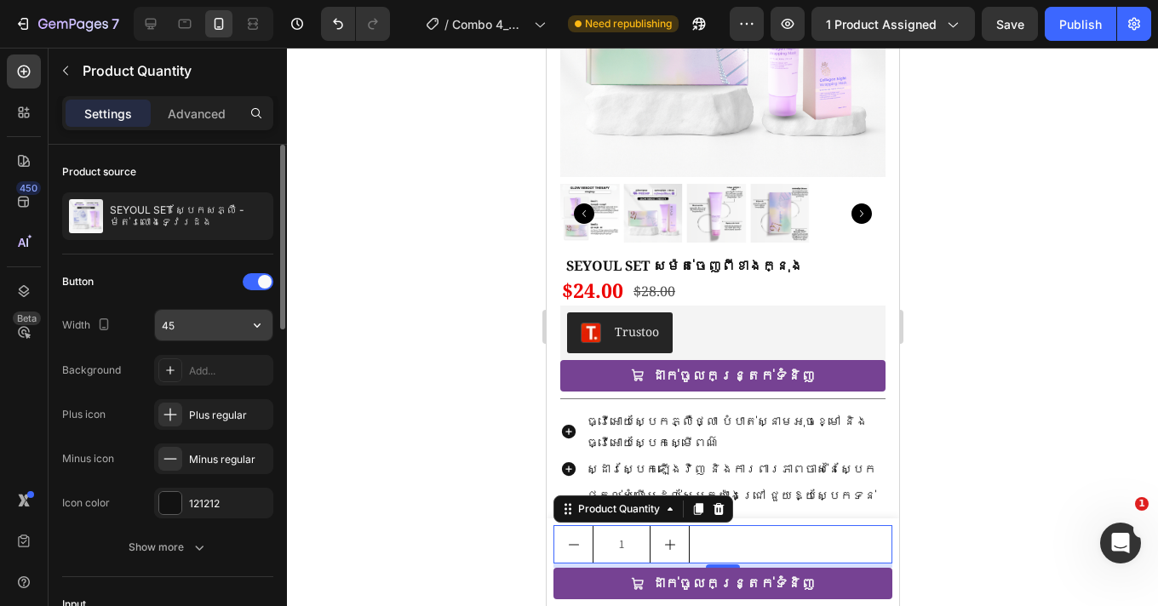
click at [181, 329] on input "45" at bounding box center [214, 325] width 118 height 31
type input "45"
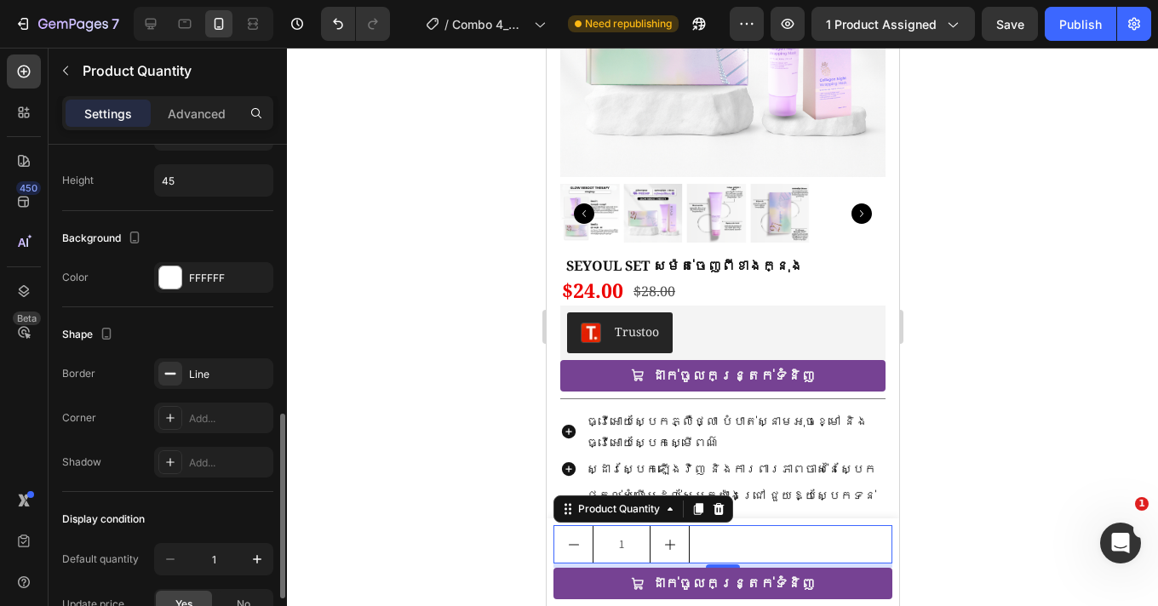
scroll to position [849, 0]
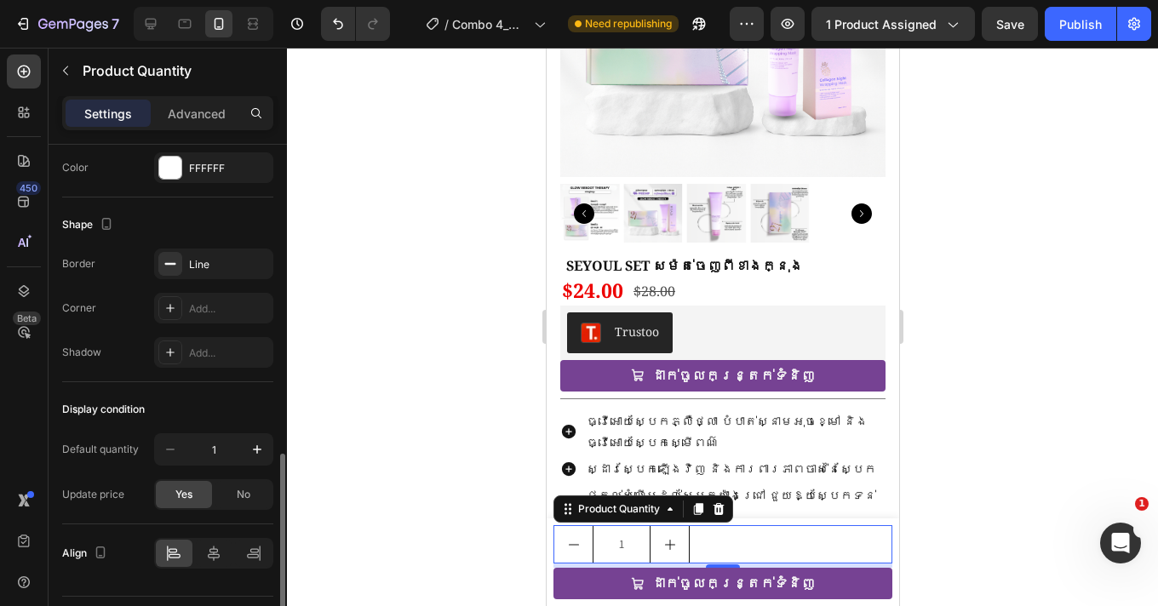
click at [978, 359] on div at bounding box center [722, 327] width 871 height 559
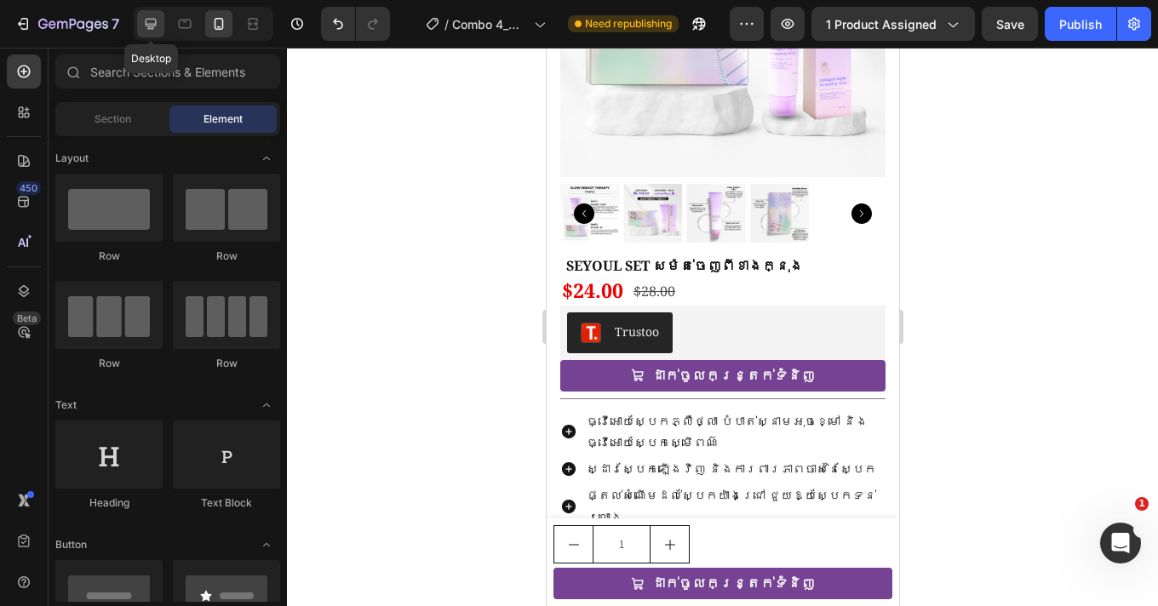
click at [156, 15] on icon at bounding box center [150, 23] width 17 height 17
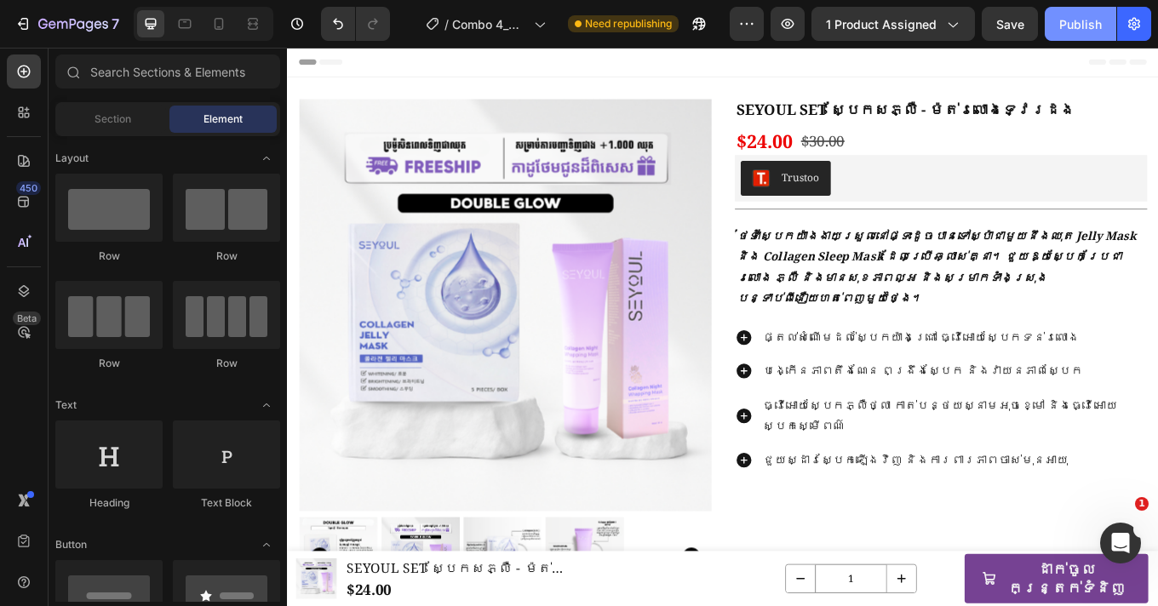
click at [1082, 26] on div "Publish" at bounding box center [1080, 24] width 43 height 18
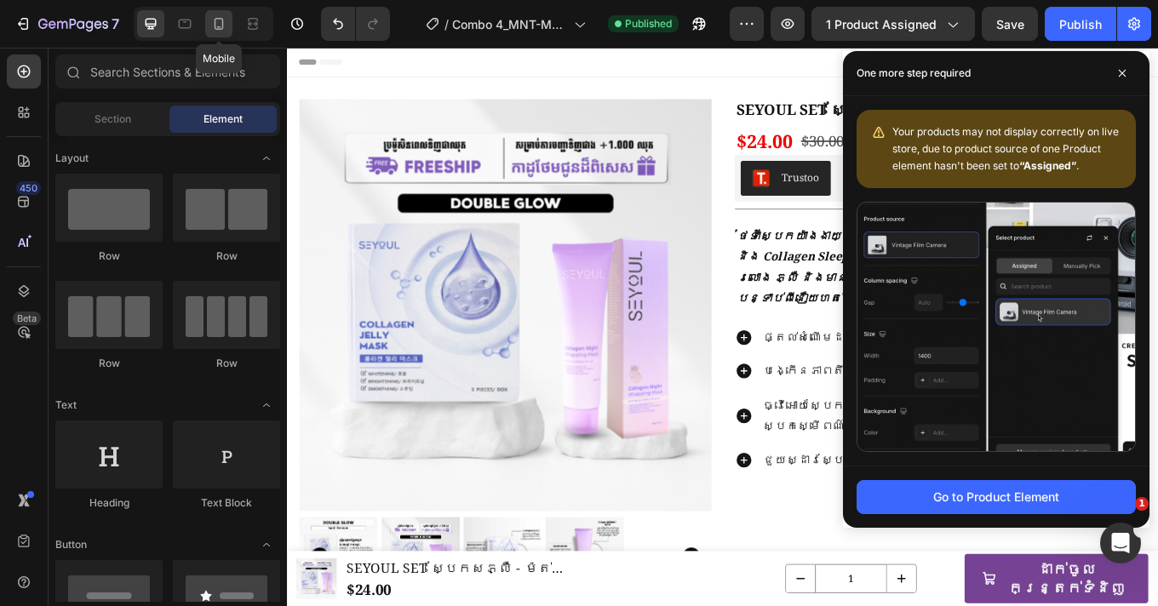
click at [214, 24] on icon at bounding box center [218, 23] width 17 height 17
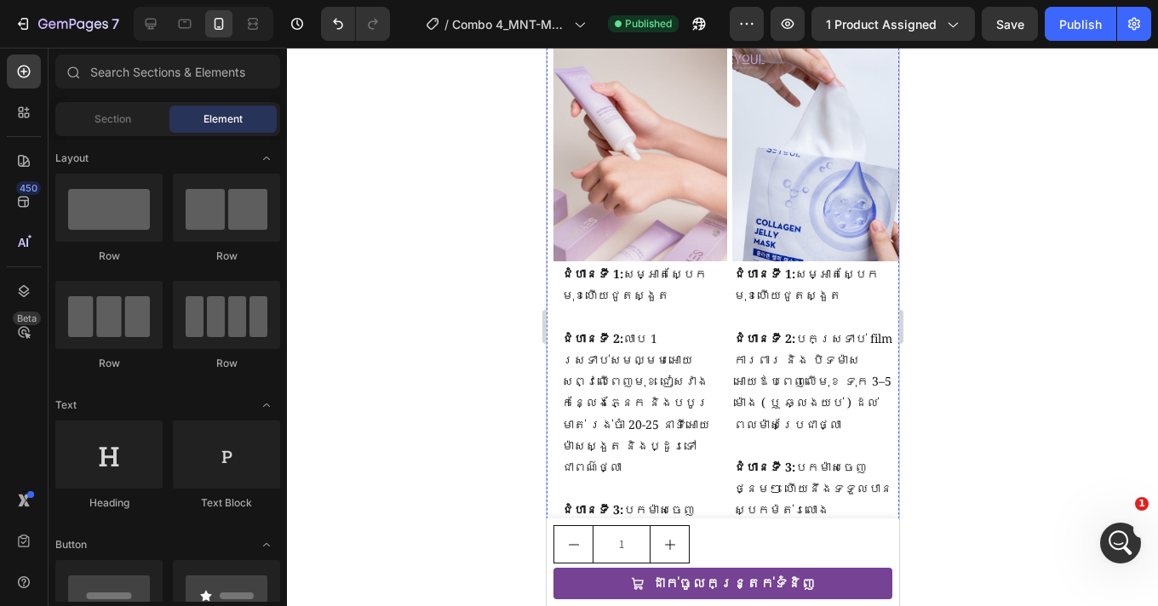
scroll to position [1808, 0]
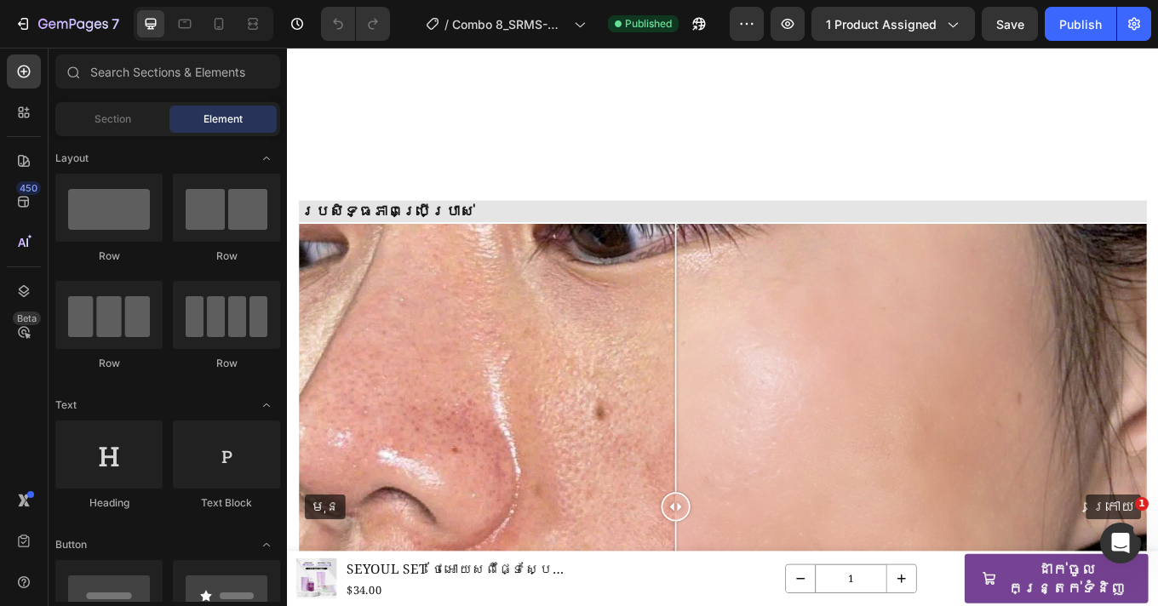
scroll to position [1993, 0]
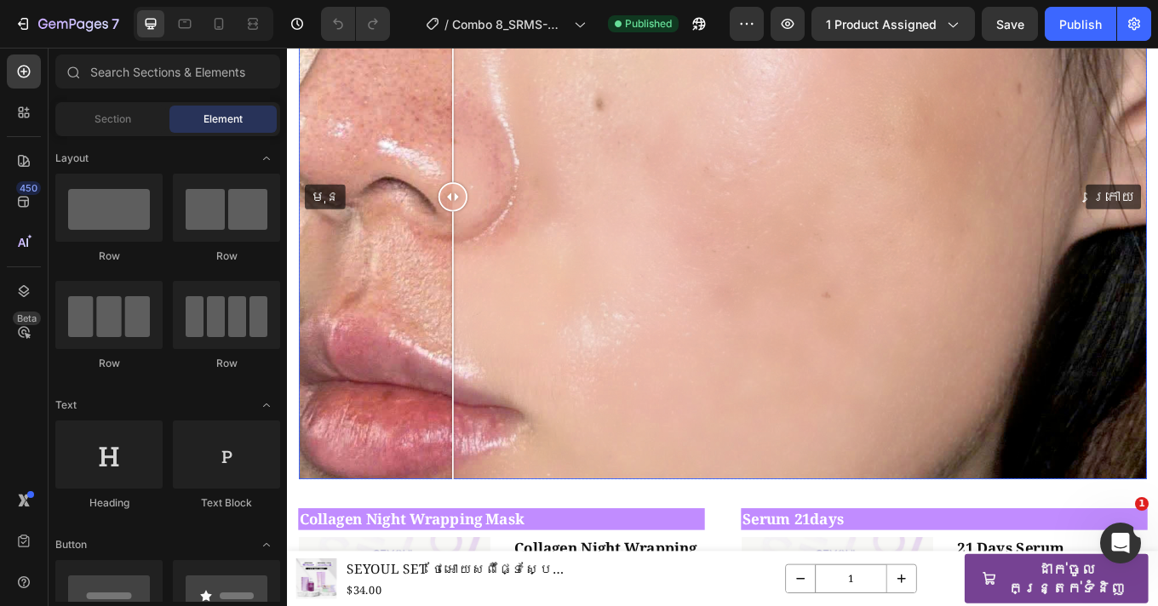
drag, startPoint x: 751, startPoint y: 226, endPoint x: 566, endPoint y: 354, distance: 225.1
click at [480, 307] on div at bounding box center [481, 222] width 34 height 663
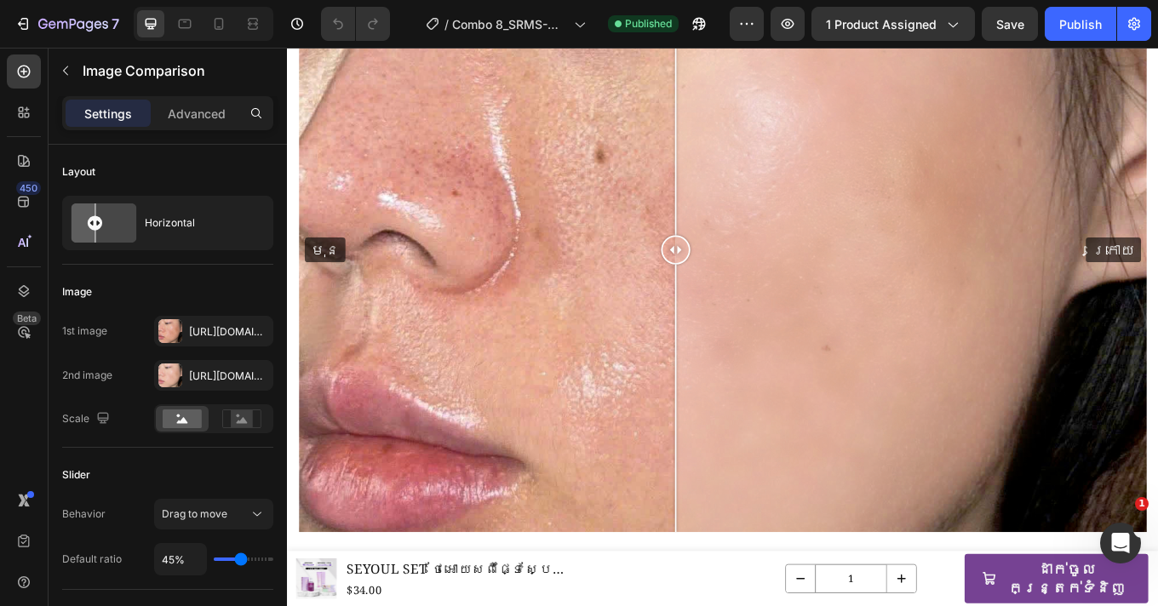
scroll to position [1976, 0]
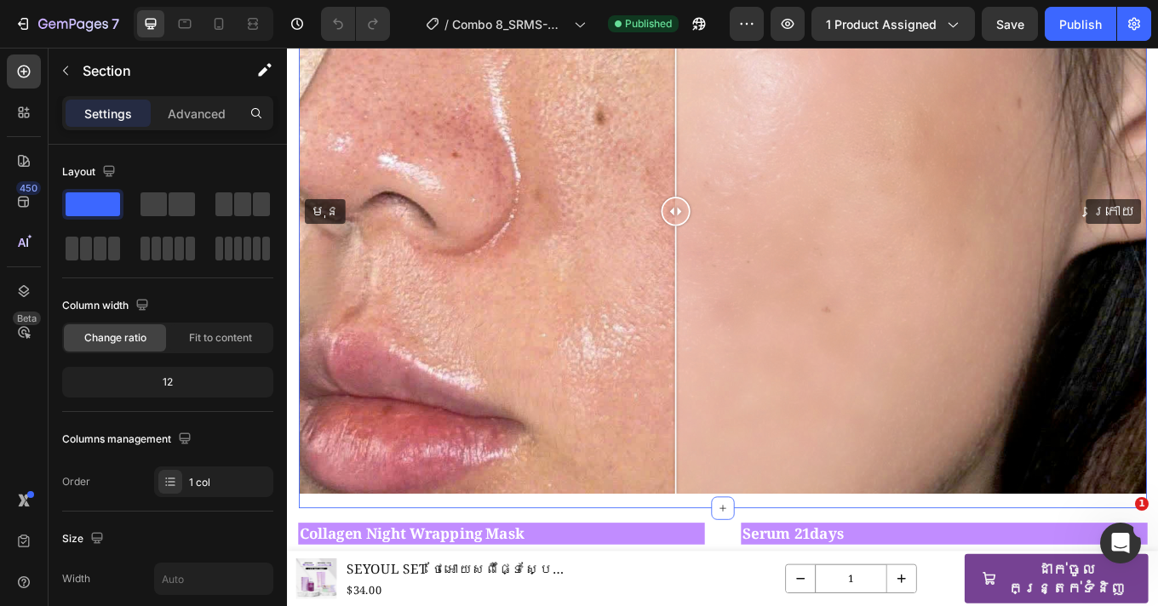
click at [395, 576] on div "ប្រសិទ្ធភាពប្រើប្រាស់ Heading មុន ក្រោយ Image Comparison Row Row Section 7 Crea…" at bounding box center [798, 225] width 995 height 726
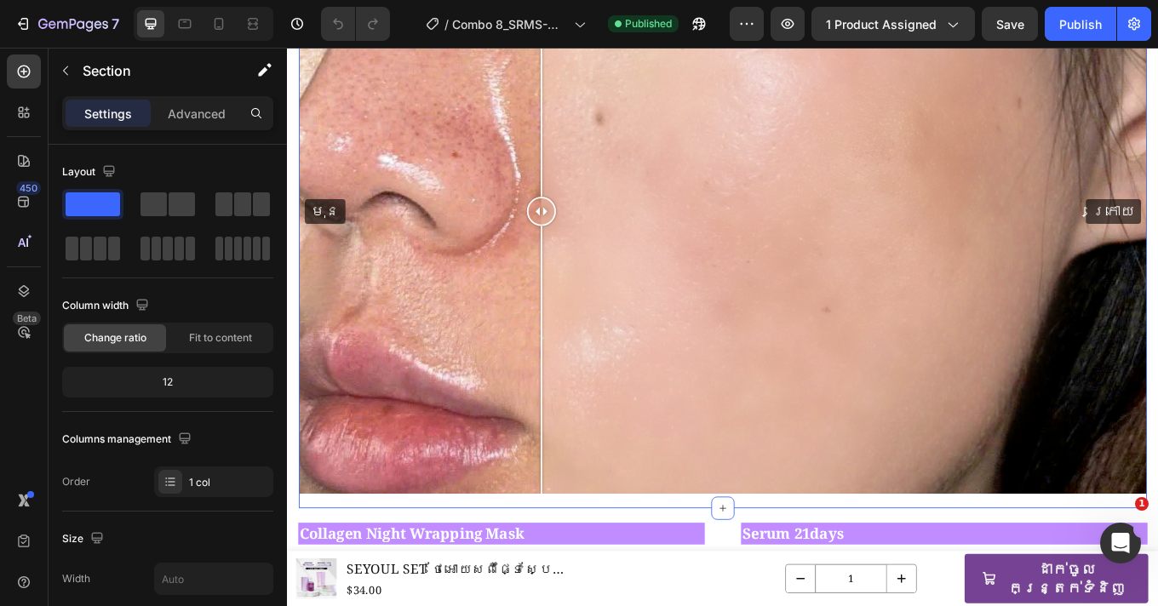
drag, startPoint x: 515, startPoint y: 506, endPoint x: 559, endPoint y: 175, distance: 334.1
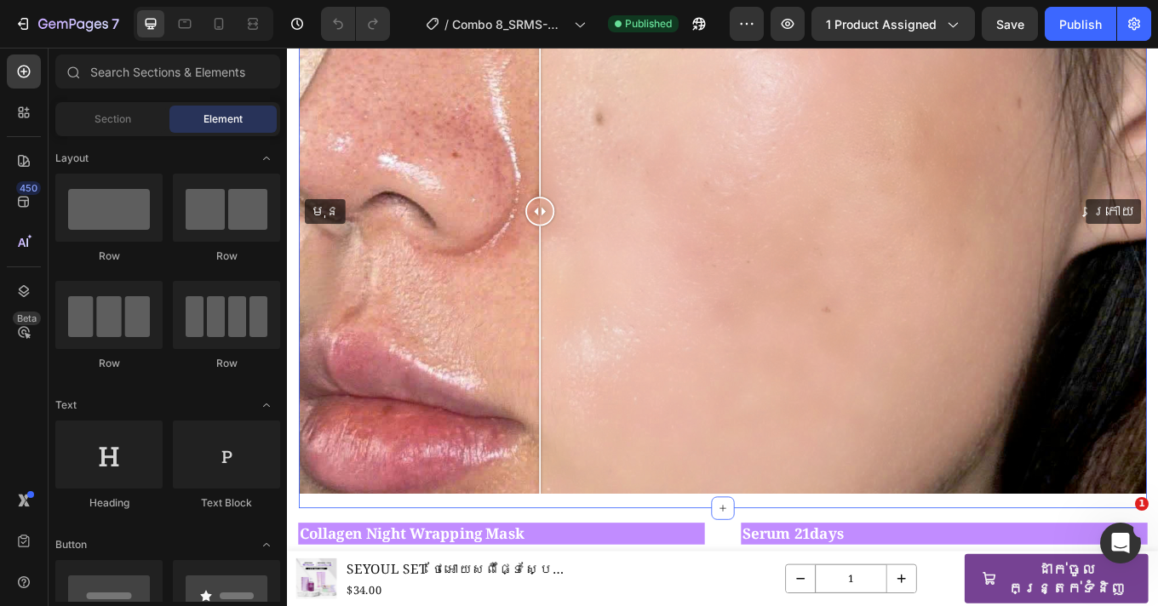
click at [454, 568] on div "ប្រសិទ្ធភាពប្រើប្រាស់ Heading មុន ក្រោយ Image Comparison Row Row Section 7" at bounding box center [798, 225] width 995 height 726
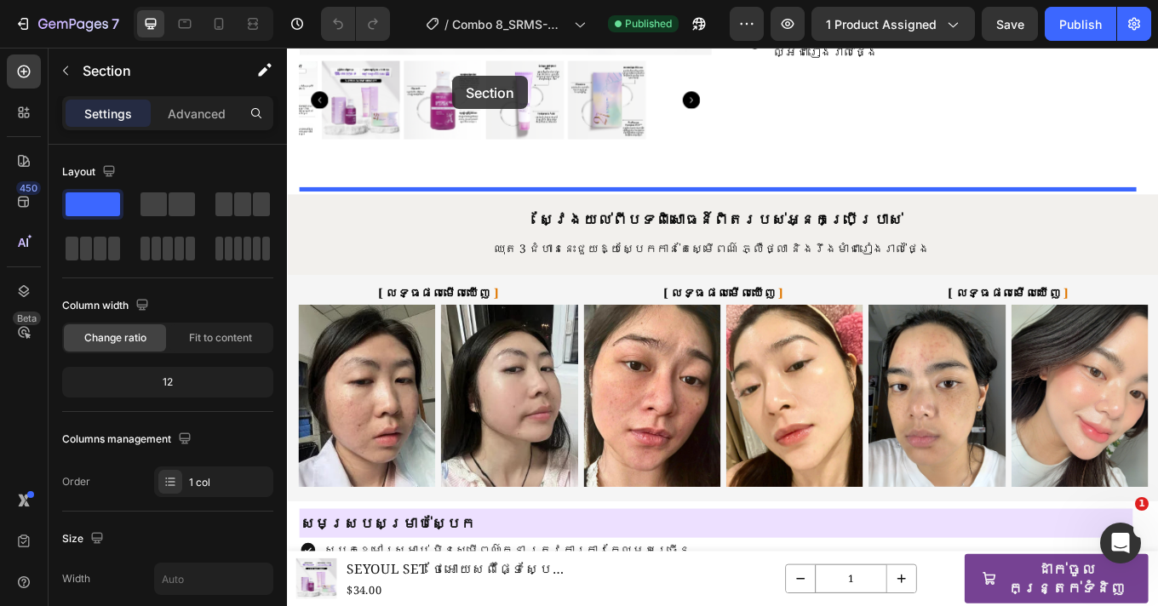
scroll to position [485, 0]
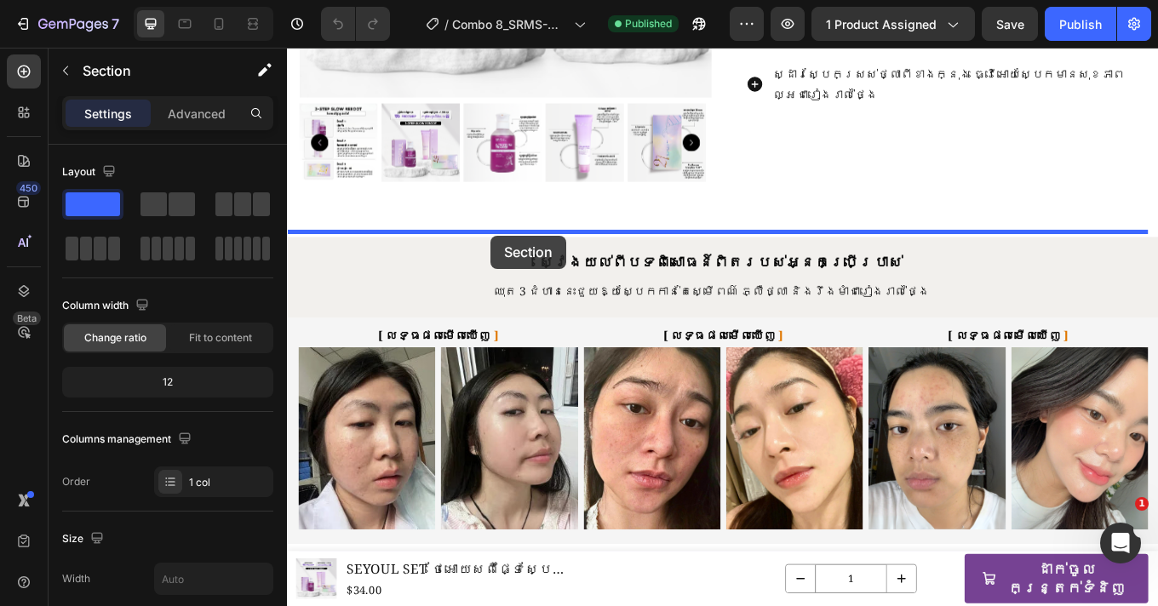
drag, startPoint x: 458, startPoint y: 571, endPoint x: 525, endPoint y: 268, distance: 309.7
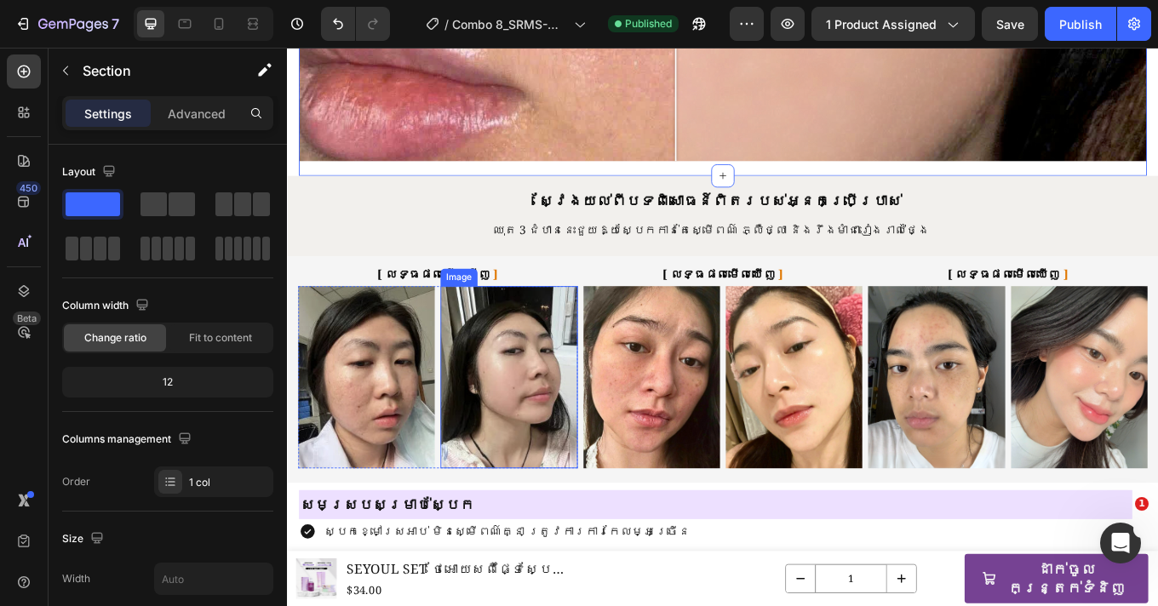
scroll to position [1294, 0]
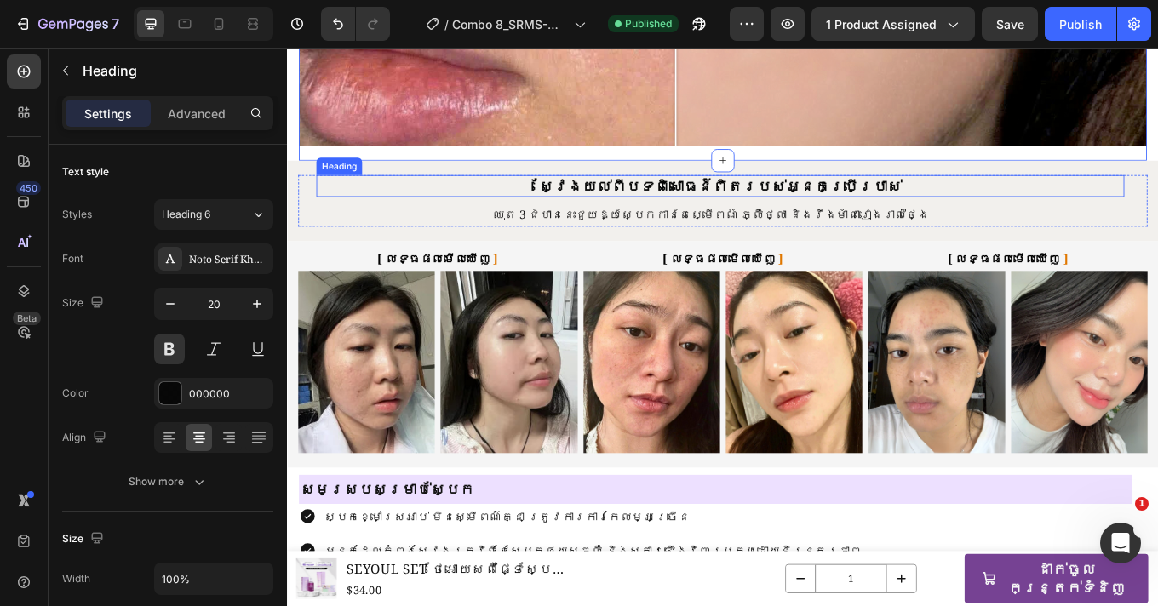
click at [426, 200] on h2 "ស្វែងយល់ពីបទពិសោធន៍ពិតរបស់អ្នកប្រើប្រាស់" at bounding box center [795, 211] width 948 height 26
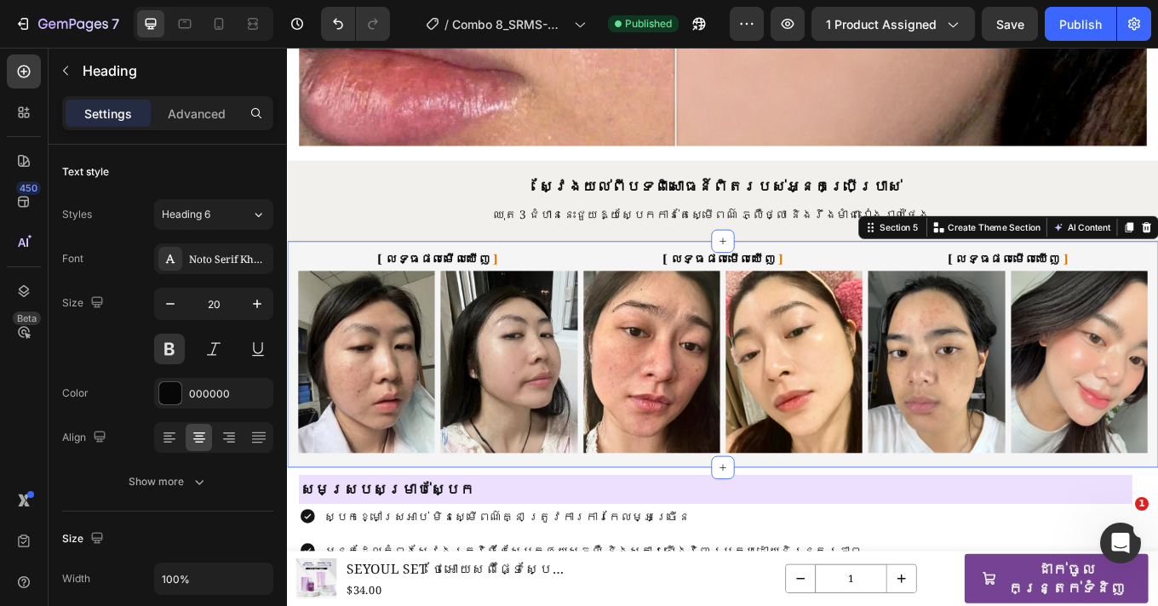
click at [601, 520] on div "[ លទ្ធផលមើលឃើញ ] Heading Image Image Row [ លទ្ធផលមើលឃើញ ] Heading Image Image R…" at bounding box center [798, 408] width 1022 height 266
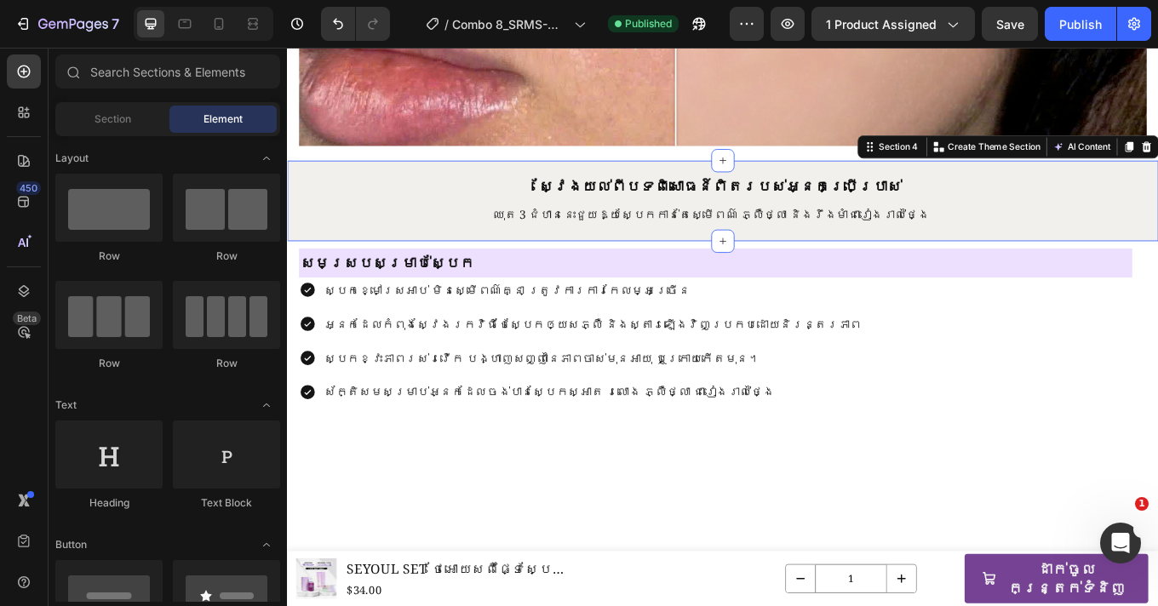
click at [1157, 184] on div "ស្វែងយល់ពីបទពិសោធន៍ពិតរបស់អ្នកប្រើប្រាស់ Heading ស្វែងយល់ពីបទពិសោធន៍ពិតរបស់អ្នក…" at bounding box center [798, 228] width 1022 height 95
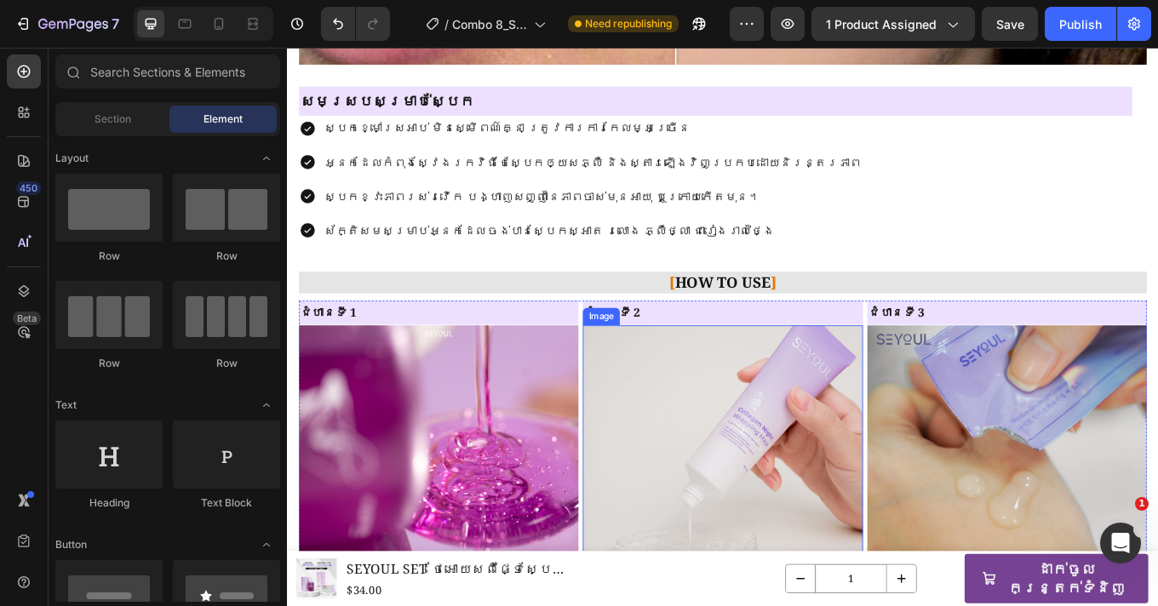
scroll to position [1396, 0]
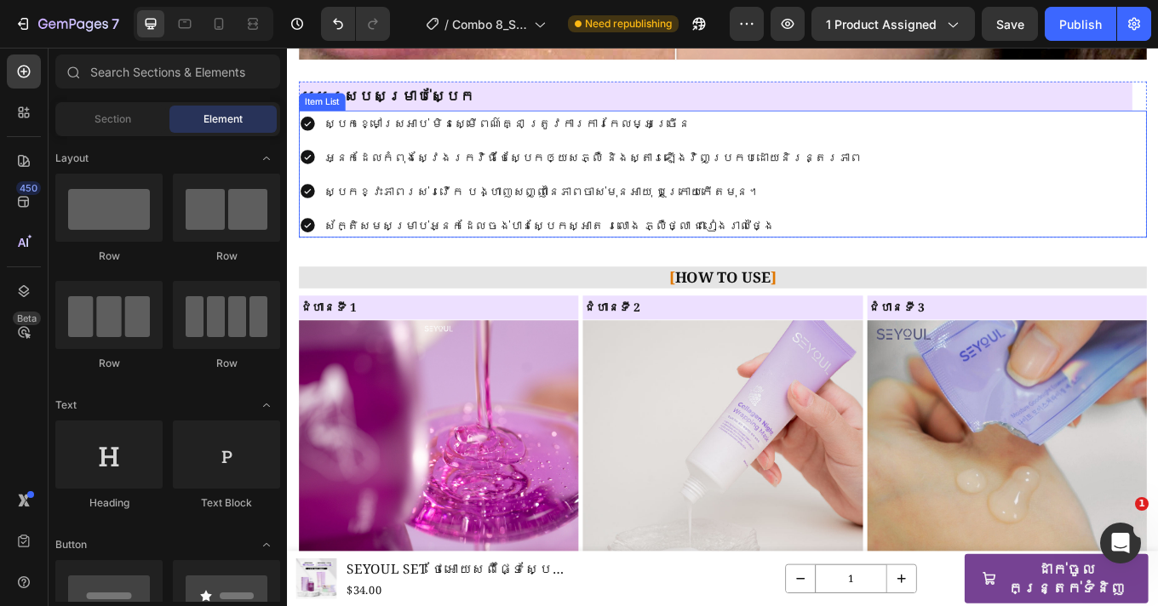
click at [813, 152] on div "ស្បែកខ្មៅស្រអាប់ មិនស្មើពណ៌គ្នា ត្រូវការការកែលម្អច្រើន អ្នកដែលកំពុងស្វែងរកវិធីថ…" at bounding box center [798, 196] width 995 height 149
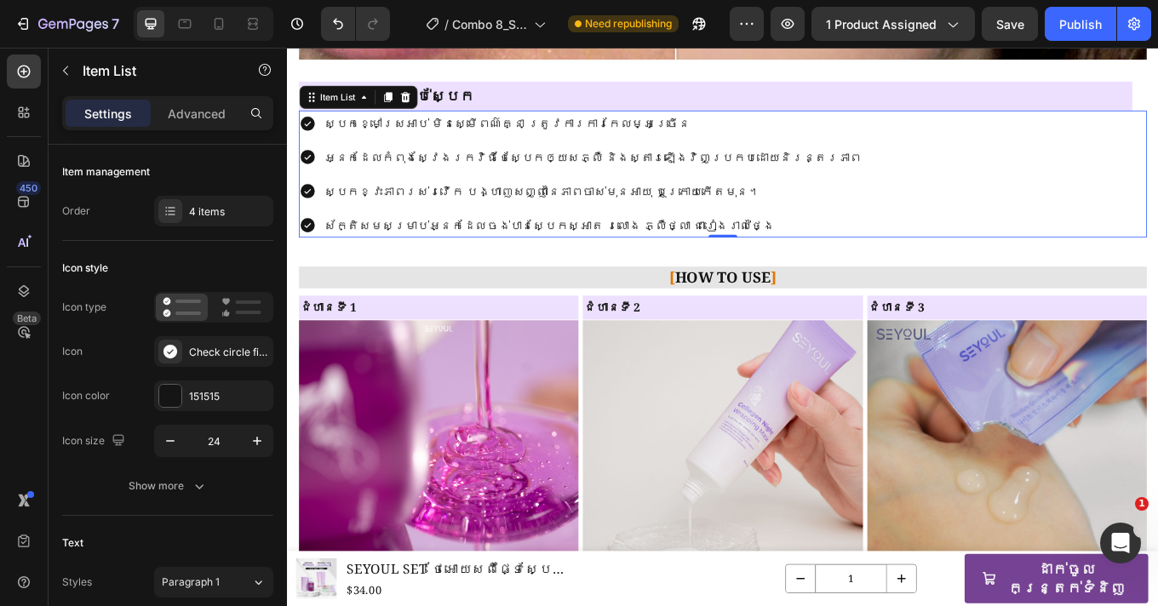
click at [217, 129] on div "Settings Advanced" at bounding box center [167, 113] width 211 height 34
click at [214, 119] on p "Advanced" at bounding box center [197, 114] width 58 height 18
type input "100%"
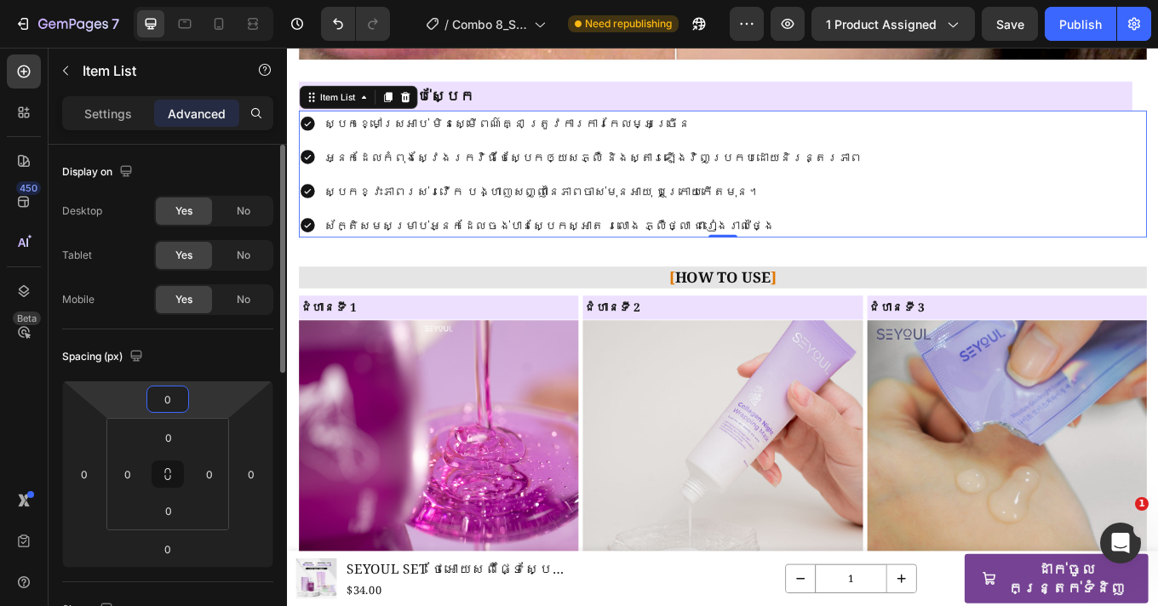
click at [175, 404] on input "0" at bounding box center [168, 400] width 34 height 26
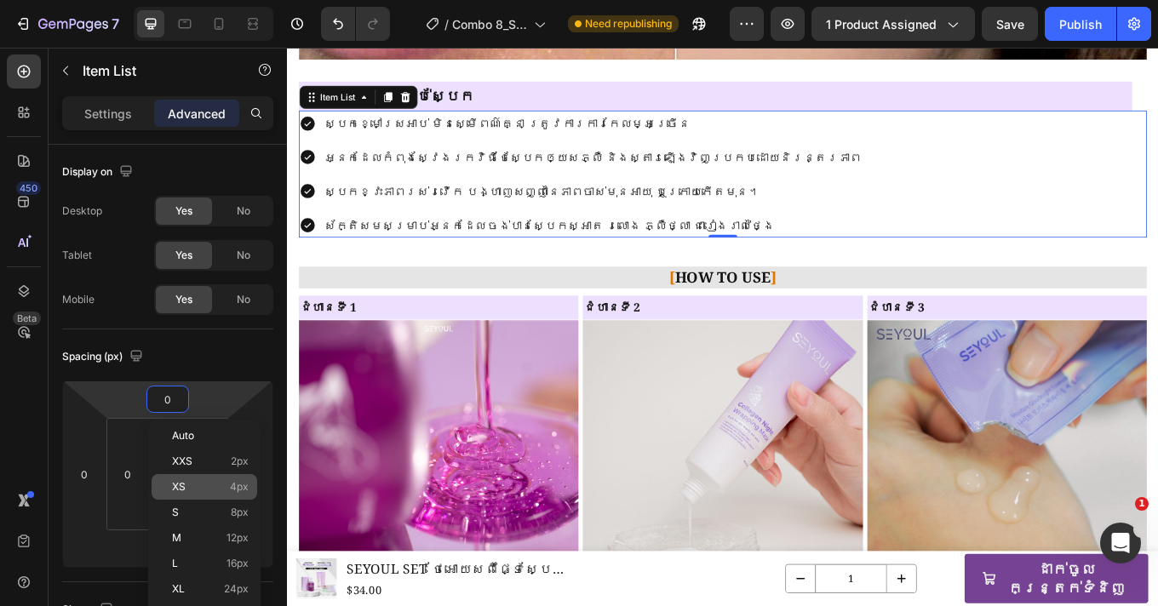
click at [218, 476] on div "XS 4px" at bounding box center [205, 487] width 106 height 26
type input "4"
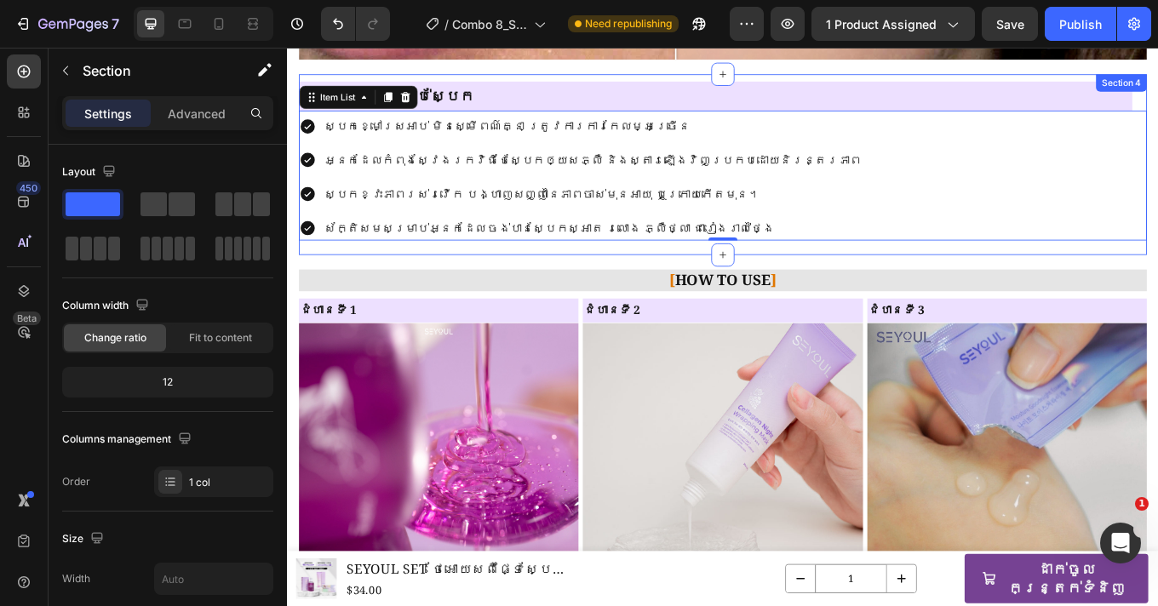
click at [593, 282] on div "សមស្របសម្រាប់ស្បែក Heading ស្បែកខ្មៅស្រអាប់ មិនស្មើពណ៌គ្នា ត្រូវការការកែលម្អច្រ…" at bounding box center [798, 185] width 995 height 212
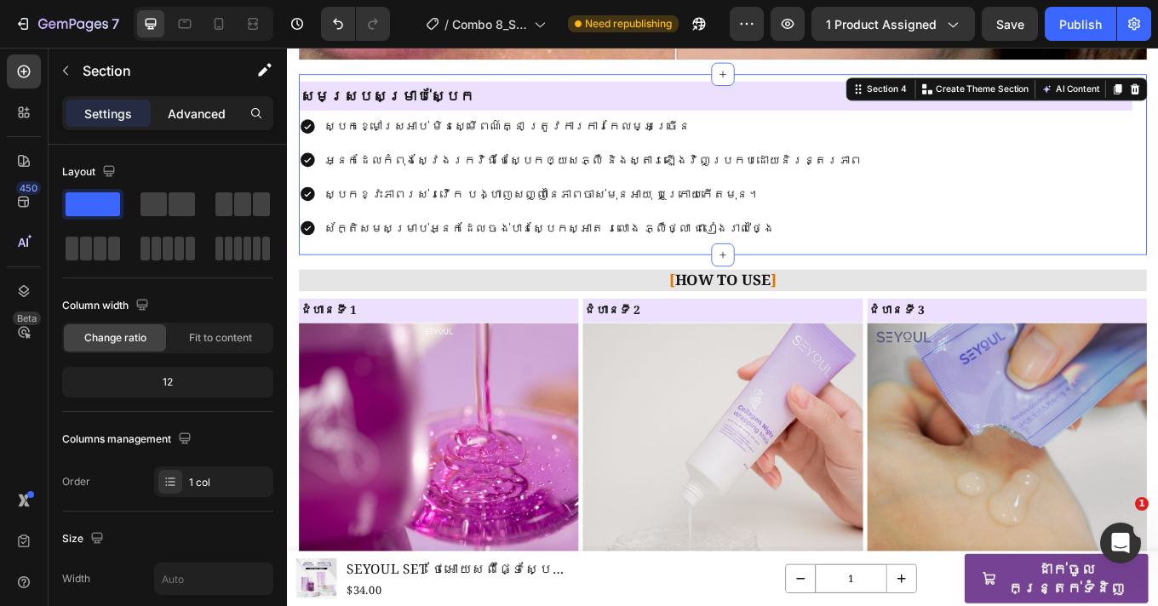
click at [209, 111] on p "Advanced" at bounding box center [197, 114] width 58 height 18
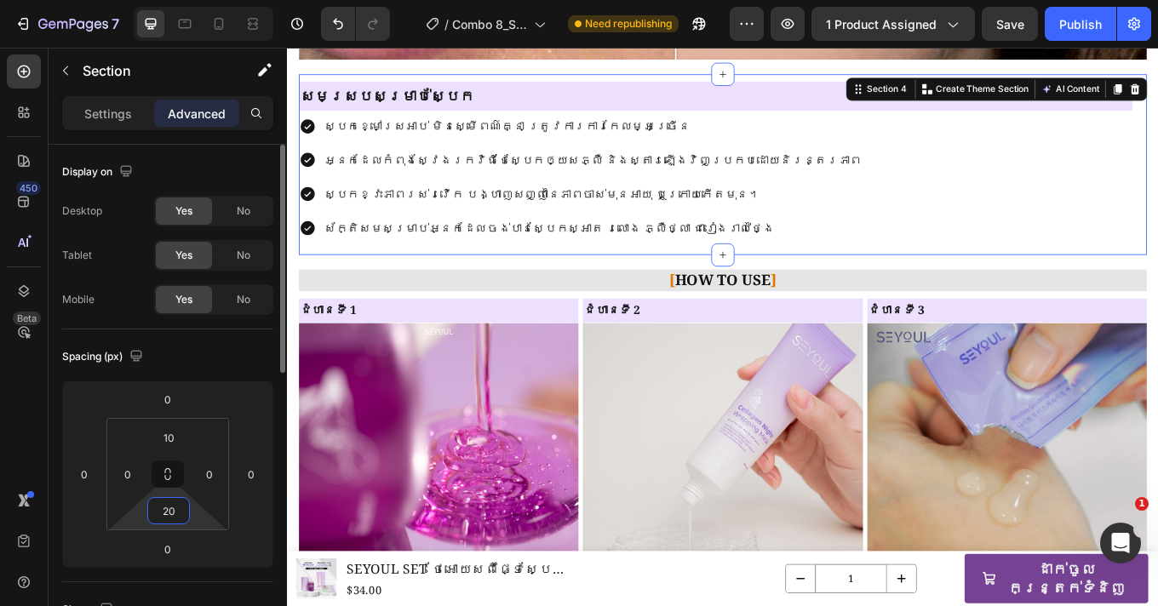
click at [169, 508] on input "20" at bounding box center [169, 511] width 34 height 26
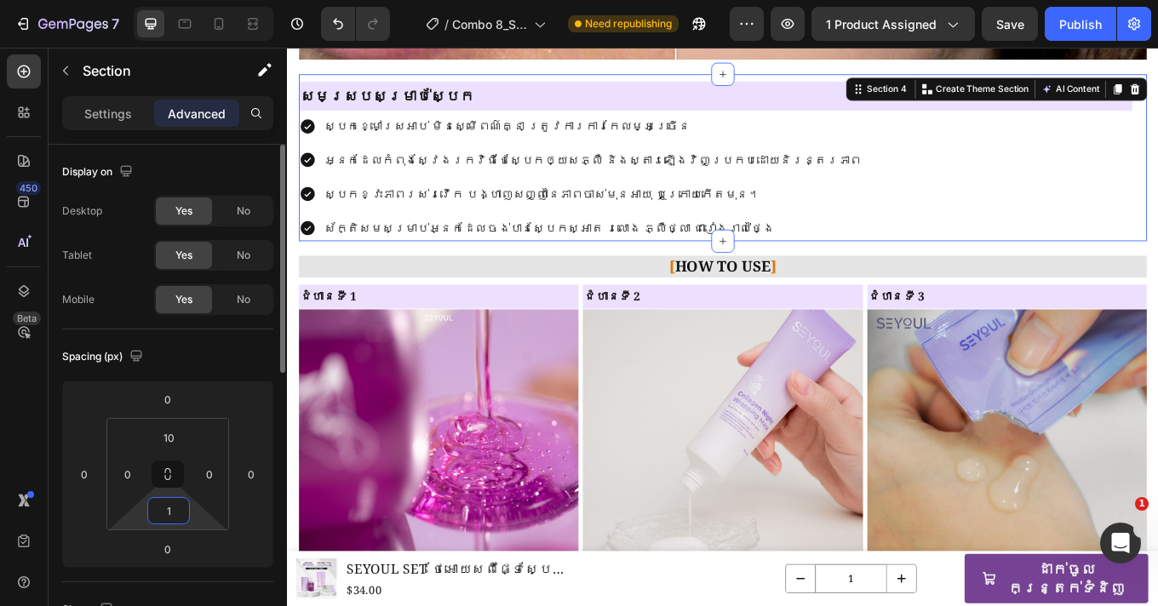
type input "10"
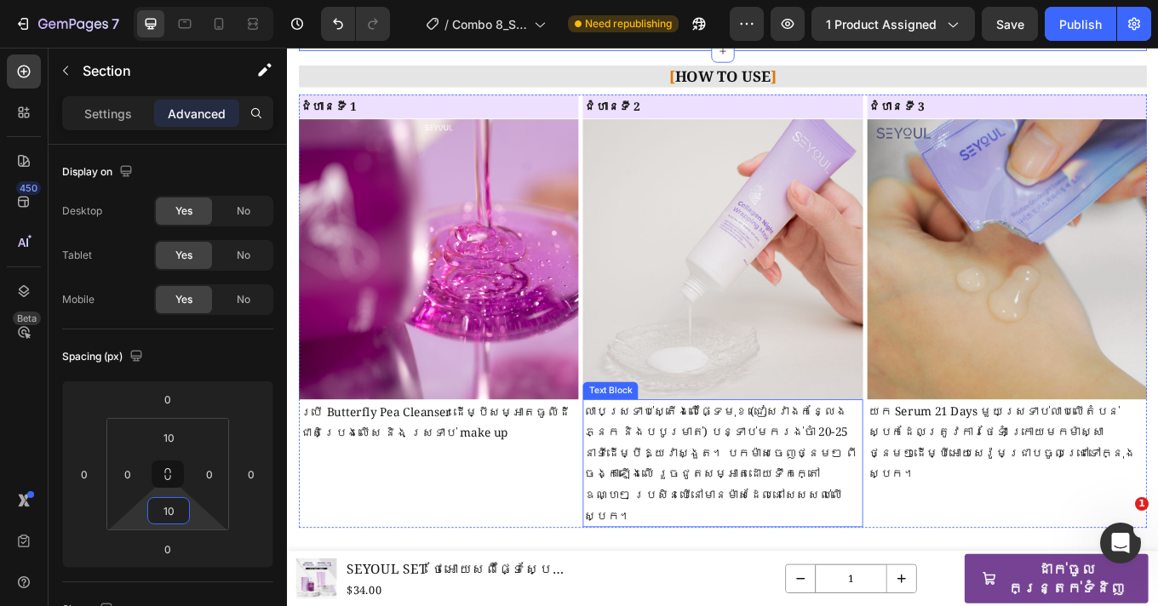
scroll to position [1618, 0]
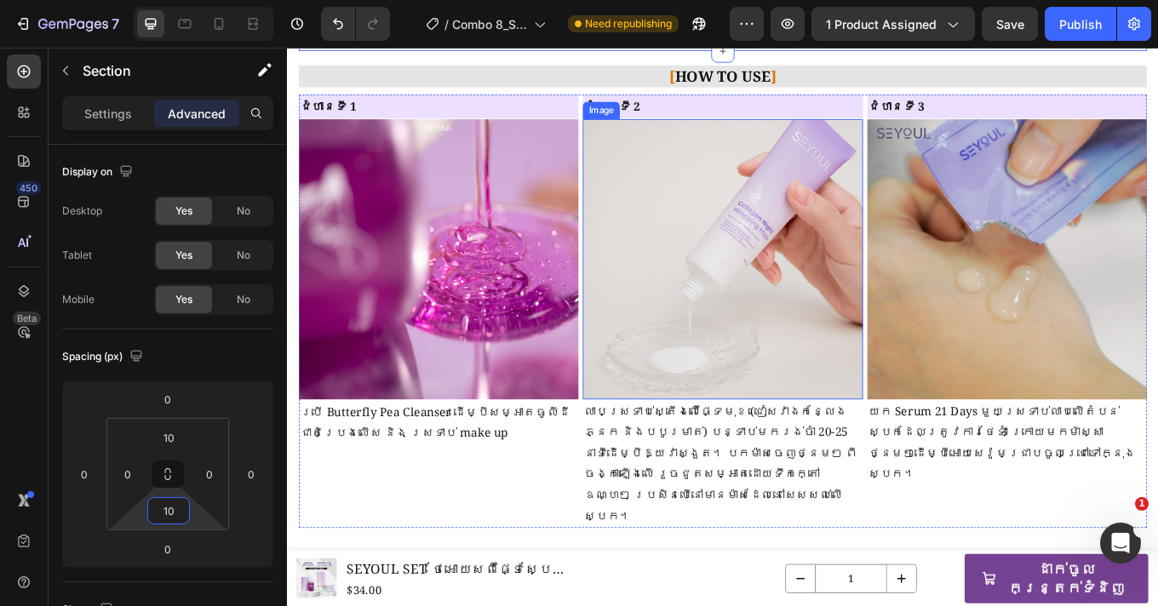
click at [920, 262] on img at bounding box center [798, 296] width 328 height 328
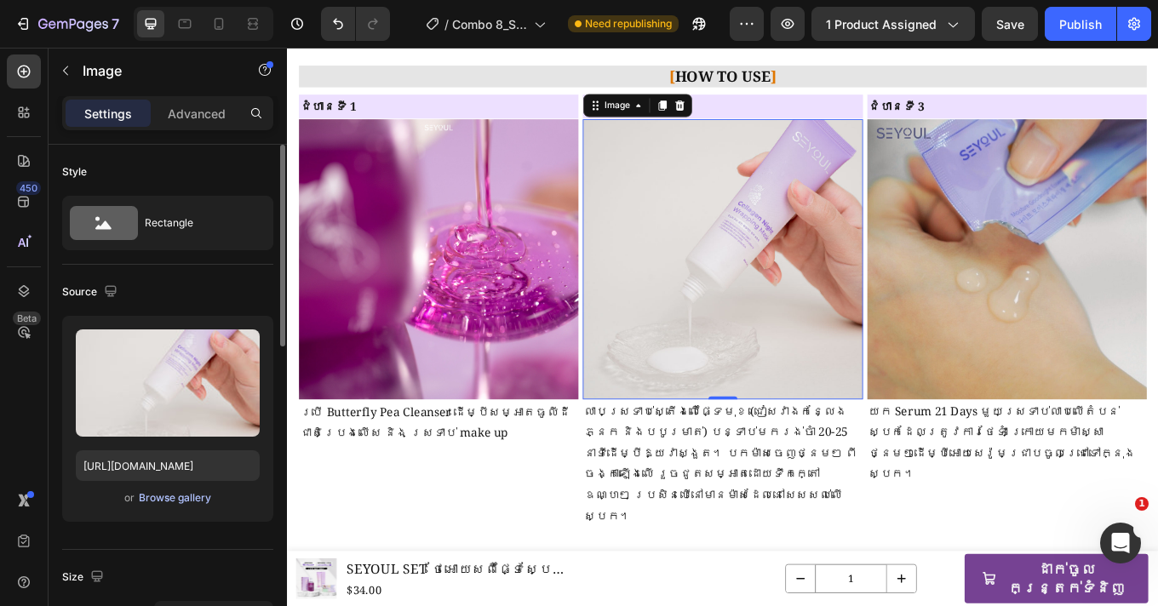
click at [173, 497] on div "Browse gallery" at bounding box center [175, 497] width 72 height 15
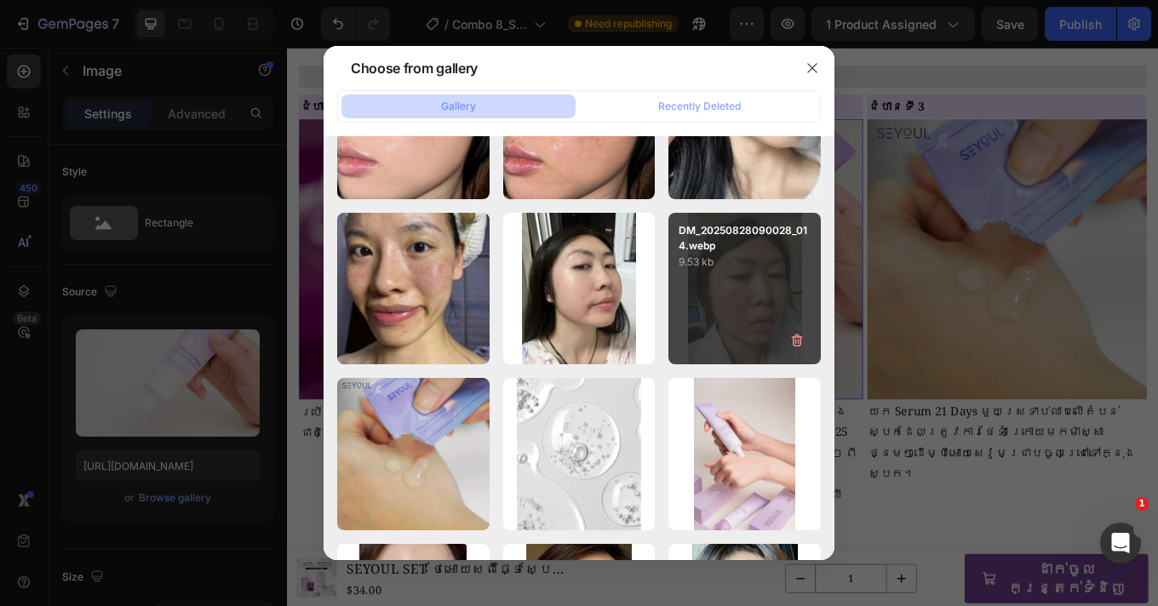
scroll to position [1235, 0]
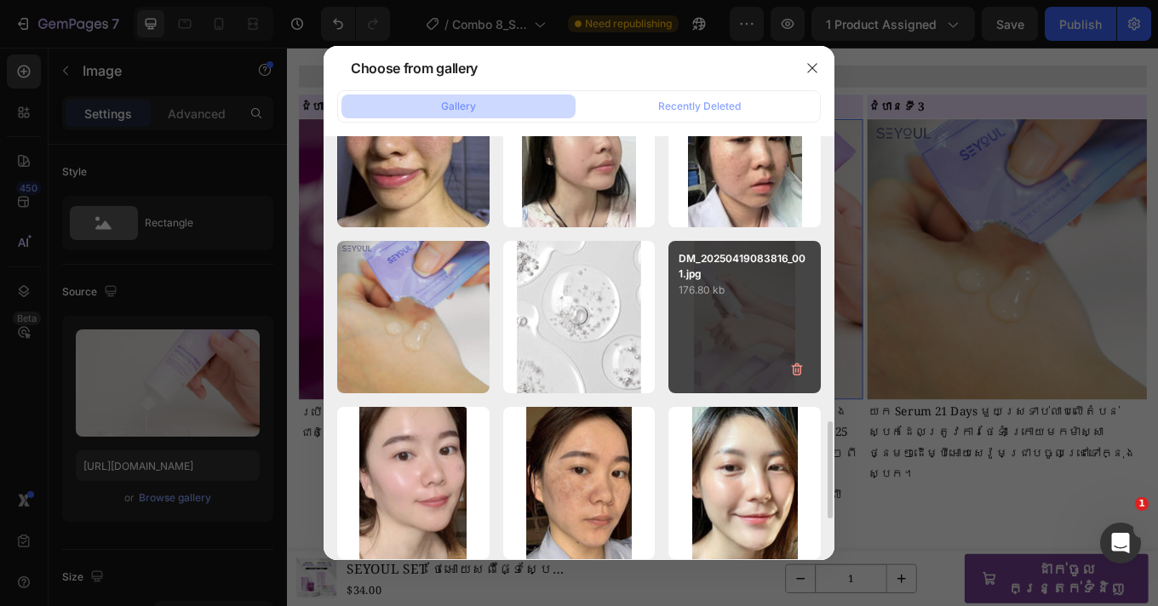
click at [734, 334] on div "DM_20250419083816_001.jpg 176.80 kb" at bounding box center [744, 317] width 152 height 152
type input "https://cdn.shopify.com/s/files/1/0693/4829/4845/files/gempages_560265856190251…"
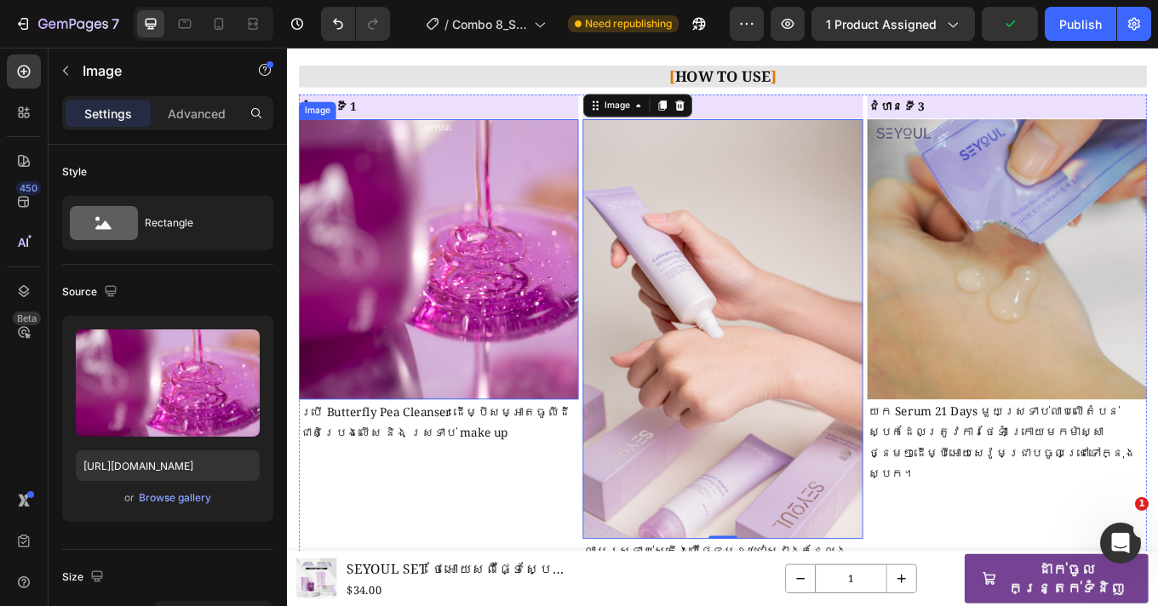
click at [532, 278] on img at bounding box center [465, 296] width 328 height 328
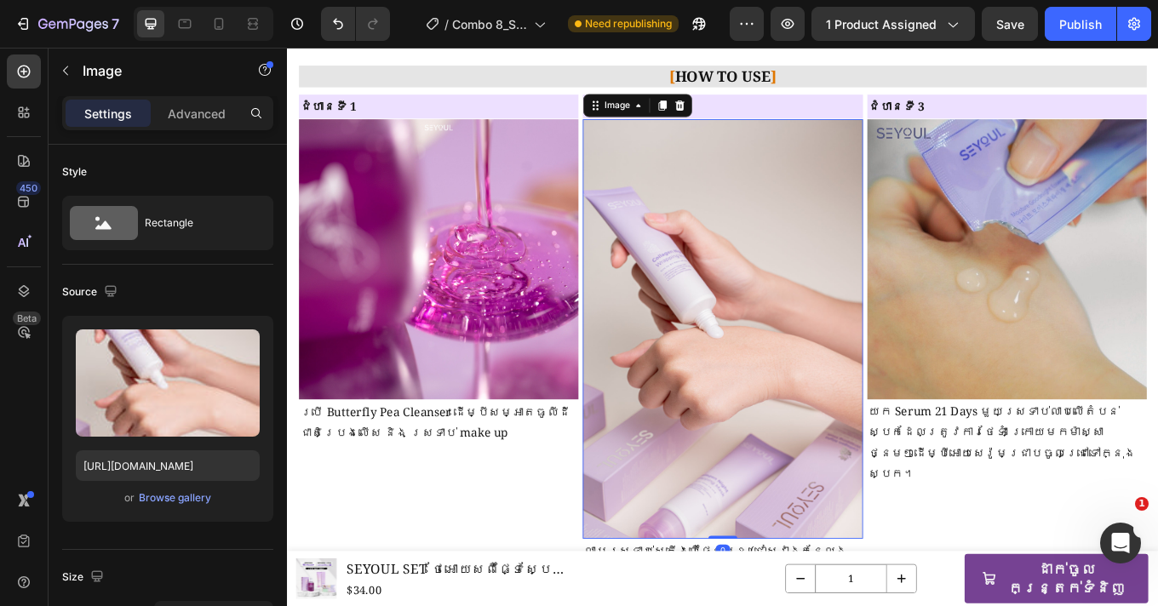
click at [812, 299] on img at bounding box center [798, 378] width 328 height 492
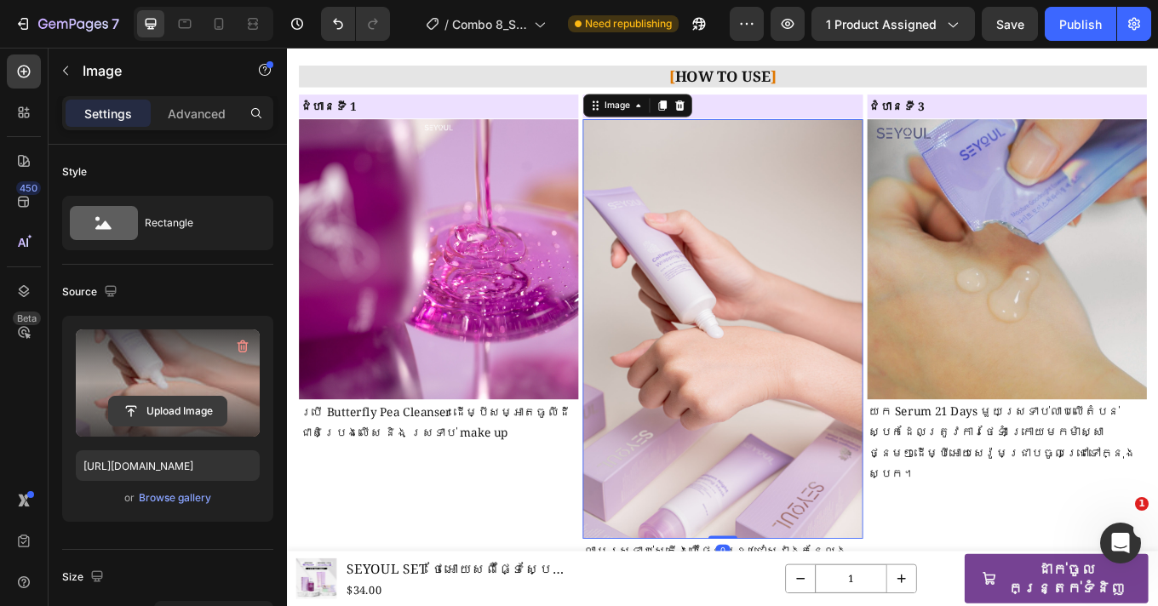
scroll to position [437, 0]
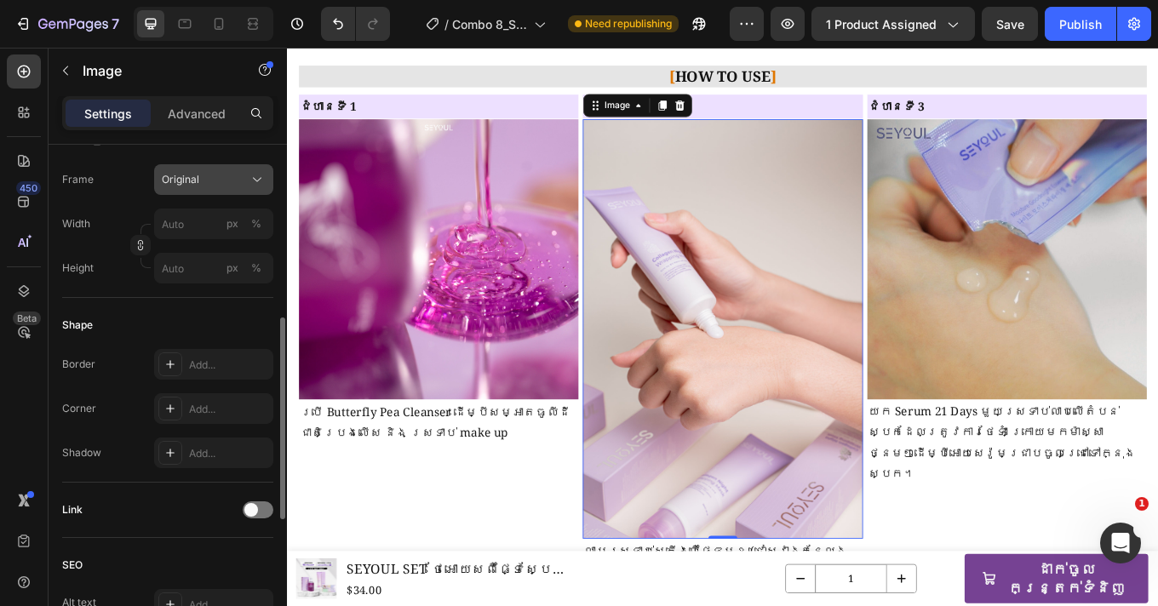
click at [198, 189] on button "Original" at bounding box center [213, 179] width 119 height 31
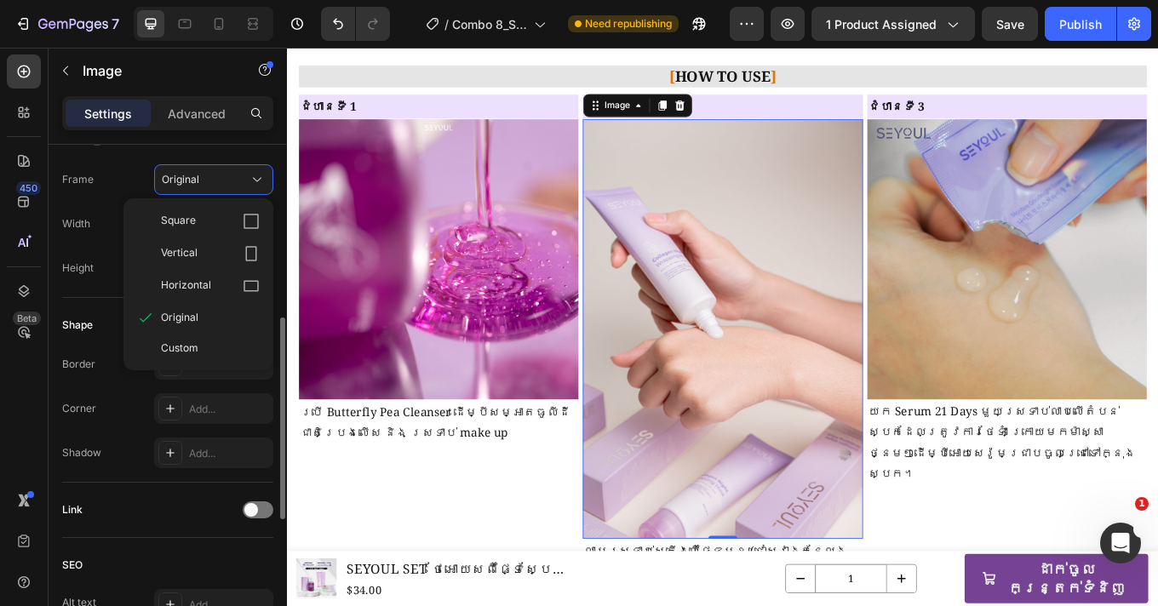
click at [196, 341] on span "Custom" at bounding box center [179, 348] width 37 height 15
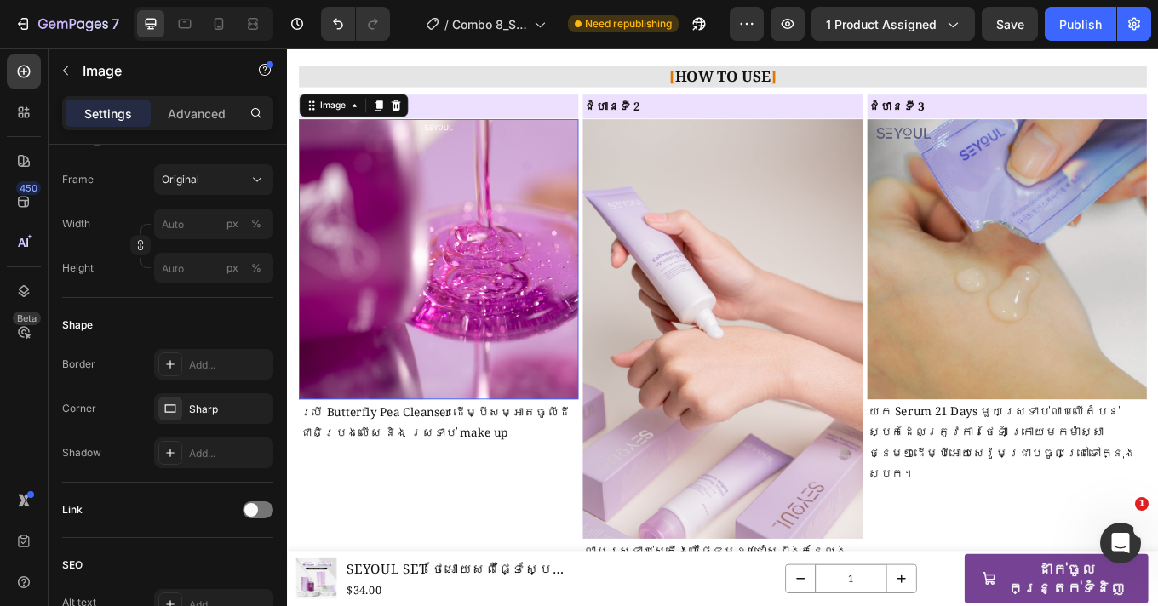
click at [492, 318] on img at bounding box center [465, 296] width 328 height 328
click at [413, 287] on img at bounding box center [465, 296] width 328 height 328
click at [186, 223] on input "px %" at bounding box center [213, 224] width 119 height 31
click at [220, 176] on div "Original" at bounding box center [203, 179] width 83 height 15
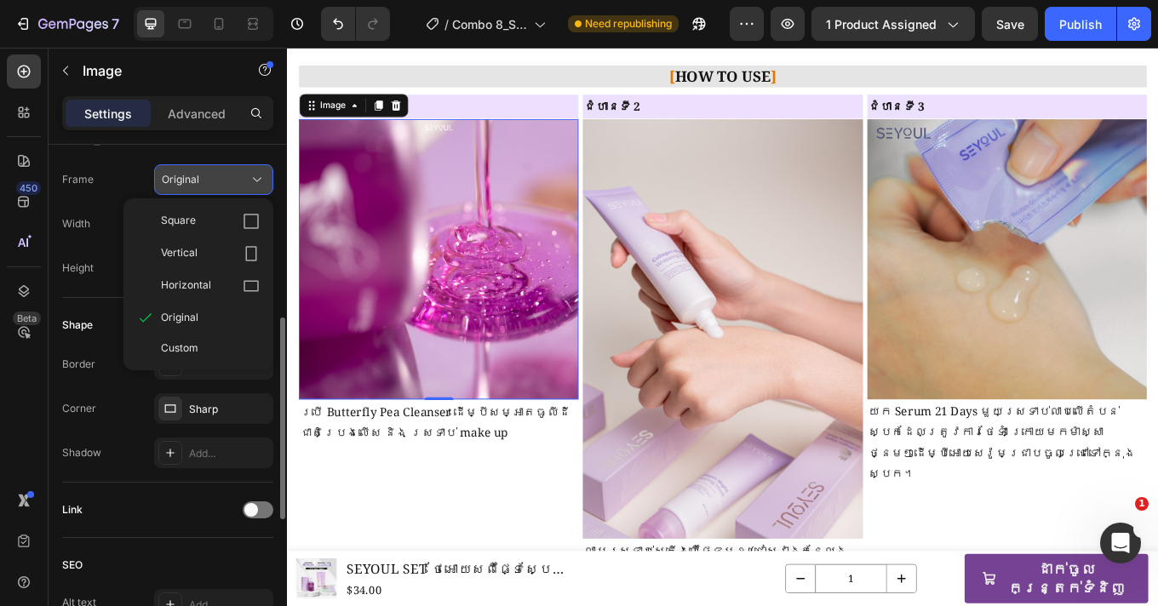
click at [192, 345] on span "Custom" at bounding box center [179, 348] width 37 height 15
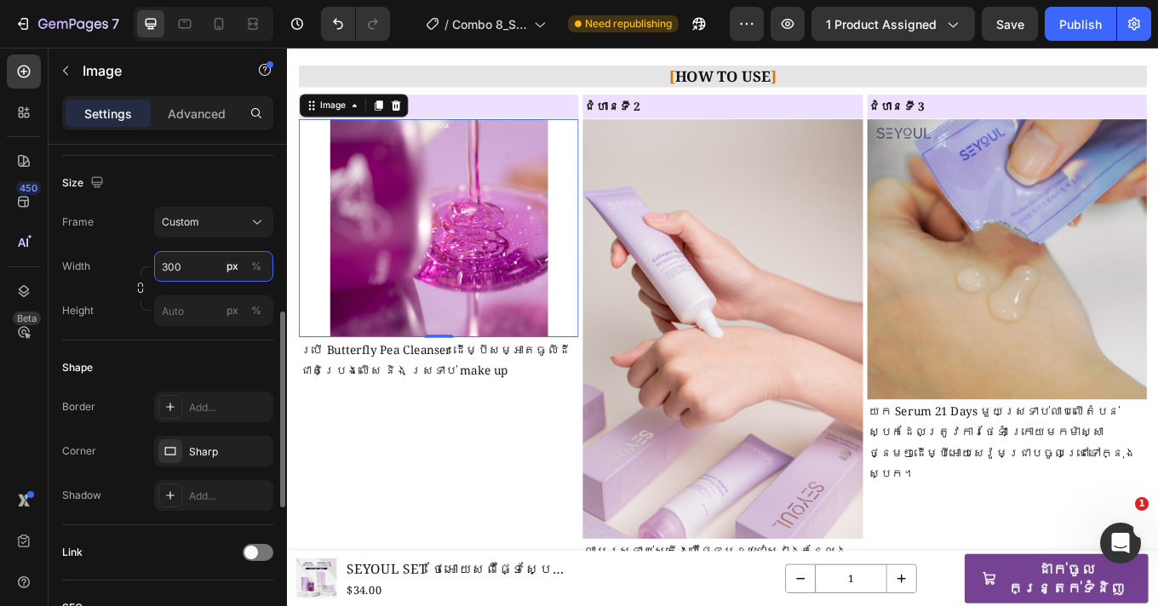
type input "300"
click at [506, 241] on img at bounding box center [464, 259] width 255 height 255
click at [191, 312] on input "px %" at bounding box center [213, 310] width 119 height 31
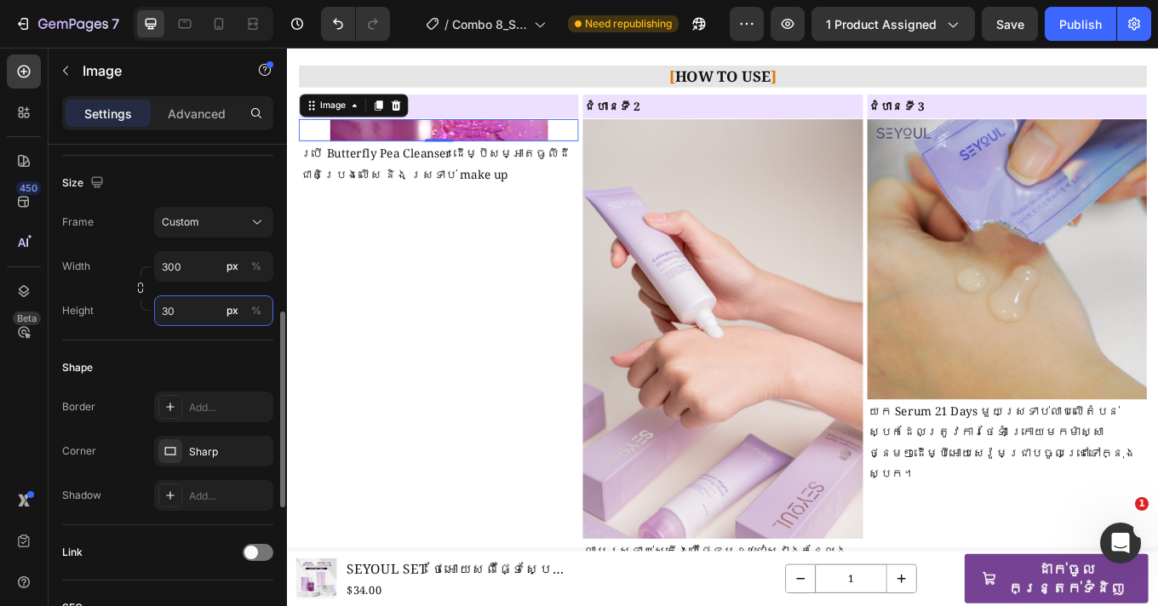
type input "300"
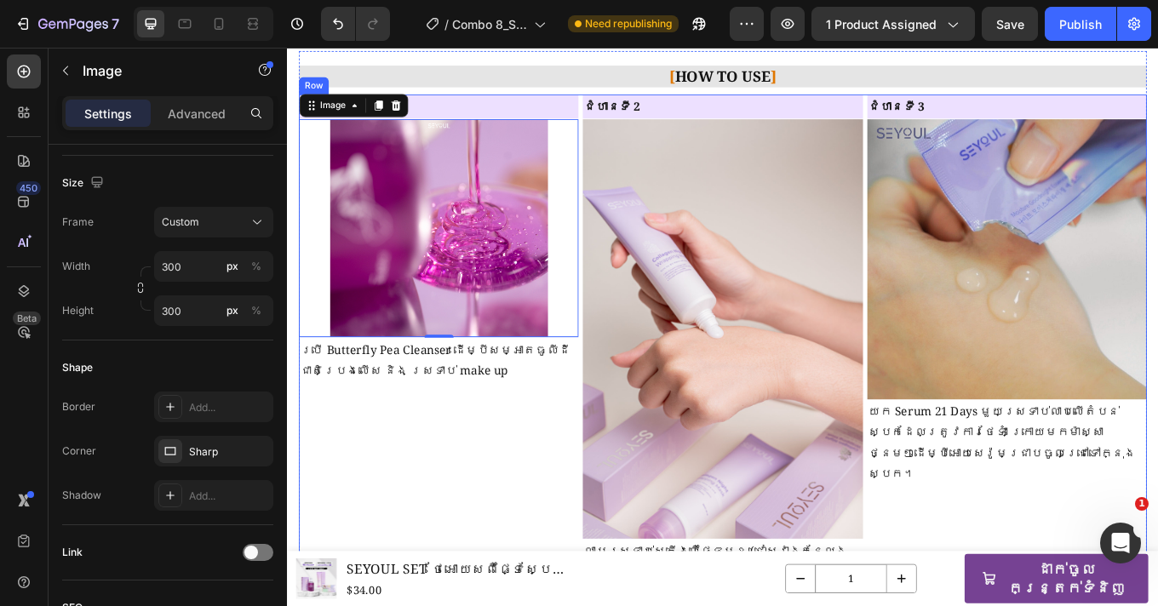
click at [489, 526] on div "ជំហានទី 1 Heading Image 1 ប្រើ Butterfly Pea Cleanser ដើម្បីសម្អាតធូលីដី ជាតិប្…" at bounding box center [465, 439] width 328 height 673
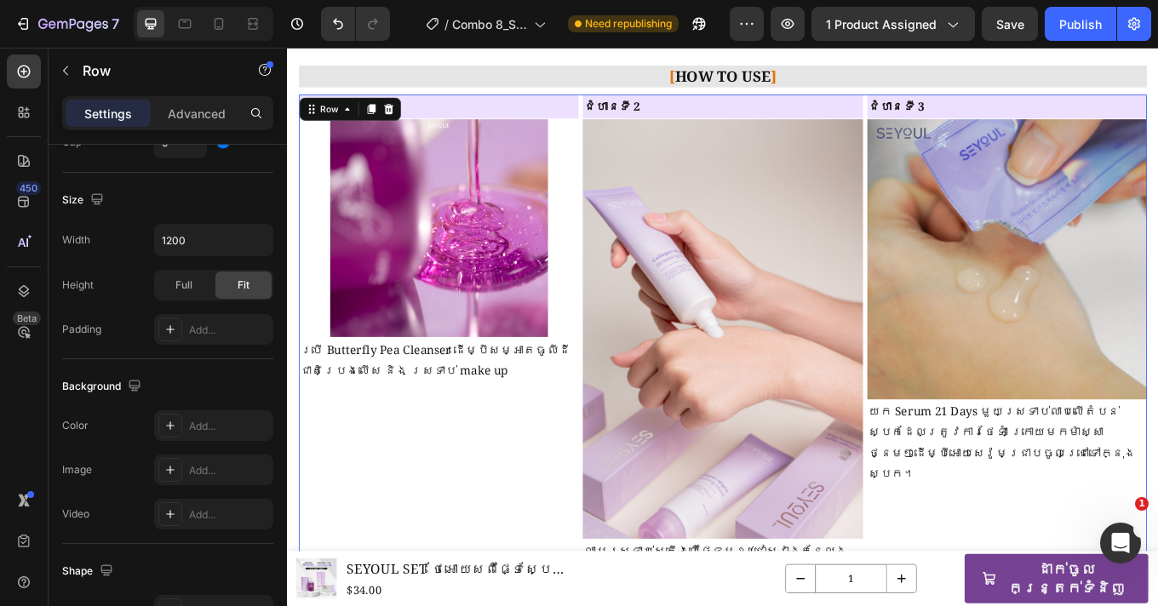
scroll to position [0, 0]
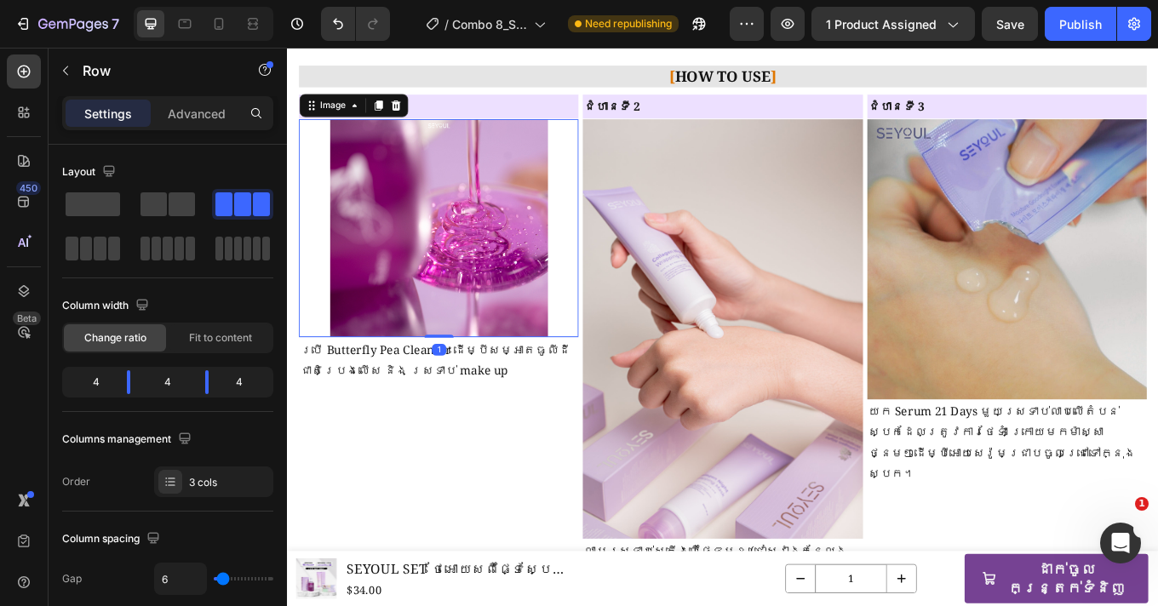
click at [420, 333] on img at bounding box center [464, 259] width 255 height 255
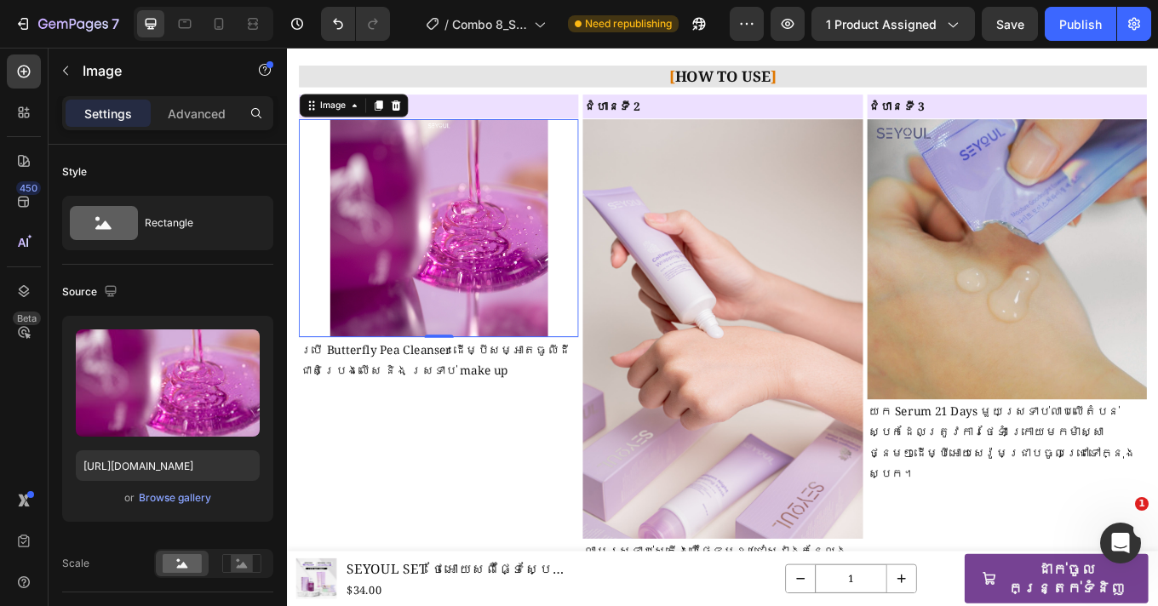
click at [609, 307] on div at bounding box center [465, 259] width 328 height 255
click at [473, 335] on img at bounding box center [464, 259] width 255 height 255
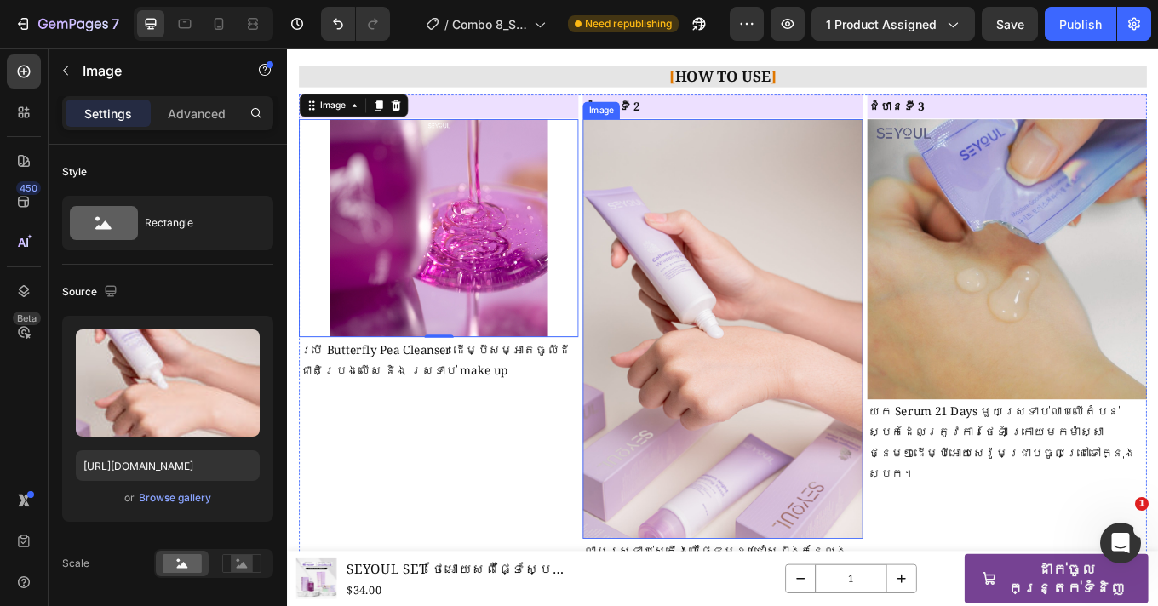
click at [844, 347] on img at bounding box center [798, 378] width 328 height 492
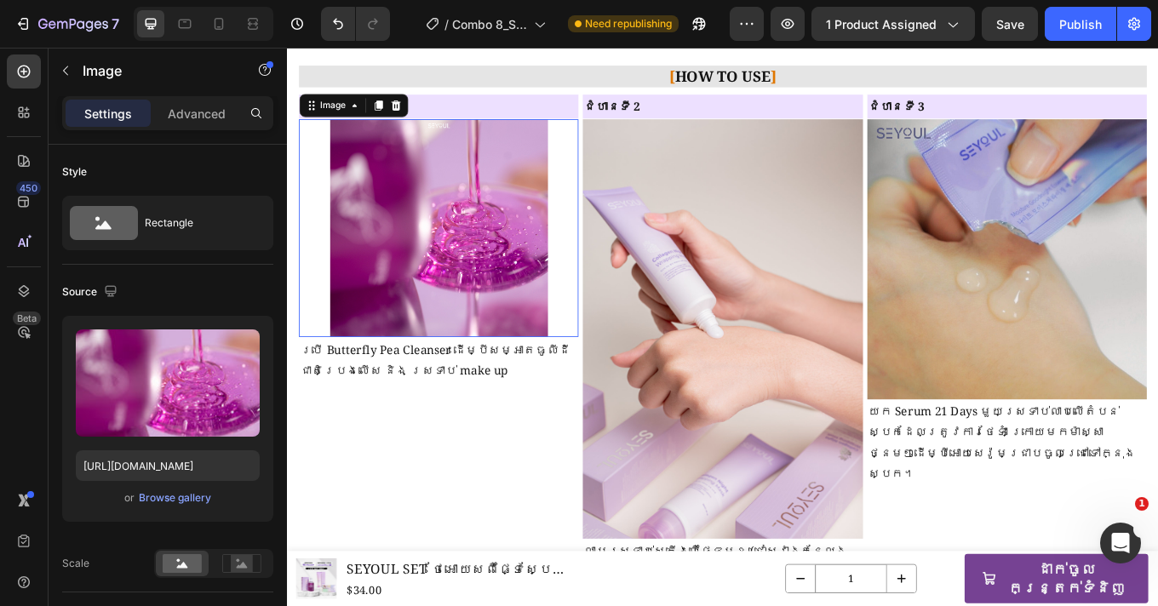
click at [443, 321] on img at bounding box center [464, 259] width 255 height 255
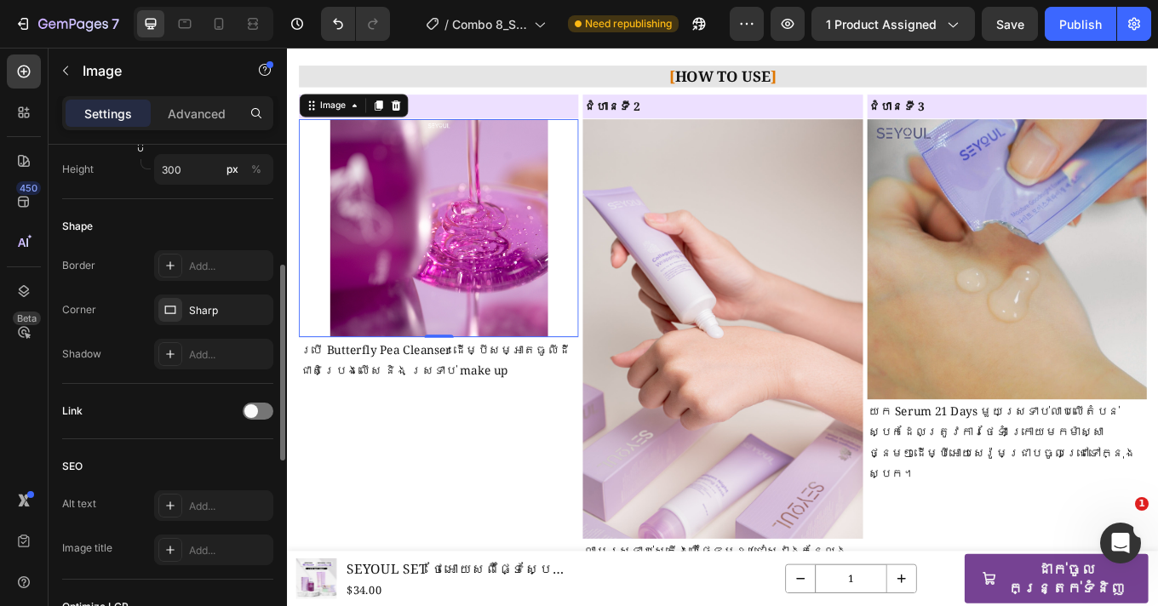
scroll to position [505, 0]
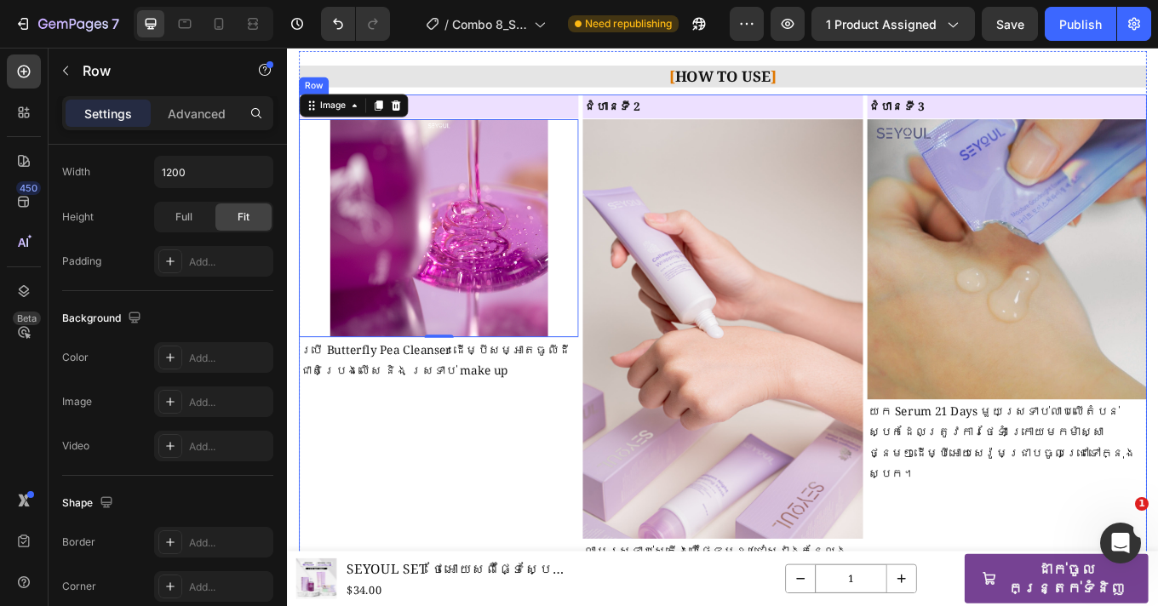
click at [491, 466] on div "ជំហានទី 1 Heading Image 1 ប្រើ Butterfly Pea Cleanser ដើម្បីសម្អាតធូលីដី ជាតិប្…" at bounding box center [465, 439] width 328 height 673
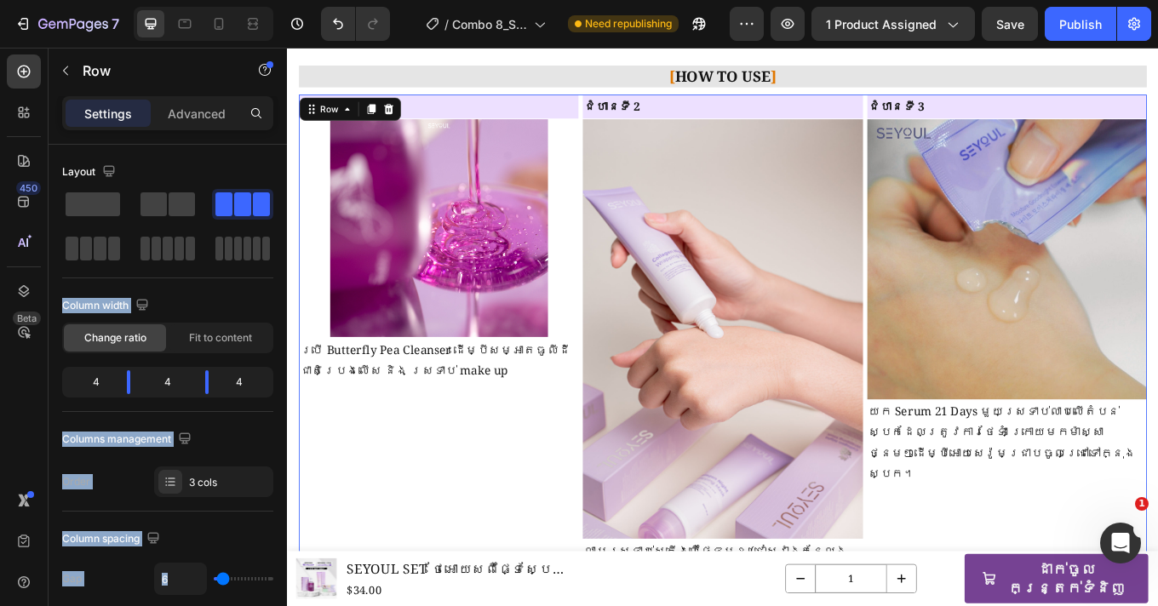
drag, startPoint x: 523, startPoint y: 243, endPoint x: 520, endPoint y: 533, distance: 290.4
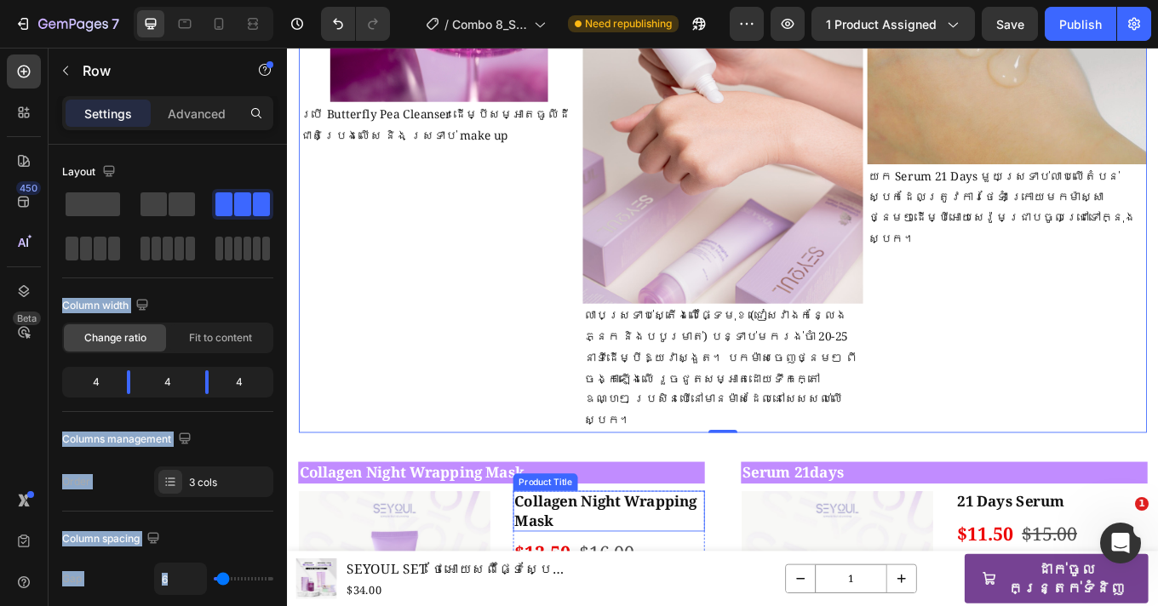
scroll to position [1907, 0]
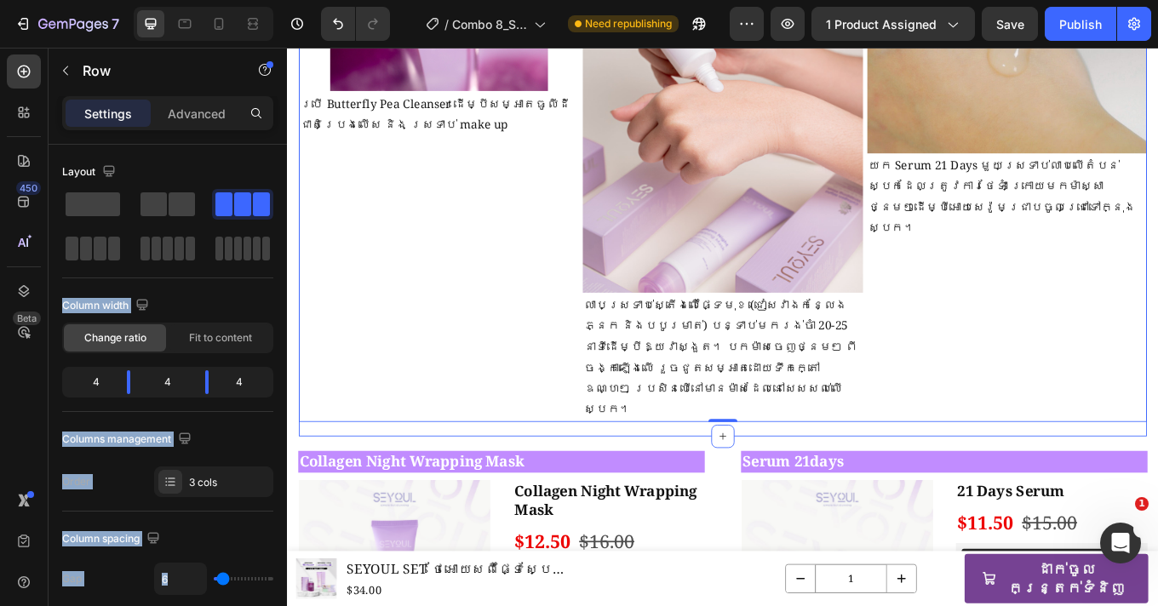
drag, startPoint x: 523, startPoint y: 246, endPoint x: 734, endPoint y: 438, distance: 285.2
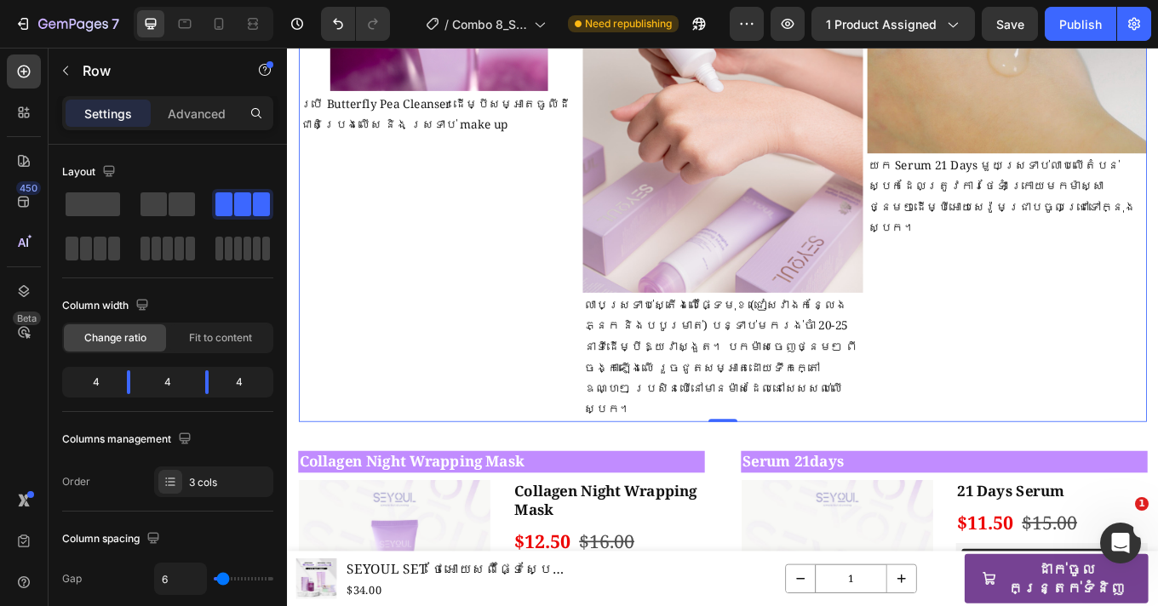
drag, startPoint x: 518, startPoint y: 250, endPoint x: 722, endPoint y: 430, distance: 272.1
click at [461, 261] on div "ជំហានទី 1 Heading Image ប្រើ Butterfly Pea Cleanser ដើម្បីសម្អាតធូលីដី ជាតិប្រេ…" at bounding box center [465, 150] width 328 height 673
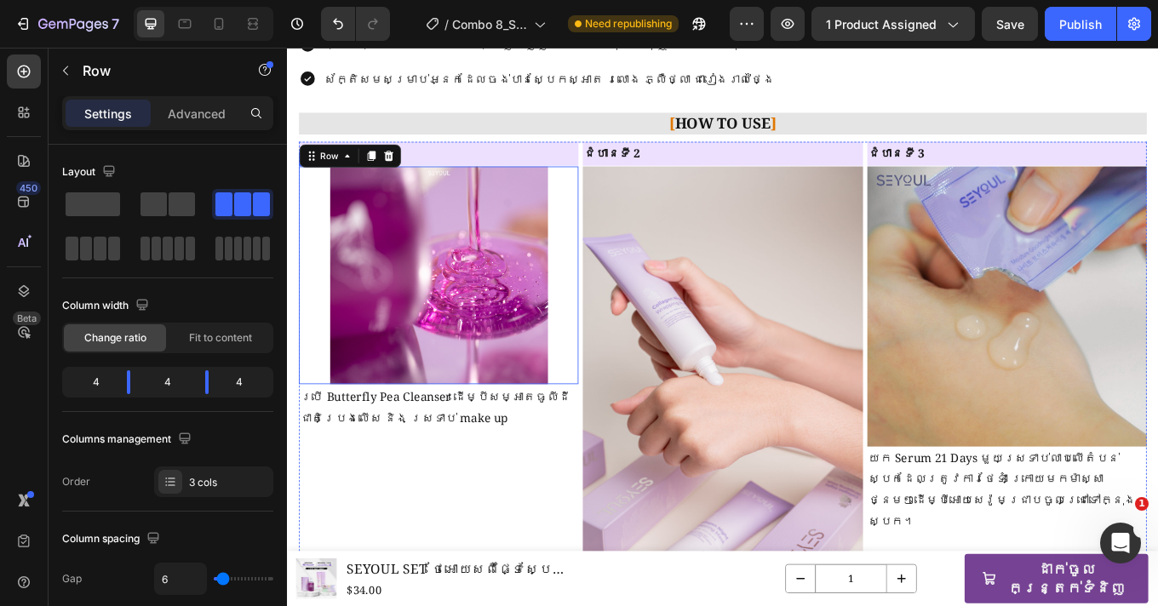
scroll to position [1563, 0]
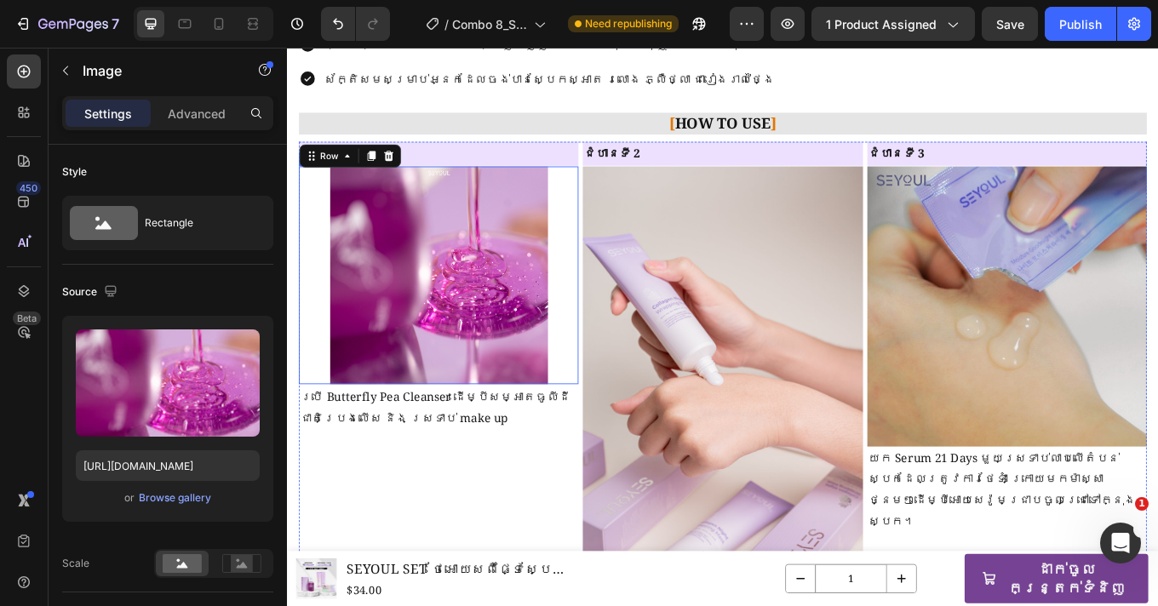
click at [505, 318] on img at bounding box center [464, 314] width 255 height 255
click at [186, 117] on p "Advanced" at bounding box center [197, 114] width 58 height 18
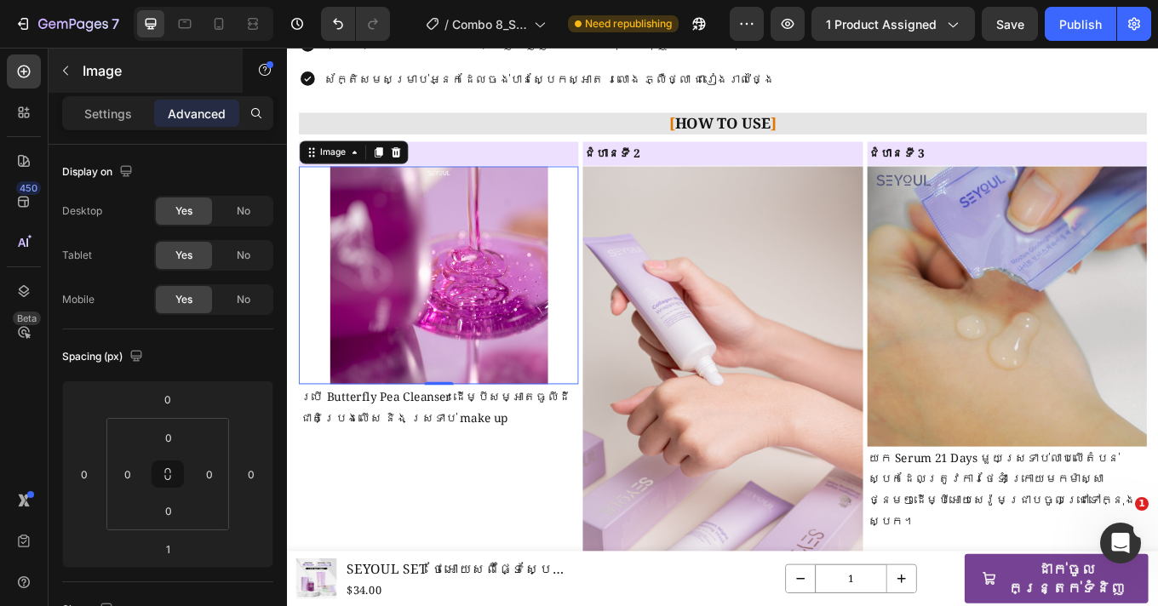
click at [98, 111] on p "Settings" at bounding box center [108, 114] width 48 height 18
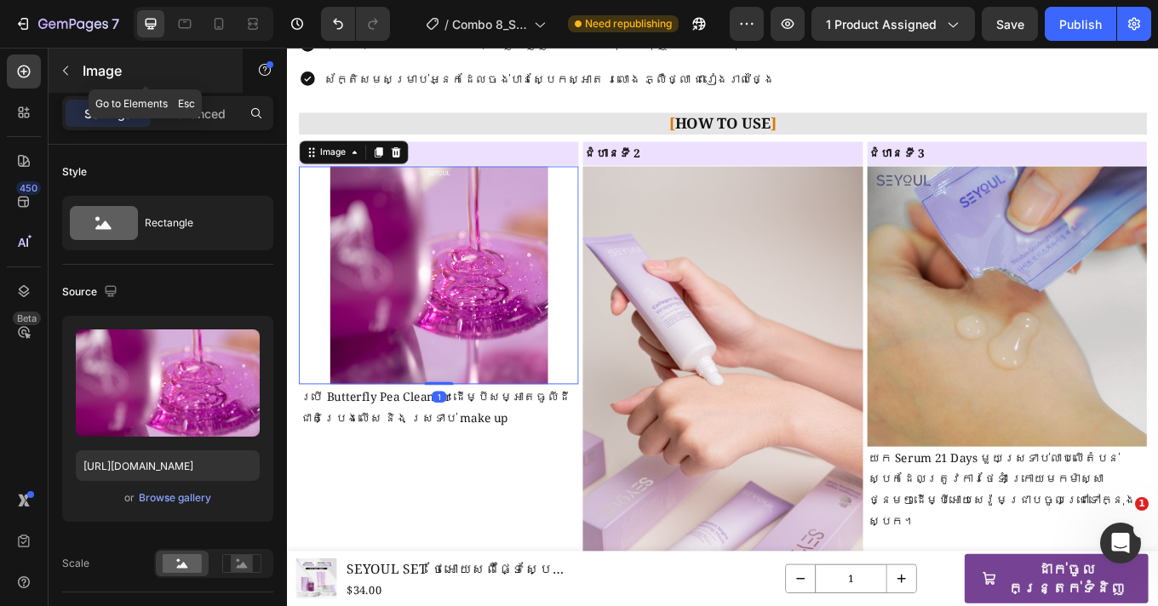
click at [61, 64] on icon "button" at bounding box center [66, 71] width 14 height 14
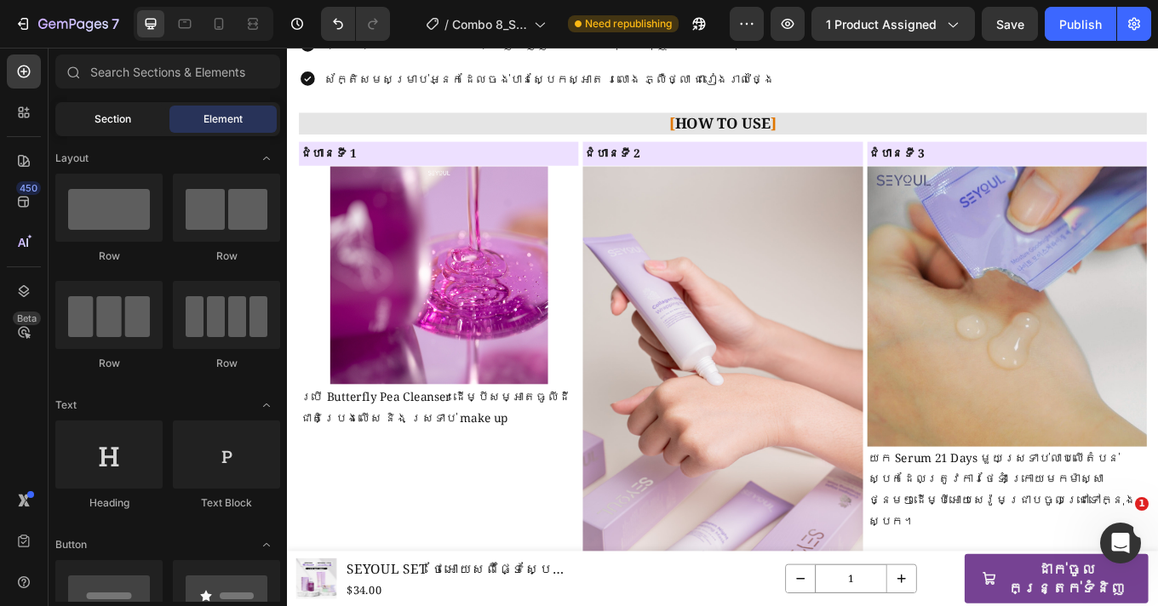
click at [89, 118] on div "Section" at bounding box center [112, 119] width 107 height 27
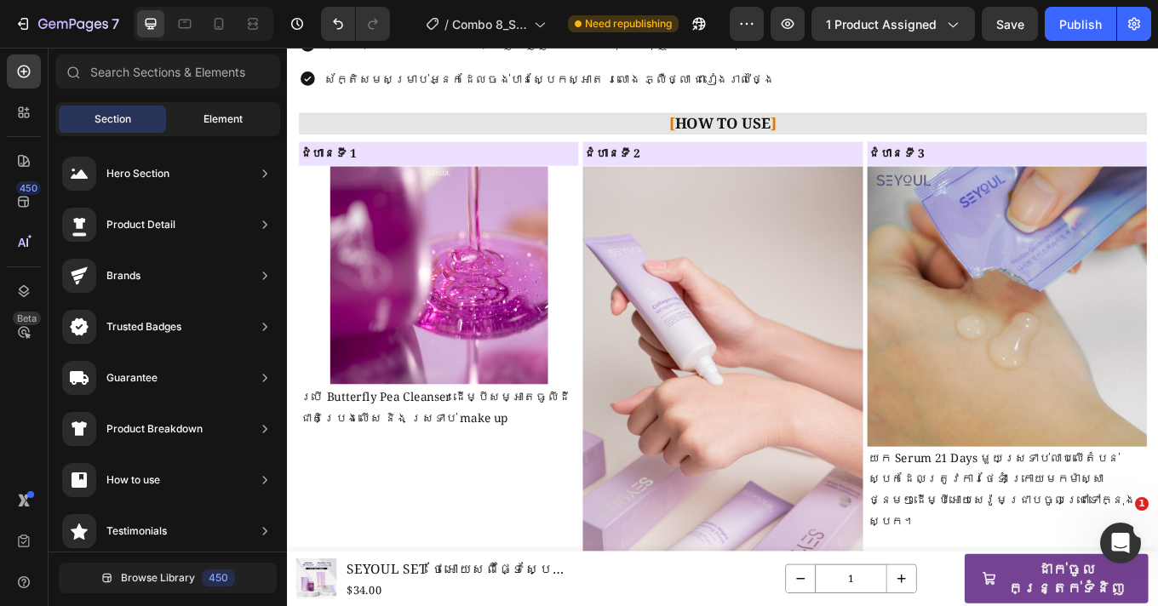
click at [228, 127] on div "Element" at bounding box center [222, 119] width 107 height 27
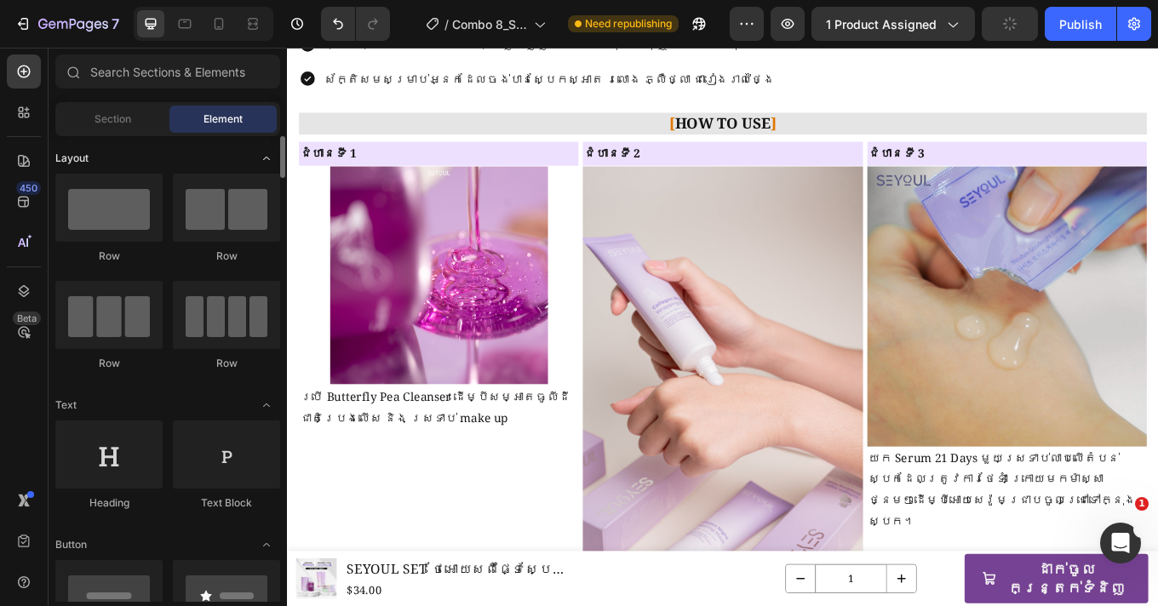
click at [155, 397] on div "Layout" at bounding box center [167, 405] width 225 height 17
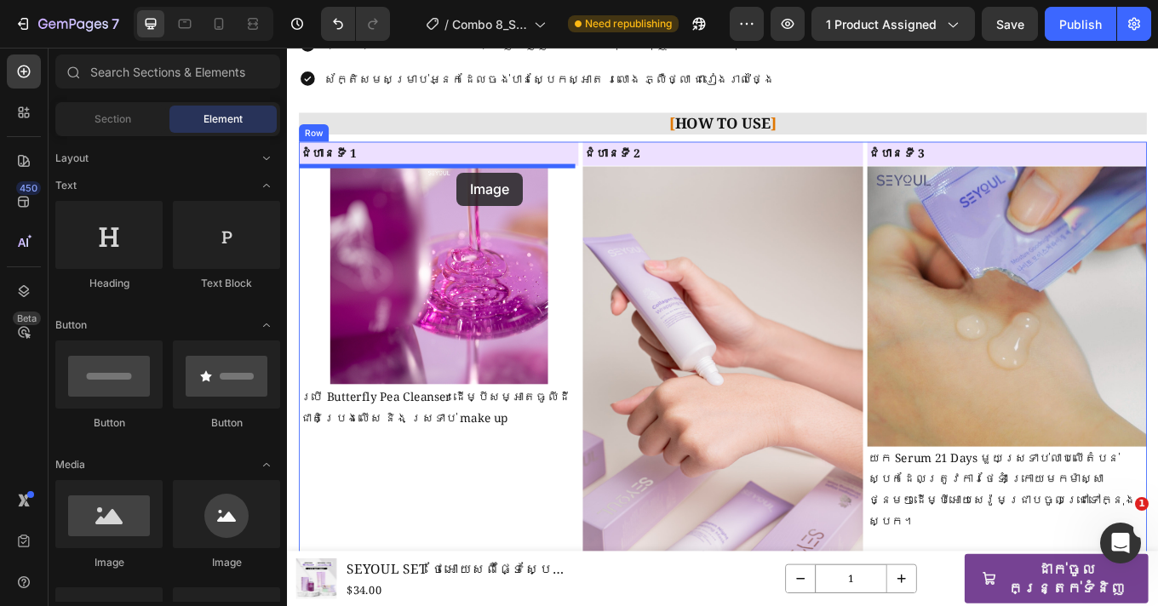
drag, startPoint x: 399, startPoint y: 559, endPoint x: 486, endPoint y: 194, distance: 375.7
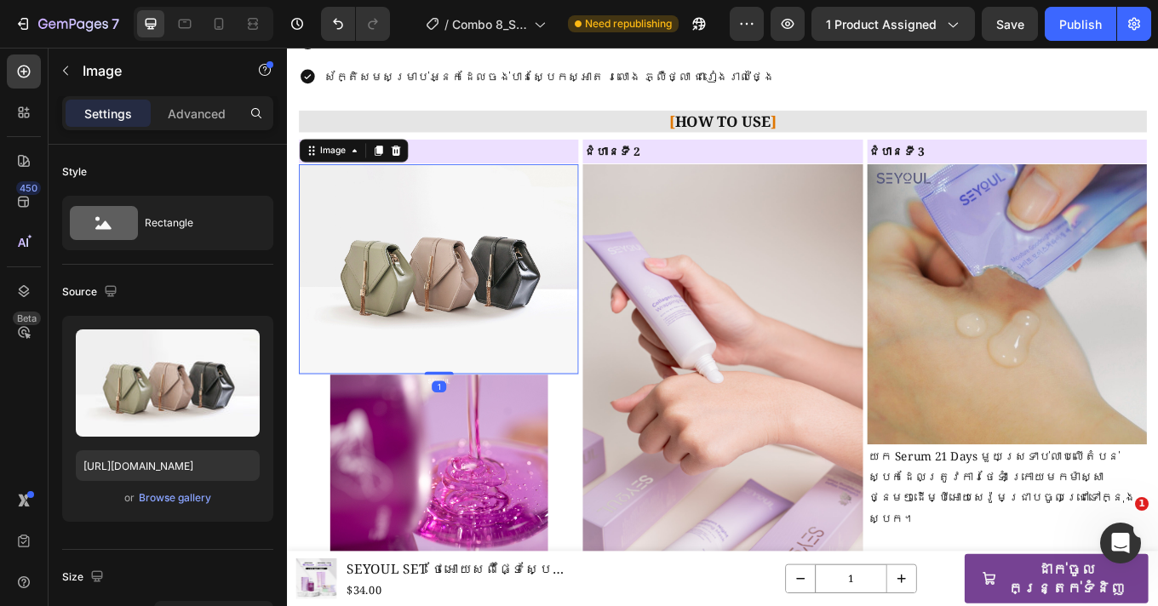
scroll to position [1566, 0]
click at [152, 496] on div "Browse gallery" at bounding box center [175, 497] width 72 height 15
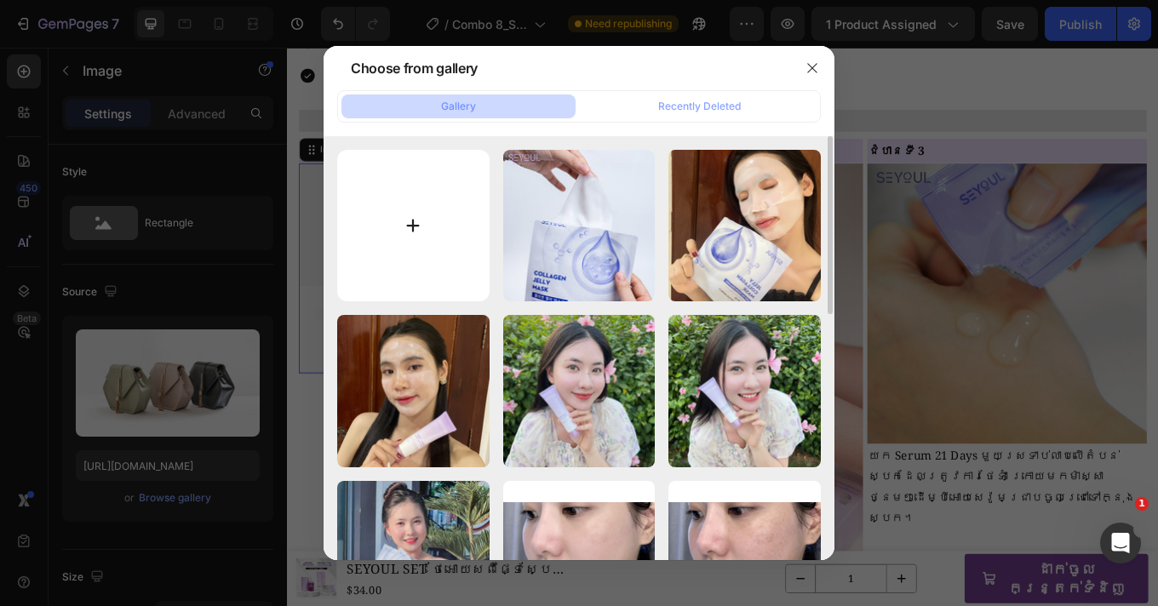
click at [442, 232] on input "file" at bounding box center [413, 226] width 152 height 152
click at [166, 495] on div at bounding box center [579, 303] width 1158 height 606
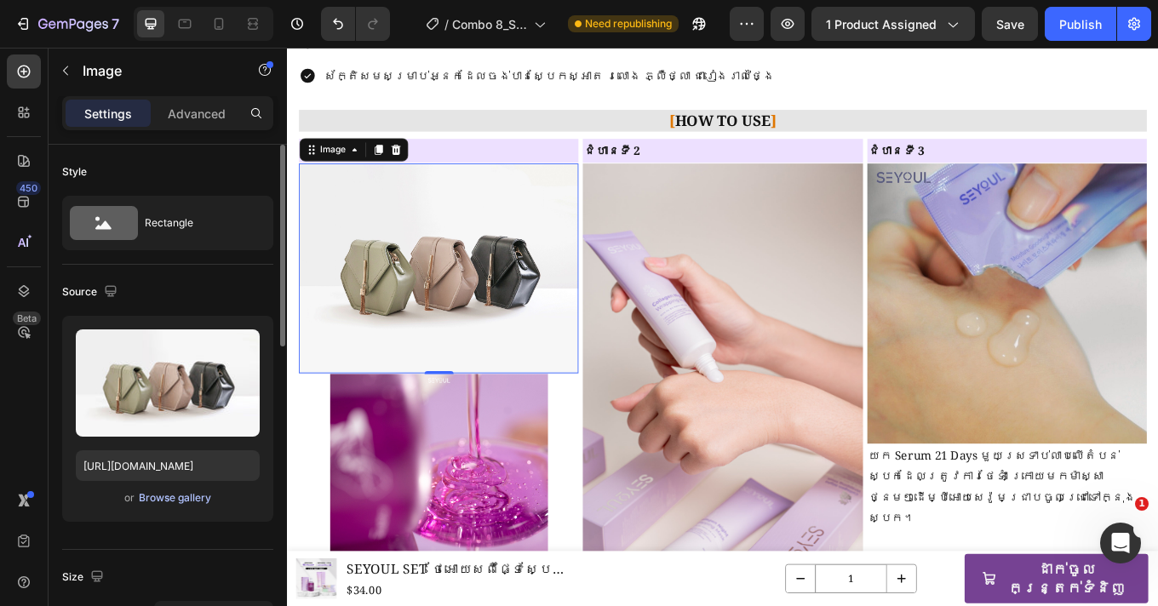
click at [169, 502] on div "Browse gallery" at bounding box center [175, 497] width 72 height 15
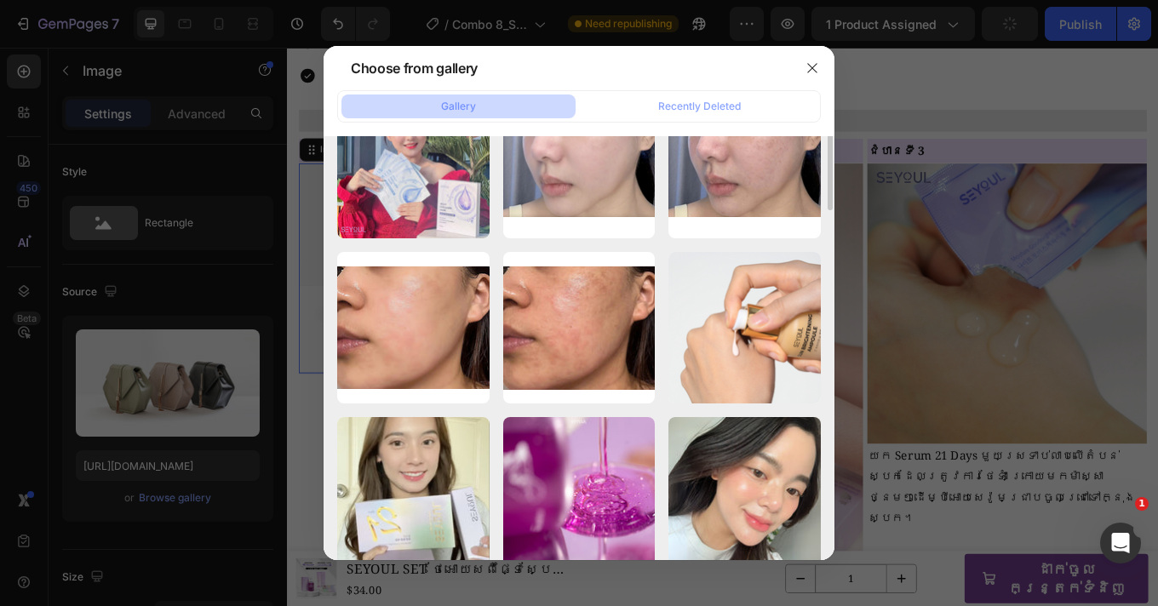
scroll to position [583, 0]
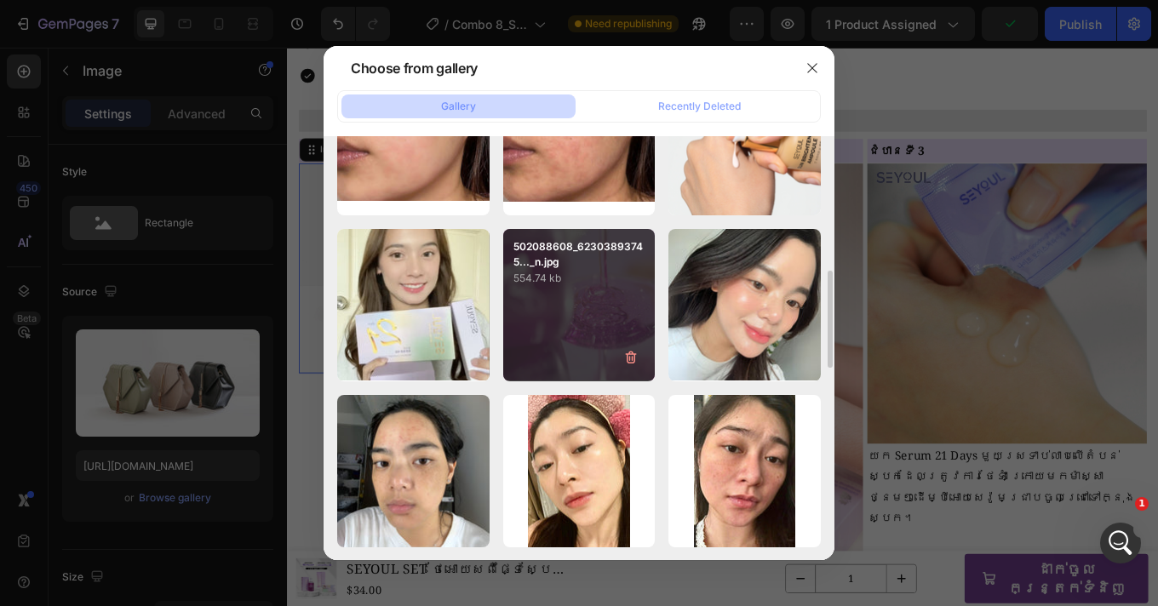
click at [532, 352] on div "502088608_62303893745..._n.jpg 554.74 kb" at bounding box center [579, 305] width 152 height 152
type input "https://cdn.shopify.com/s/files/1/0693/4829/4845/files/gempages_560265856190251…"
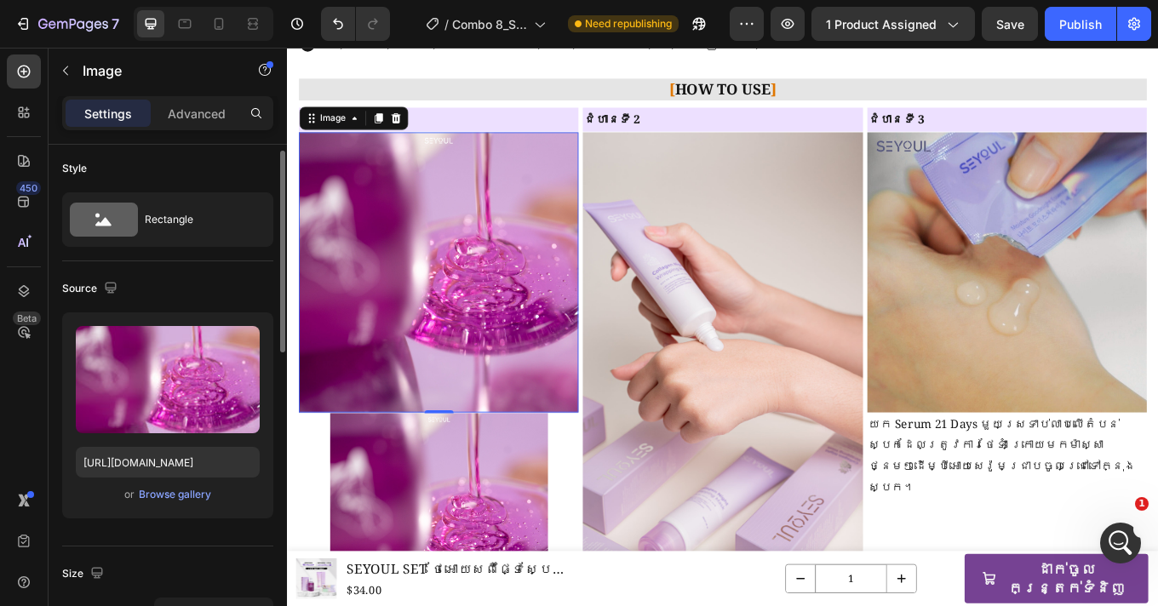
scroll to position [7, 0]
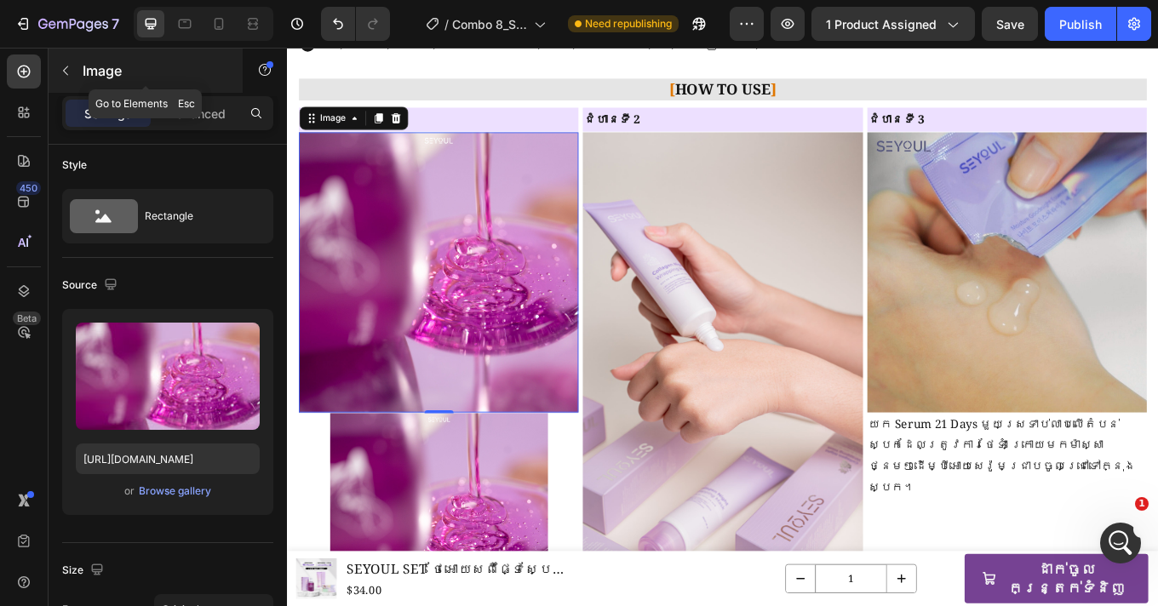
click at [62, 66] on icon "button" at bounding box center [66, 71] width 14 height 14
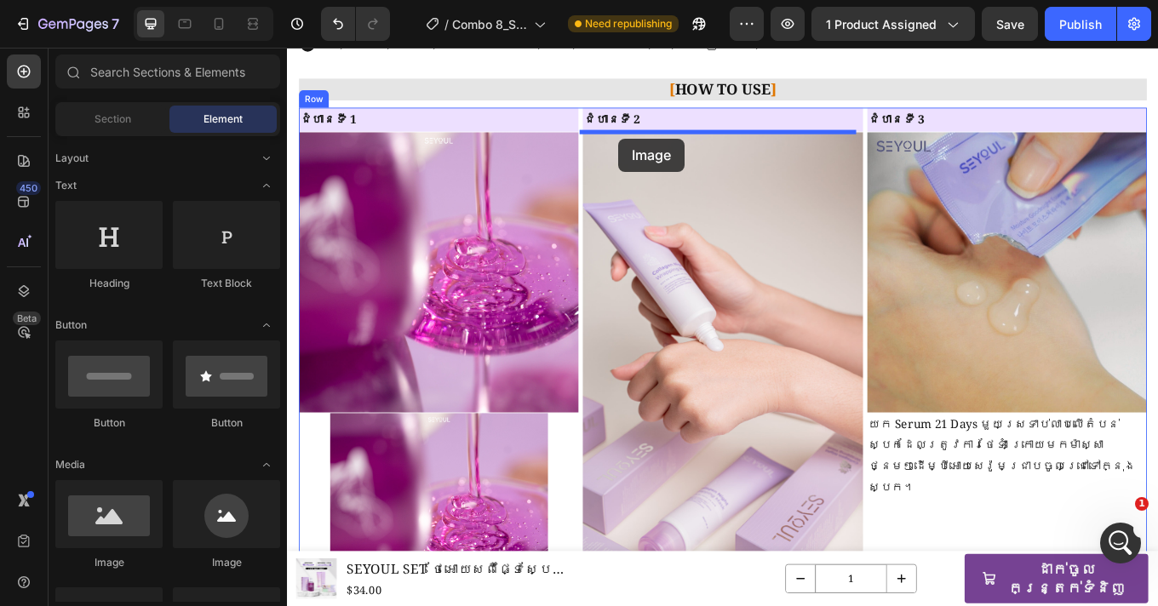
drag, startPoint x: 406, startPoint y: 570, endPoint x: 675, endPoint y: 154, distance: 495.1
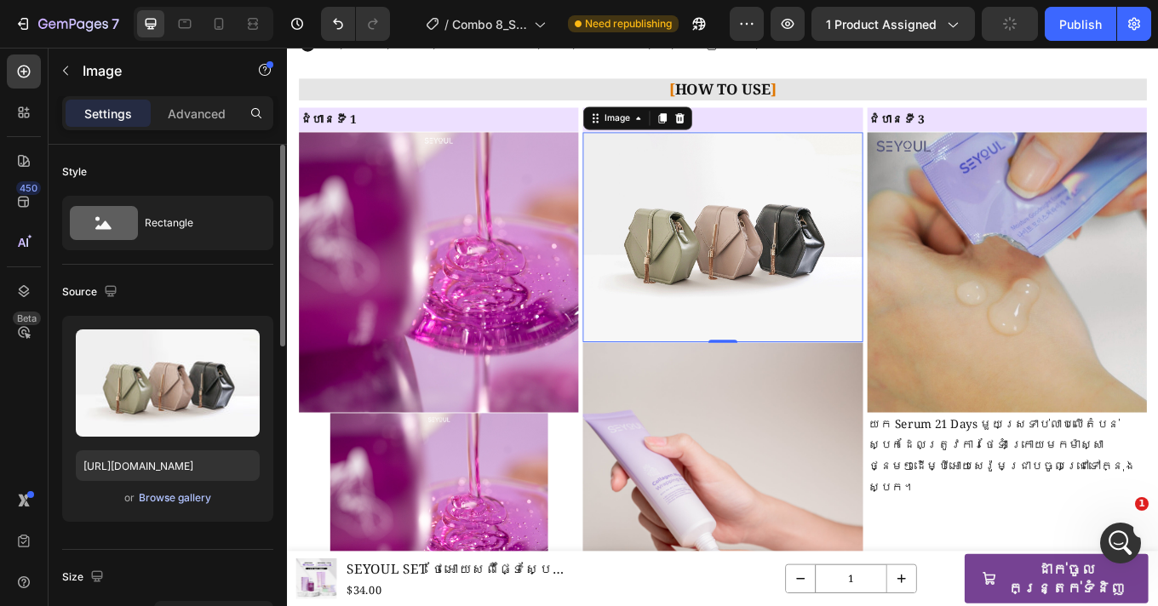
click at [169, 496] on div "Browse gallery" at bounding box center [175, 497] width 72 height 15
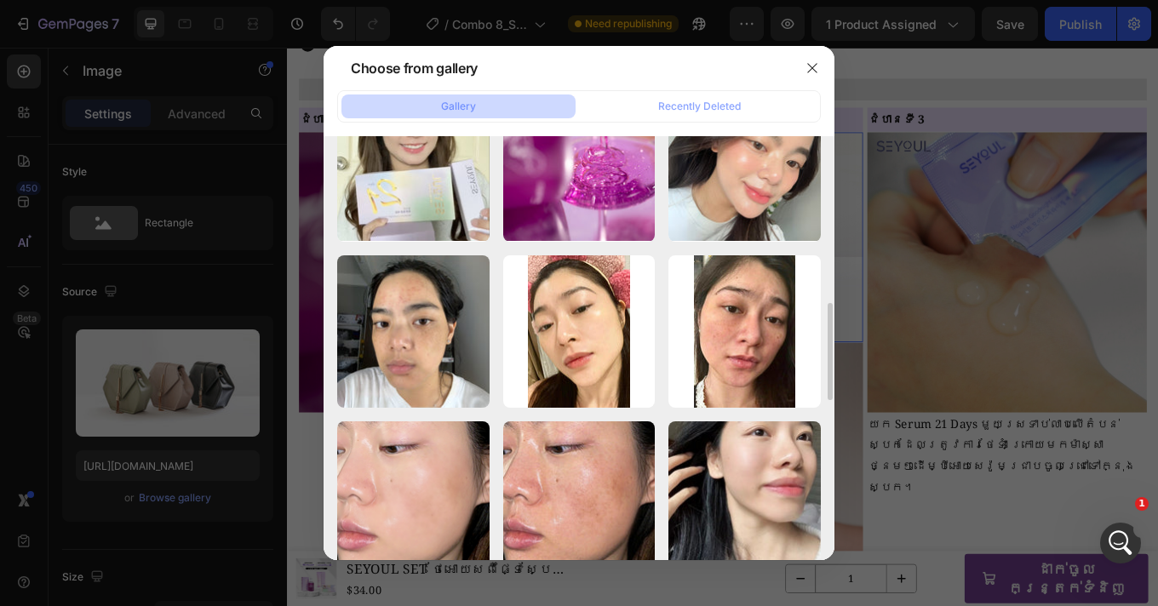
scroll to position [1231, 0]
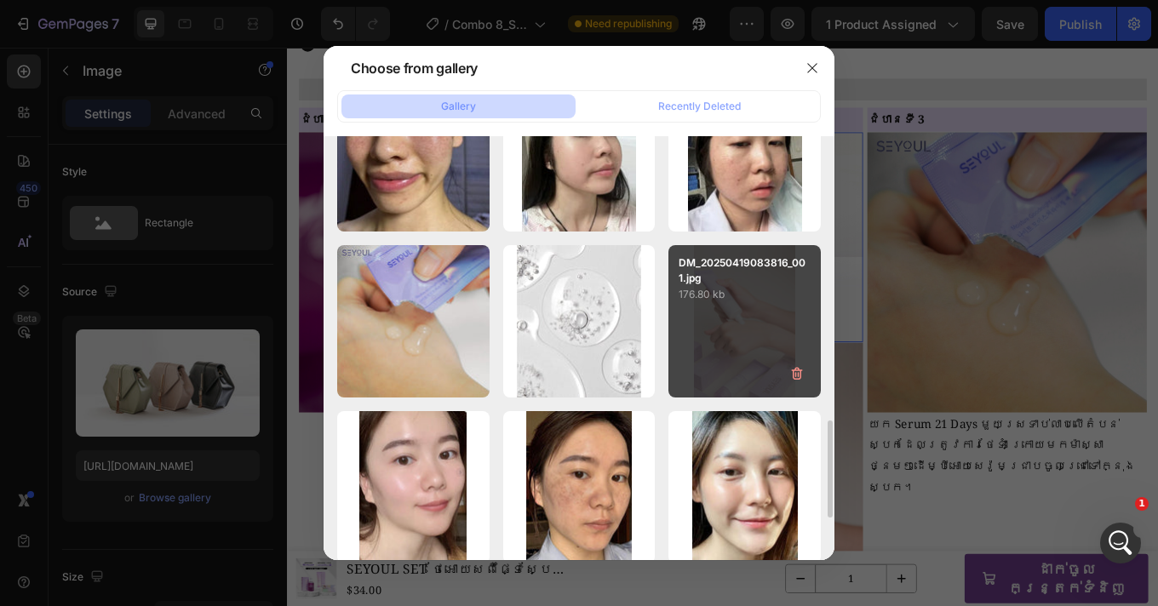
click at [737, 306] on div "DM_20250419083816_001.jpg 176.80 kb" at bounding box center [744, 321] width 152 height 152
type input "https://cdn.shopify.com/s/files/1/0693/4829/4845/files/gempages_560265856190251…"
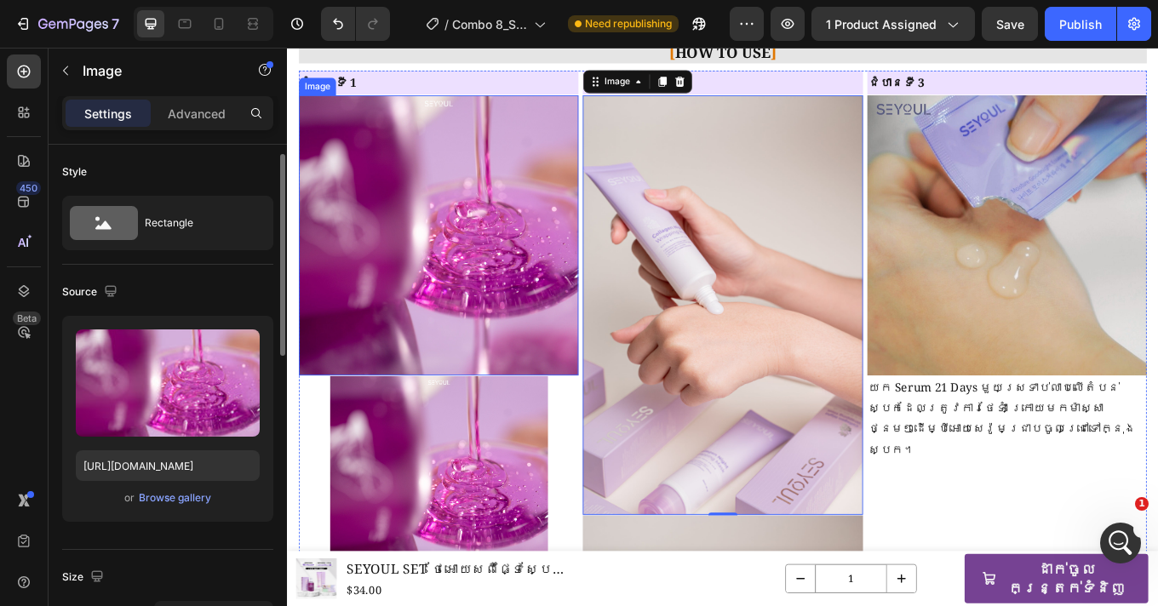
scroll to position [7, 0]
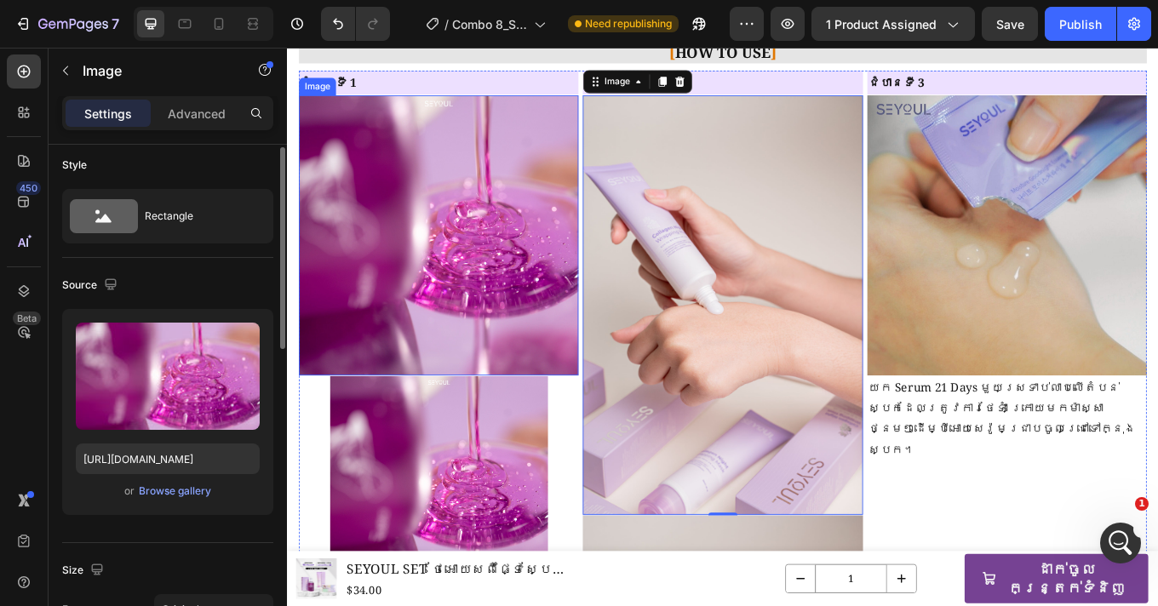
click at [515, 302] on img at bounding box center [465, 268] width 328 height 328
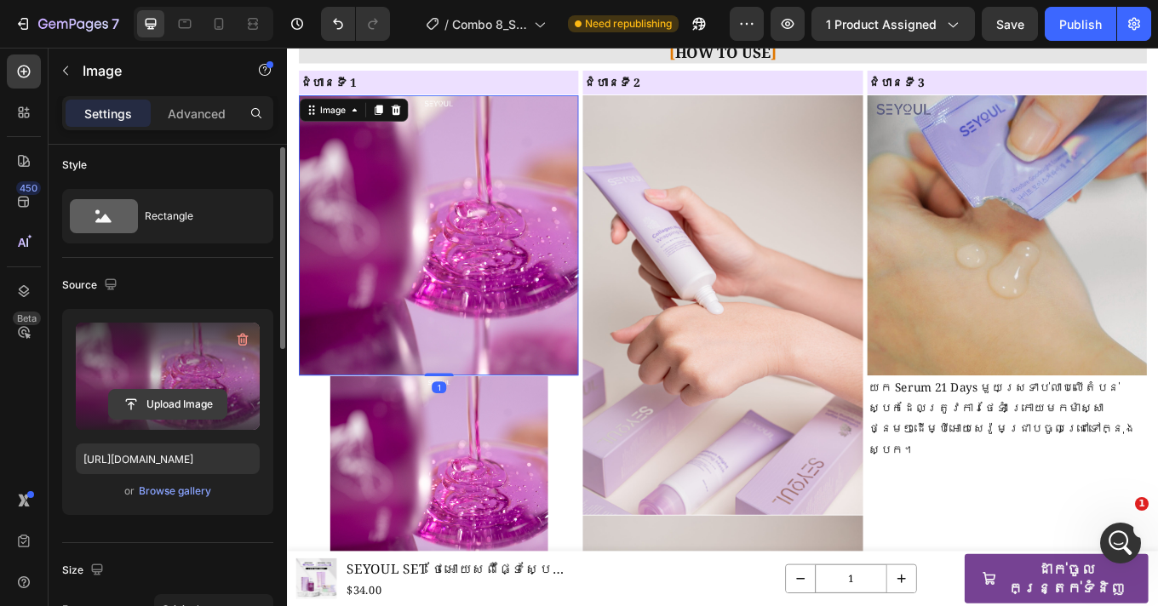
scroll to position [424, 0]
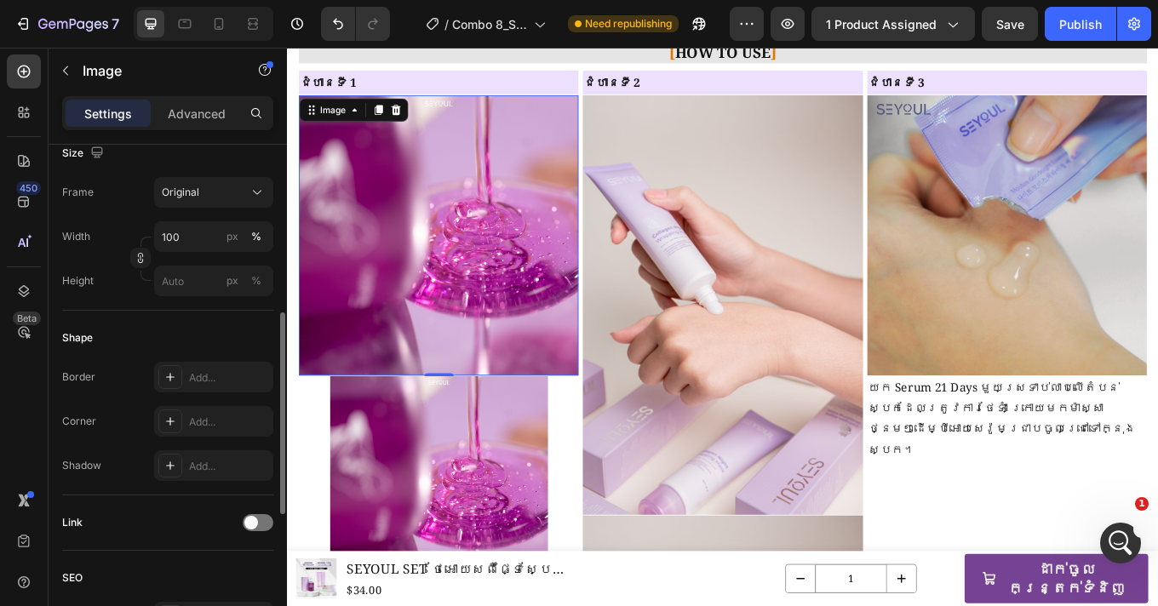
click at [223, 175] on div "Size Frame Original Width 100 px % Height px %" at bounding box center [167, 218] width 211 height 185
click at [221, 186] on div "Original" at bounding box center [203, 192] width 83 height 15
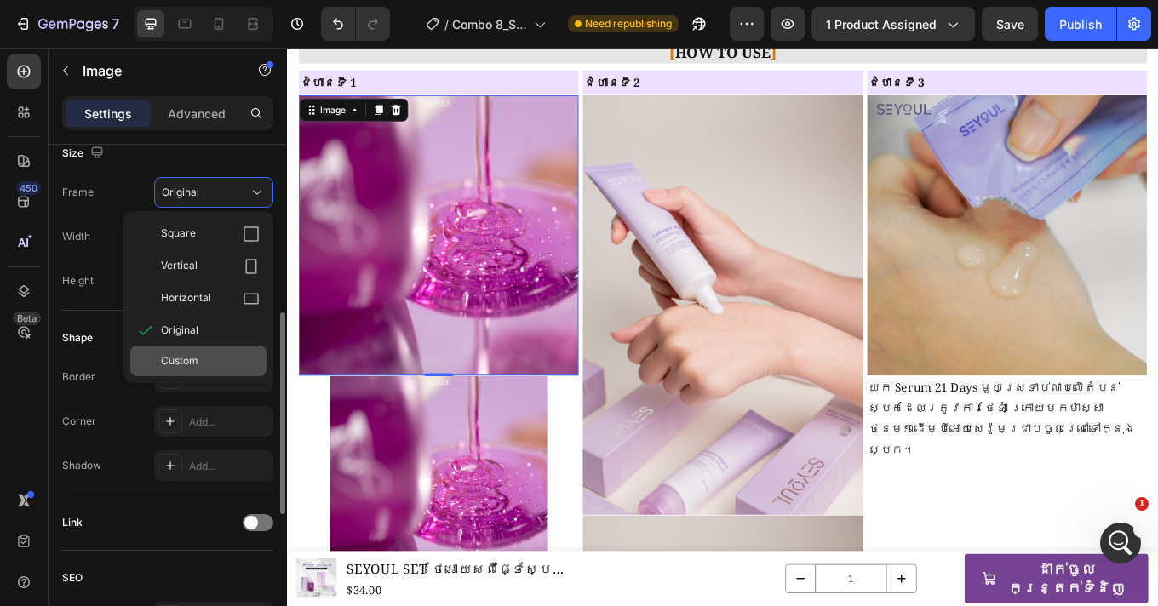
click at [208, 354] on div "Custom" at bounding box center [210, 360] width 99 height 15
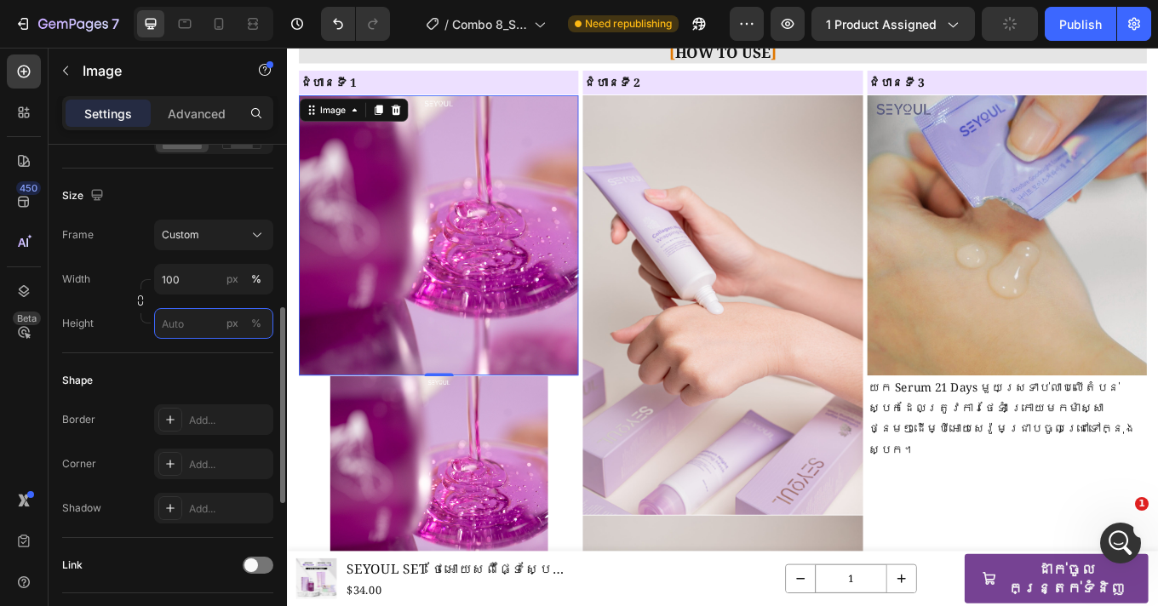
click at [192, 330] on input "px %" at bounding box center [213, 323] width 119 height 31
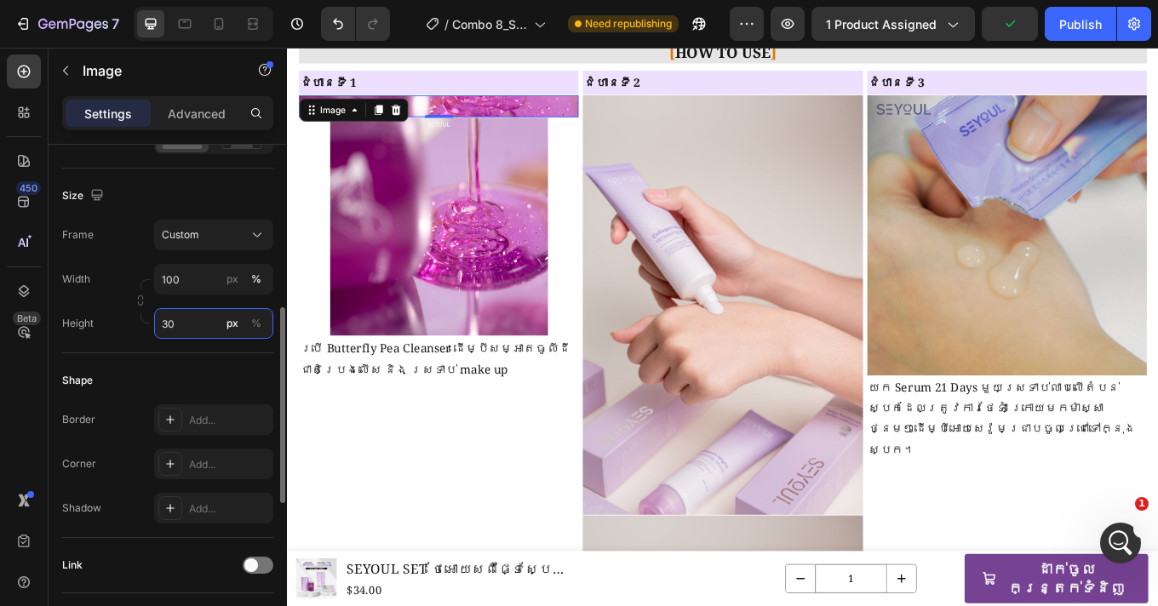
type input "300"
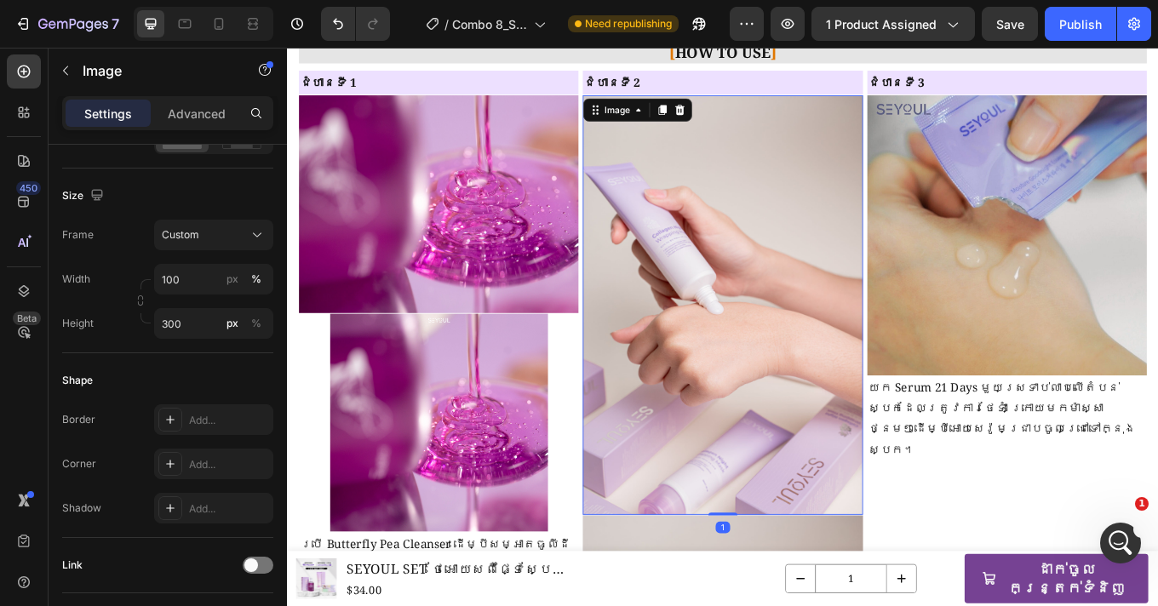
click at [754, 304] on img at bounding box center [798, 350] width 328 height 492
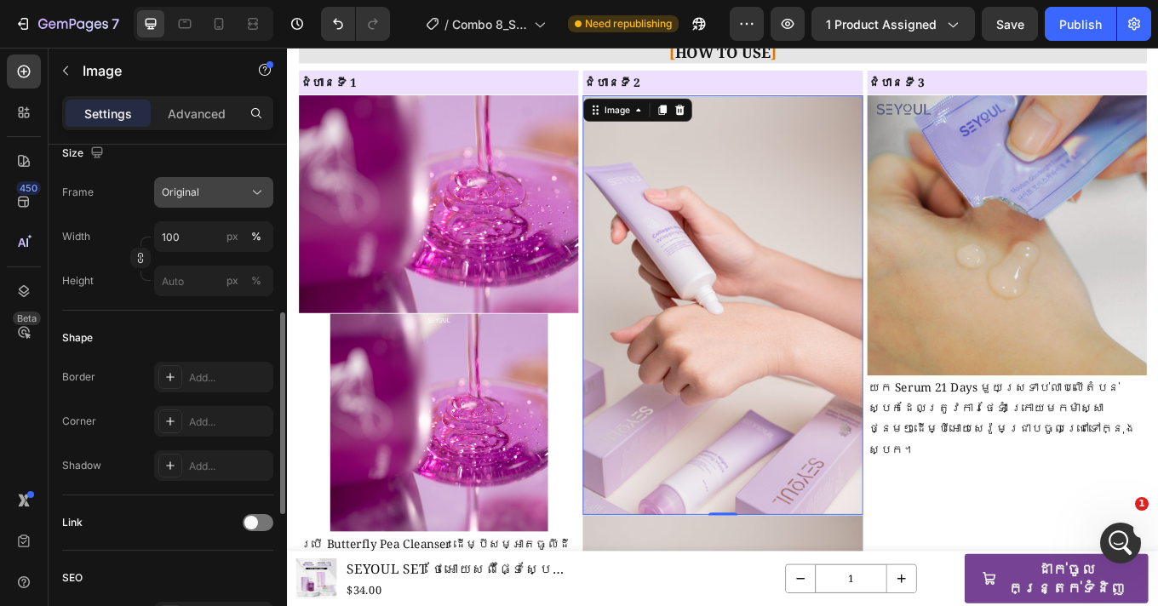
click at [205, 188] on div "Original" at bounding box center [203, 192] width 83 height 15
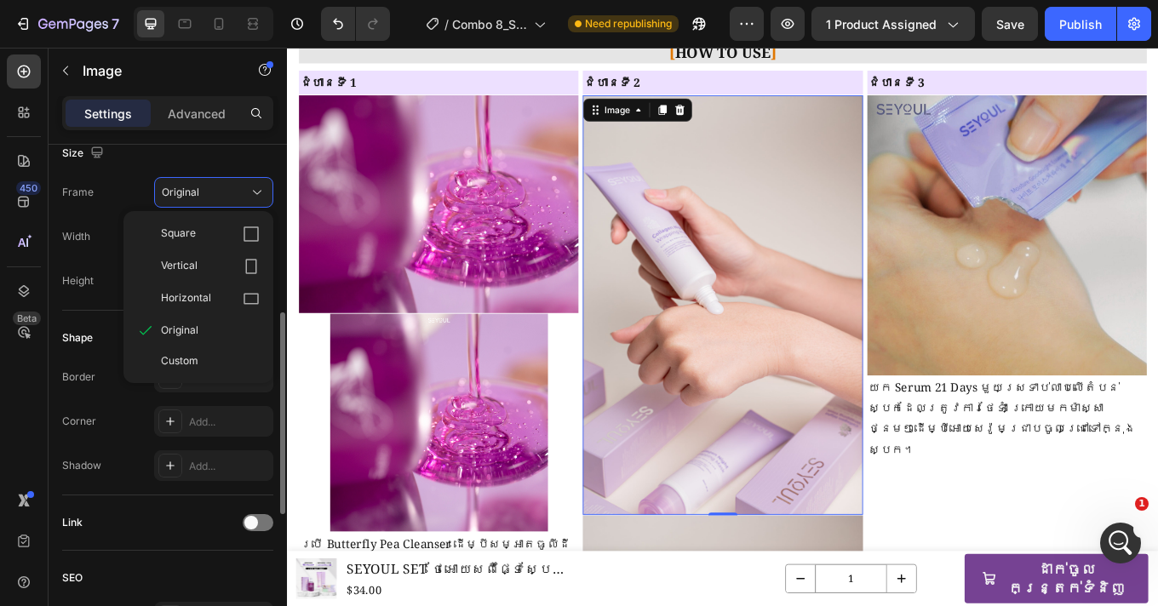
click at [196, 354] on span "Custom" at bounding box center [179, 360] width 37 height 15
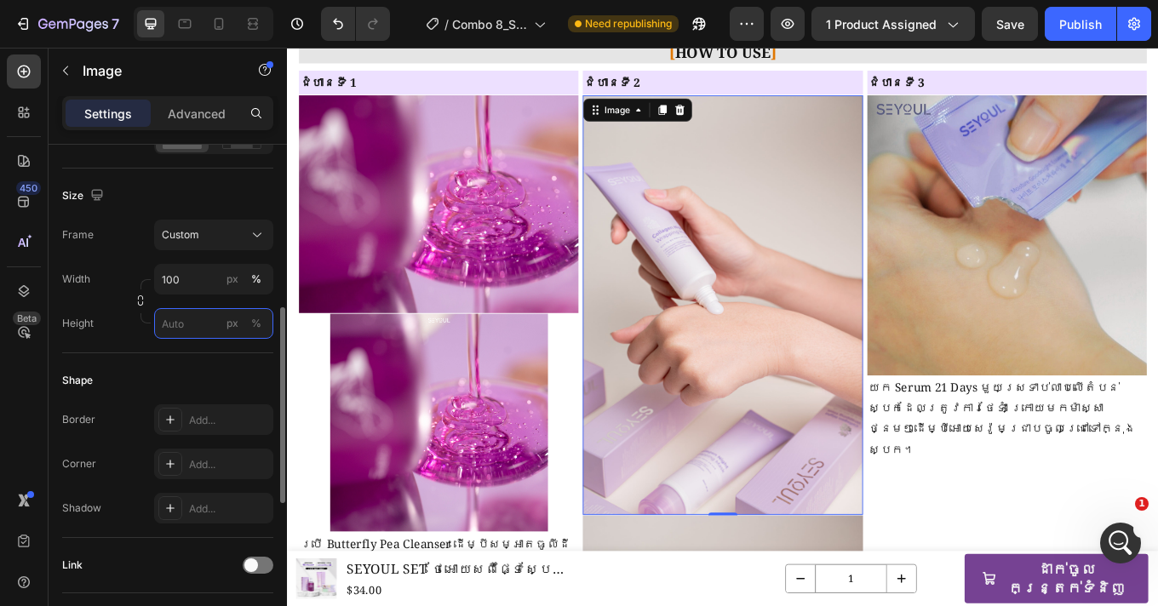
click at [193, 319] on input "px %" at bounding box center [213, 323] width 119 height 31
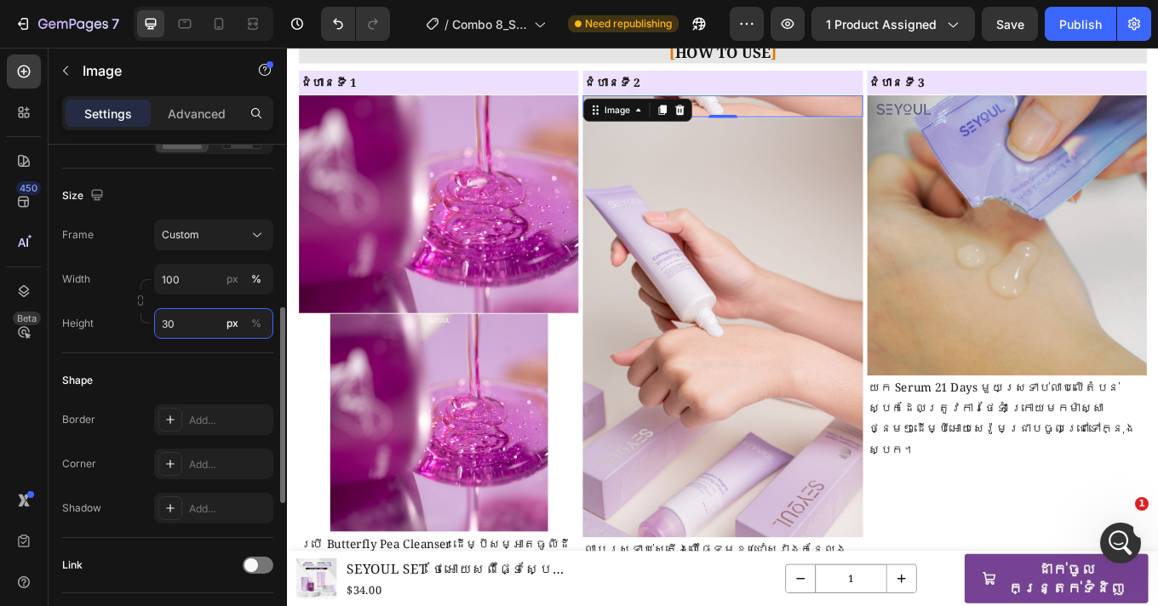
type input "300"
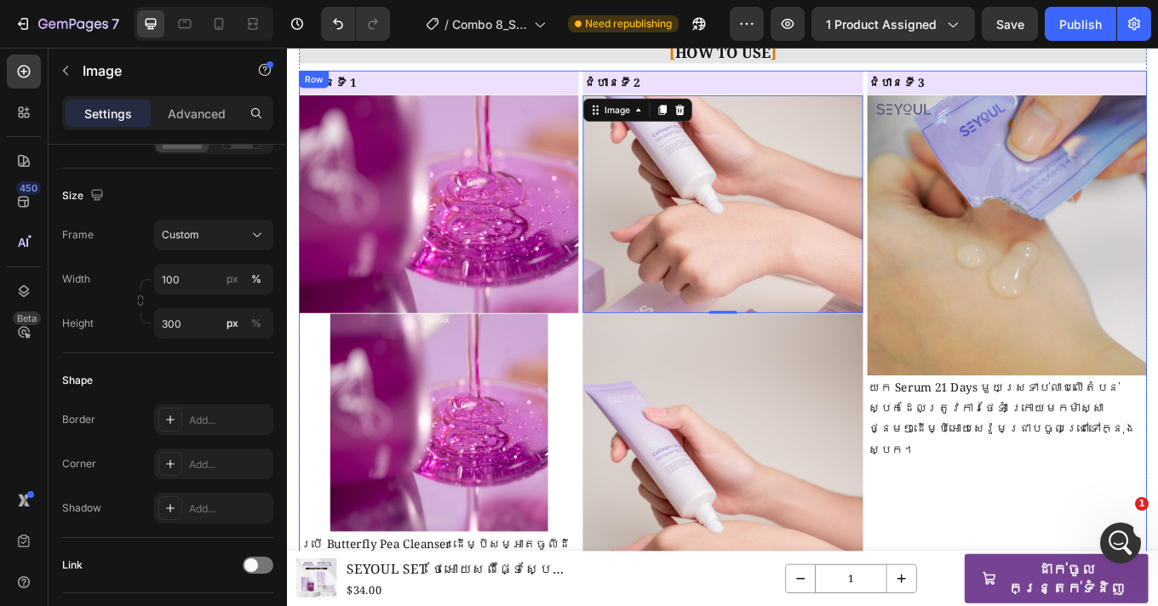
click at [1013, 516] on div "ជំហានទី 3 Heading Image យក Serum 21 Days មួយស្រទាប់លាបលើតំបន់ស្បែកដែលត្រូវការថែ…" at bounding box center [1131, 539] width 328 height 929
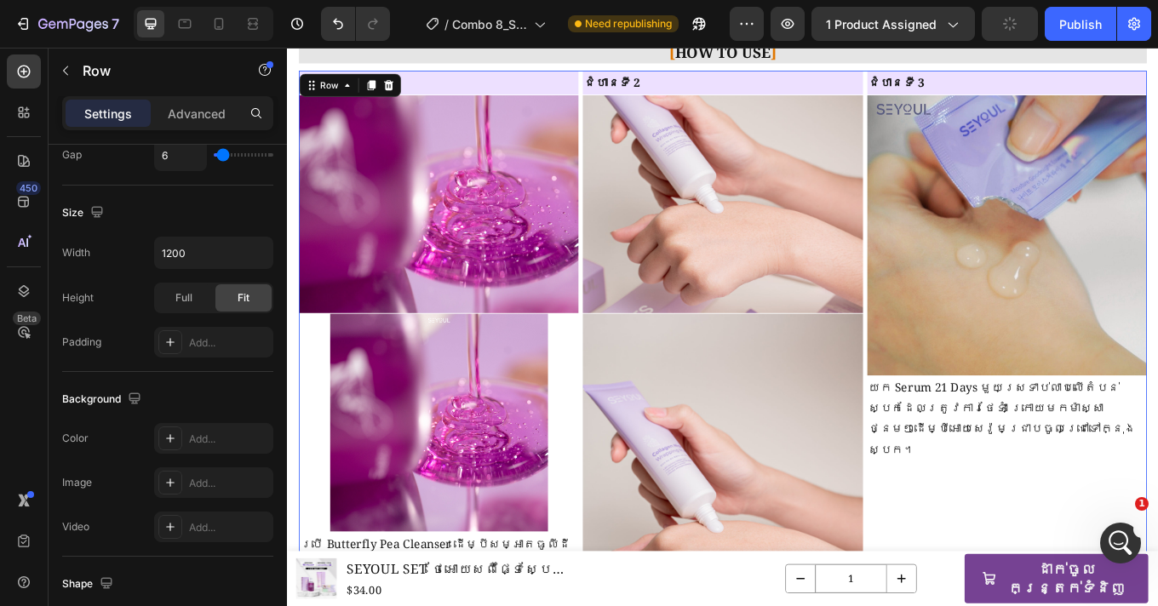
scroll to position [0, 0]
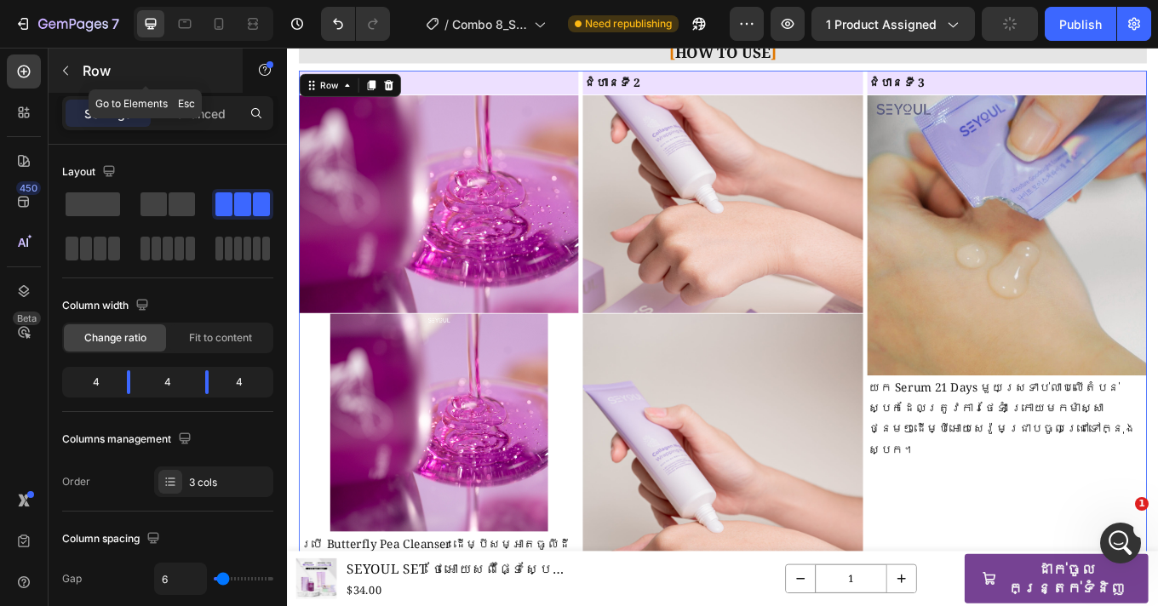
click at [67, 70] on icon "button" at bounding box center [66, 71] width 14 height 14
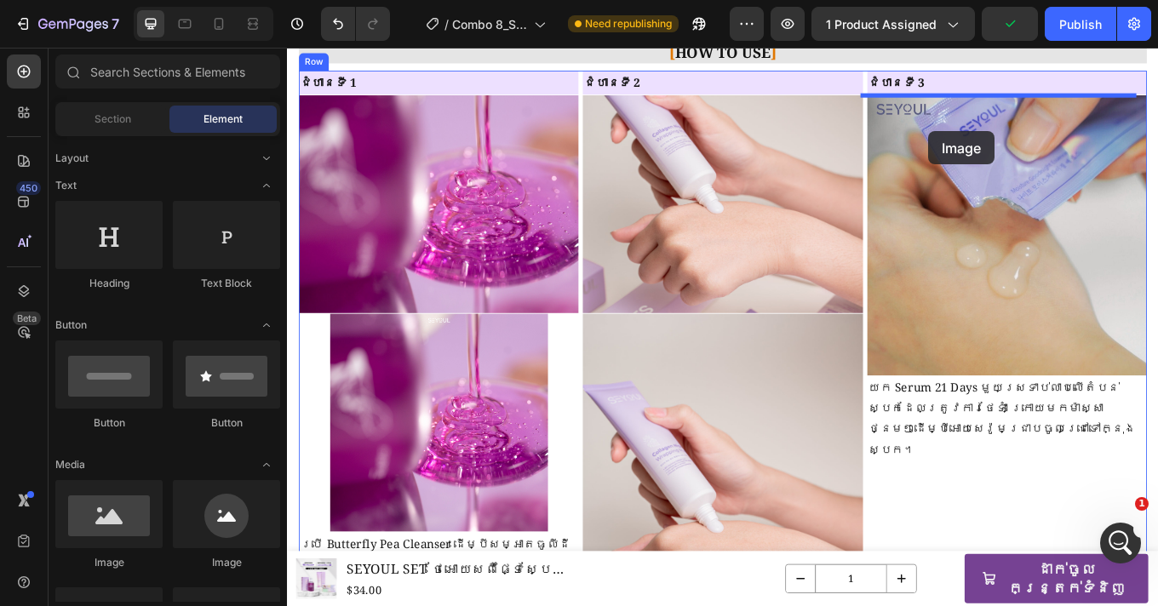
drag, startPoint x: 394, startPoint y: 572, endPoint x: 1039, endPoint y: 146, distance: 773.0
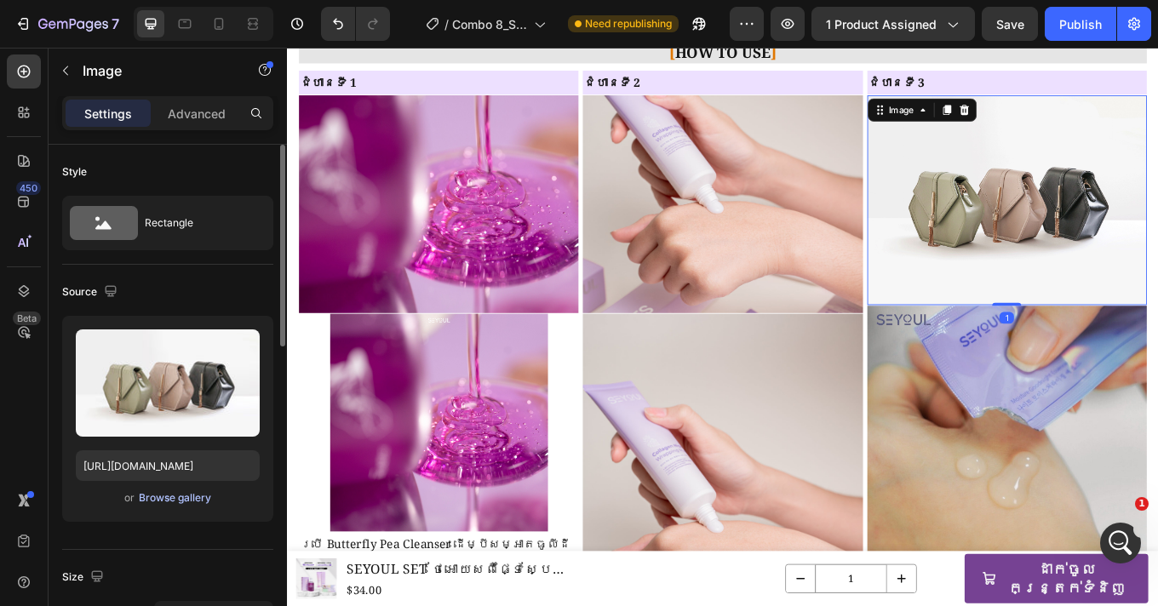
click at [189, 501] on div "Browse gallery" at bounding box center [175, 497] width 72 height 15
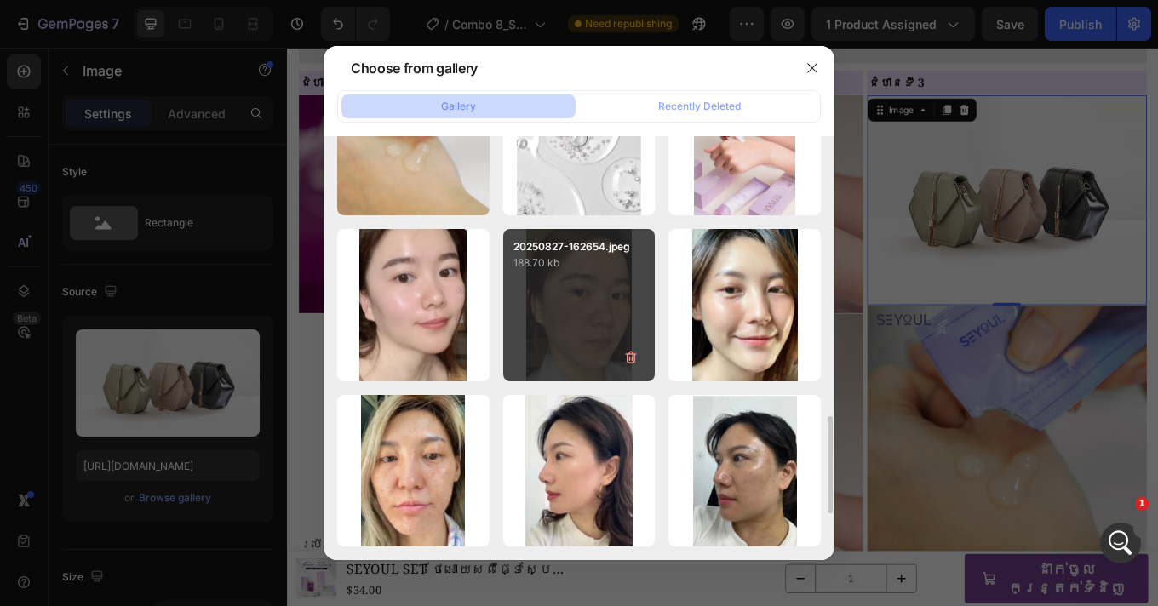
scroll to position [1265, 0]
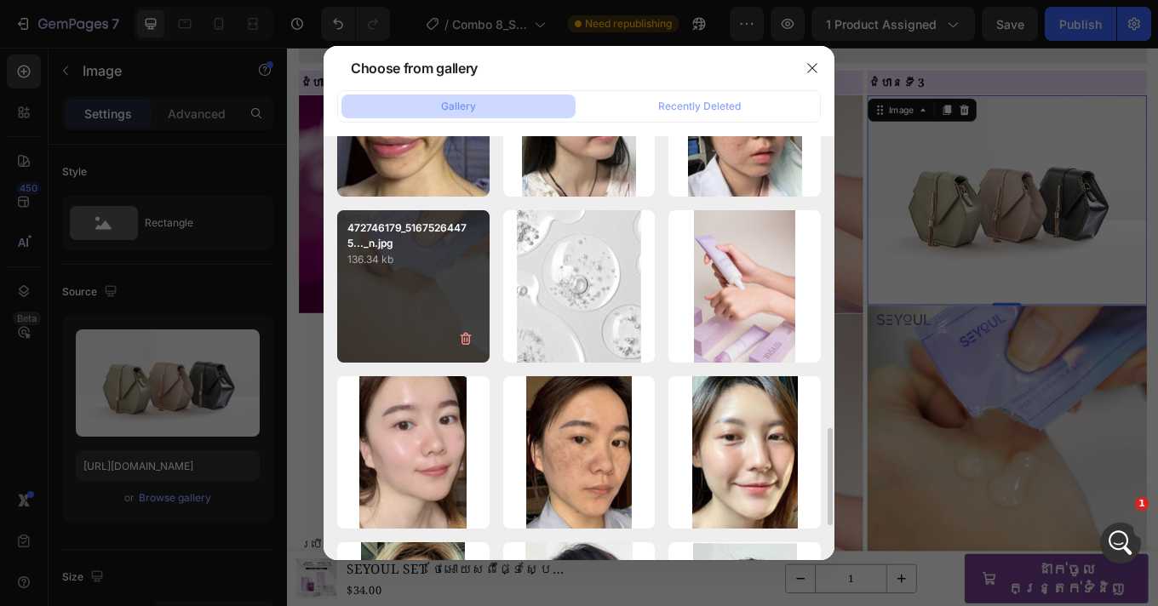
click at [436, 277] on div "472746179_51675264475..._n.jpg 136.34 kb" at bounding box center [413, 286] width 152 height 152
type input "https://cdn.shopify.com/s/files/1/0693/4829/4845/files/gempages_560265856190251…"
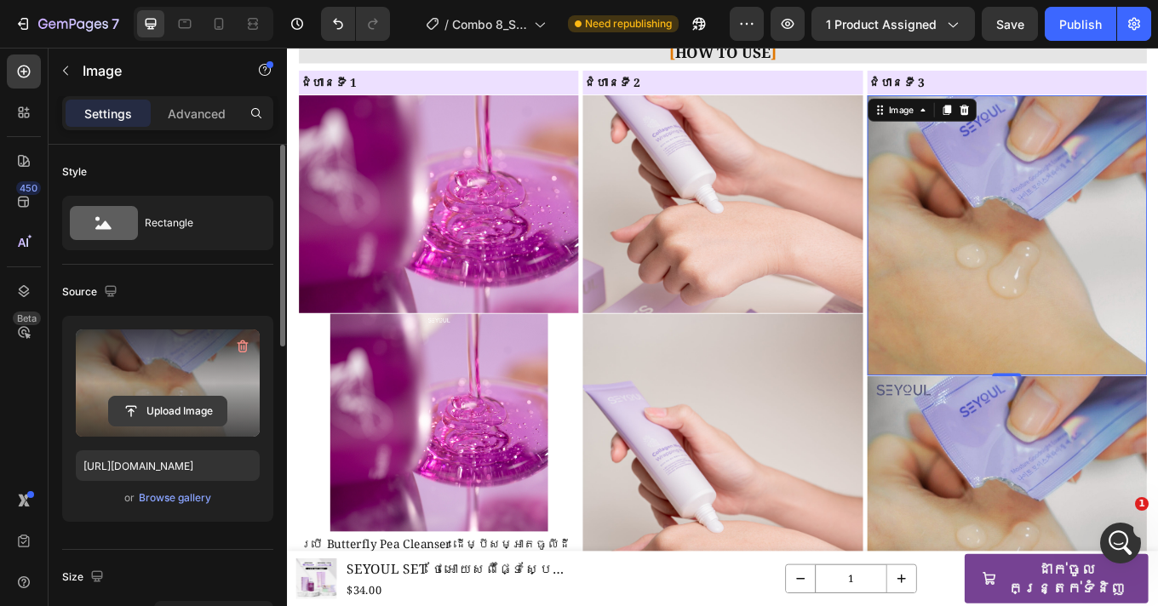
scroll to position [429, 0]
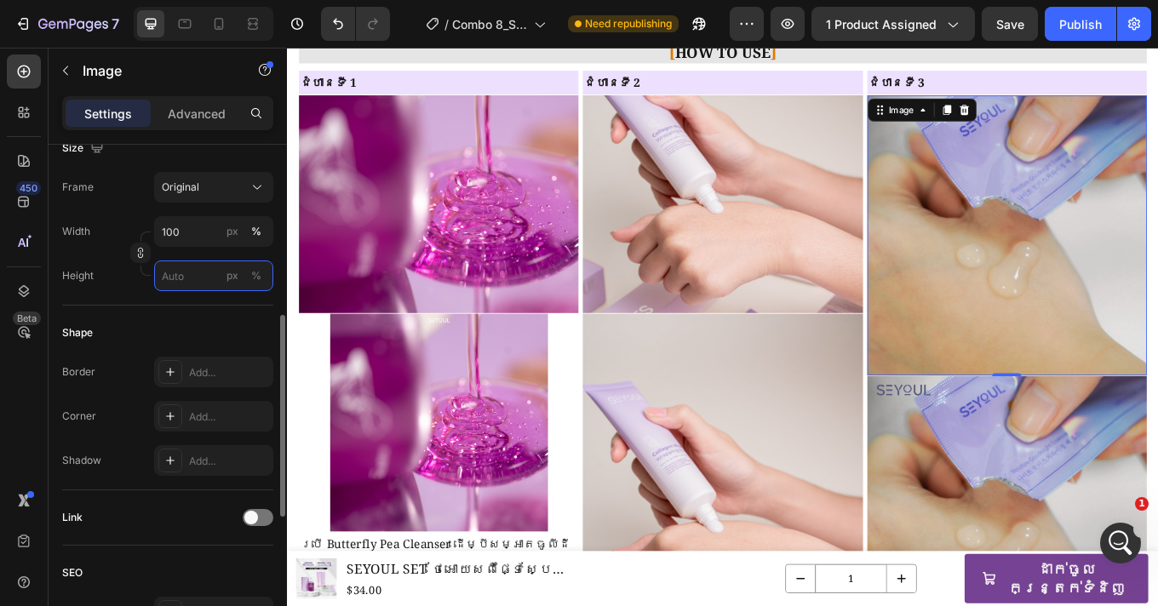
click at [182, 278] on input "px %" at bounding box center [213, 276] width 119 height 31
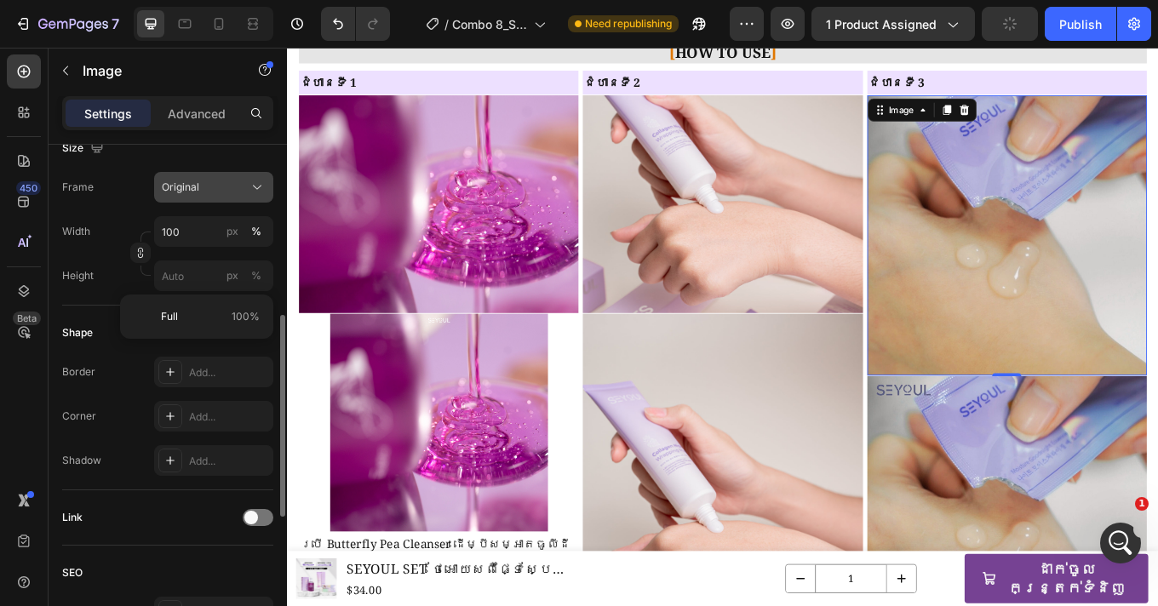
click at [192, 181] on span "Original" at bounding box center [180, 187] width 37 height 15
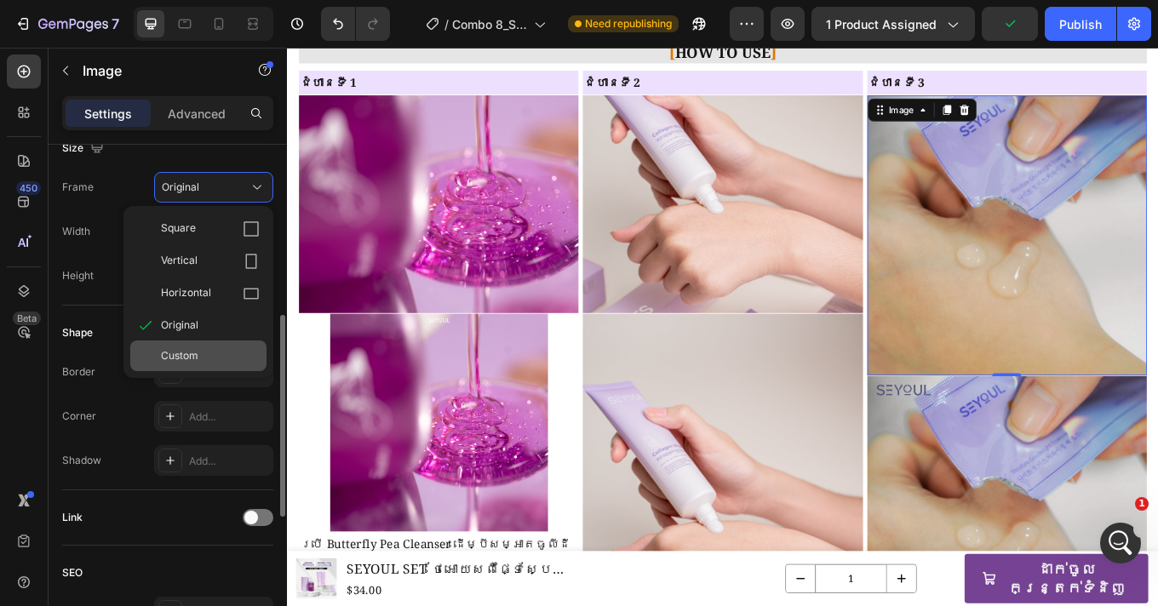
click at [186, 357] on span "Custom" at bounding box center [179, 355] width 37 height 15
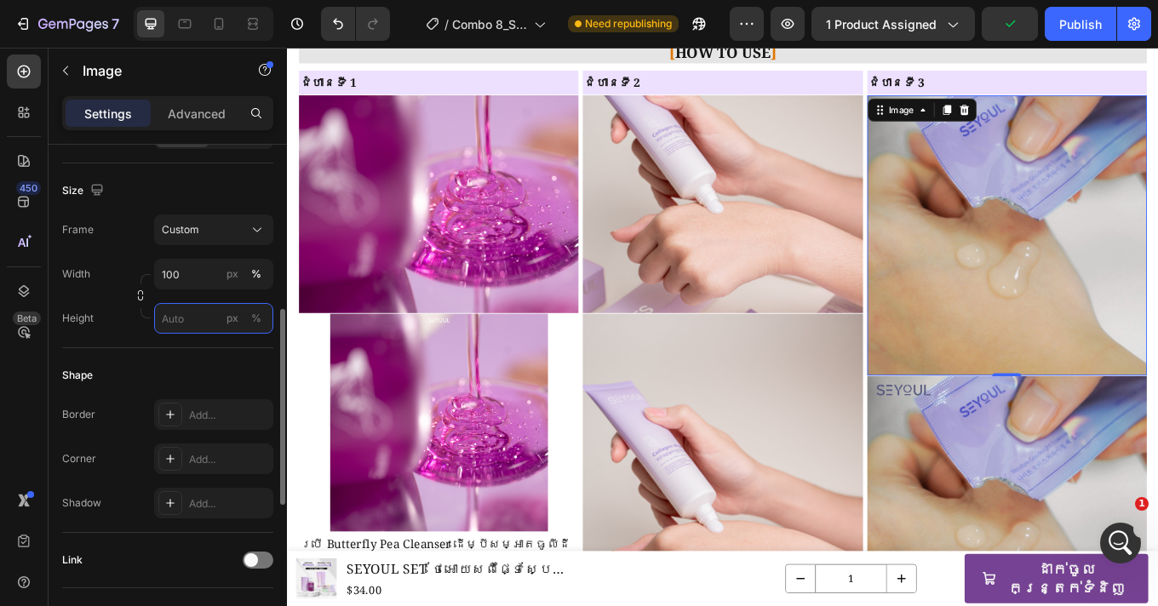
click at [183, 318] on input "px %" at bounding box center [213, 318] width 119 height 31
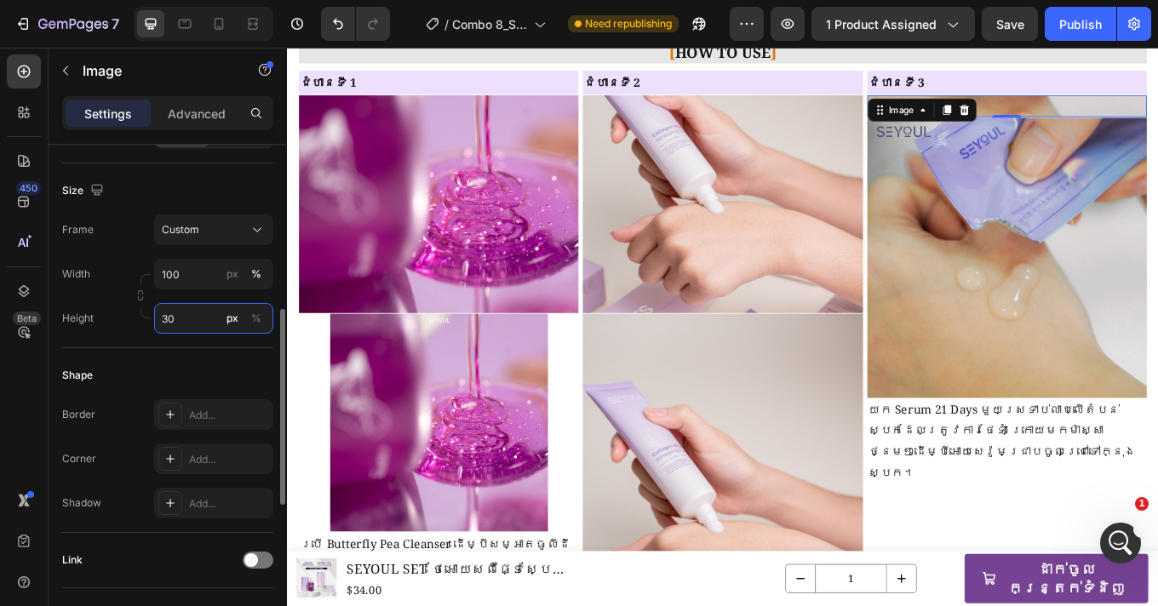
type input "300"
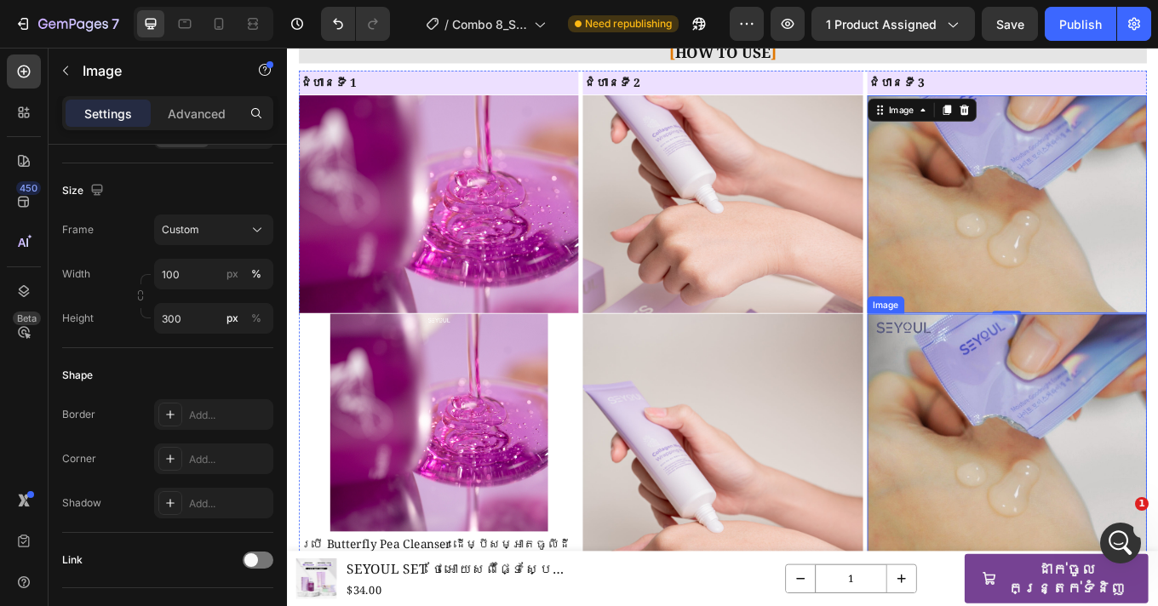
click at [1126, 506] on img at bounding box center [1131, 524] width 328 height 328
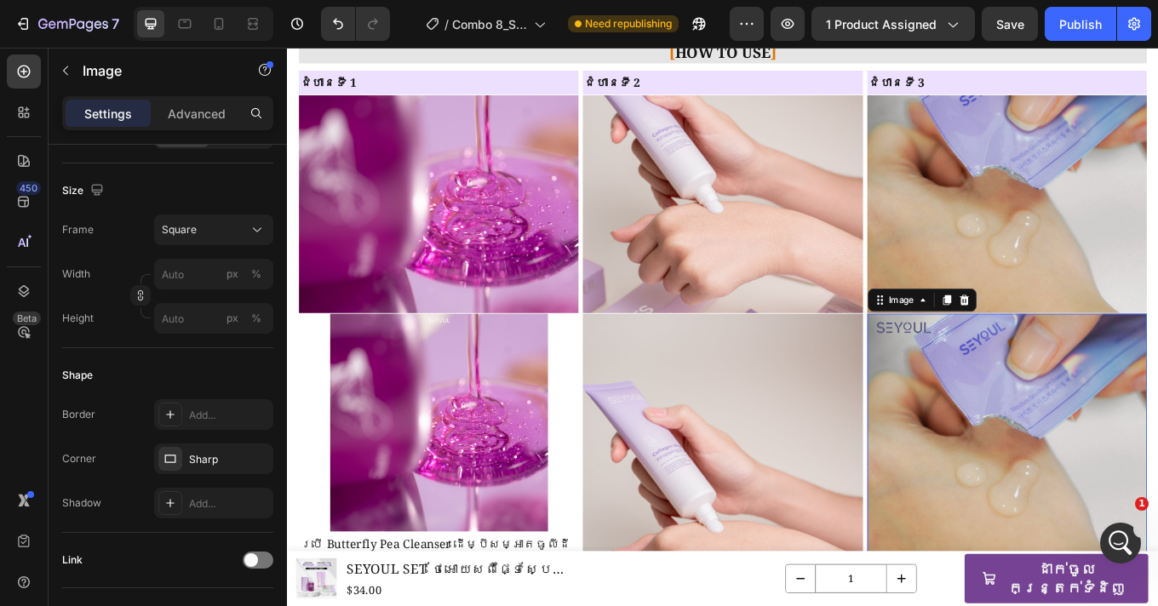
click at [1074, 347] on icon at bounding box center [1081, 344] width 14 height 14
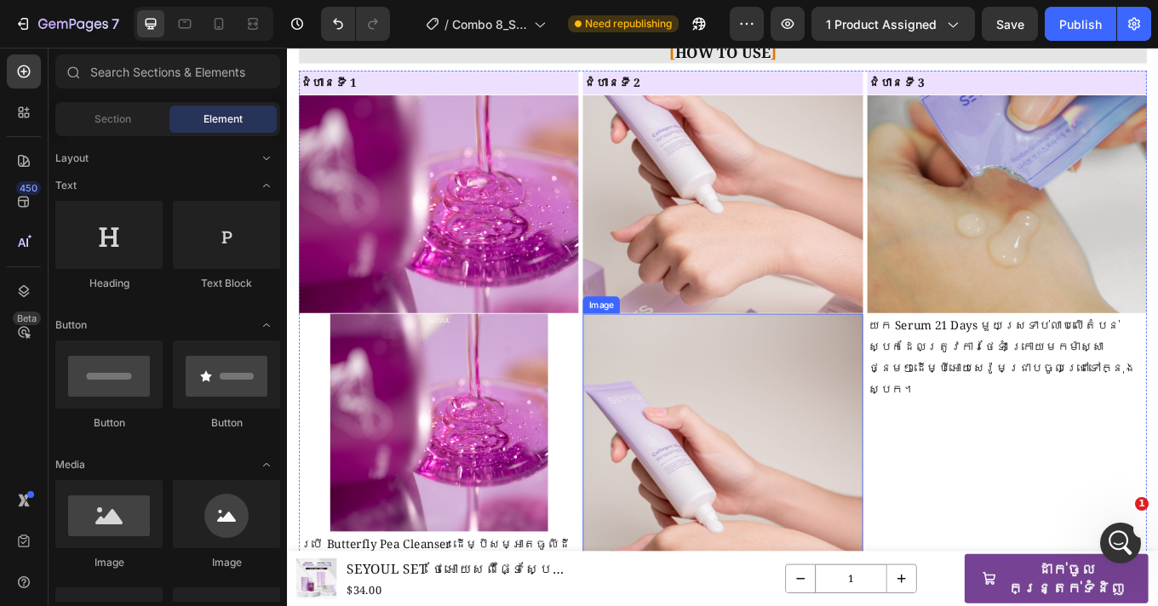
click at [782, 490] on img at bounding box center [798, 606] width 328 height 492
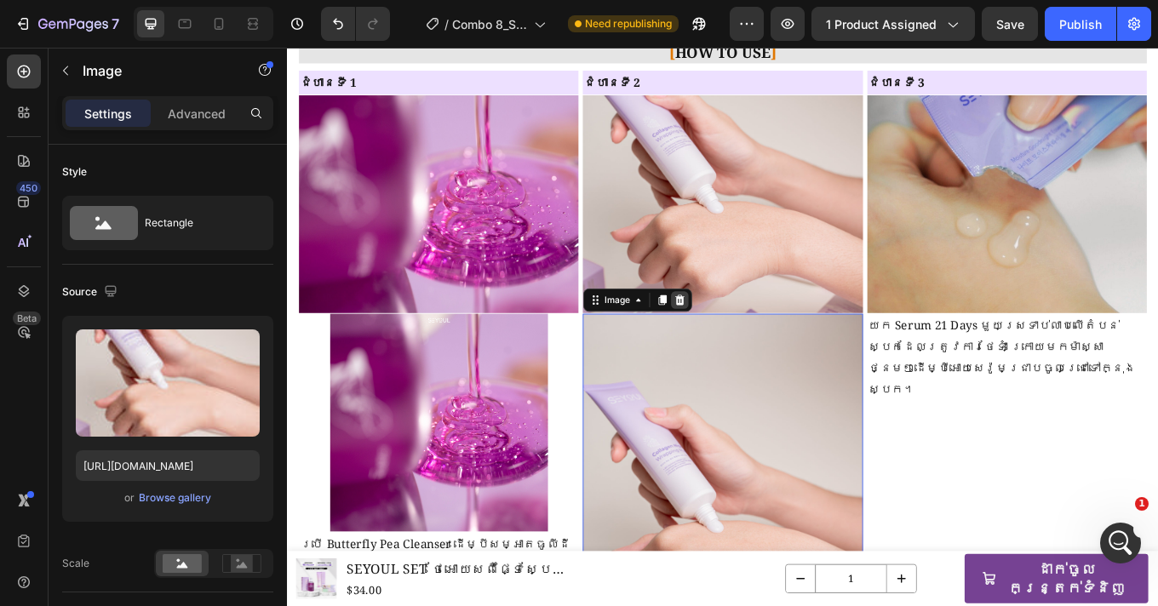
click at [743, 345] on icon at bounding box center [747, 344] width 11 height 12
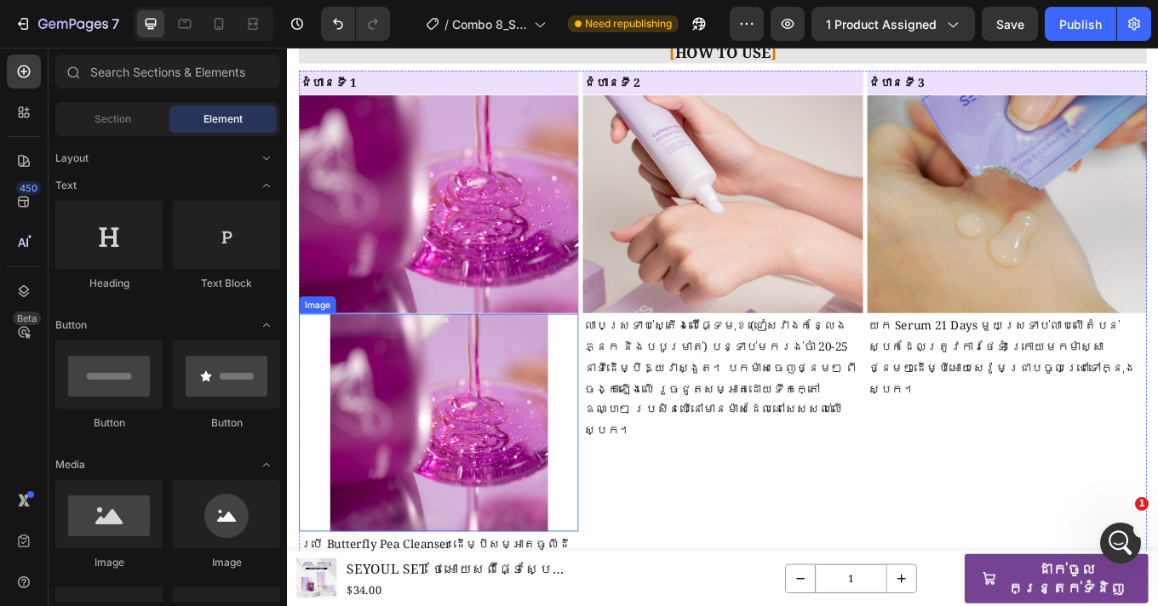
click at [522, 466] on img at bounding box center [464, 487] width 255 height 255
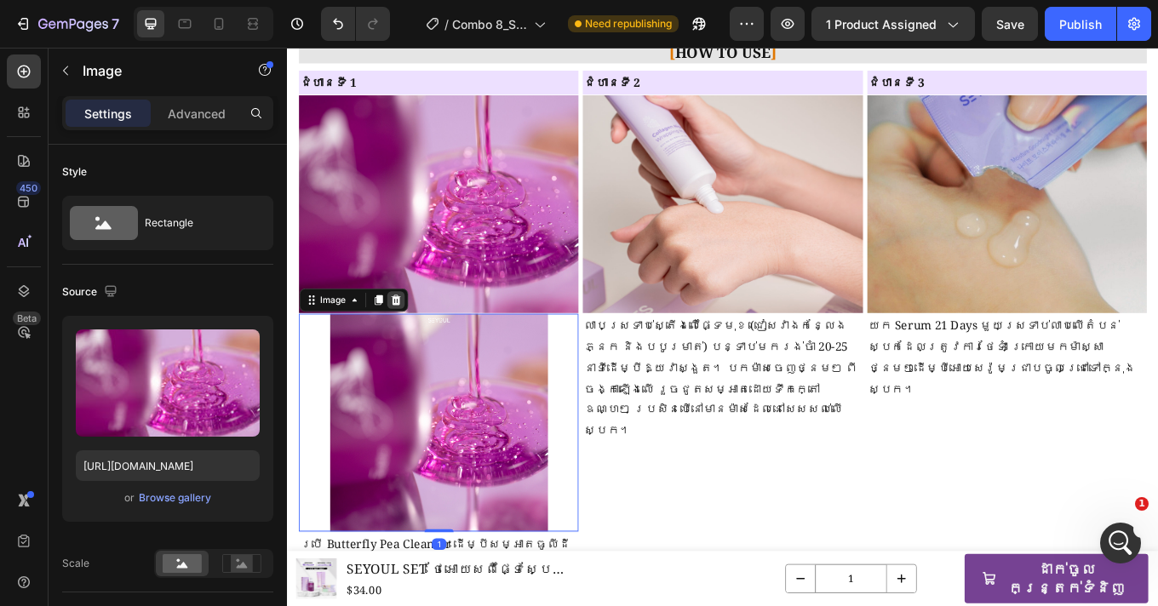
click at [411, 347] on icon at bounding box center [414, 344] width 11 height 12
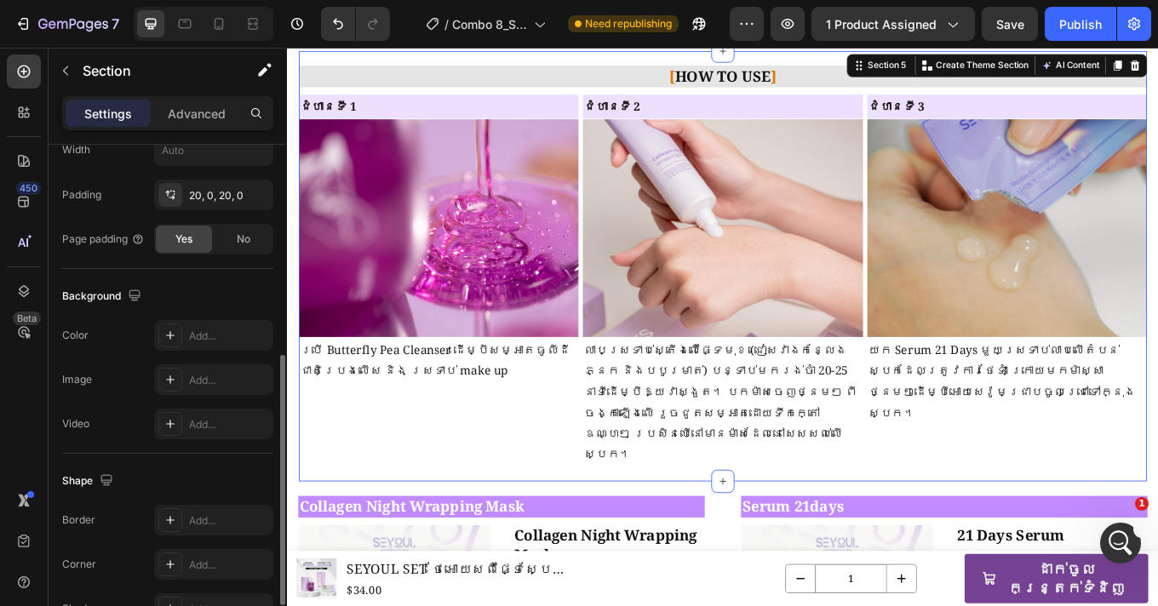
click at [865, 499] on div "[ HOW TO USE ] Heading Image ជំហានទី 1 Text Block ប្រើ Butterfly Pea Cleanser ដ…" at bounding box center [798, 304] width 995 height 505
click at [524, 498] on div "[ HOW TO USE ] Heading Image ជំហានទី 1 Text Block ប្រើ Butterfly Pea Cleanser ដ…" at bounding box center [798, 304] width 995 height 505
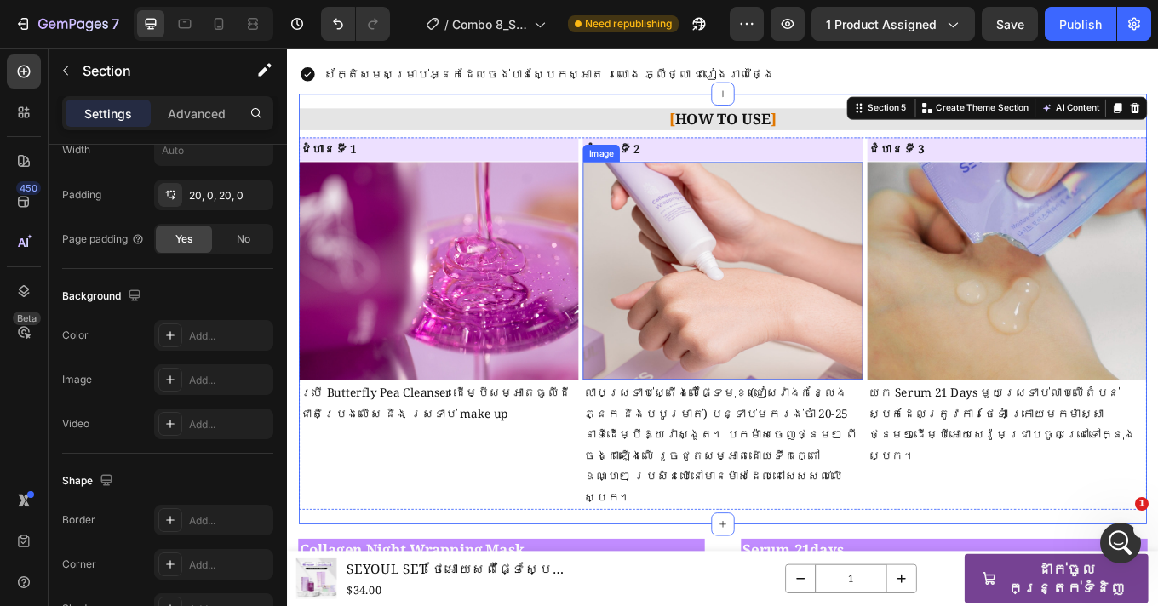
scroll to position [1539, 0]
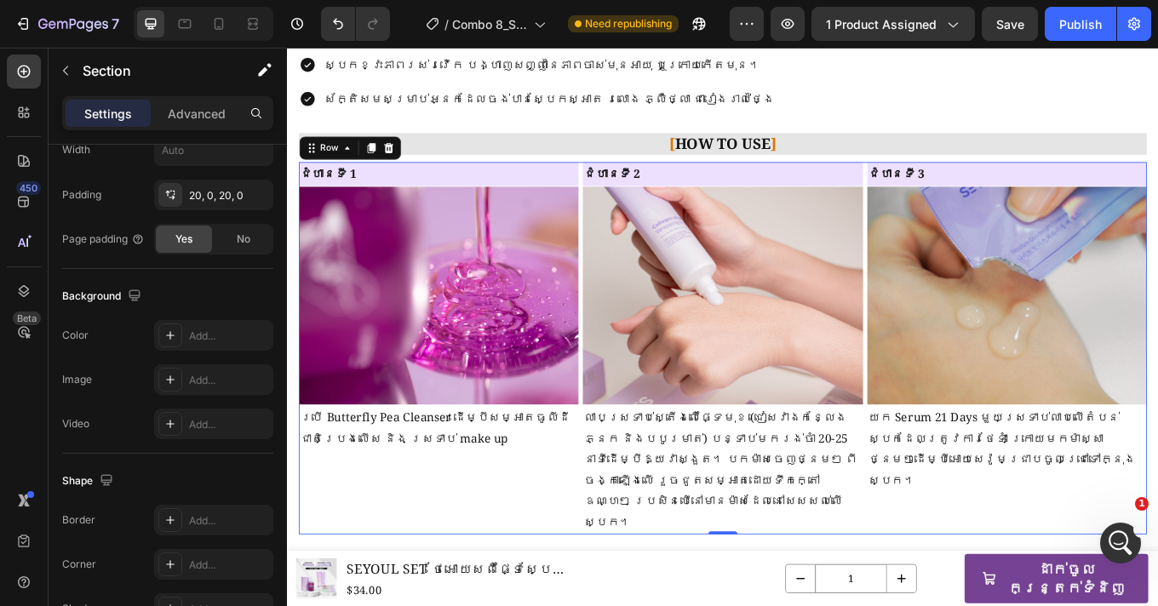
click at [619, 564] on div "ជំហានទី 1 Heading Image ប្រើ Butterfly Pea Cleanser ដើម្បីសម្អាតធូលីដី ជាតិប្រេ…" at bounding box center [465, 400] width 328 height 437
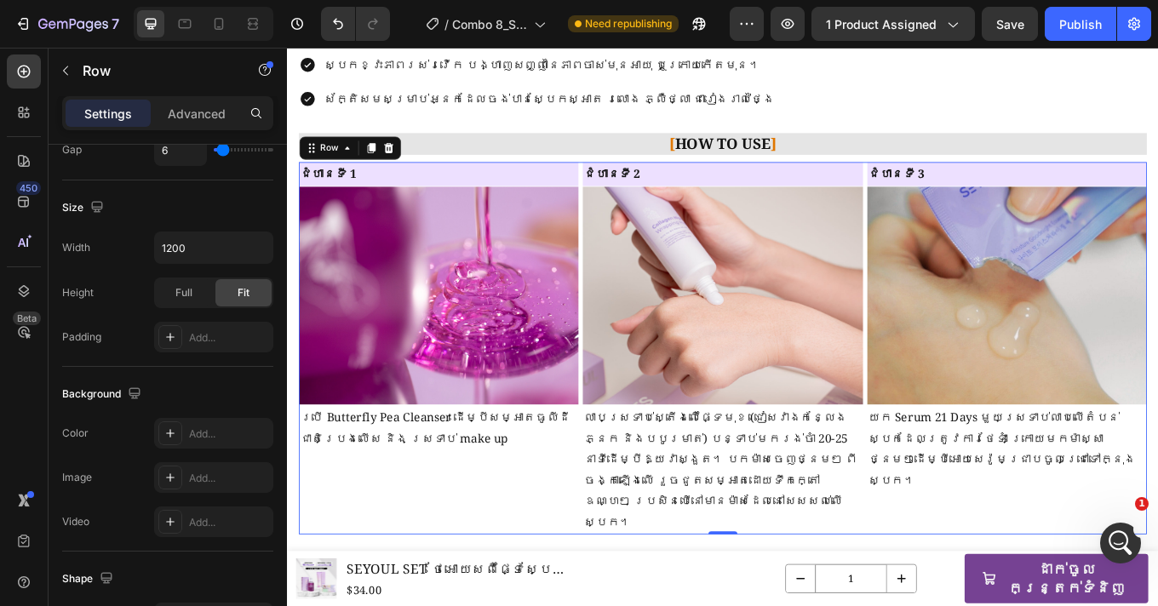
scroll to position [0, 0]
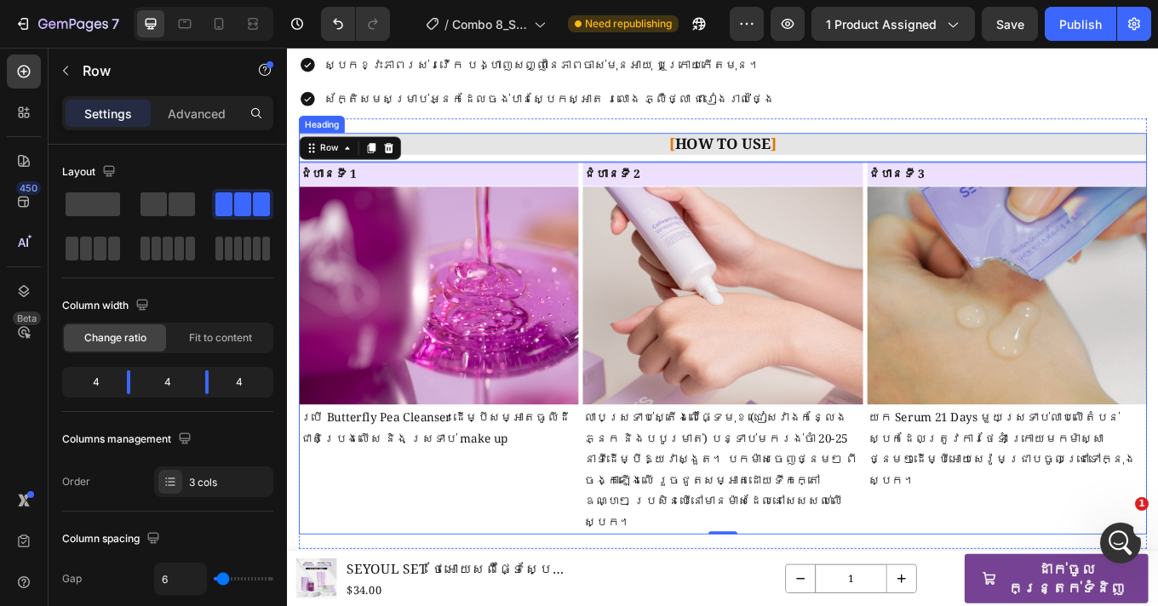
click at [926, 167] on h2 "[ HOW TO USE ]" at bounding box center [798, 161] width 995 height 26
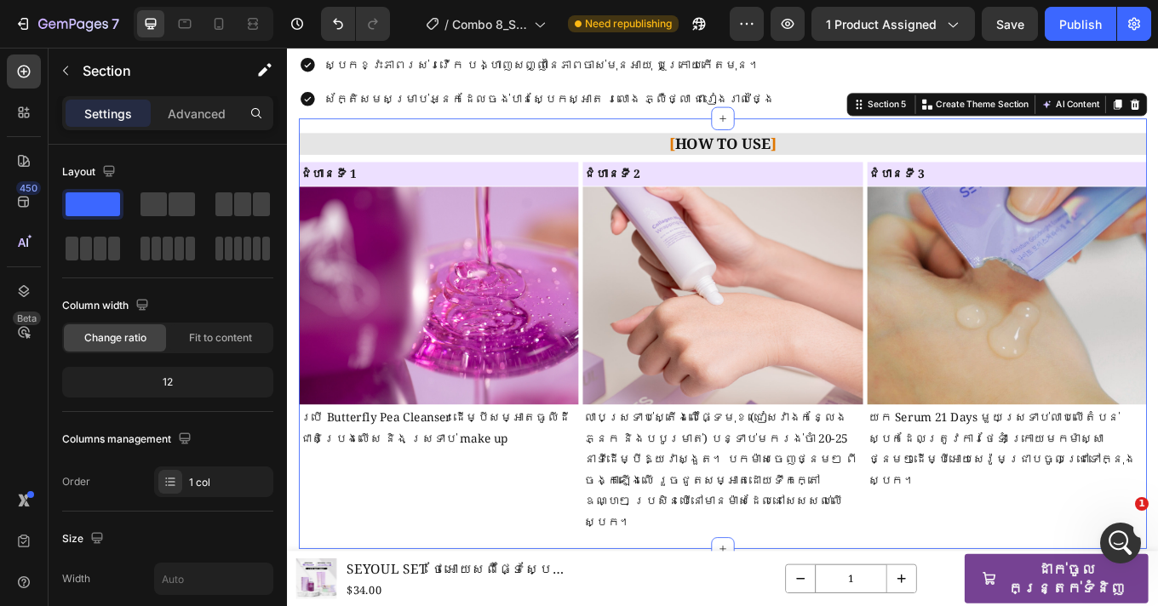
click at [935, 580] on div "[ HOW TO USE ] Heading Image ជំហានទី 1 Text Block ប្រើ Butterfly Pea Cleanser ដ…" at bounding box center [798, 383] width 995 height 505
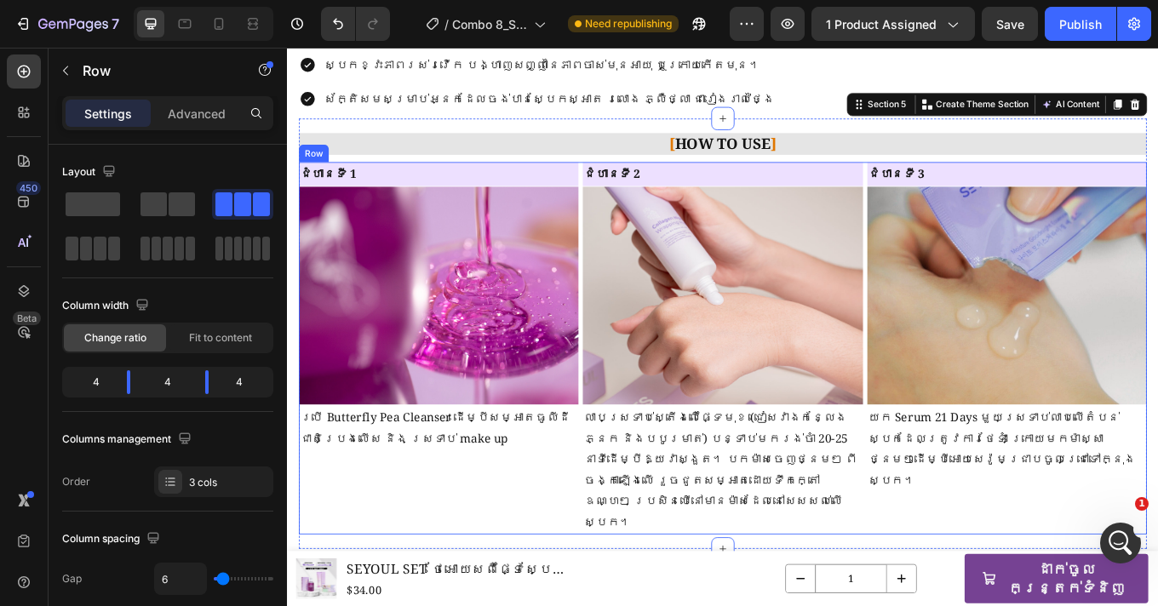
click at [1005, 564] on div "ជំហានទី 3 Heading Image យក Serum 21 Days មួយស្រទាប់លាបលើតំបន់ស្បែកដែលត្រូវការថែ…" at bounding box center [1131, 400] width 328 height 437
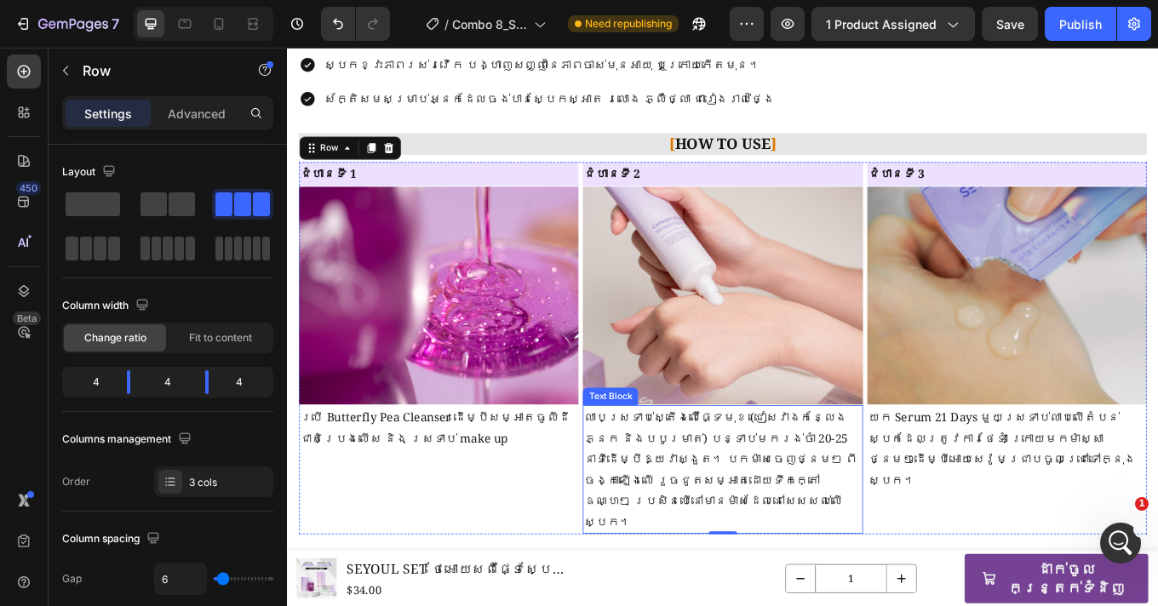
click at [736, 502] on p "លាបស្រទាប់ស្តើងលើផ្ទៃមុខ (ជៀសវាងកន្លែងភ្នែក និងបបូរមាត់) បន្ទាប់មករង់ចាំ 20-25 …" at bounding box center [797, 542] width 324 height 147
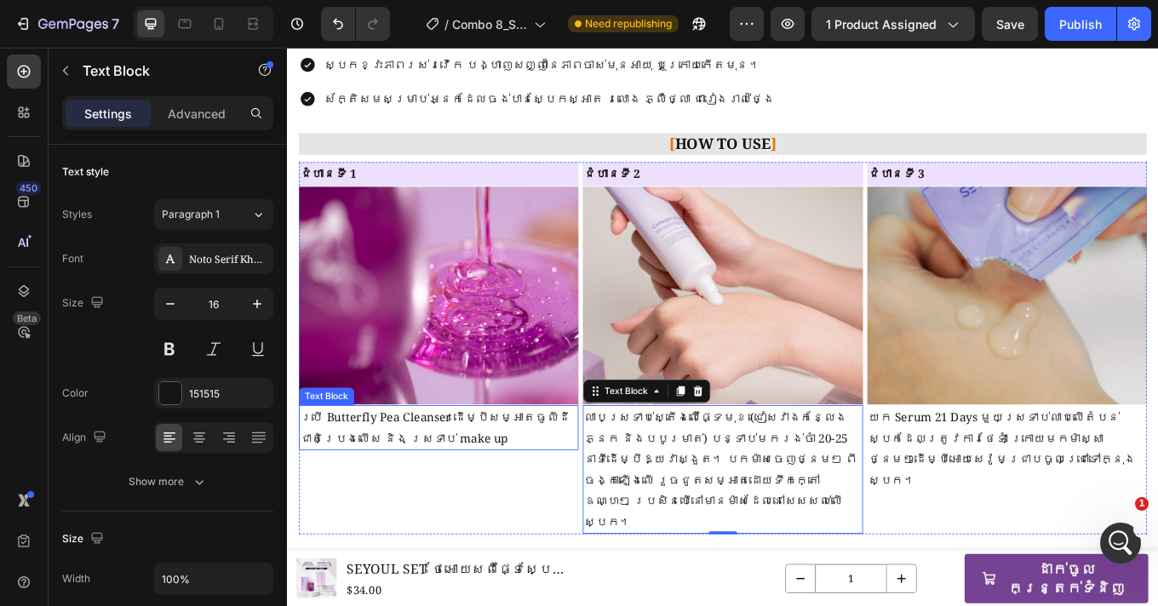
click at [537, 516] on p "ប្រើ Butterfly Pea Cleanser ដើម្បីសម្អាតធូលីដី ជាតិប្រេងលើស និង ស្រទាប់ make up" at bounding box center [464, 493] width 324 height 49
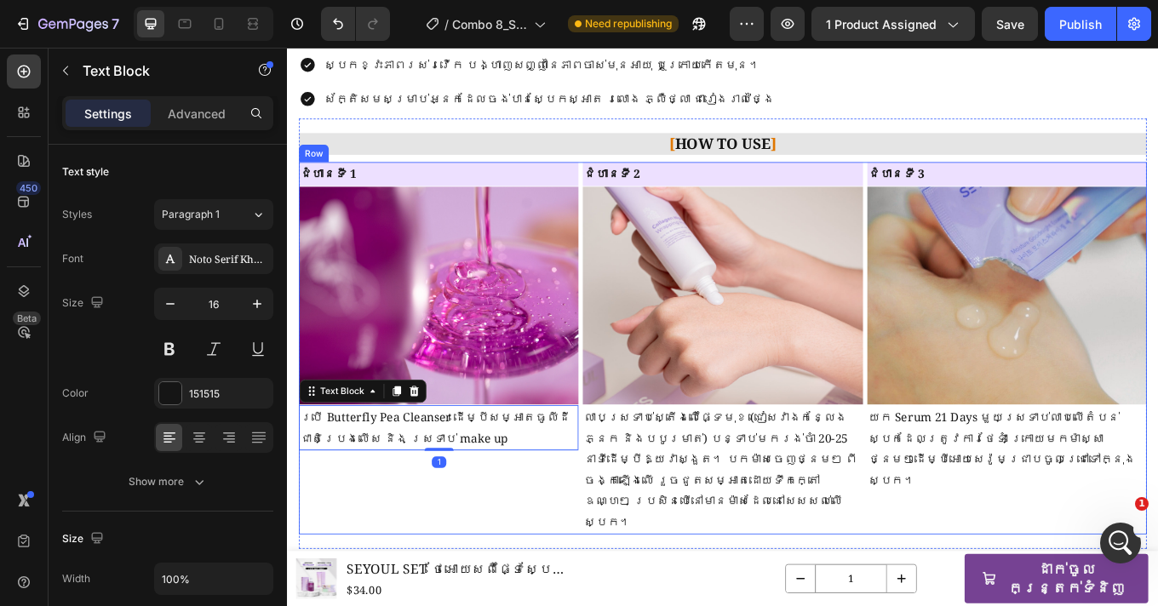
click at [551, 544] on div "ជំហានទី 1 Heading Image ប្រើ Butterfly Pea Cleanser ដើម្បីសម្អាតធូលីដី ជាតិប្រេ…" at bounding box center [465, 400] width 328 height 437
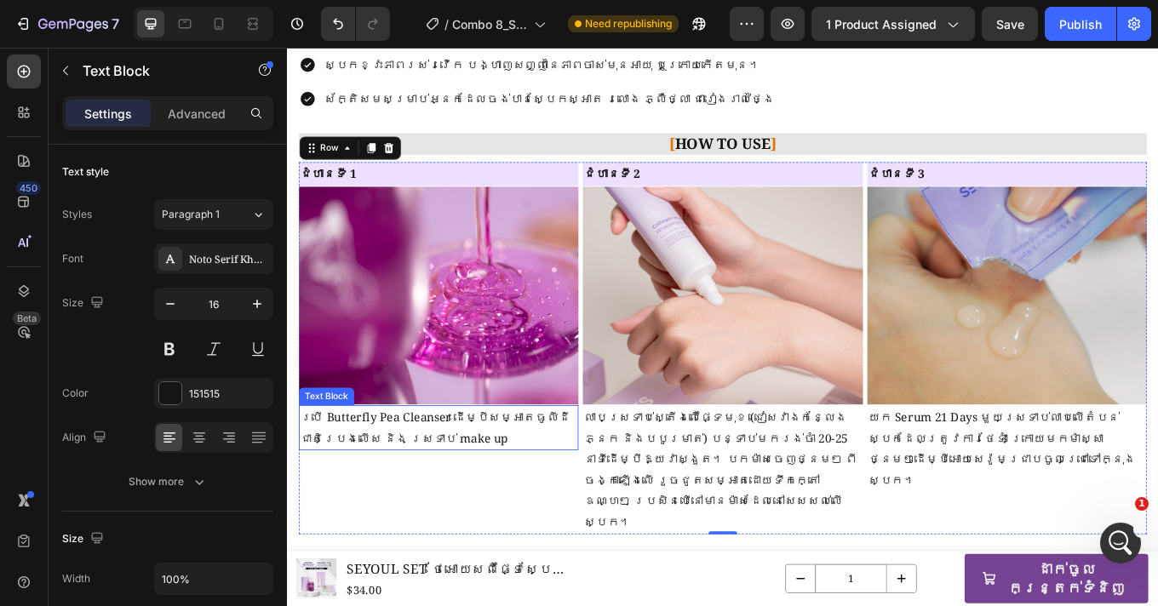
click at [472, 490] on p "ប្រើ Butterfly Pea Cleanser ដើម្បីសម្អាតធូលីដី ជាតិប្រេងលើស និង ស្រទាប់ make up" at bounding box center [464, 493] width 324 height 49
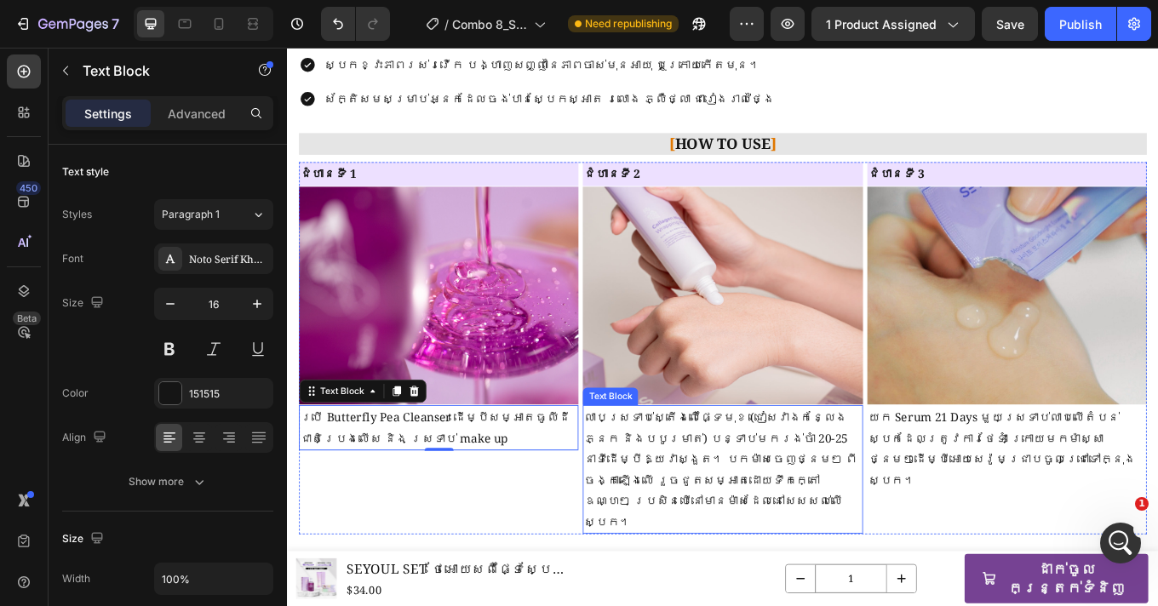
click at [743, 490] on p "លាបស្រទាប់ស្តើងលើផ្ទៃមុខ (ជៀសវាងកន្លែងភ្នែក និងបបូរមាត់) បន្ទាប់មករង់ចាំ 20-25 …" at bounding box center [797, 542] width 324 height 147
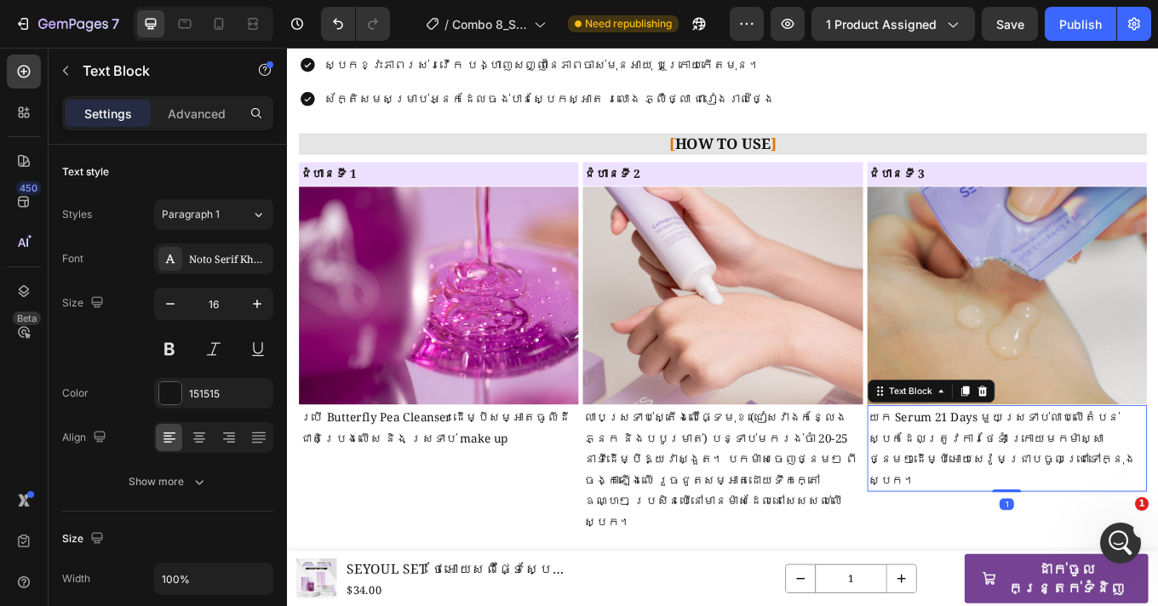
click at [1050, 496] on p "យក Serum 21 Days មួយស្រទាប់លាបលើតំបន់ស្បែកដែលត្រូវការថែទាំ ក្រោយមកម៉ាស្សាថ្នមៗដ…" at bounding box center [1131, 518] width 324 height 98
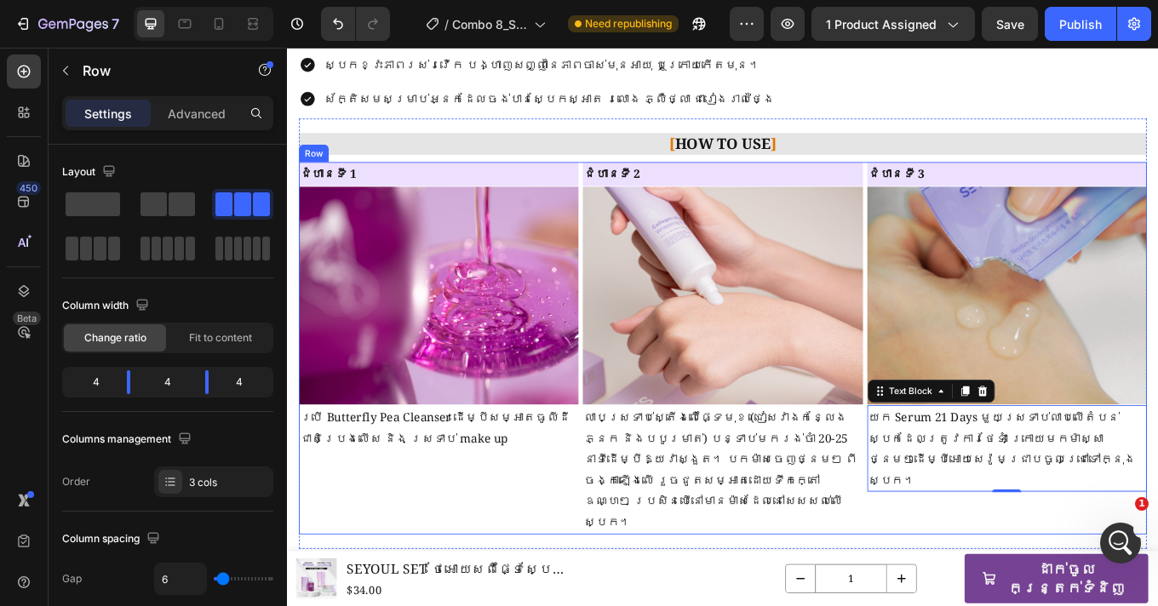
click at [521, 553] on div "ជំហានទី 1 Heading Image ប្រើ Butterfly Pea Cleanser ដើម្បីសម្អាតធូលីដី ជាតិប្រេ…" at bounding box center [465, 400] width 328 height 437
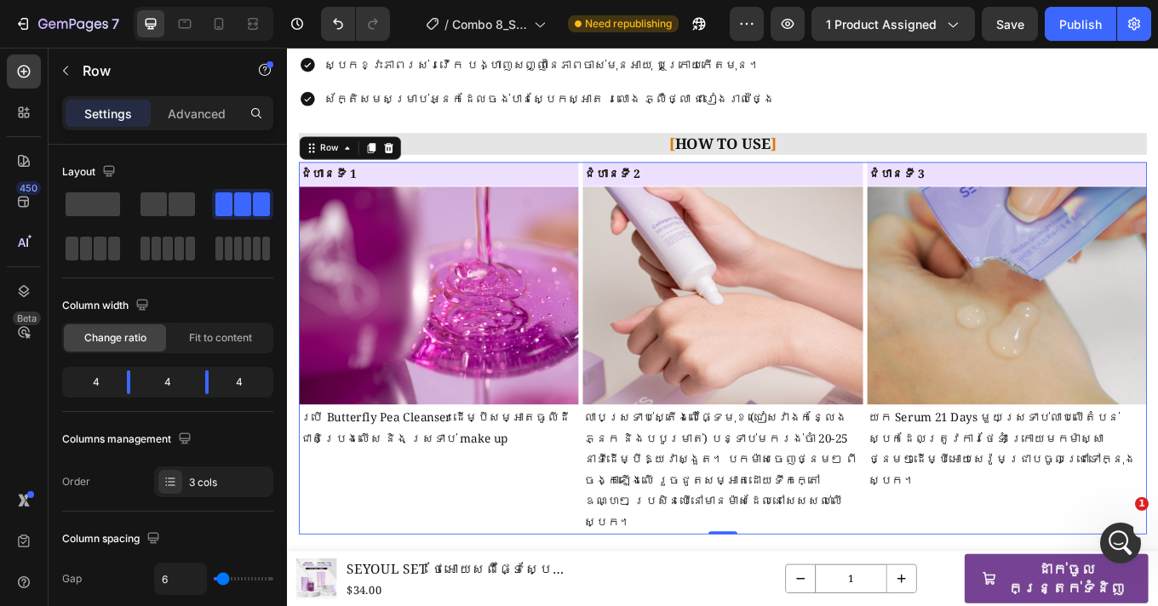
click at [557, 553] on div "ជំហានទី 1 Heading Image ប្រើ Butterfly Pea Cleanser ដើម្បីសម្អាតធូលីដី ជាតិប្រេ…" at bounding box center [465, 400] width 328 height 437
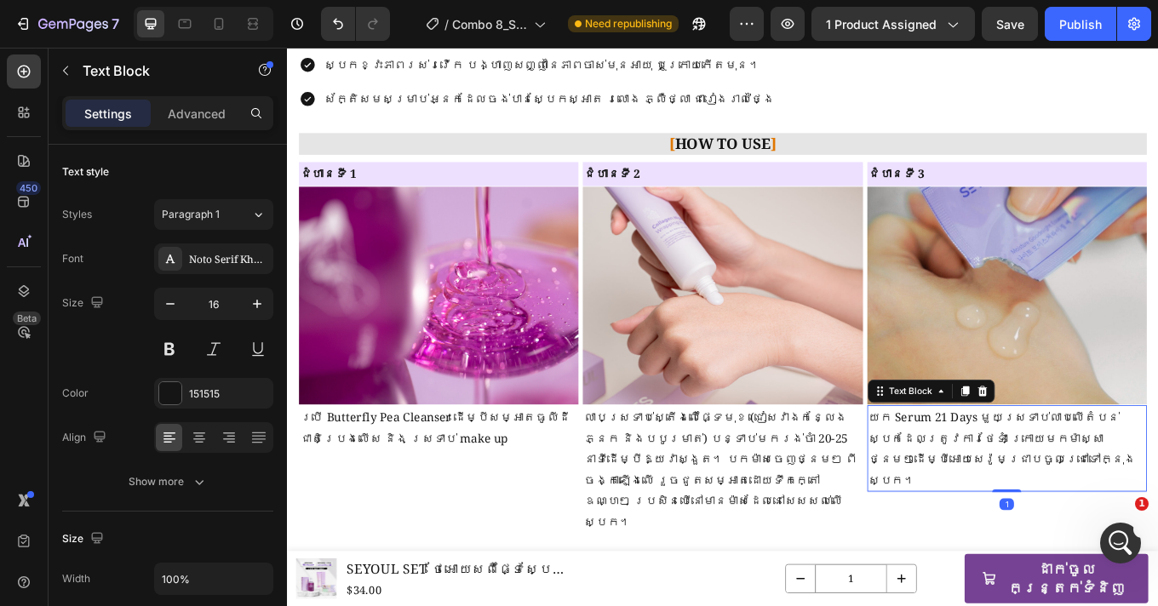
click at [1049, 505] on p "យក Serum 21 Days មួយស្រទាប់លាបលើតំបន់ស្បែកដែលត្រូវការថែទាំ ក្រោយមកម៉ាស្សាថ្នមៗដ…" at bounding box center [1131, 518] width 324 height 98
click at [614, 480] on p "ប្រើ Butterfly Pea Cleanser ដើម្បីសម្អាតធូលីដី ជាតិប្រេងលើស និង ស្រទាប់ make up" at bounding box center [464, 493] width 324 height 49
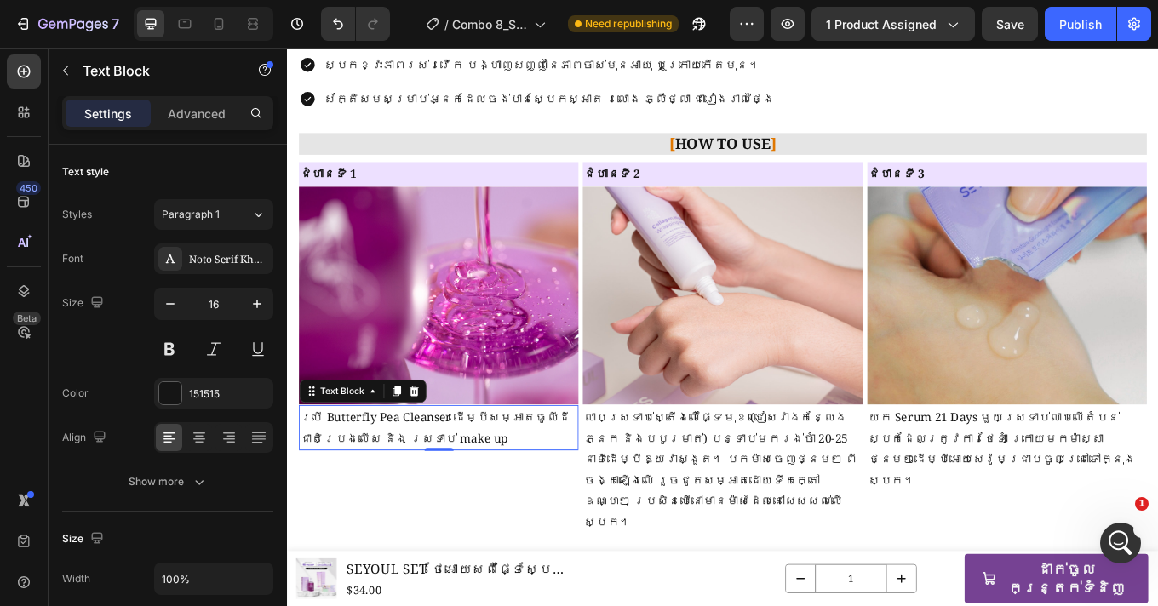
click at [614, 480] on p "ប្រើ Butterfly Pea Cleanser ដើម្បីសម្អាតធូលីដី ជាតិប្រេងលើស និង ស្រទាប់ make up" at bounding box center [464, 493] width 324 height 49
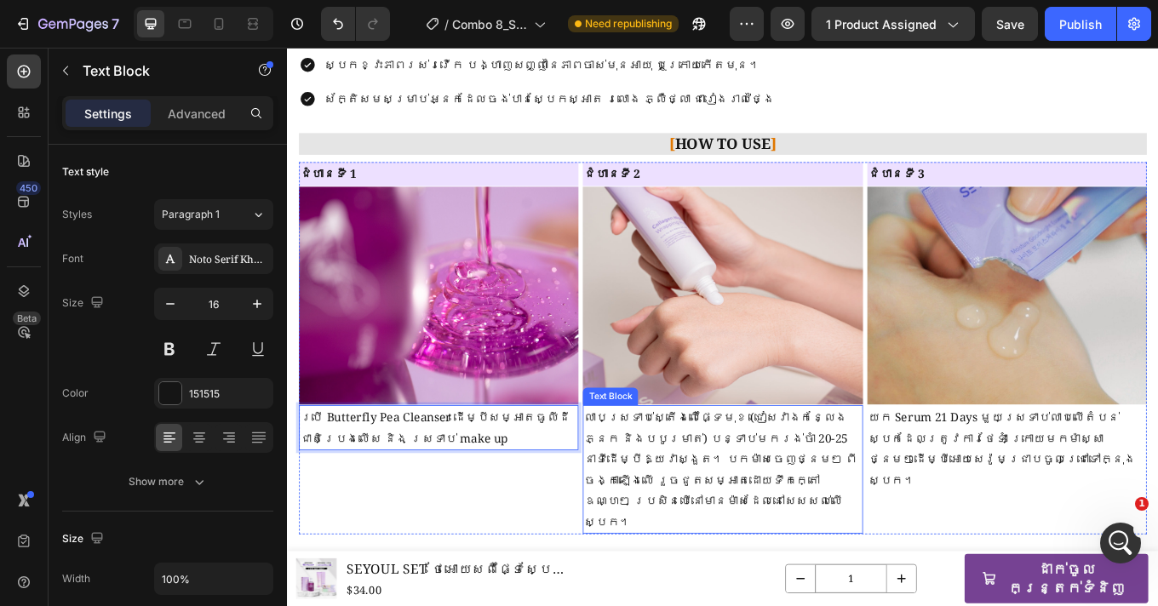
click at [899, 530] on p "លាបស្រទាប់ស្តើងលើផ្ទៃមុខ (ជៀសវាងកន្លែងភ្នែក និងបបូរមាត់) បន្ទាប់មករង់ចាំ 20-25 …" at bounding box center [797, 542] width 324 height 147
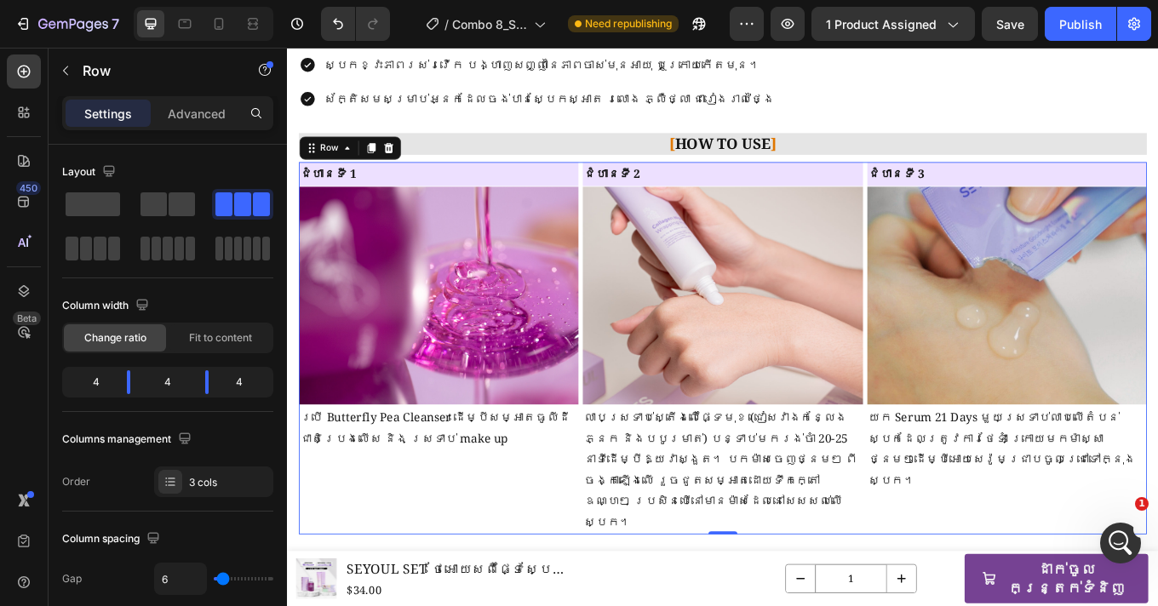
click at [588, 521] on div "ជំហានទី 1 Heading Image ប្រើ Butterfly Pea Cleanser ដើម្បីសម្អាតធូលីដី ជាតិប្រេ…" at bounding box center [465, 400] width 328 height 437
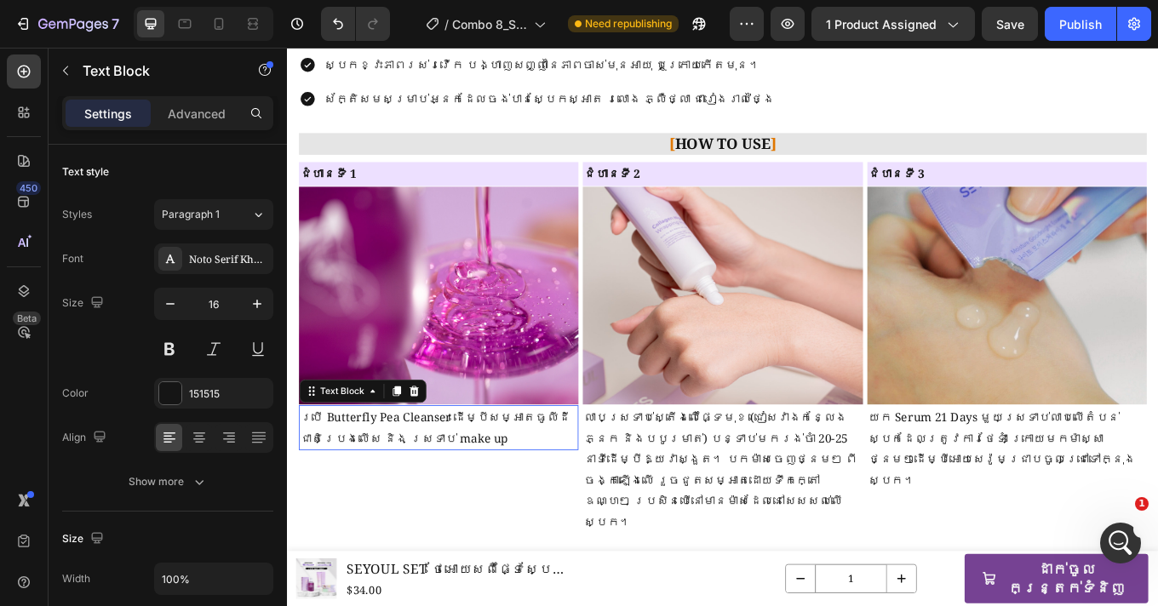
click at [571, 517] on p "ប្រើ Butterfly Pea Cleanser ដើម្បីសម្អាតធូលីដី ជាតិប្រេងលើស និង ស្រទាប់ make up" at bounding box center [464, 493] width 324 height 49
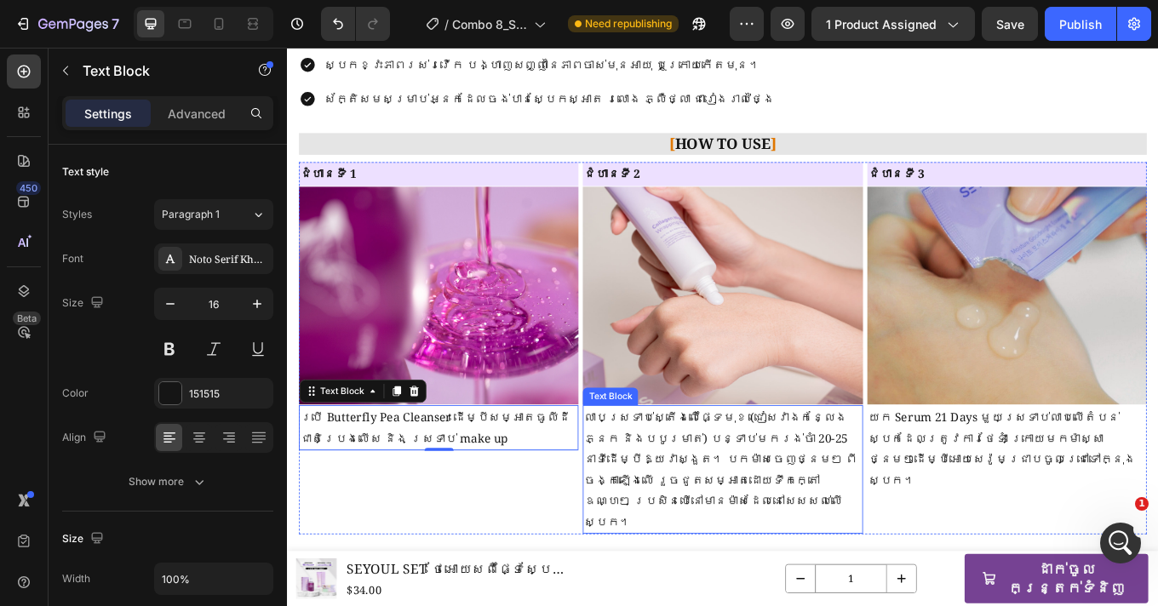
click at [768, 538] on p "លាបស្រទាប់ស្តើងលើផ្ទៃមុខ (ជៀសវាងកន្លែងភ្នែក និងបបូរមាត់) បន្ទាប់មករង់ចាំ 20-25 …" at bounding box center [797, 542] width 324 height 147
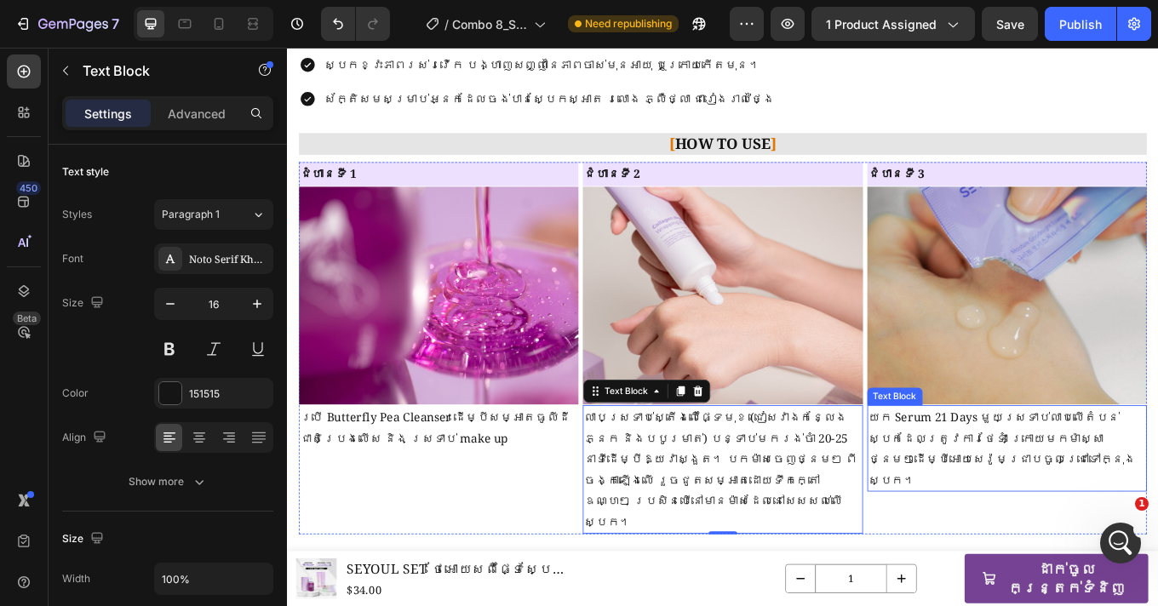
click at [1003, 513] on p "យក Serum 21 Days មួយស្រទាប់លាបលើតំបន់ស្បែកដែលត្រូវការថែទាំ ក្រោយមកម៉ាស្សាថ្នមៗដ…" at bounding box center [1131, 518] width 324 height 98
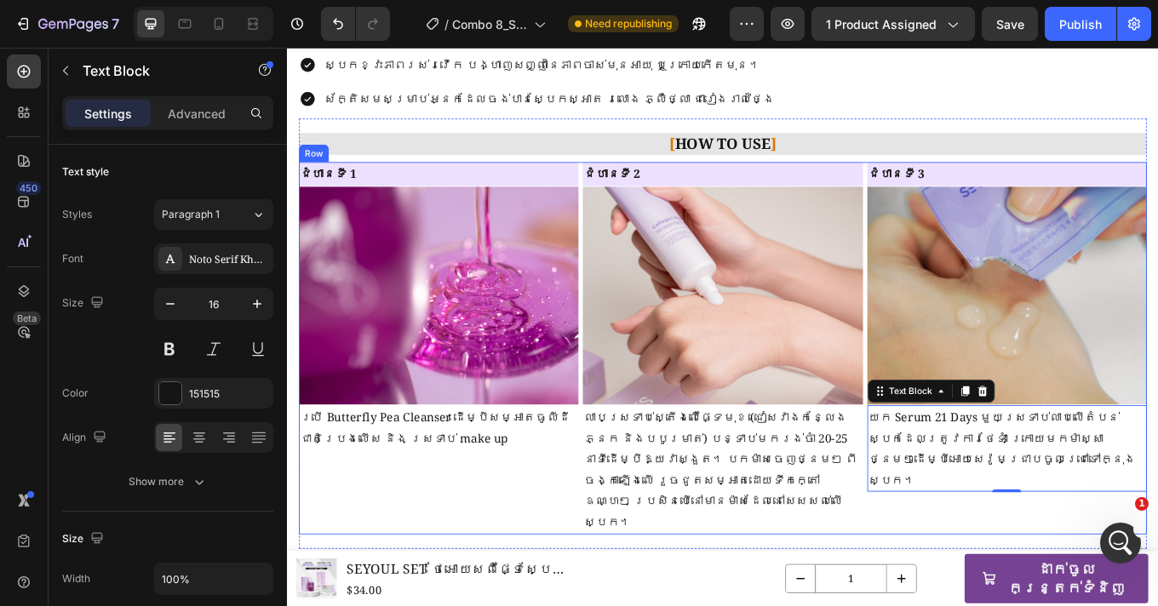
click at [983, 559] on div "ជំហានទី 3 Heading Image យក Serum 21 Days មួយស្រទាប់លាបលើតំបន់ស្បែកដែលត្រូវការថែ…" at bounding box center [1131, 400] width 328 height 437
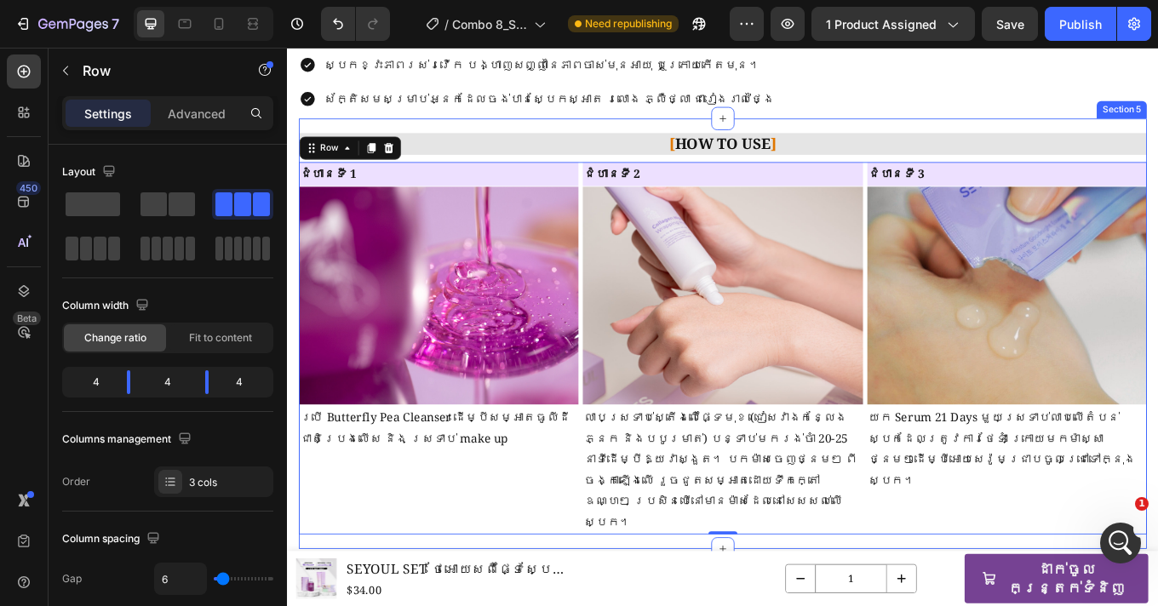
click at [766, 583] on div "[ HOW TO USE ] Heading Image ជំហានទី 1 Text Block ប្រើ Butterfly Pea Cleanser ដ…" at bounding box center [798, 383] width 995 height 505
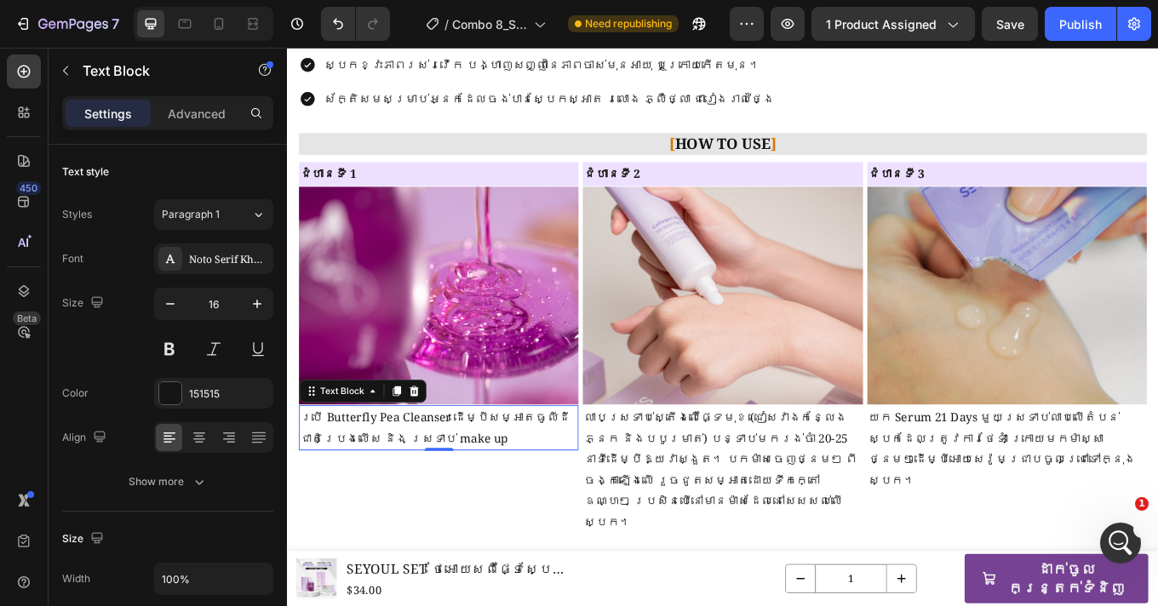
click at [501, 505] on p "ប្រើ Butterfly Pea Cleanser ដើម្បីសម្អាតធូលីដី ជាតិប្រេងលើស និង ស្រទាប់ make up" at bounding box center [464, 493] width 324 height 49
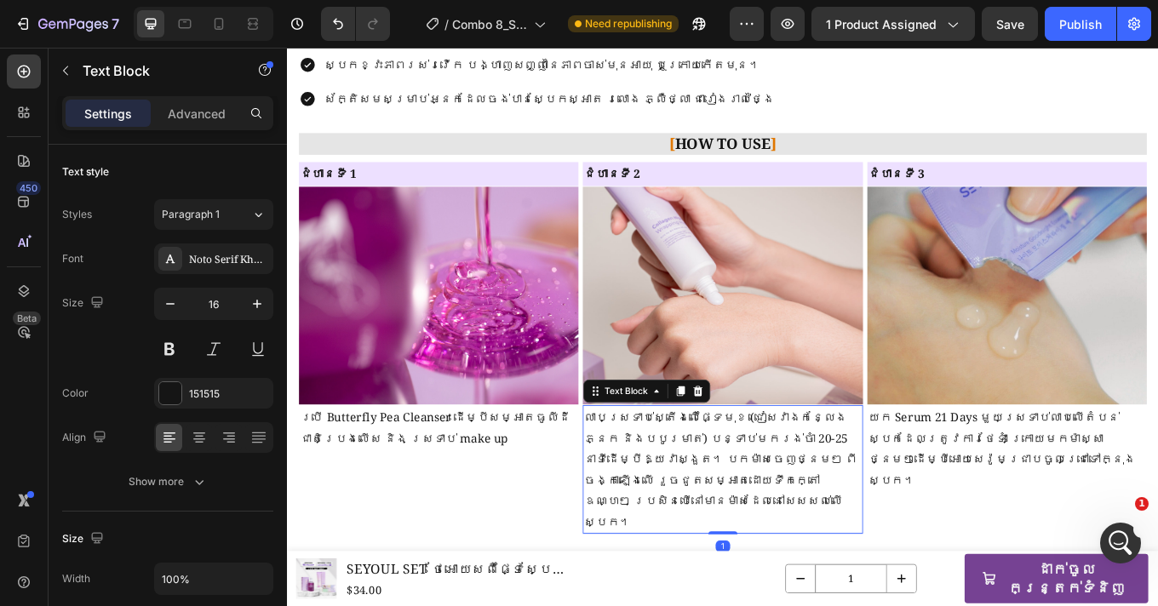
click at [763, 508] on p "លាបស្រទាប់ស្តើងលើផ្ទៃមុខ (ជៀសវាងកន្លែងភ្នែក និងបបូរមាត់) បន្ទាប់មករង់ចាំ 20-25 …" at bounding box center [797, 542] width 324 height 147
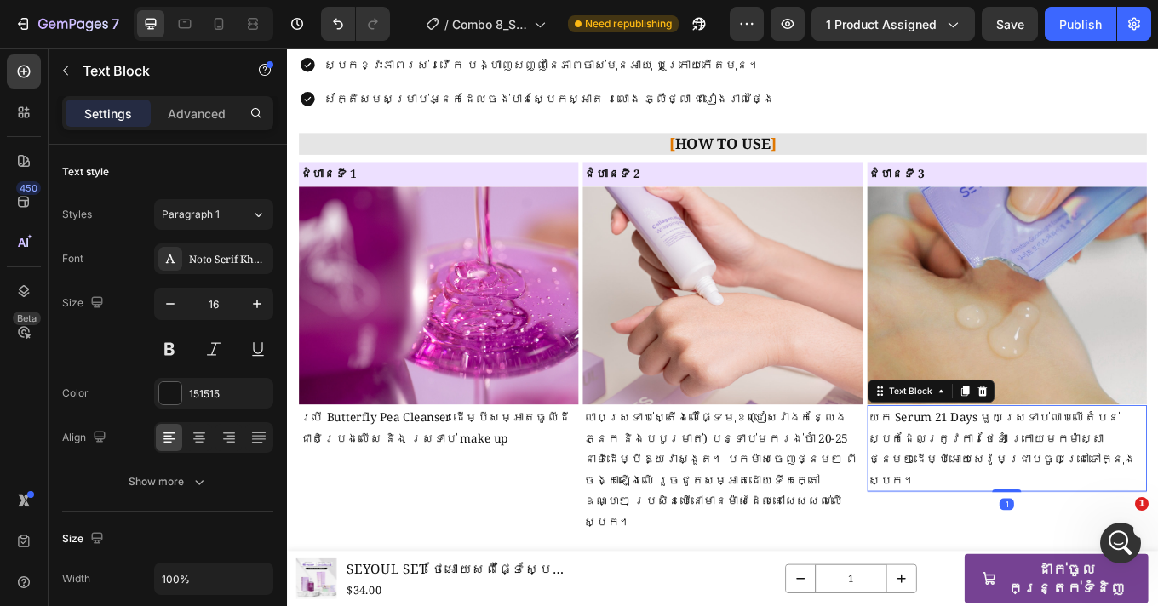
click at [1029, 502] on p "យក Serum 21 Days មួយស្រទាប់លាបលើតំបន់ស្បែកដែលត្រូវការថែទាំ ក្រោយមកម៉ាស្សាថ្នមៗដ…" at bounding box center [1131, 518] width 324 height 98
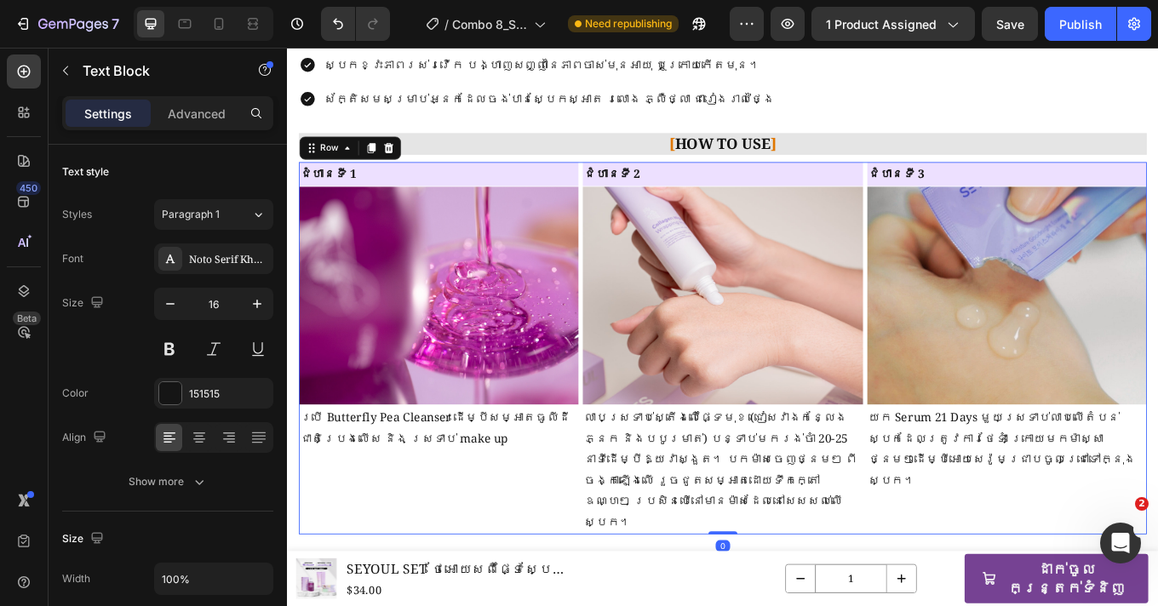
click at [486, 552] on div "ជំហានទី 1 Heading Image ប្រើ Butterfly Pea Cleanser ដើម្បីសម្អាតធូលីដី ជាតិប្រេ…" at bounding box center [465, 400] width 328 height 437
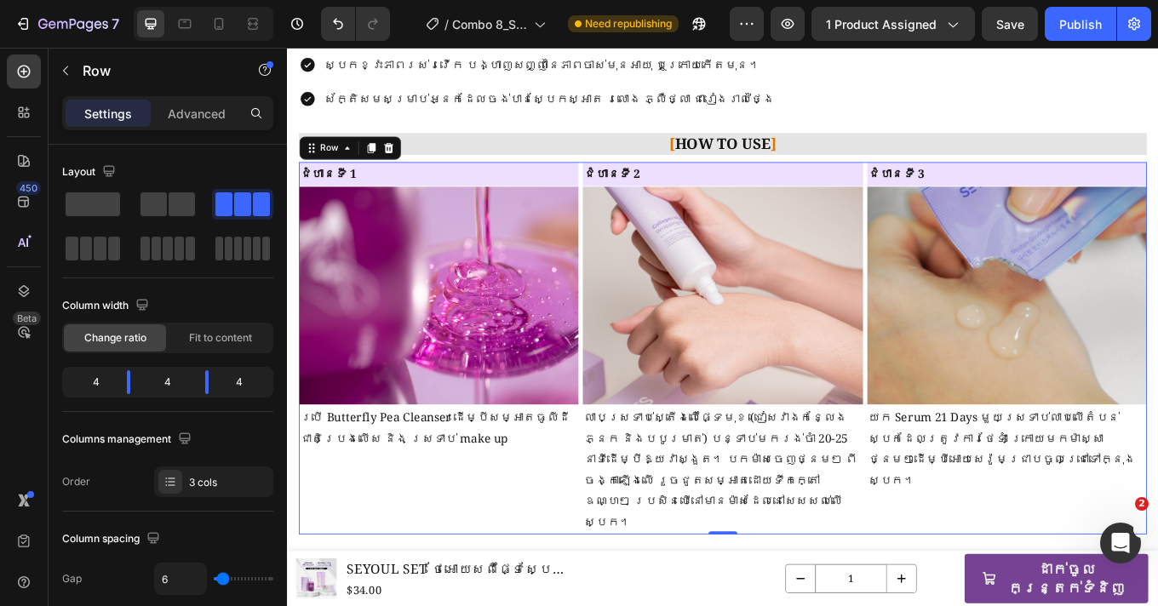
click at [574, 559] on div "ជំហានទី 1 Heading Image ប្រើ Butterfly Pea Cleanser ដើម្បីសម្អាតធូលីដី ជាតិប្រេ…" at bounding box center [465, 400] width 328 height 437
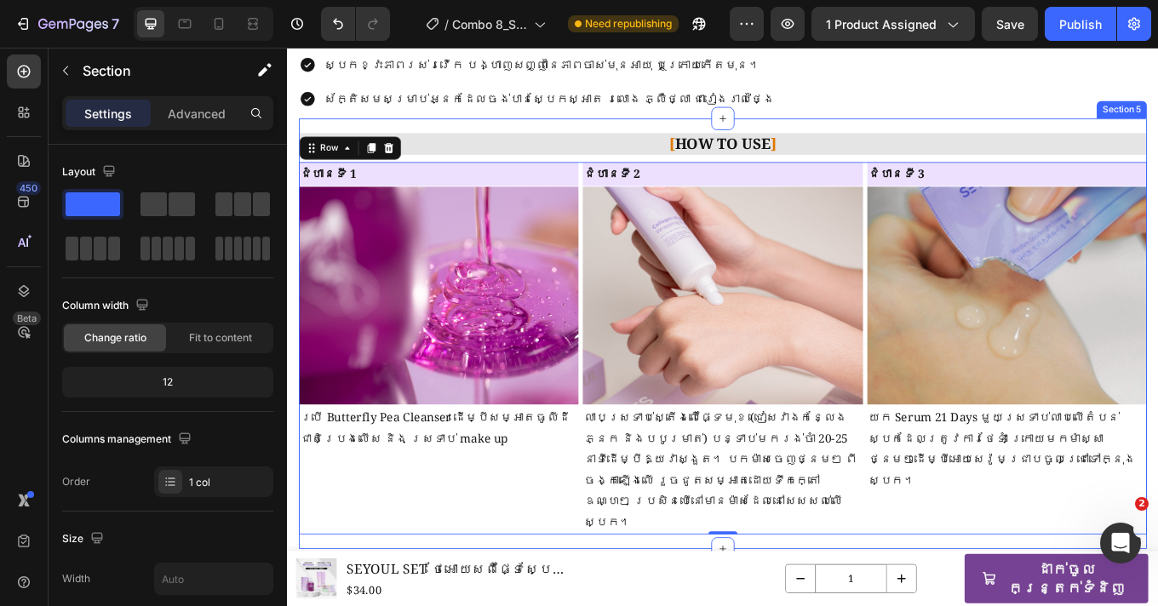
click at [663, 586] on div "[ HOW TO USE ] Heading Image ជំហានទី 1 Text Block ប្រើ Butterfly Pea Cleanser ដ…" at bounding box center [798, 383] width 995 height 505
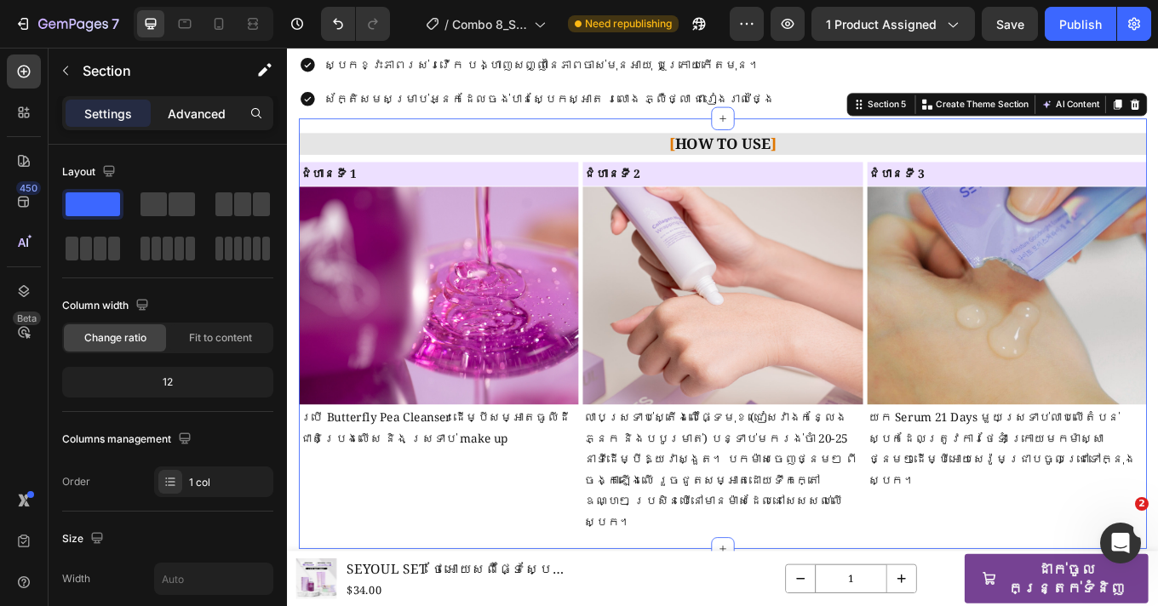
click at [181, 123] on div "Advanced" at bounding box center [196, 113] width 85 height 27
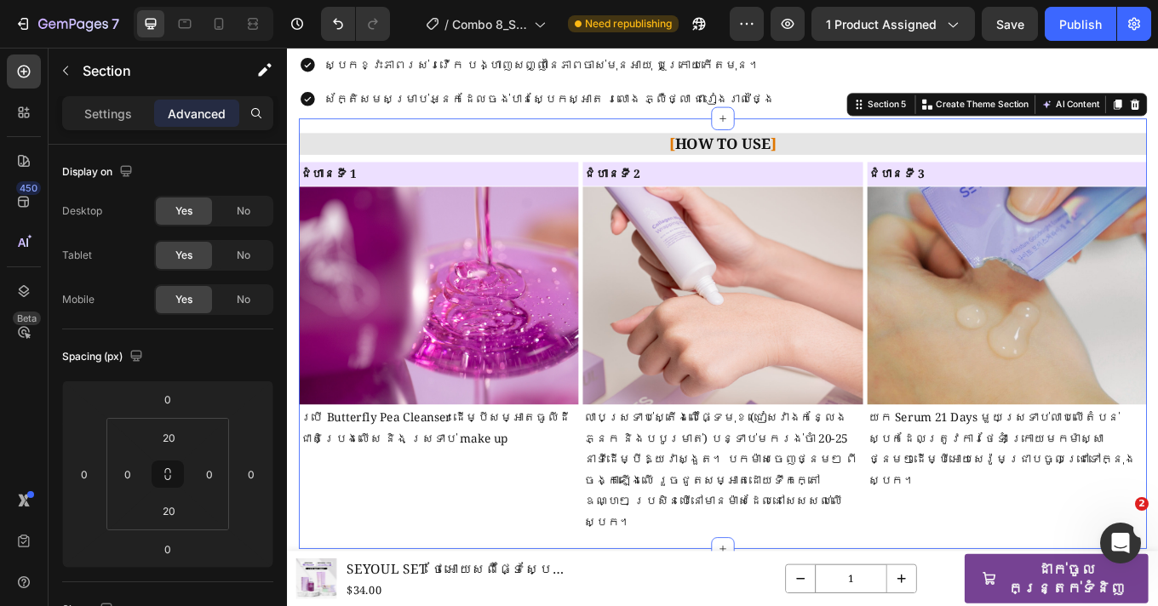
click at [575, 578] on div "[ HOW TO USE ] Heading Image ជំហានទី 1 Text Block ប្រើ Butterfly Pea Cleanser ដ…" at bounding box center [798, 383] width 995 height 505
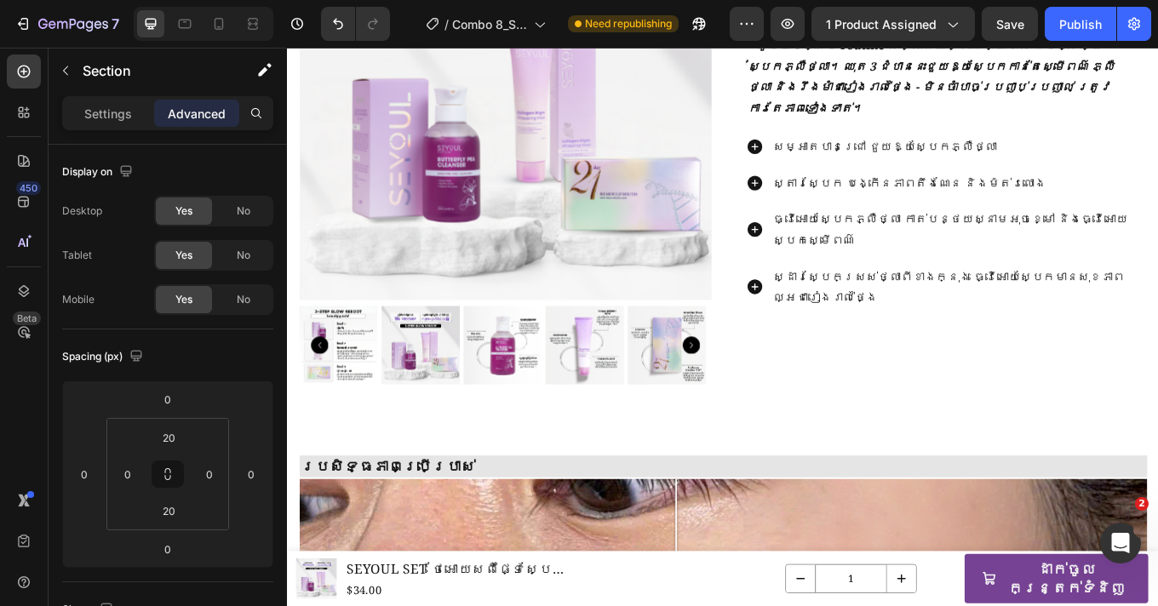
scroll to position [221, 0]
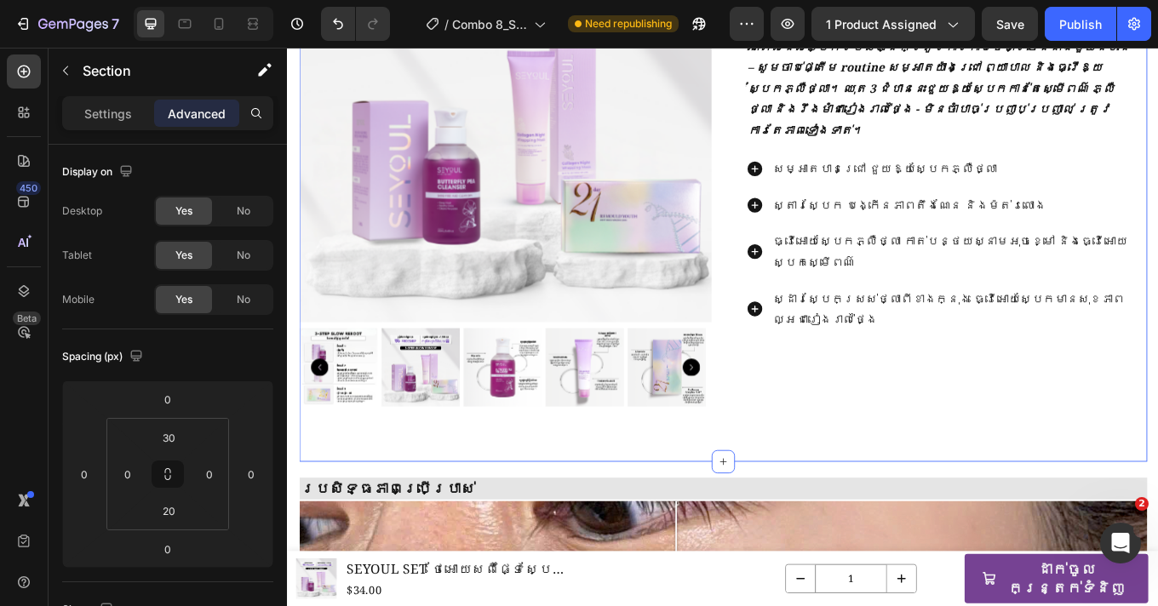
click at [731, 500] on div "Product Images SEYOUL SET ថែអោយសពីផ្ទៃស្បែកដែលរឹងមាំ Product Title $34.00 Produ…" at bounding box center [798, 202] width 995 height 630
click at [171, 515] on input "20" at bounding box center [169, 511] width 34 height 26
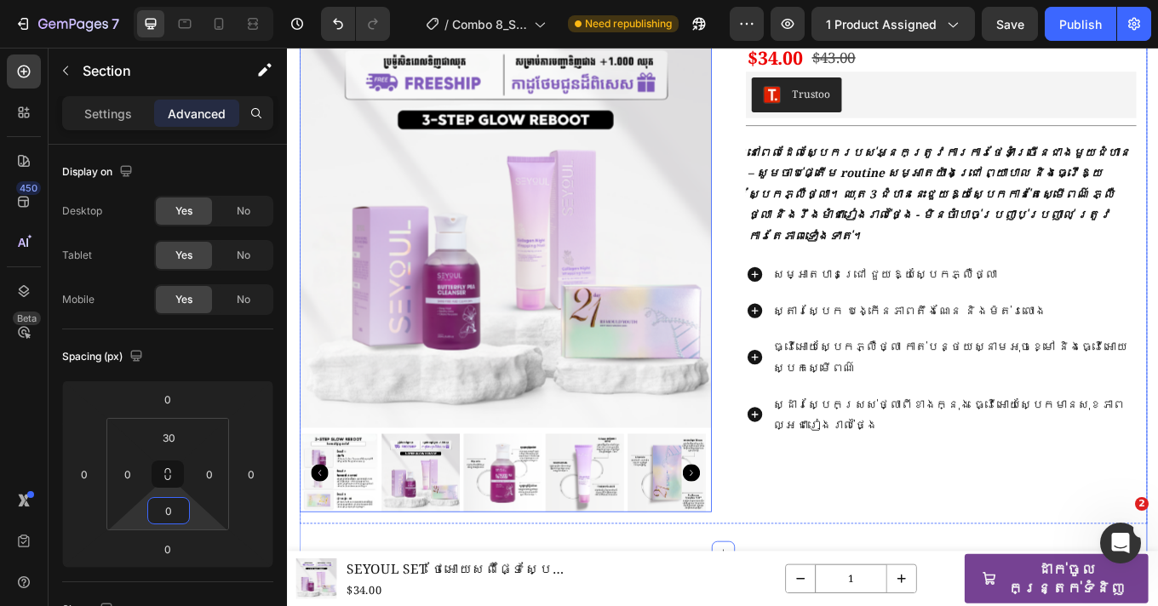
scroll to position [0, 0]
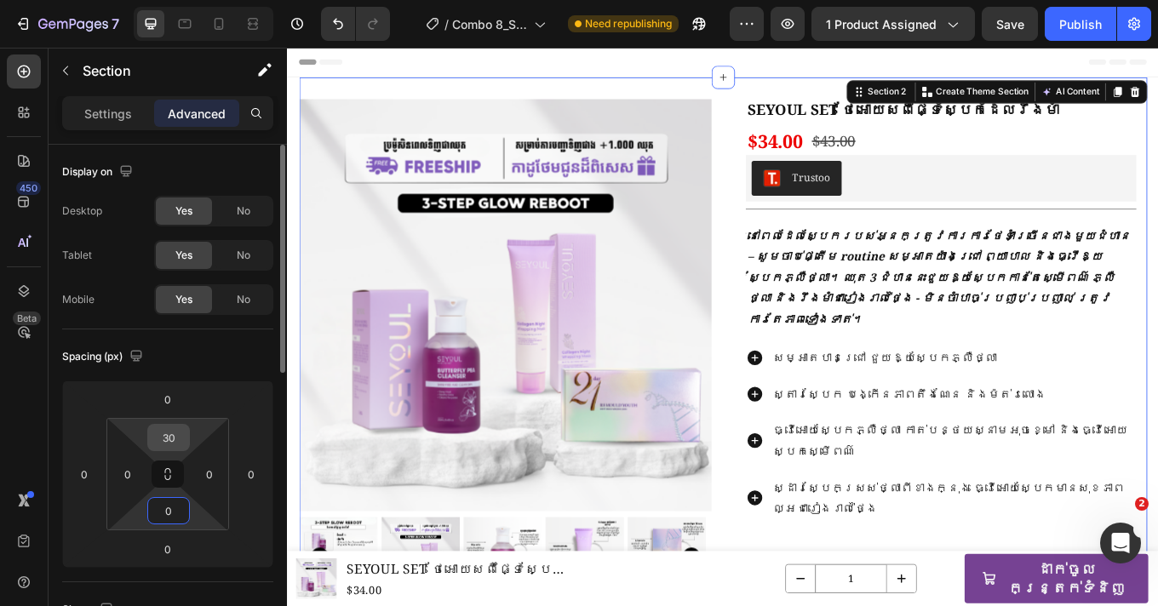
type input "0"
click at [183, 435] on input "30" at bounding box center [169, 438] width 34 height 26
click at [182, 435] on input "30" at bounding box center [169, 438] width 34 height 26
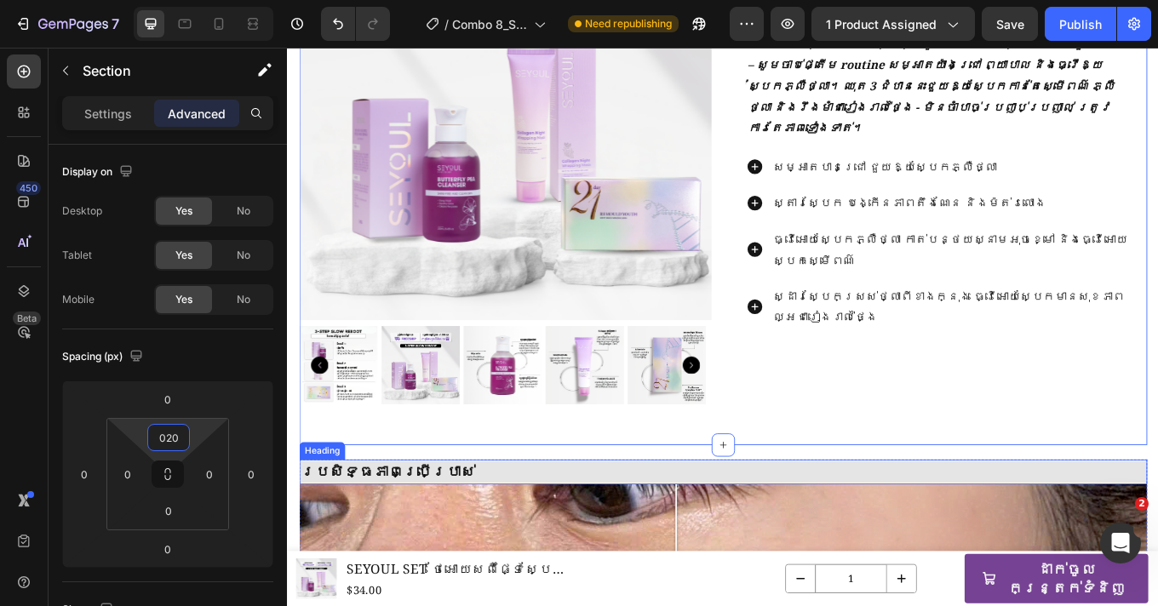
scroll to position [228, 0]
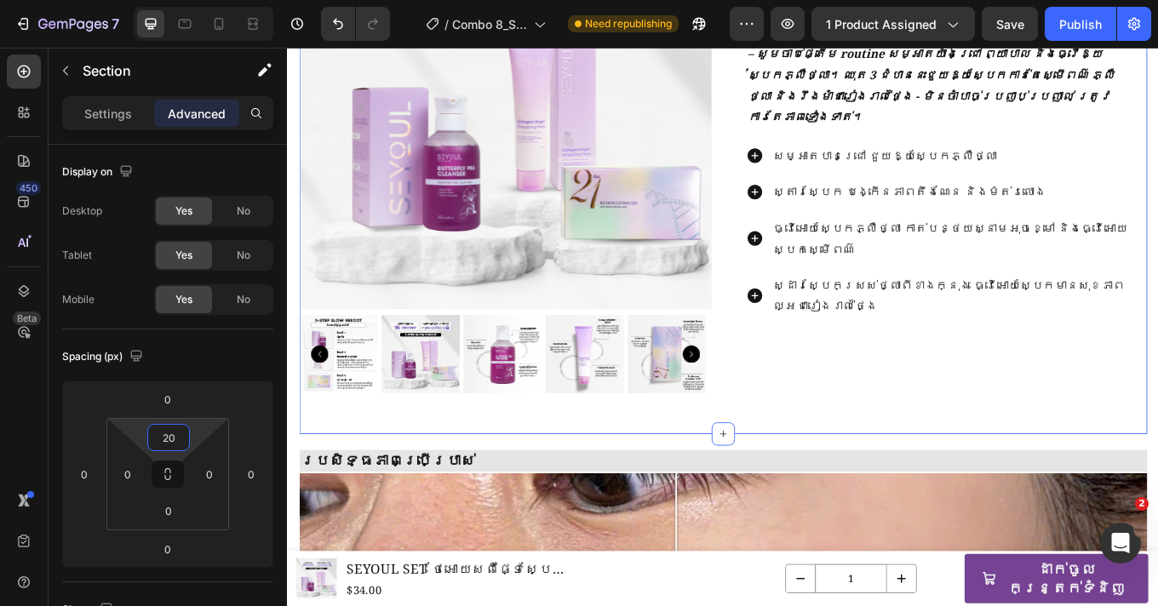
click at [831, 479] on div "Product Images SEYOUL SET ថែអោយសពីផ្ទៃស្បែកដែលរឹងមាំ Product Title $34.00 Produ…" at bounding box center [798, 186] width 995 height 630
click at [179, 434] on input "20" at bounding box center [169, 438] width 34 height 26
click at [168, 440] on input "020" at bounding box center [169, 438] width 34 height 26
type input "20"
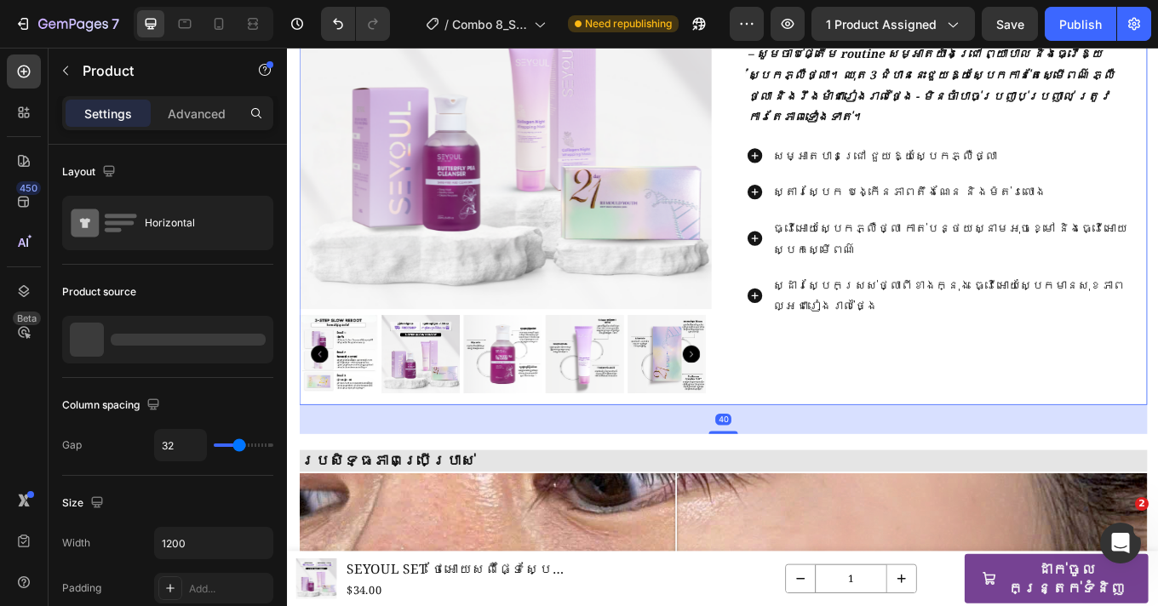
click at [941, 433] on div "SEYOUL SET ថែអោយសពីផ្ទៃស្បែកដែលរឹងមាំ Product Title $34.00 Product Price Produc…" at bounding box center [1054, 169] width 484 height 596
click at [205, 112] on p "Advanced" at bounding box center [197, 114] width 58 height 18
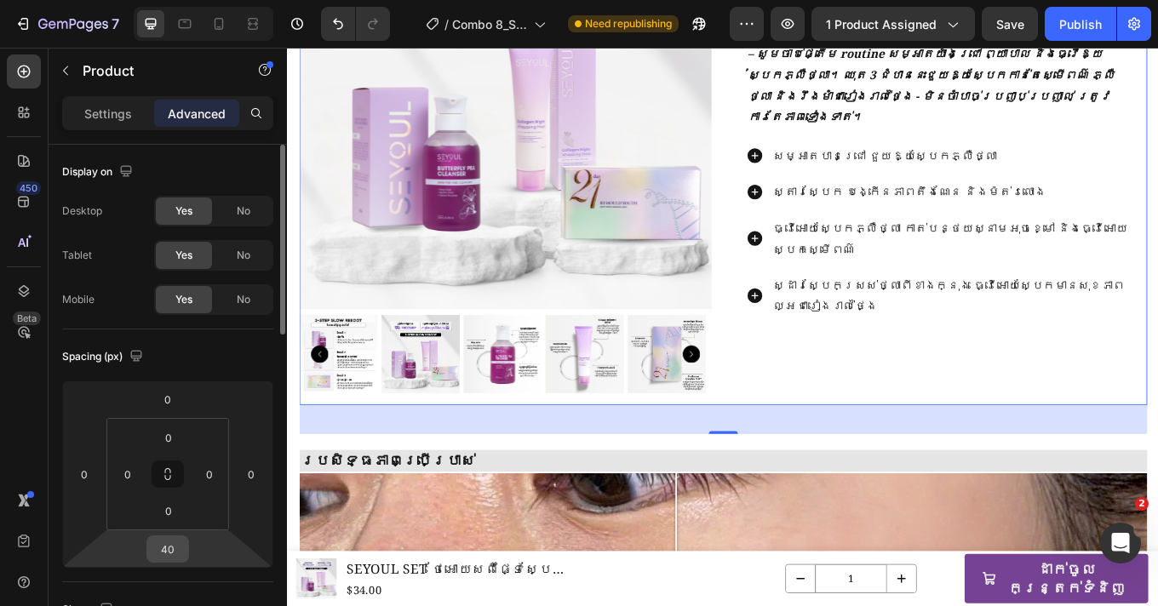
click at [174, 548] on input "40" at bounding box center [168, 549] width 34 height 26
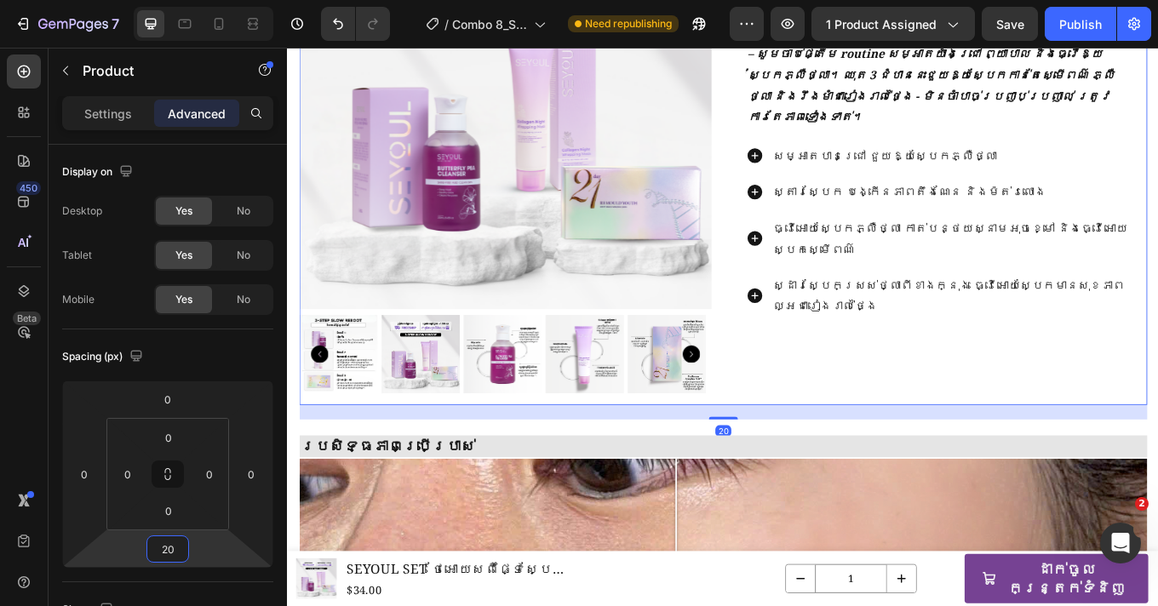
type input "20"
click at [1104, 393] on div "SEYOUL SET ថែអោយសពីផ្ទៃស្បែកដែលរឹងមាំ Product Title $34.00 Product Price Produc…" at bounding box center [1054, 169] width 484 height 596
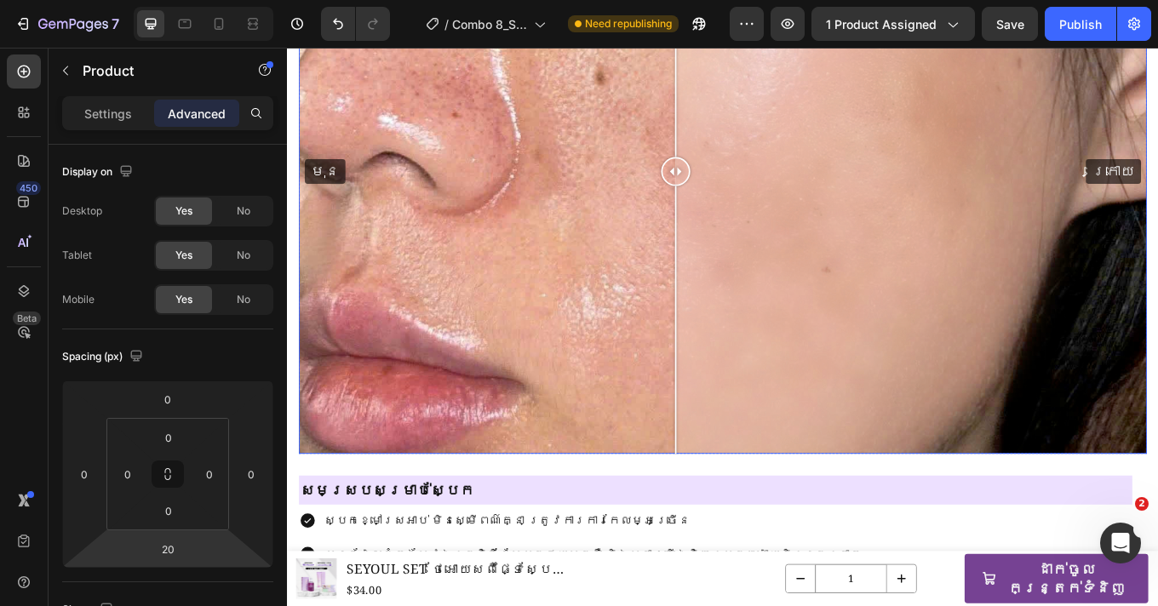
scroll to position [743, 0]
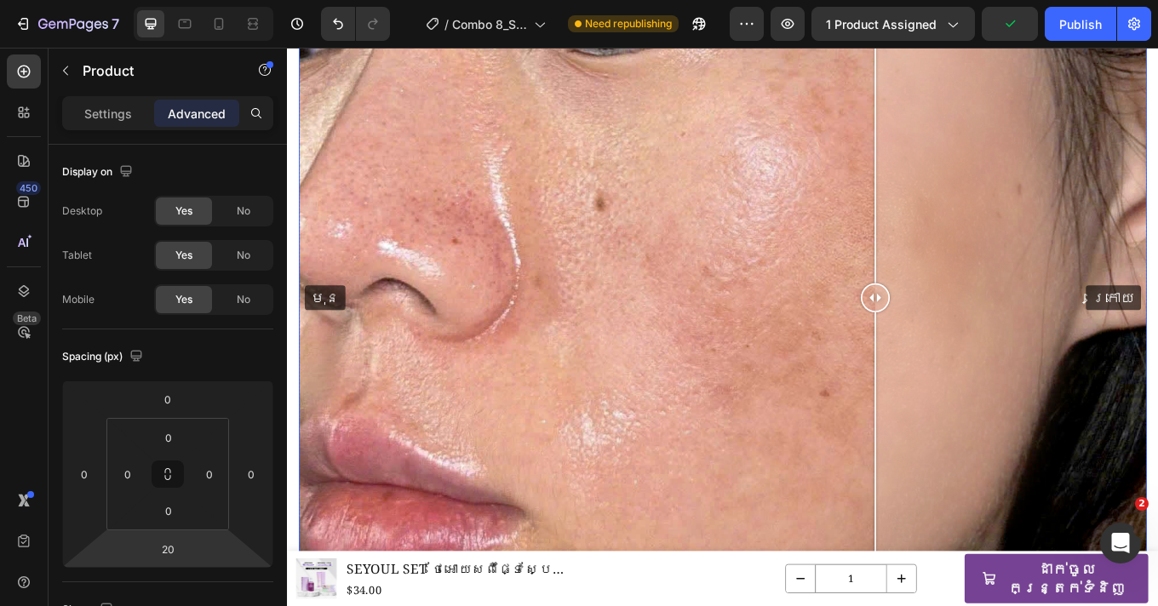
drag, startPoint x: 738, startPoint y: 343, endPoint x: 977, endPoint y: 416, distance: 249.2
click at [977, 416] on div at bounding box center [977, 341] width 34 height 663
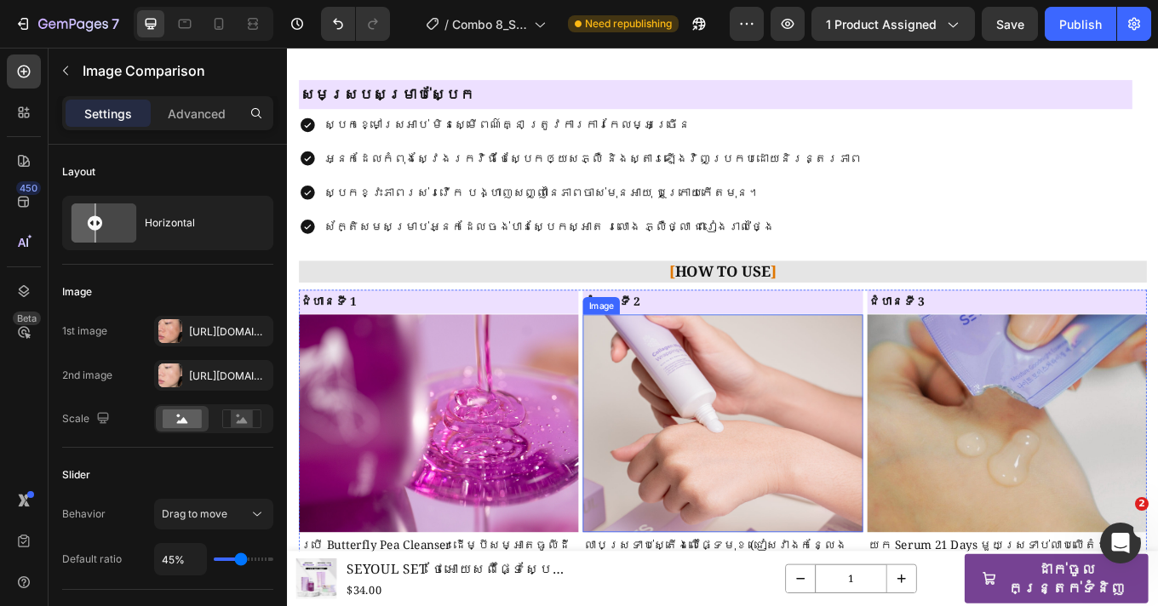
scroll to position [1475, 0]
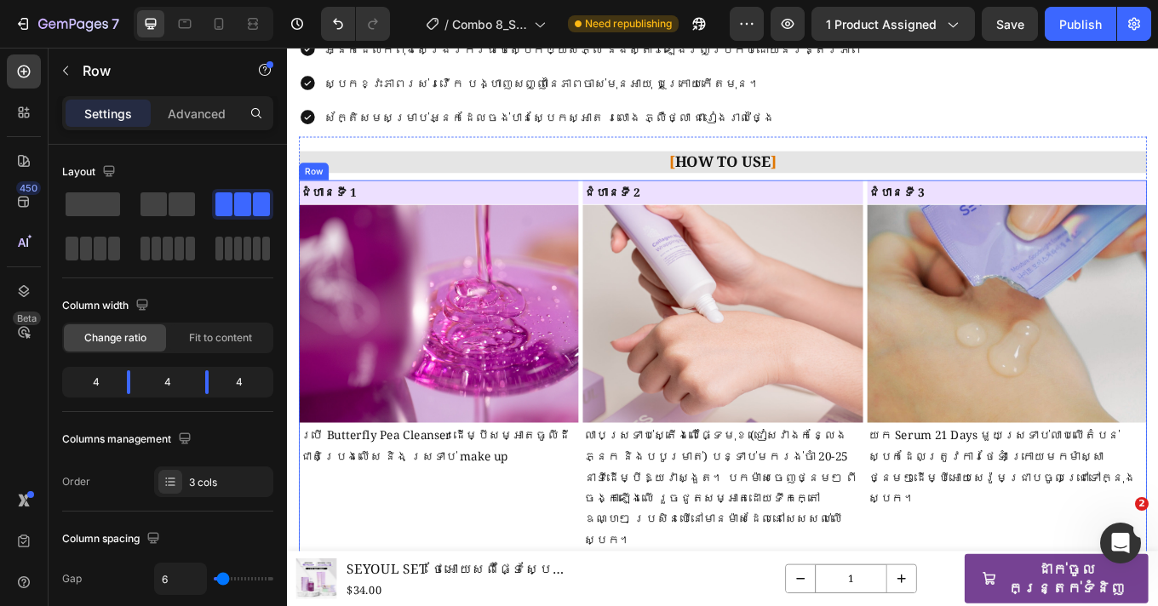
click at [563, 584] on div "ជំហានទី 1 Heading Image ប្រើ Butterfly Pea Cleanser ដើម្បីសម្អាតធូលីដី ជាតិប្រេ…" at bounding box center [465, 422] width 328 height 437
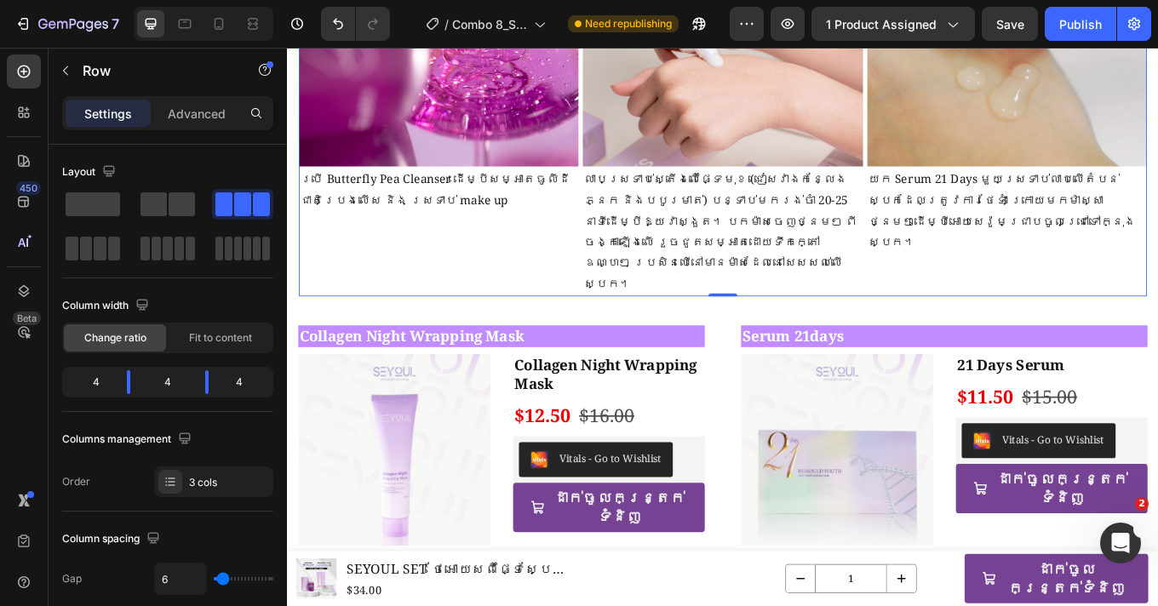
scroll to position [1789, 0]
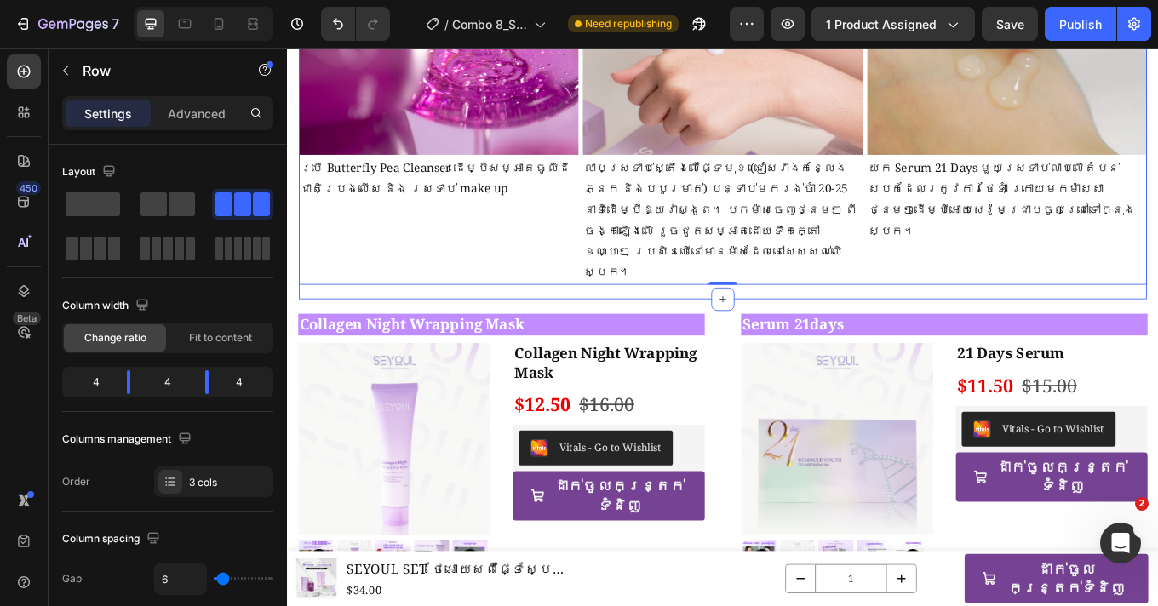
click at [695, 287] on div "[ HOW TO USE ] Heading Image ជំហានទី 1 Text Block ប្រើ Butterfly Pea Cleanser ដ…" at bounding box center [798, 90] width 995 height 505
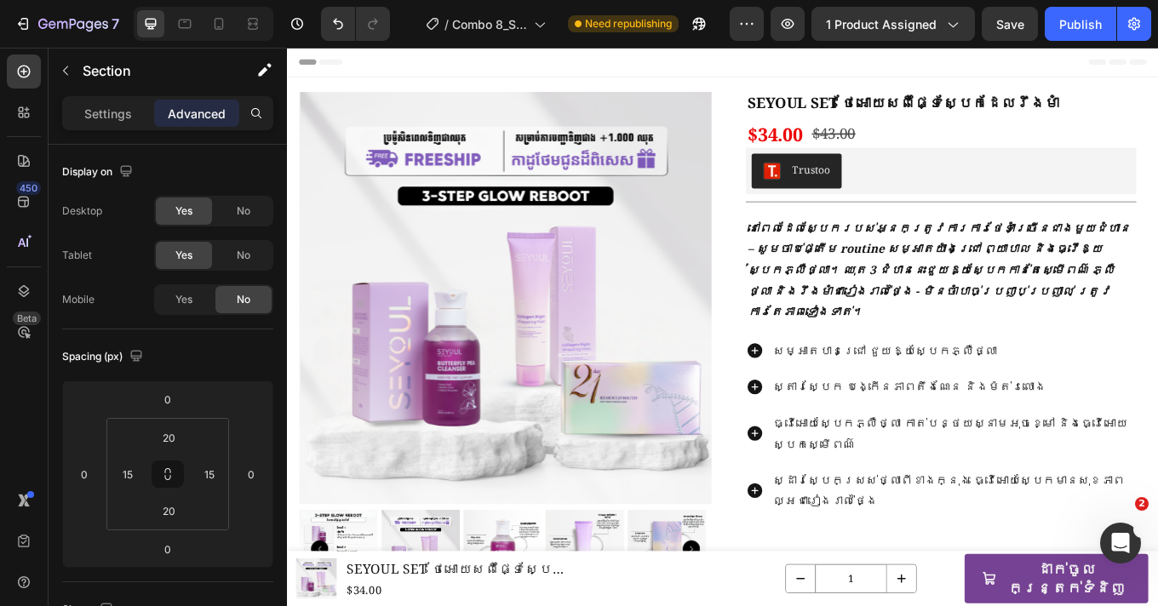
scroll to position [669, 0]
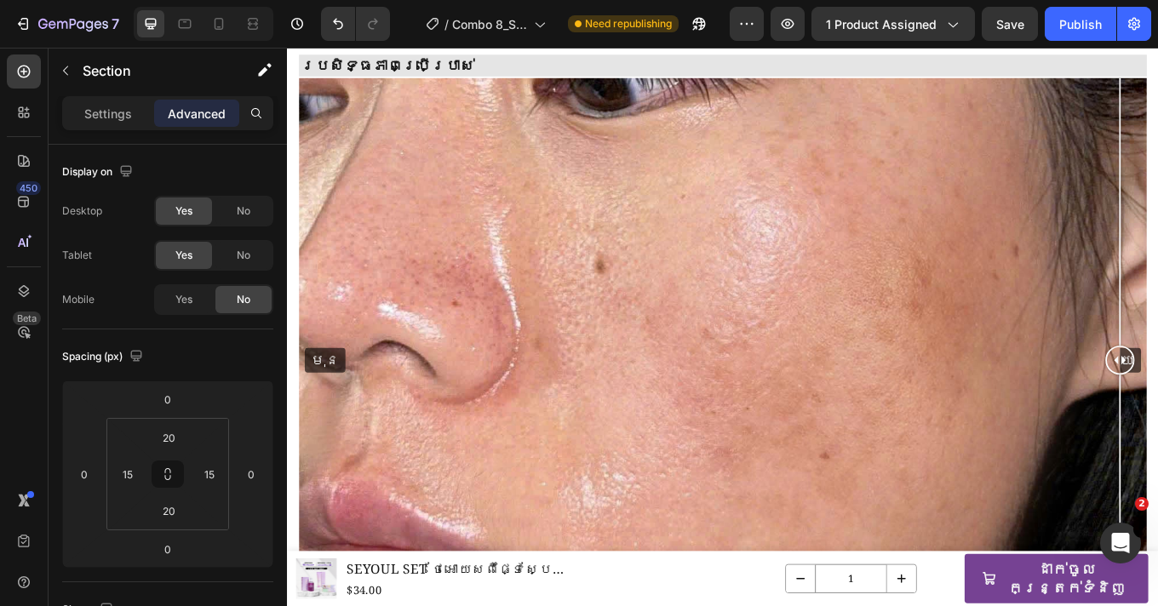
drag, startPoint x: 749, startPoint y: 406, endPoint x: 1342, endPoint y: 498, distance: 600.6
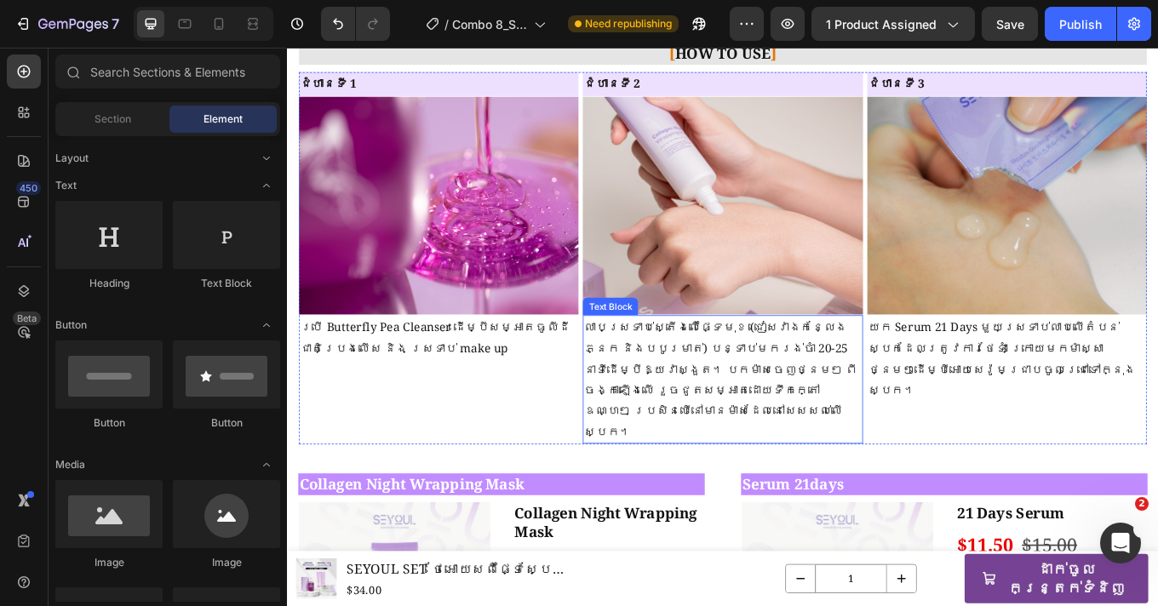
scroll to position [1604, 0]
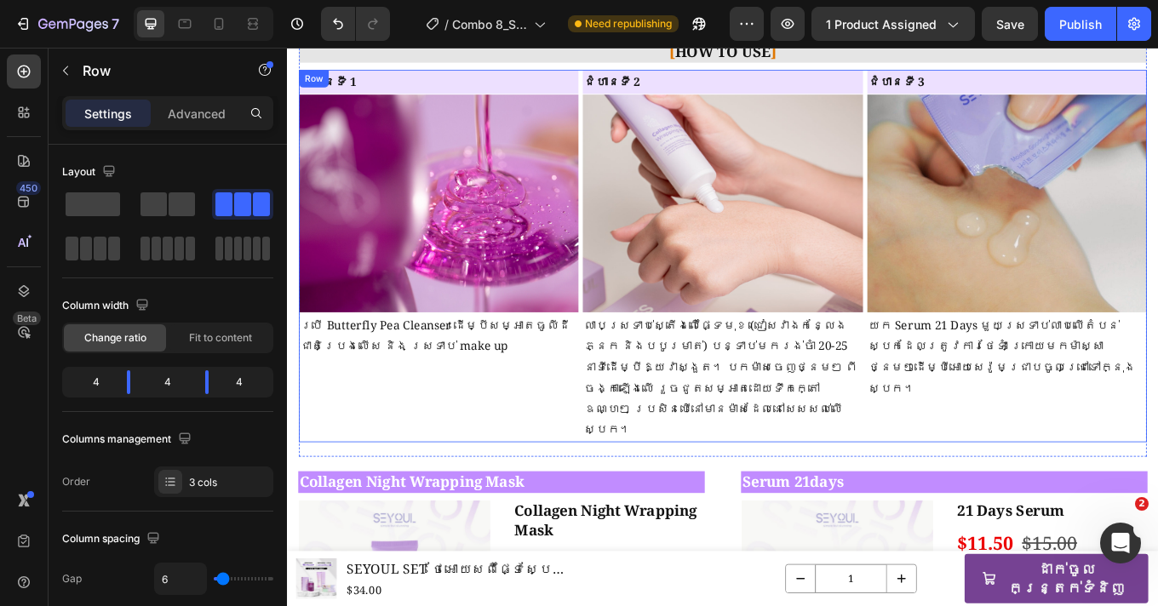
click at [601, 427] on div "ជំហានទី 1 Heading Image ប្រើ Butterfly Pea Cleanser ដើម្បីសម្អាតធូលីដី ជាតិប្រេ…" at bounding box center [465, 292] width 328 height 437
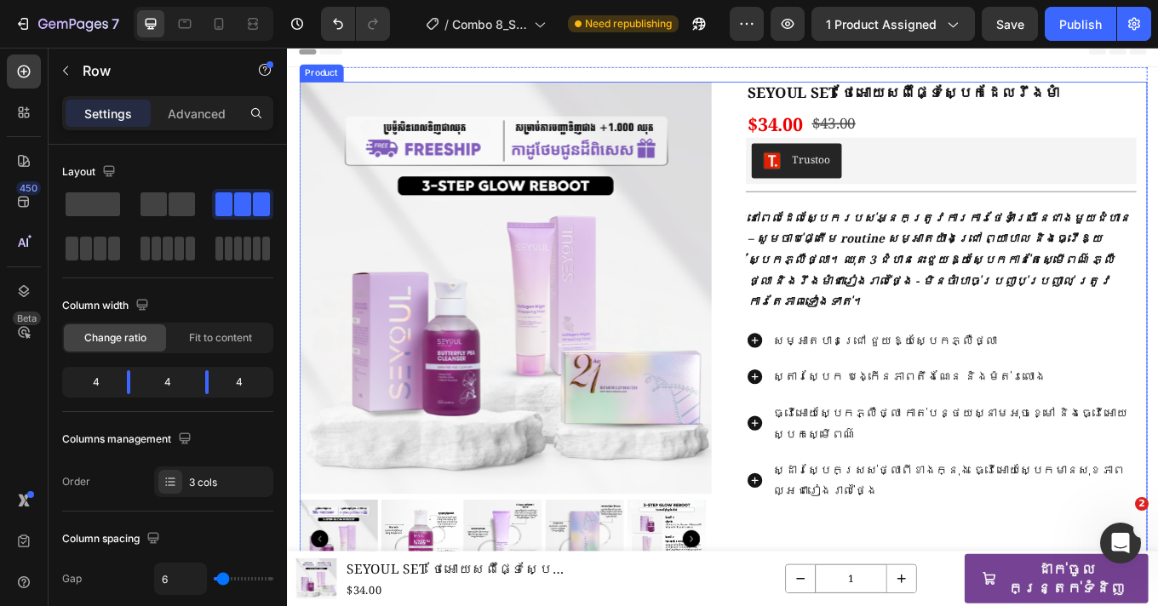
scroll to position [0, 0]
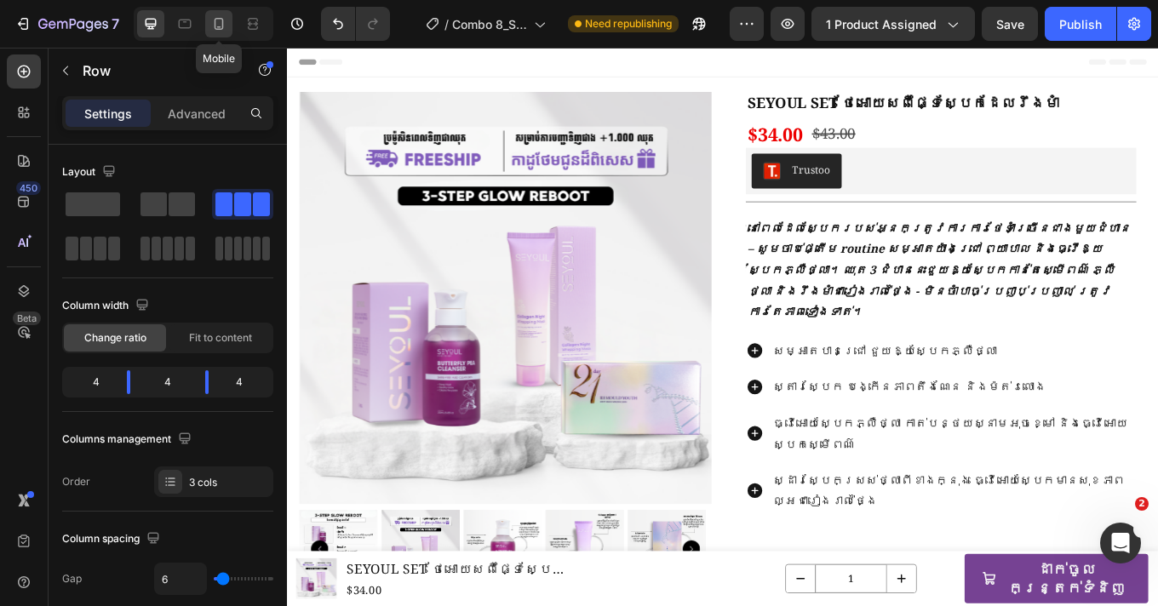
click at [211, 25] on icon at bounding box center [218, 23] width 17 height 17
type input "0"
type input "100%"
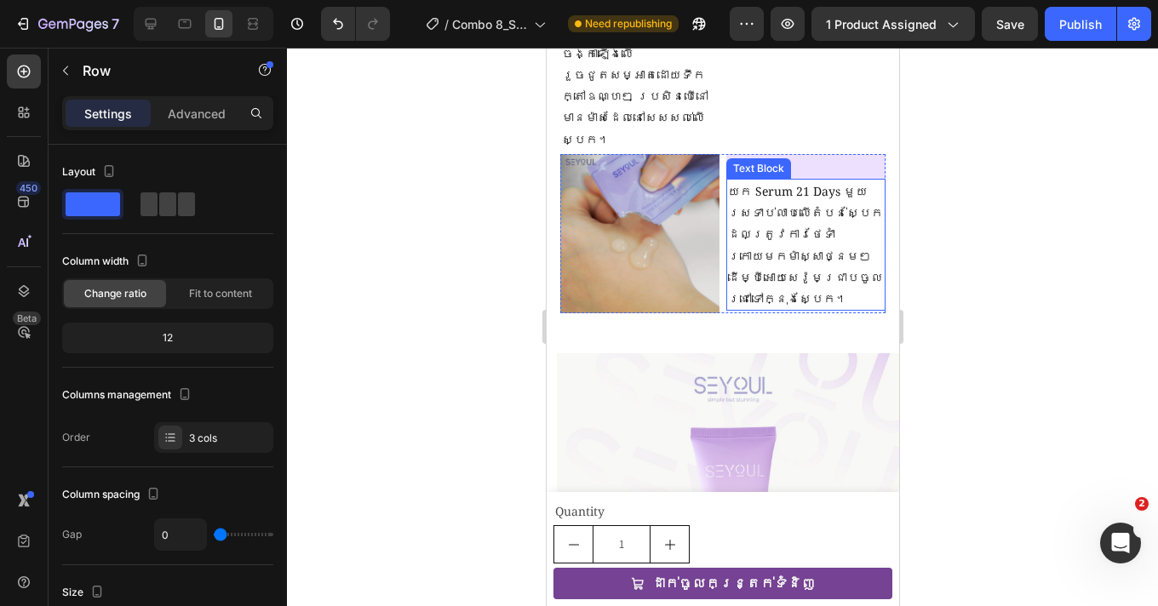
scroll to position [1616, 0]
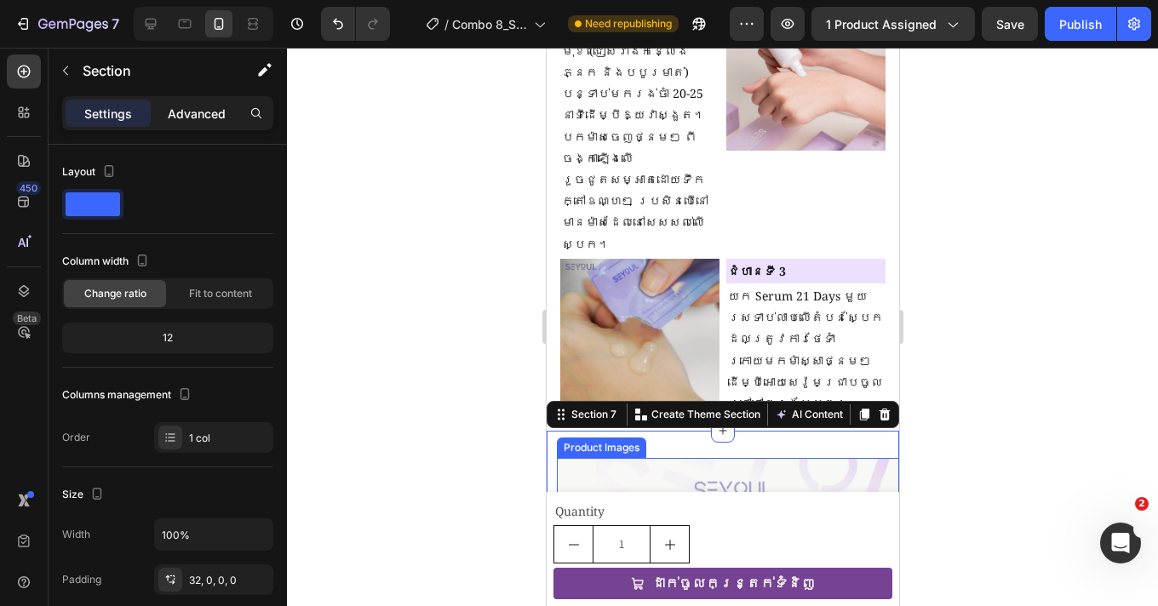
click at [191, 114] on p "Advanced" at bounding box center [197, 114] width 58 height 18
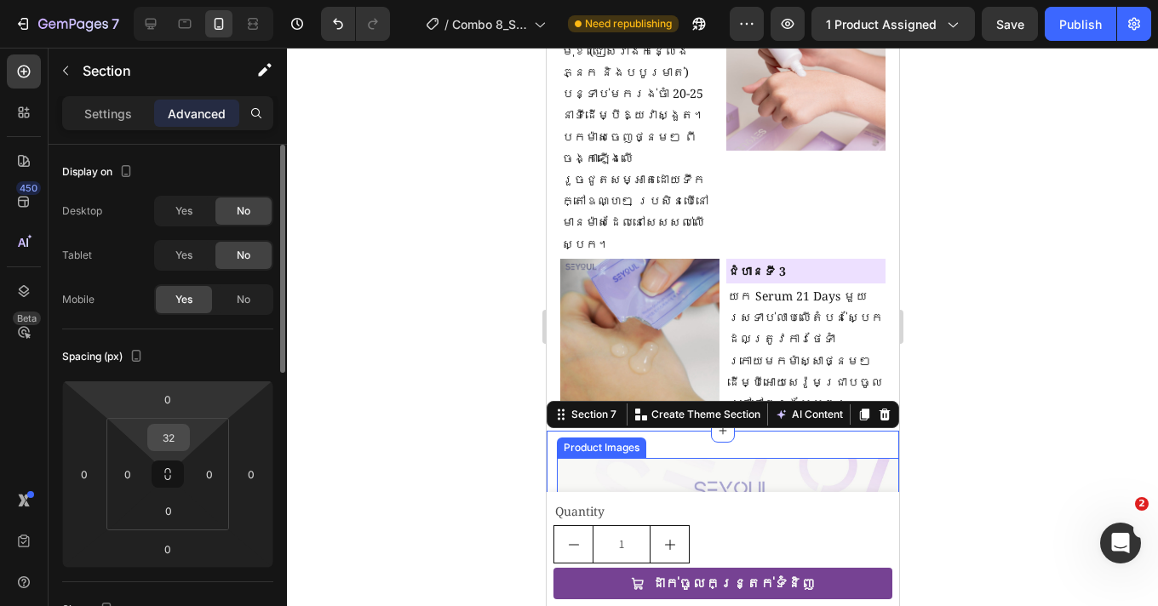
click at [179, 440] on input "32" at bounding box center [169, 438] width 34 height 26
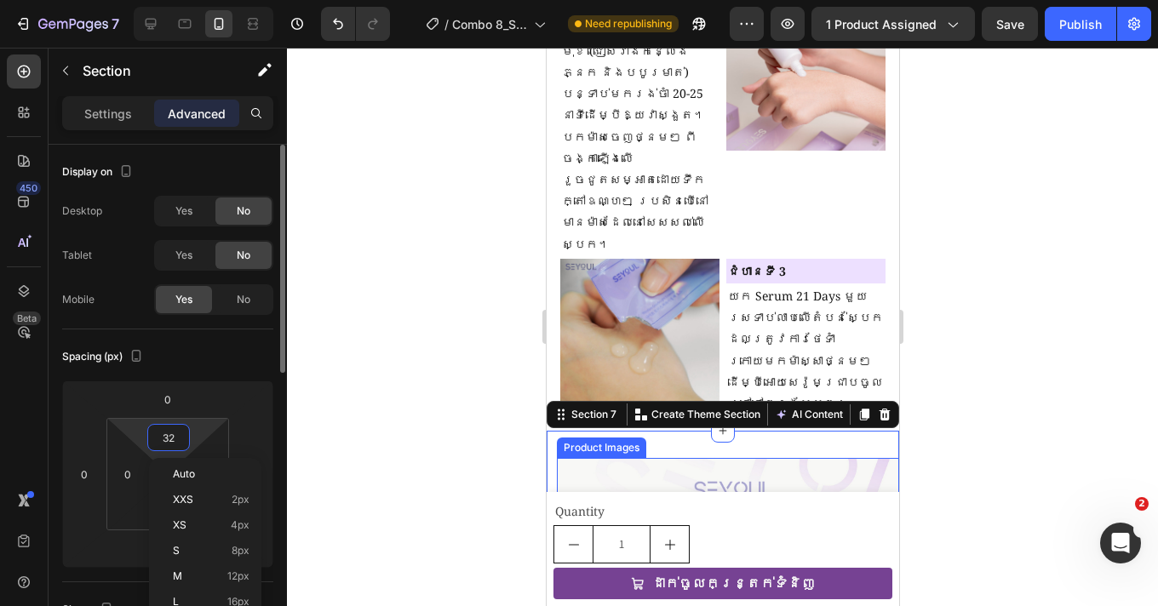
click at [179, 440] on input "32" at bounding box center [169, 438] width 34 height 26
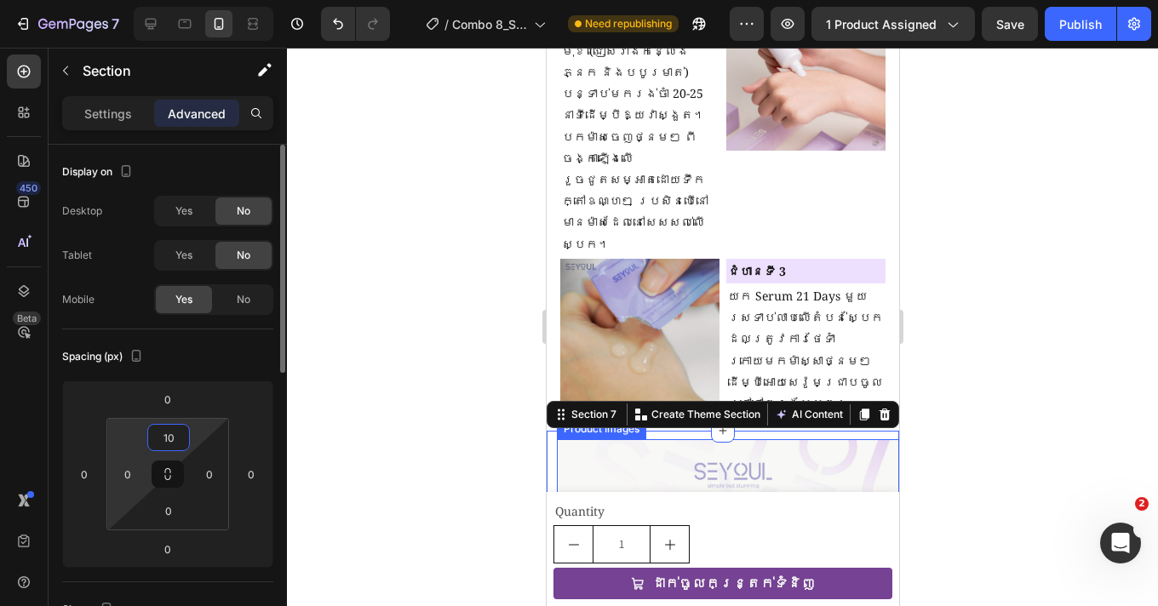
type input "1"
type input "20"
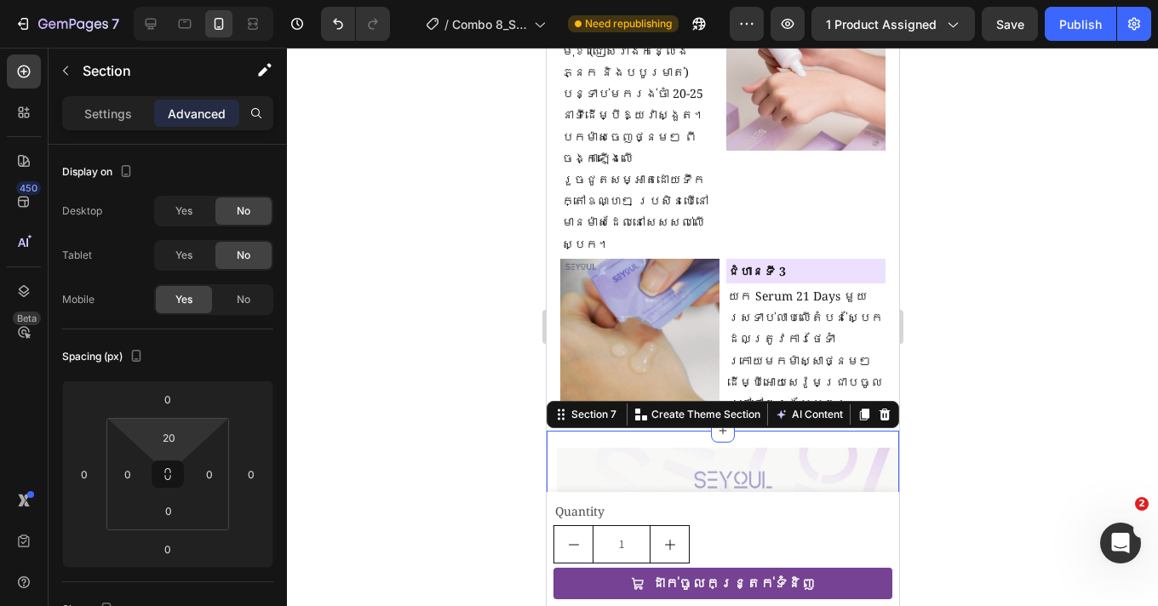
click at [1079, 389] on div at bounding box center [722, 327] width 871 height 559
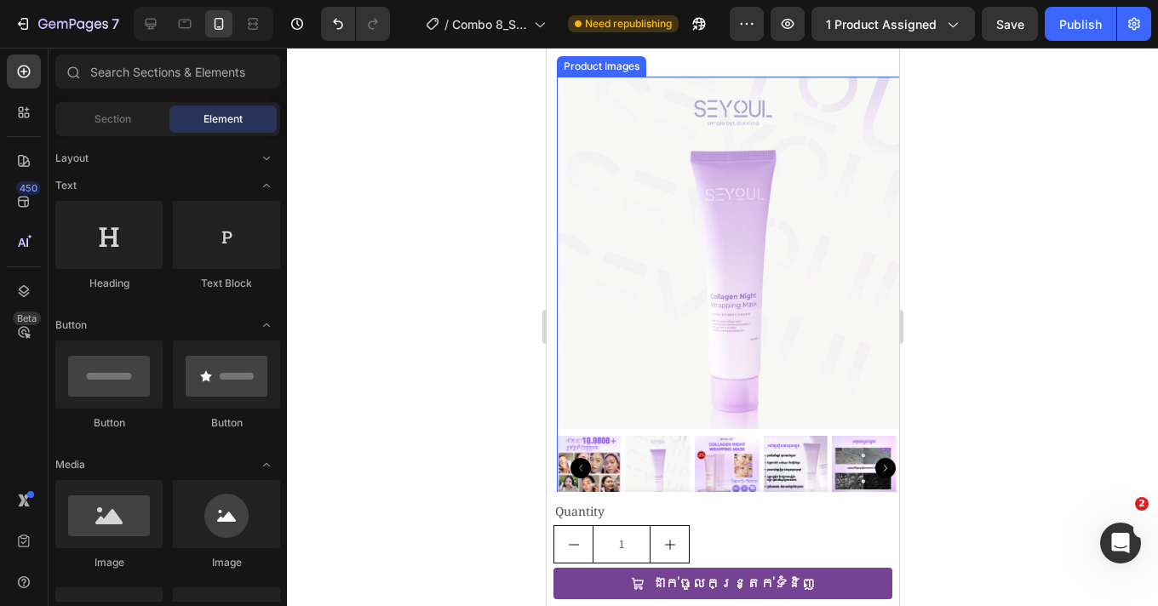
scroll to position [2507, 0]
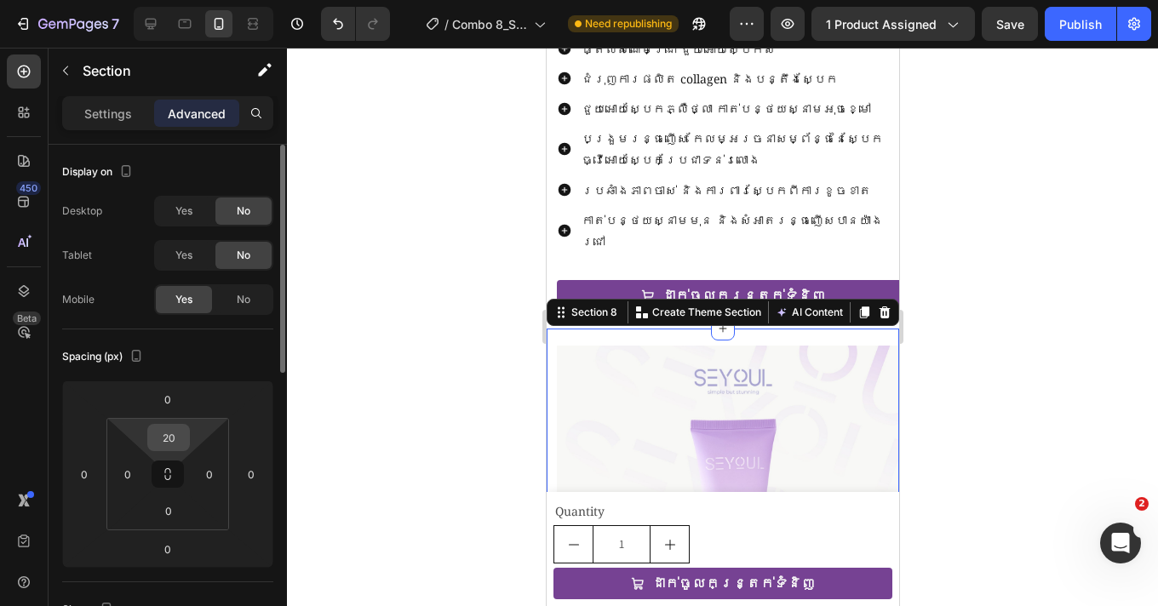
click at [167, 437] on input "20" at bounding box center [169, 438] width 34 height 26
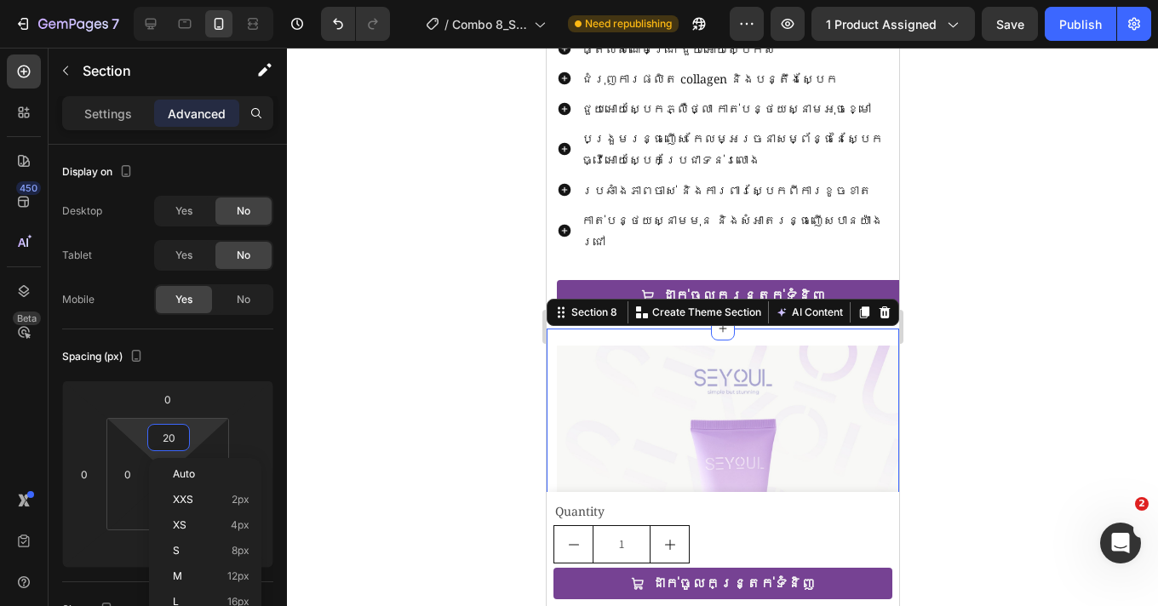
click at [977, 410] on div at bounding box center [722, 327] width 871 height 559
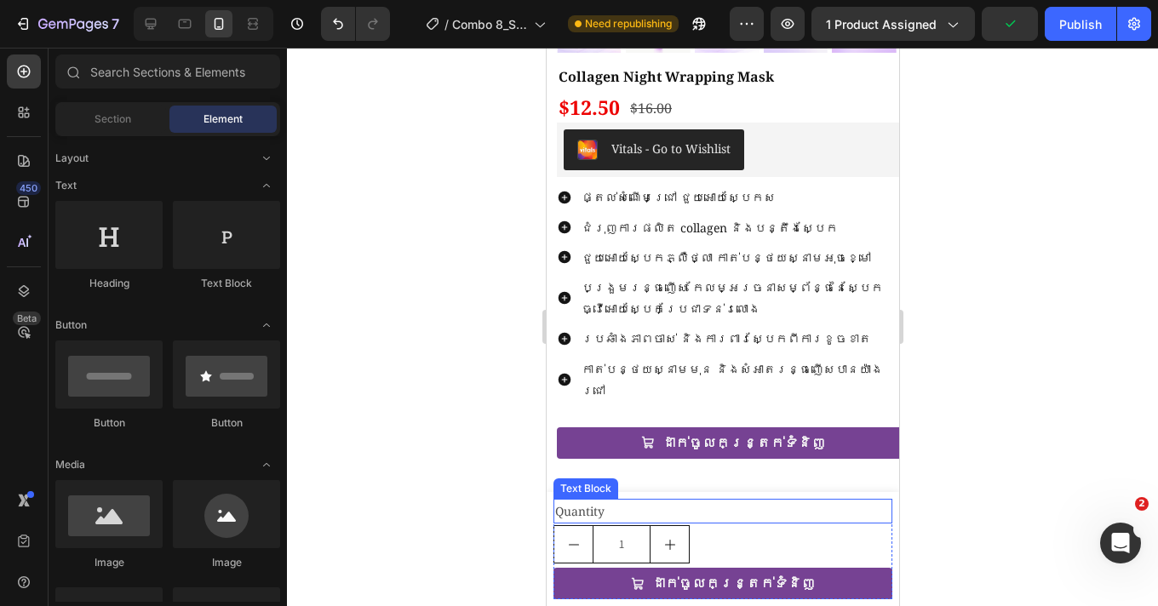
scroll to position [3187, 0]
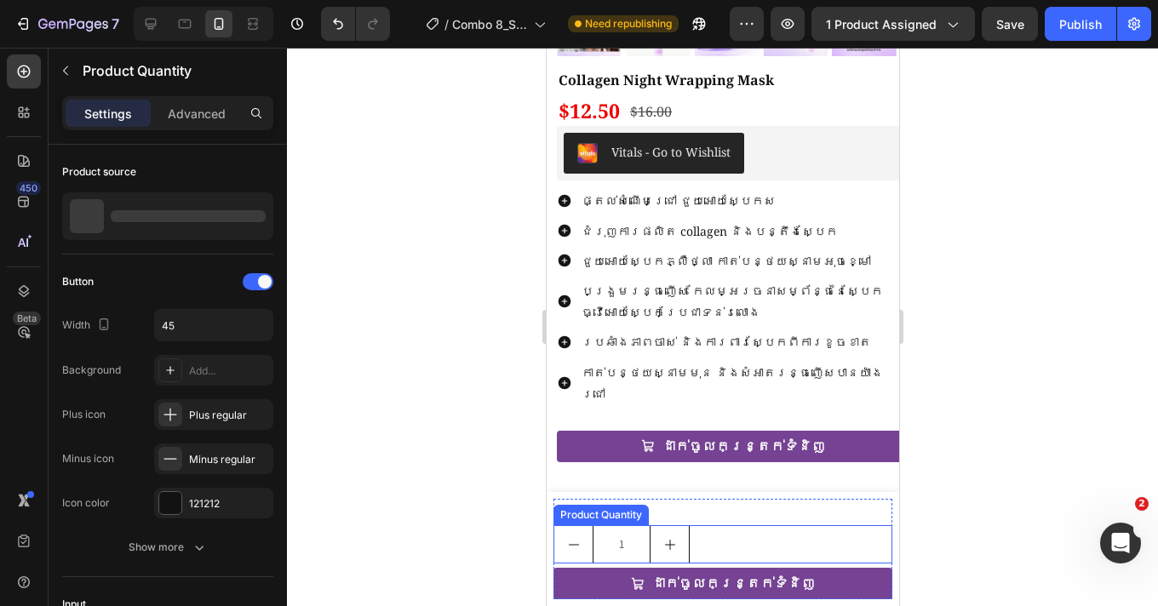
click at [605, 512] on div "Product Quantity" at bounding box center [600, 515] width 89 height 15
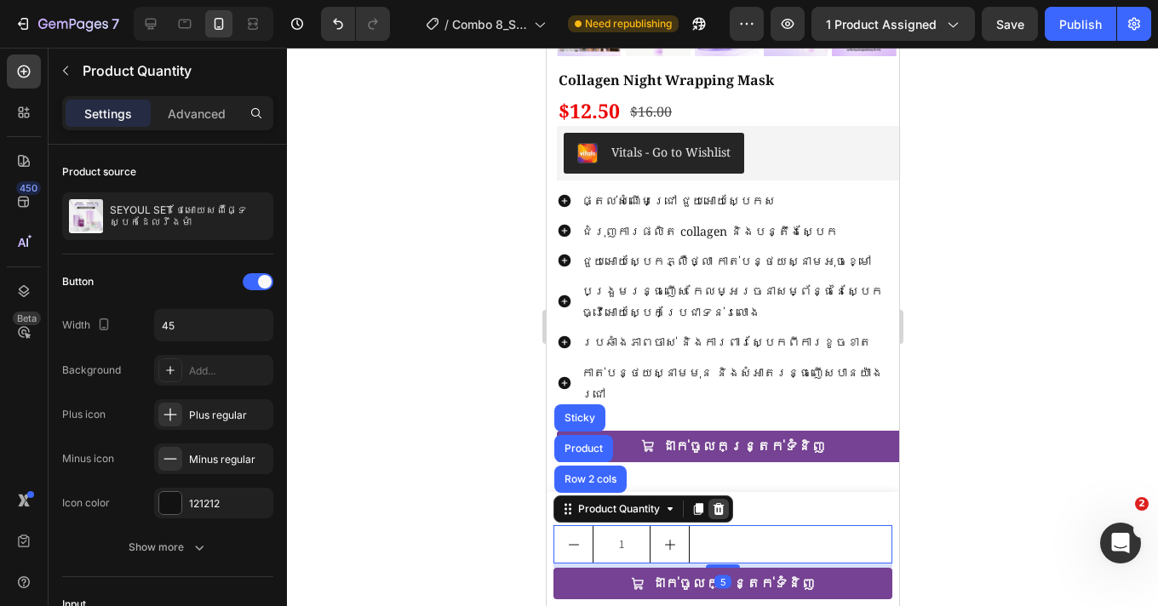
click at [723, 505] on icon at bounding box center [718, 509] width 11 height 12
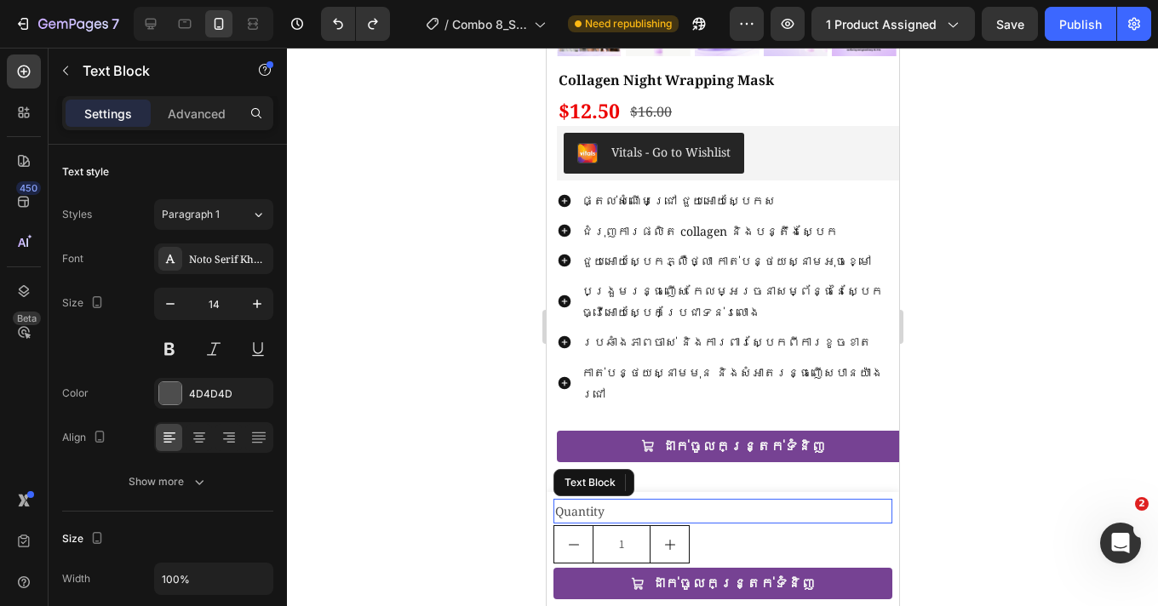
click at [663, 511] on div "Quantity" at bounding box center [722, 511] width 339 height 25
click at [691, 480] on icon at bounding box center [687, 483] width 11 height 12
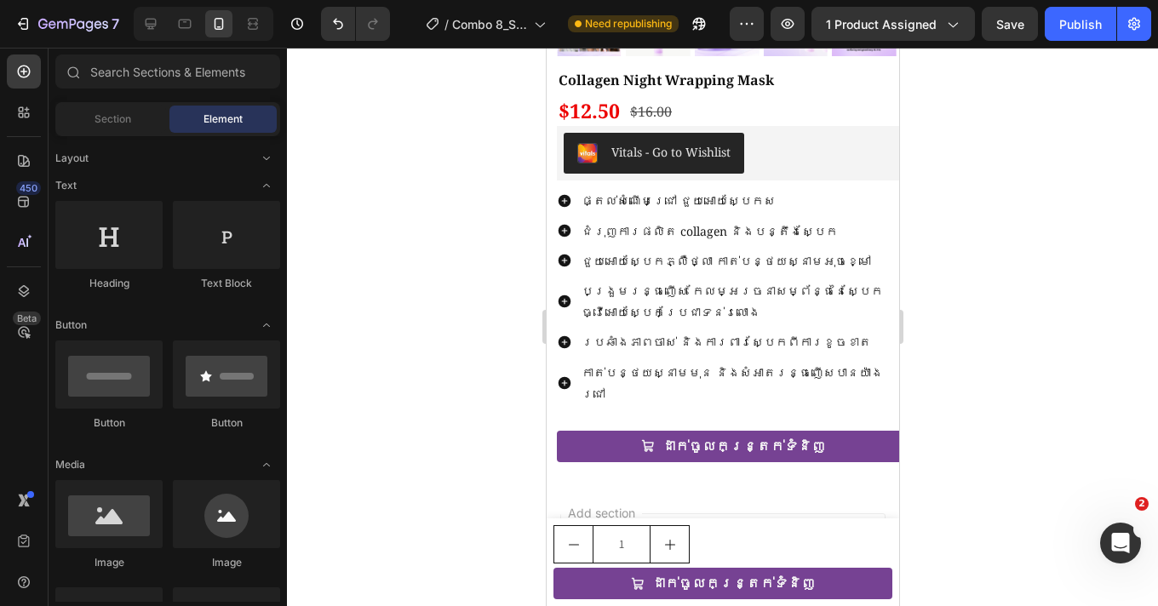
click at [1011, 487] on div at bounding box center [722, 327] width 871 height 559
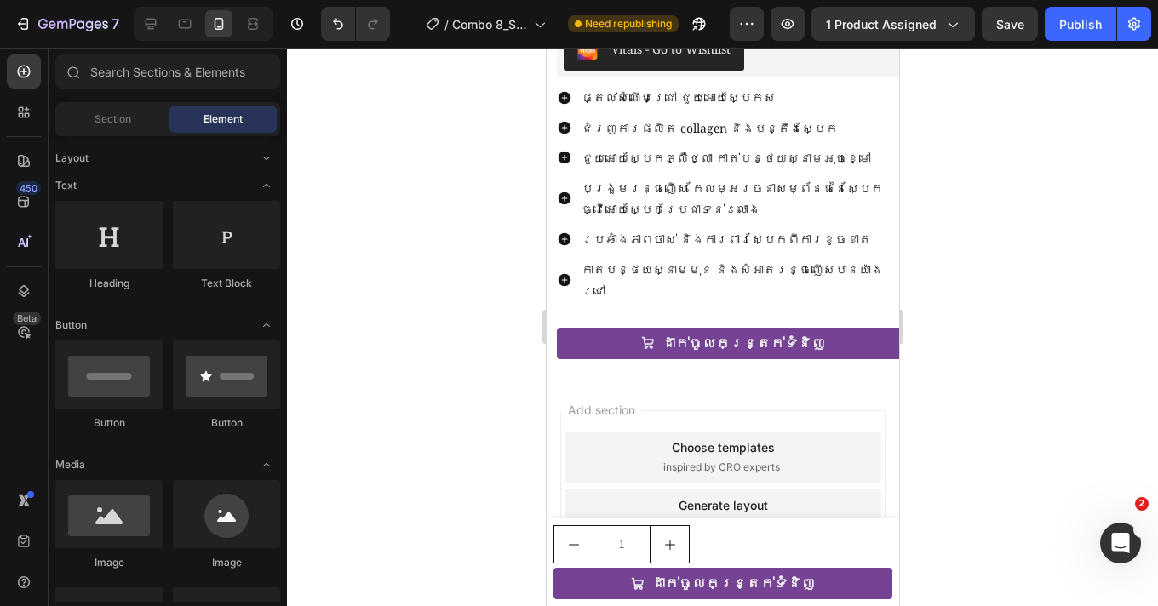
scroll to position [3345, 0]
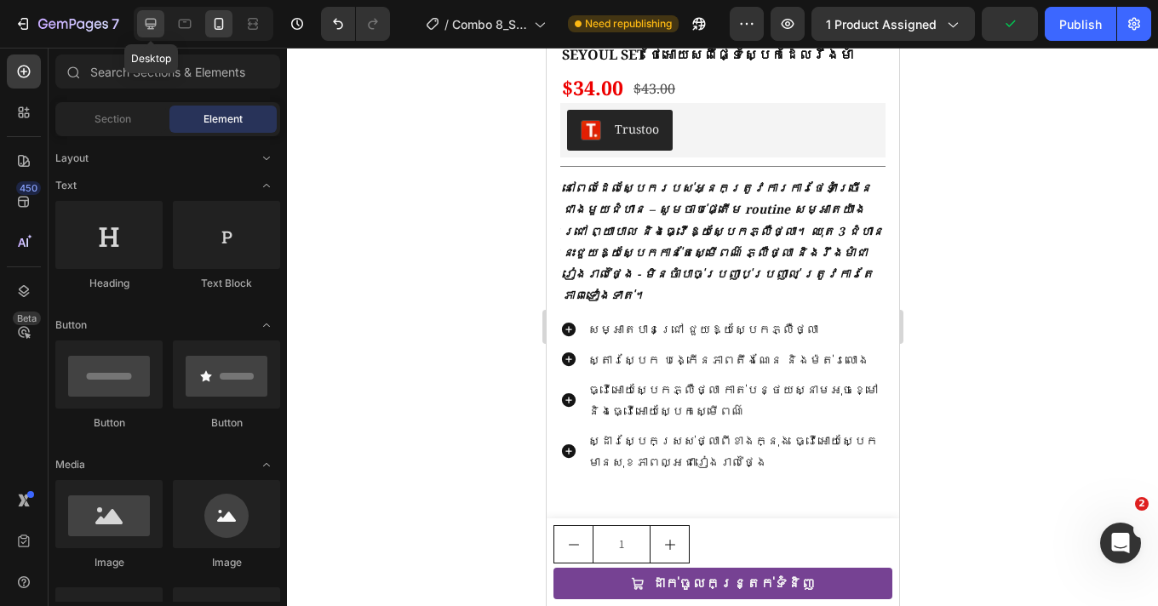
click at [160, 21] on div at bounding box center [150, 23] width 27 height 27
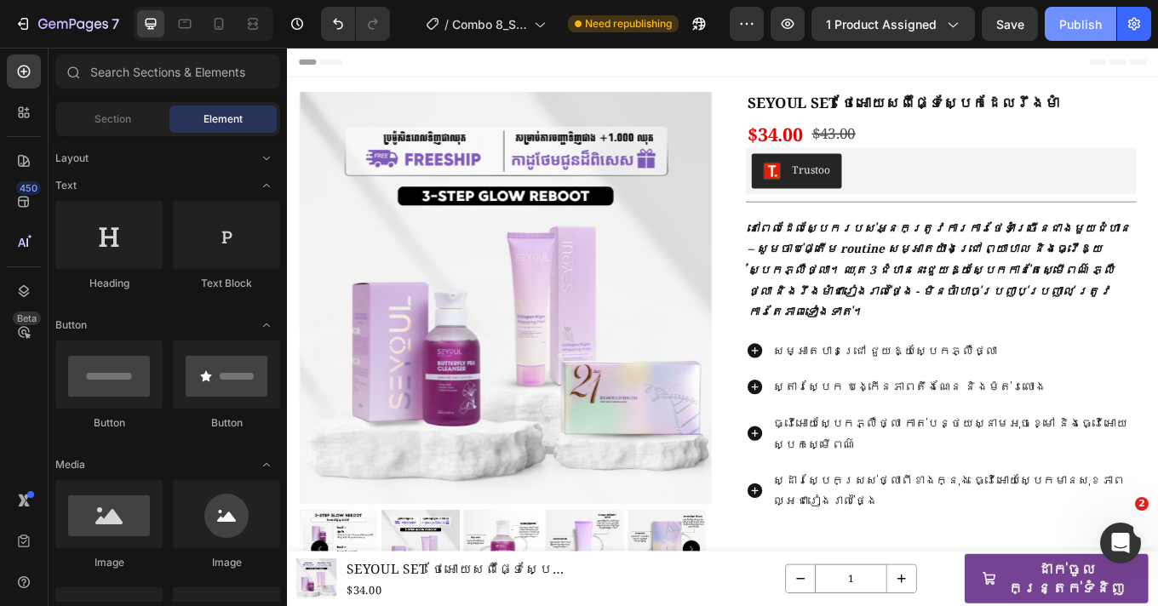
click at [1069, 26] on div "Publish" at bounding box center [1080, 24] width 43 height 18
